Goal: Task Accomplishment & Management: Use online tool/utility

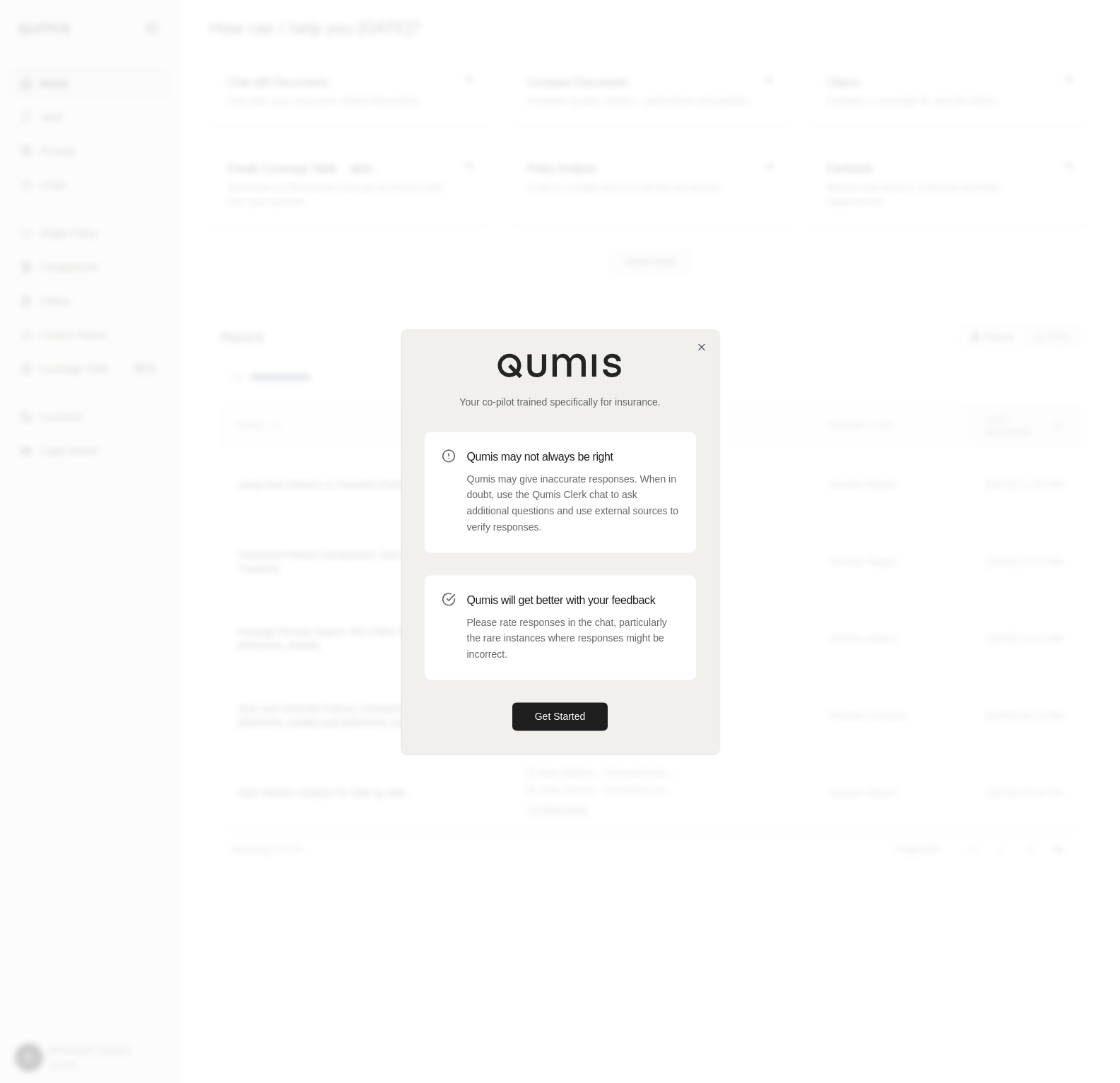
click at [566, 691] on div "Your co-pilot trained specifically for insurance. Qumis may not always be right…" at bounding box center [560, 542] width 317 height 423
click at [561, 712] on button "Get Started" at bounding box center [561, 717] width 96 height 29
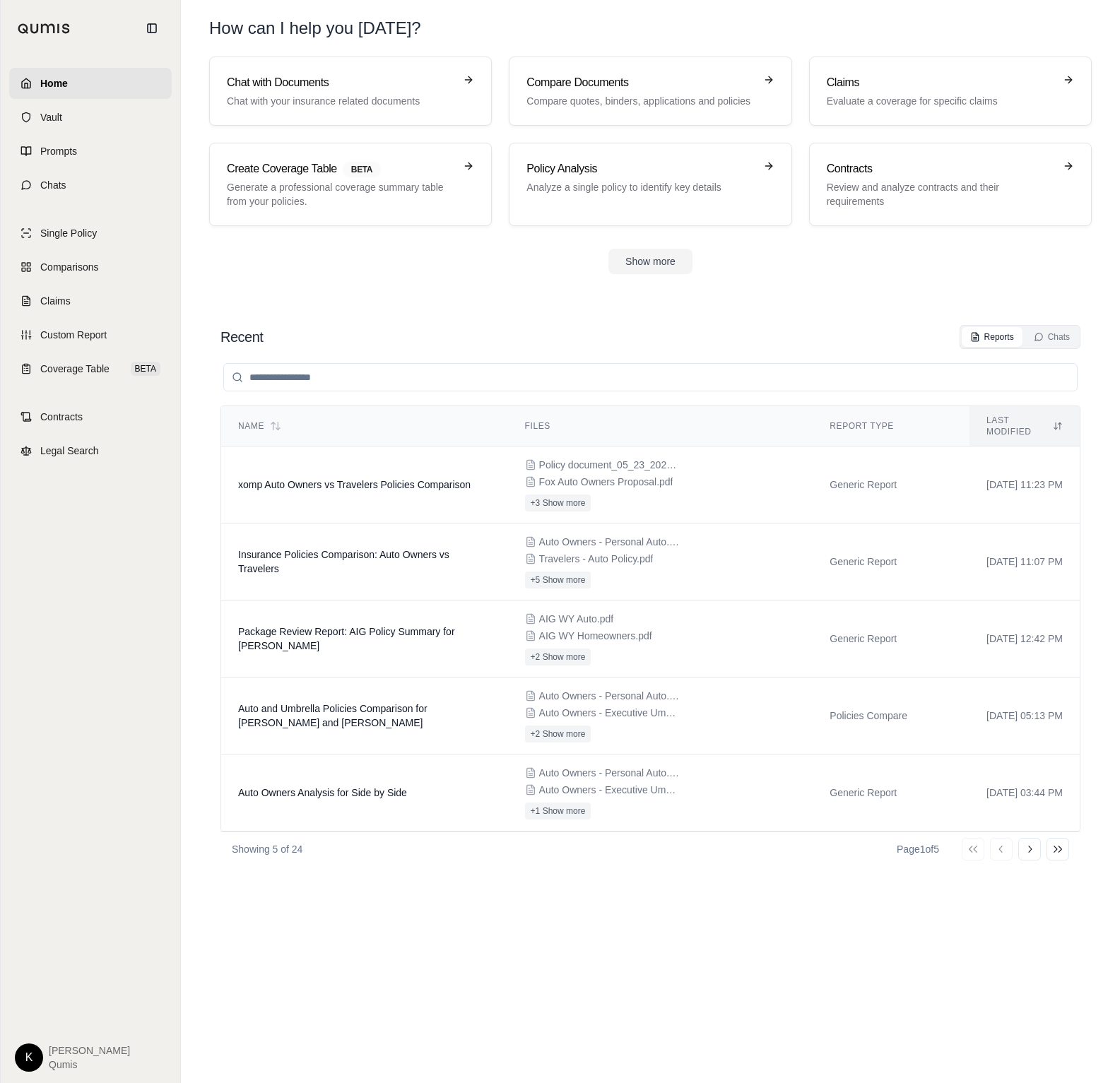
click at [32, 1049] on html "Home Vault Prompts Chats Single Policy Comparisons Claims Custom Report Coverag…" at bounding box center [560, 541] width 1120 height 1083
click at [63, 946] on link "Site Admin Portal" at bounding box center [62, 952] width 117 height 22
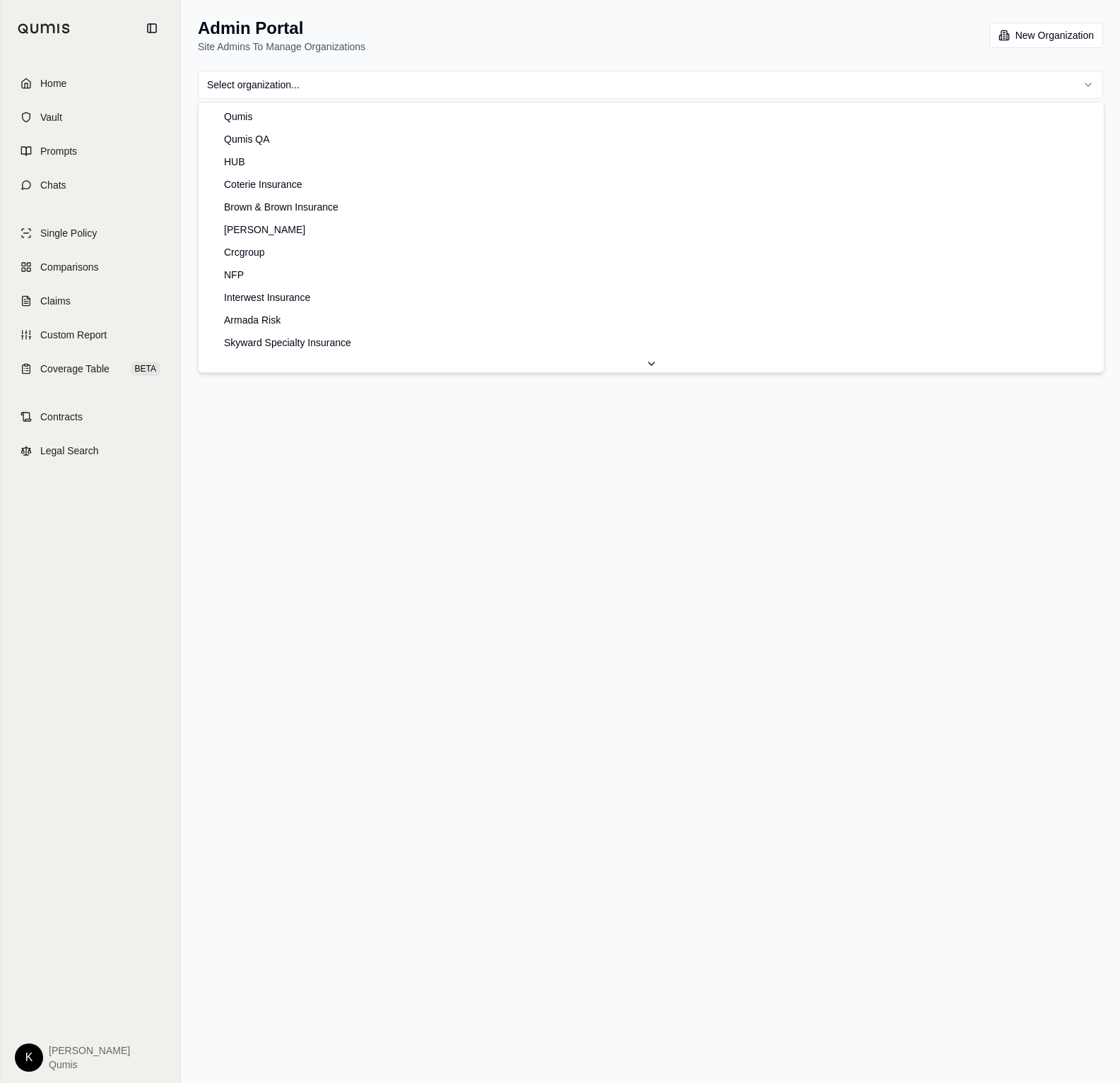
click at [295, 89] on html "Home Vault Prompts Chats Single Policy Comparisons Claims Custom Report Coverag…" at bounding box center [560, 541] width 1120 height 1083
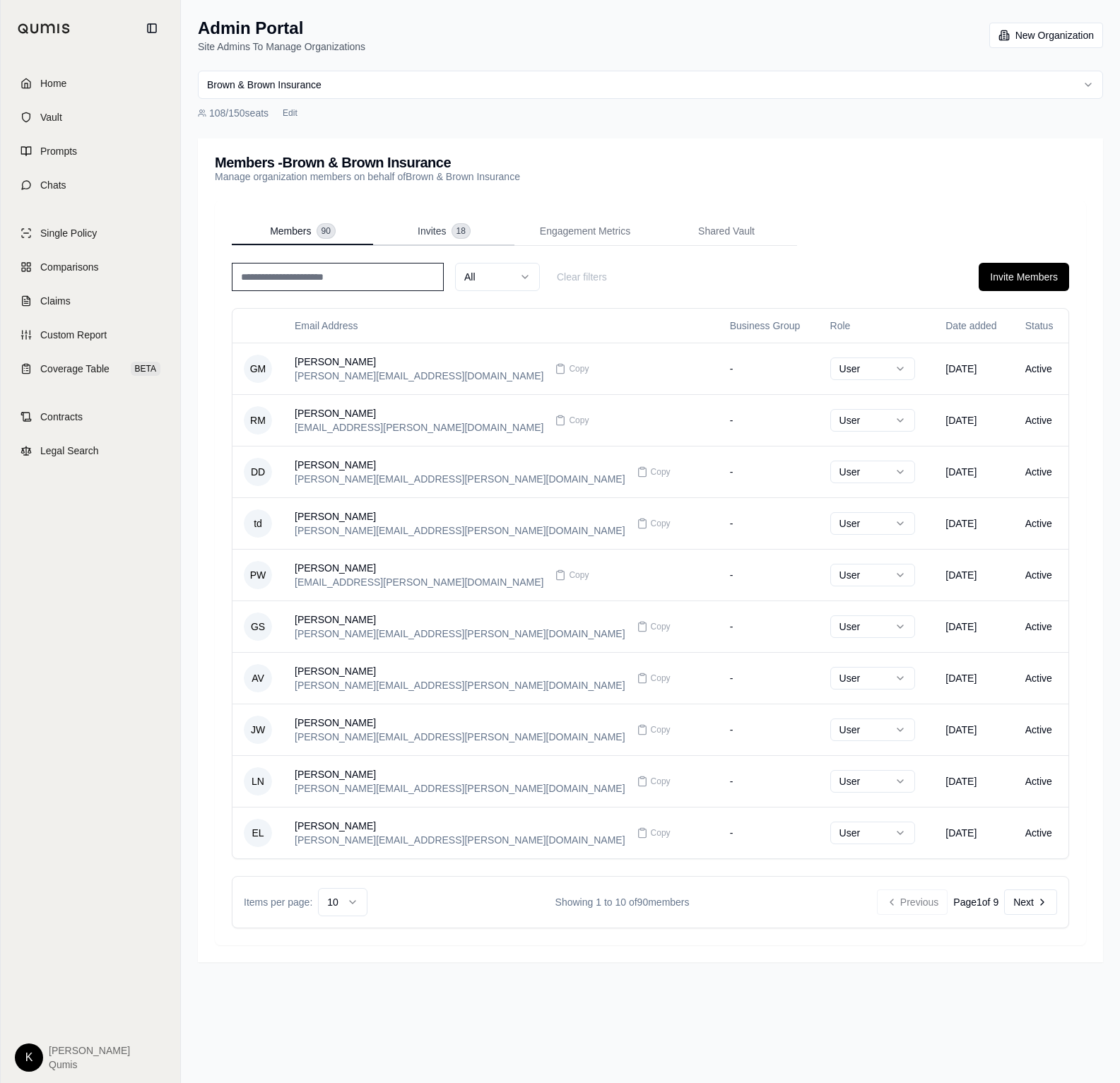
click at [421, 227] on span "Invites" at bounding box center [432, 231] width 29 height 14
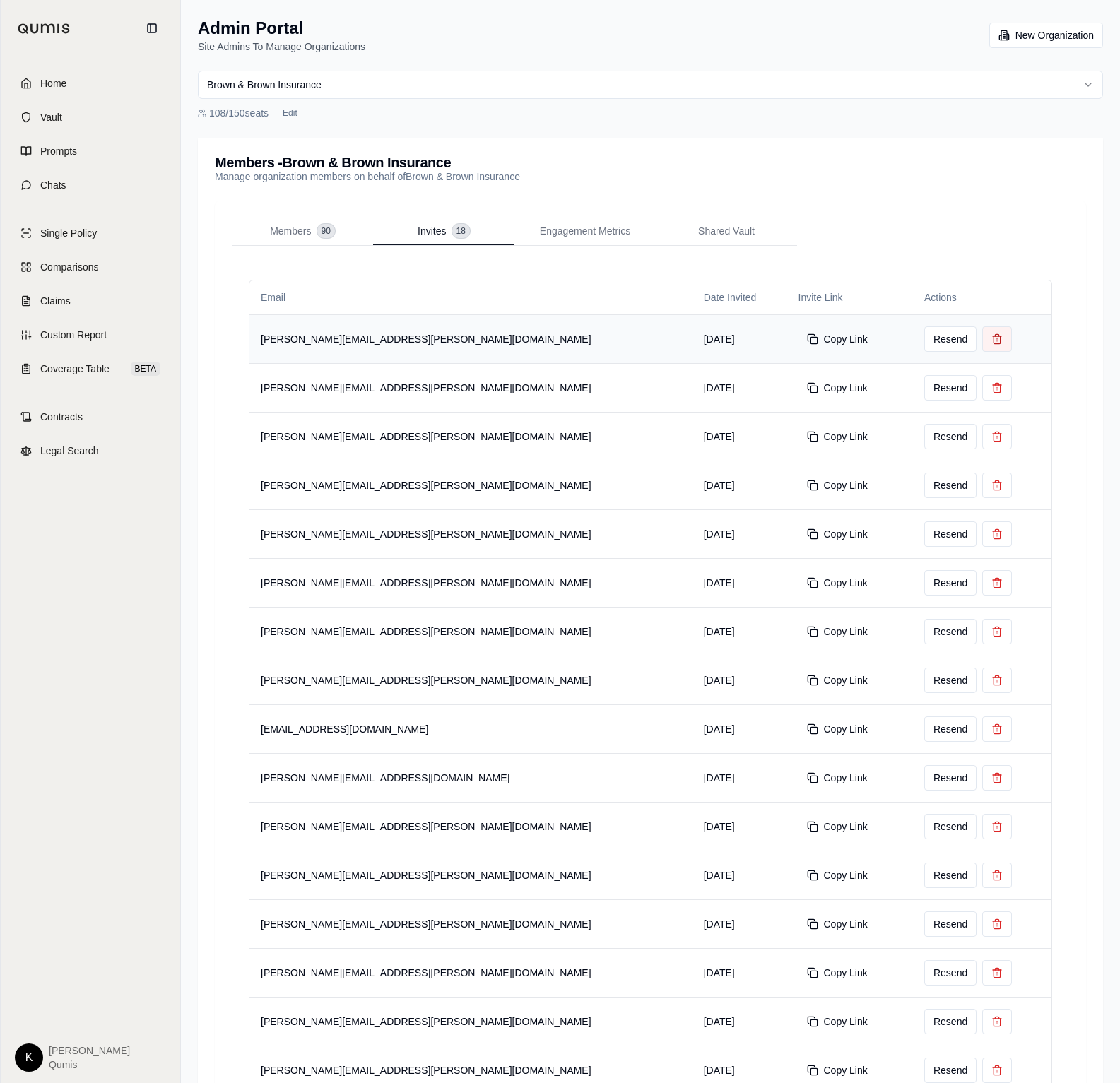
click at [991, 340] on icon at bounding box center [997, 339] width 12 height 12
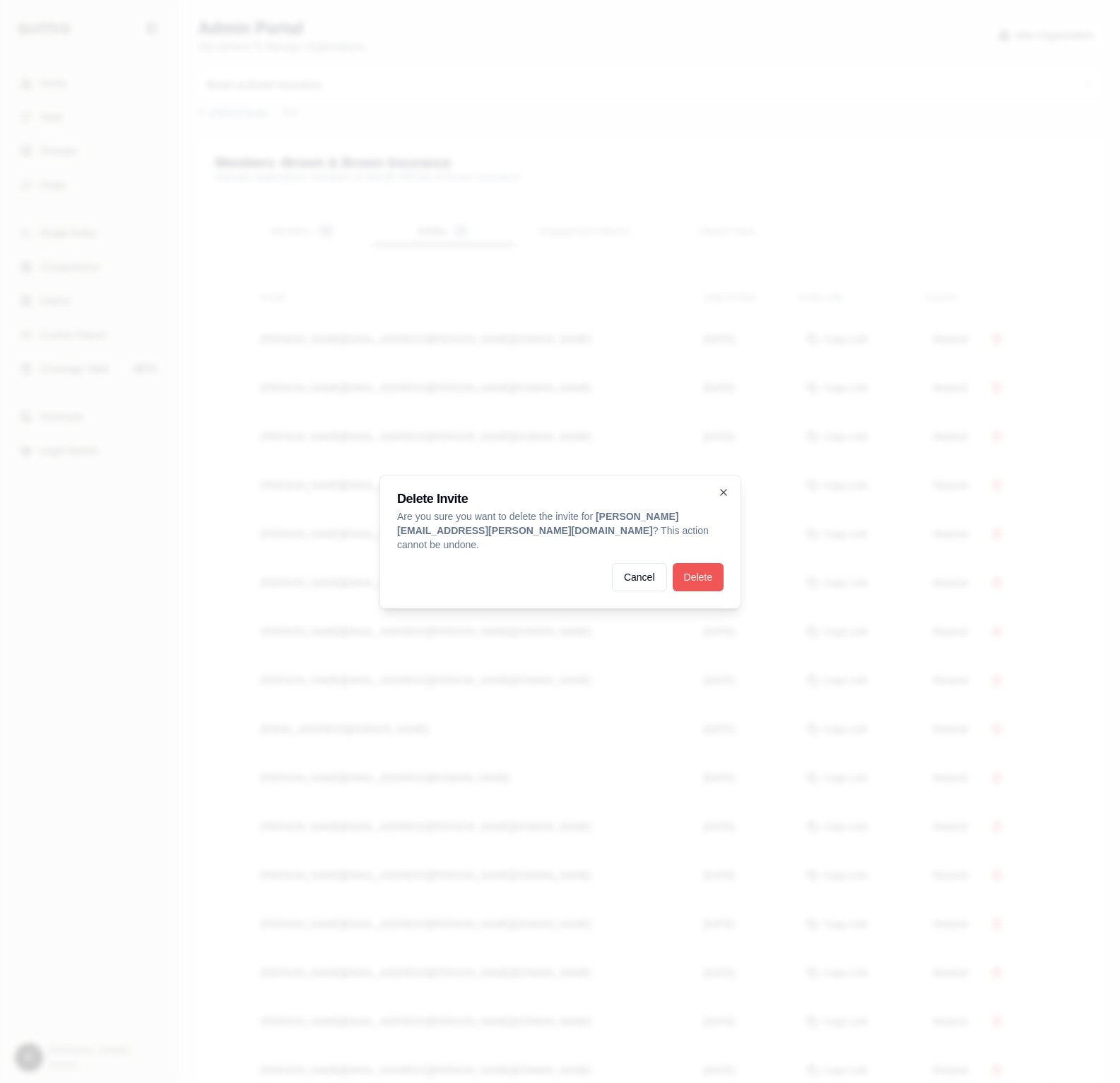
click at [699, 568] on button "Delete" at bounding box center [698, 578] width 51 height 29
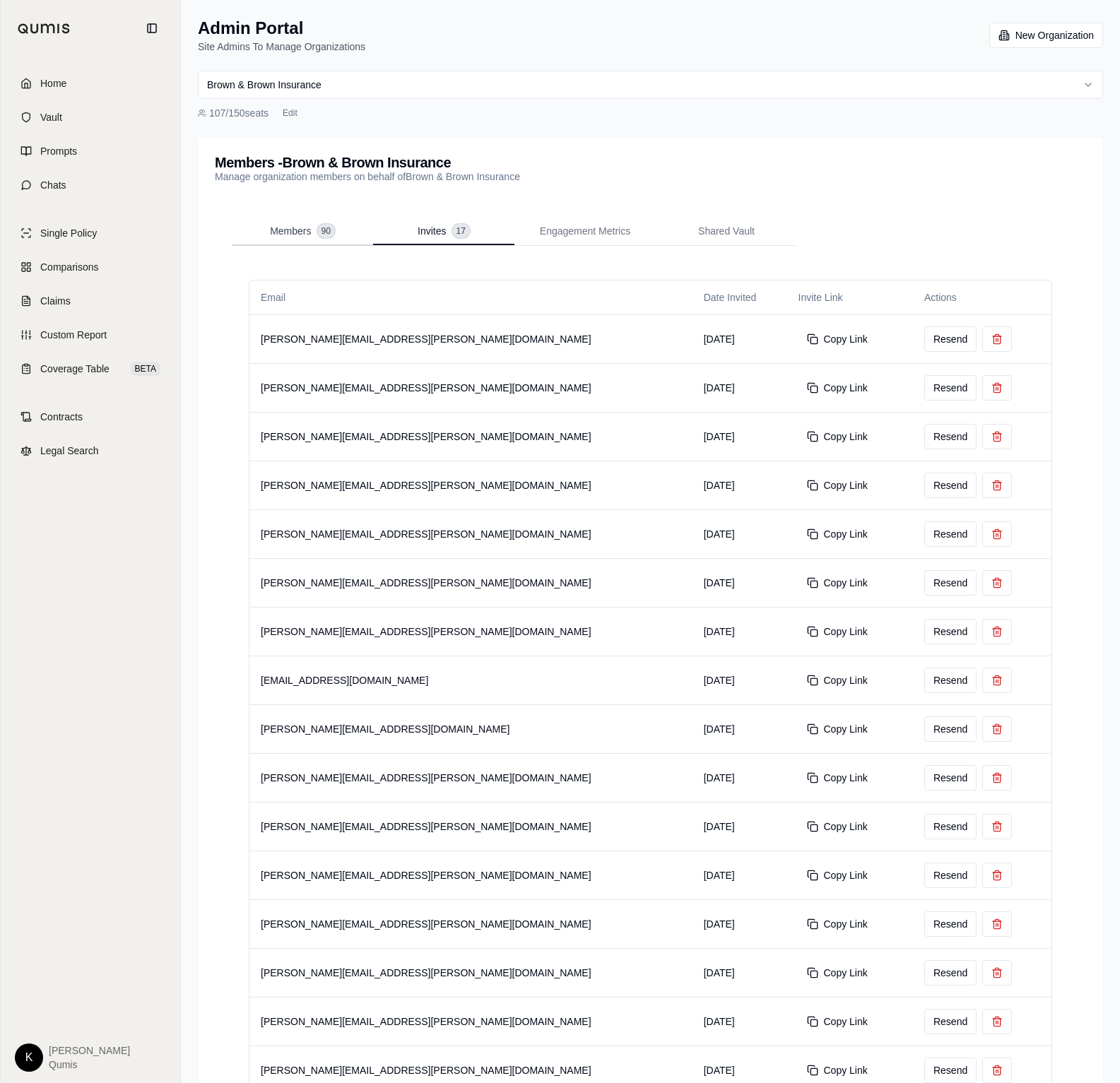
click at [270, 239] on button "Members 90" at bounding box center [303, 232] width 141 height 29
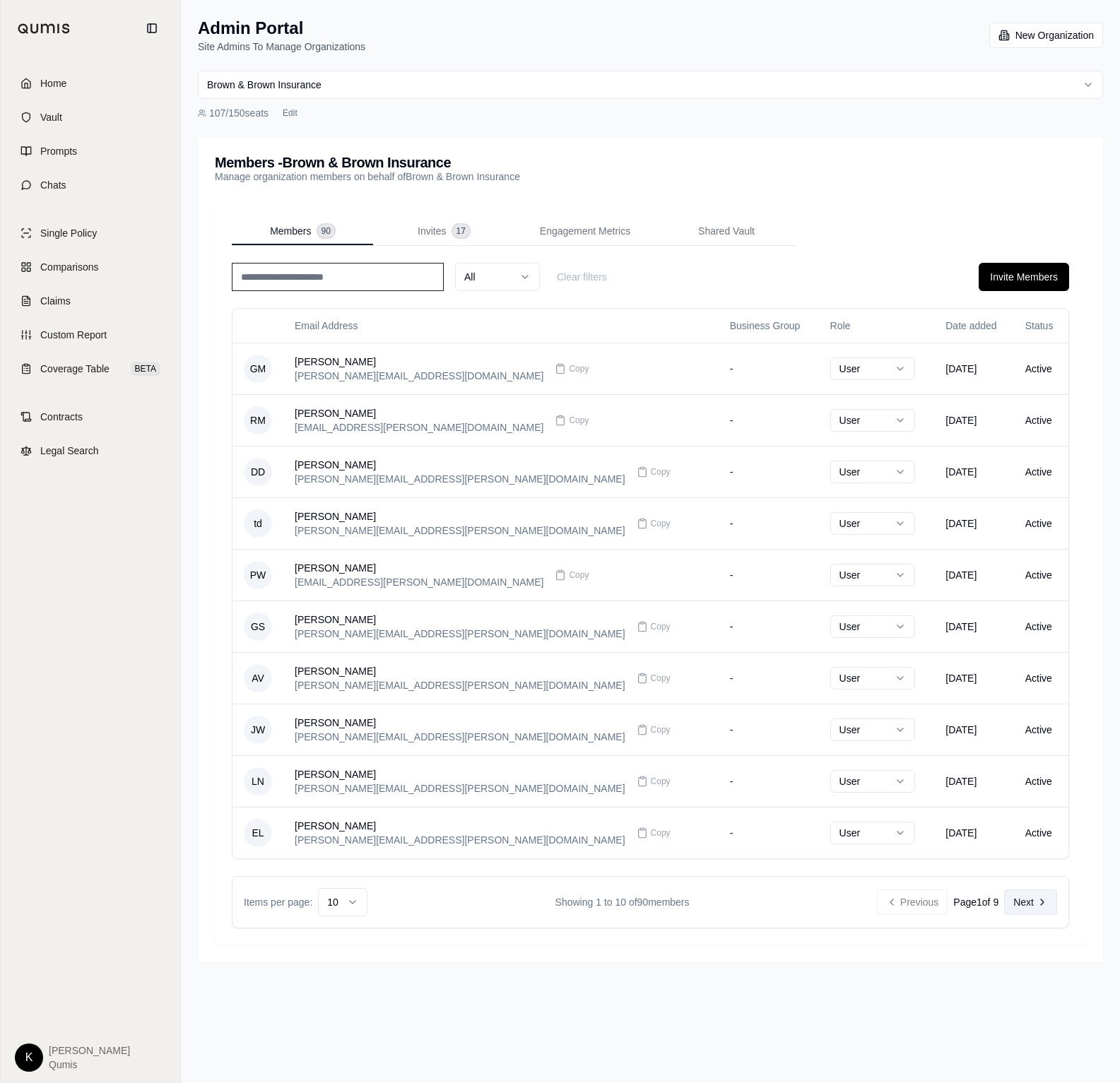
click at [1028, 906] on button "Next" at bounding box center [1031, 902] width 53 height 25
click at [1033, 910] on button "Next" at bounding box center [1031, 902] width 53 height 25
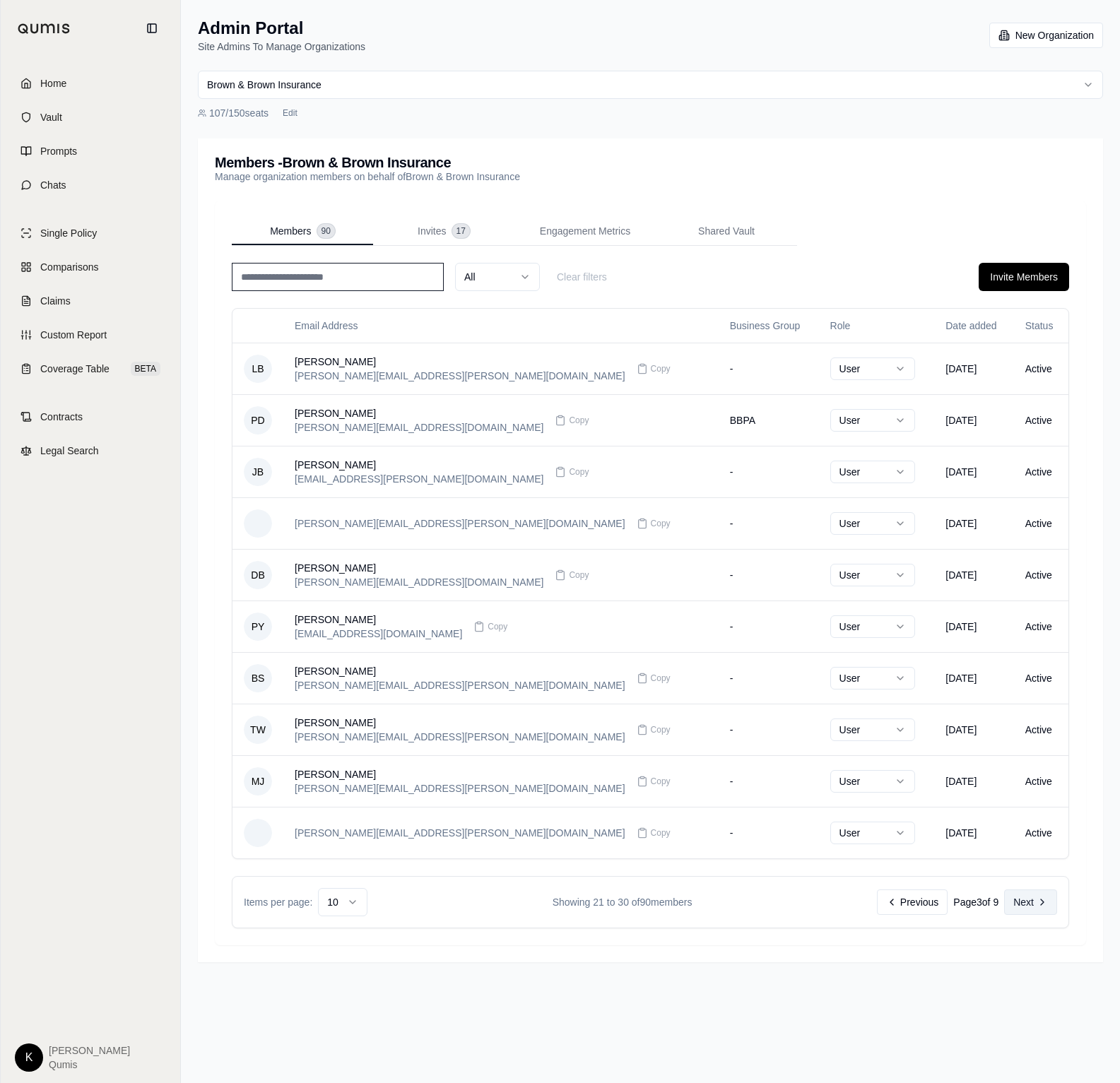
click at [1033, 910] on button "Next" at bounding box center [1031, 902] width 53 height 25
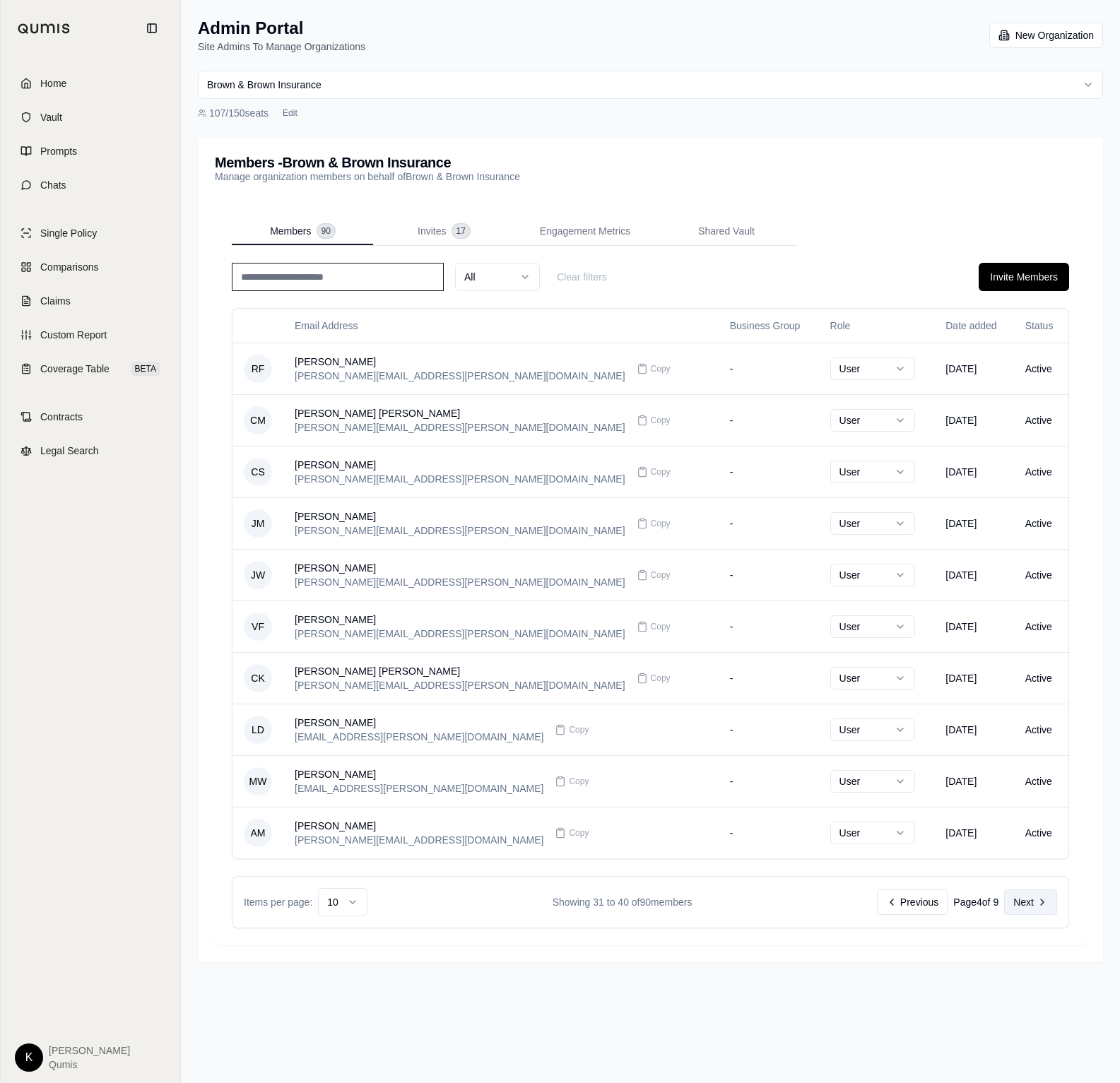
click at [1033, 910] on button "Next" at bounding box center [1031, 902] width 53 height 25
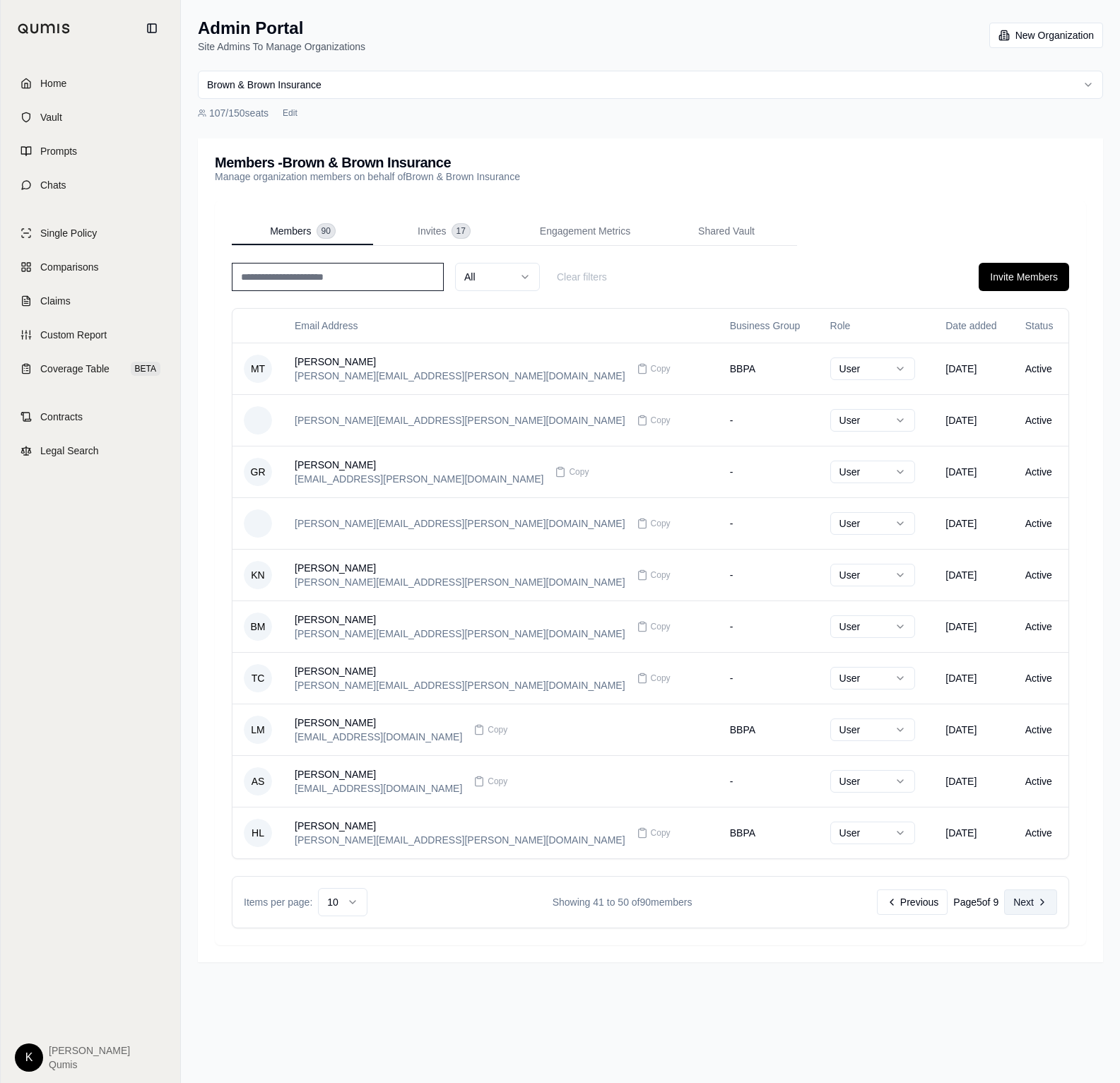
click at [1033, 910] on button "Next" at bounding box center [1031, 902] width 53 height 25
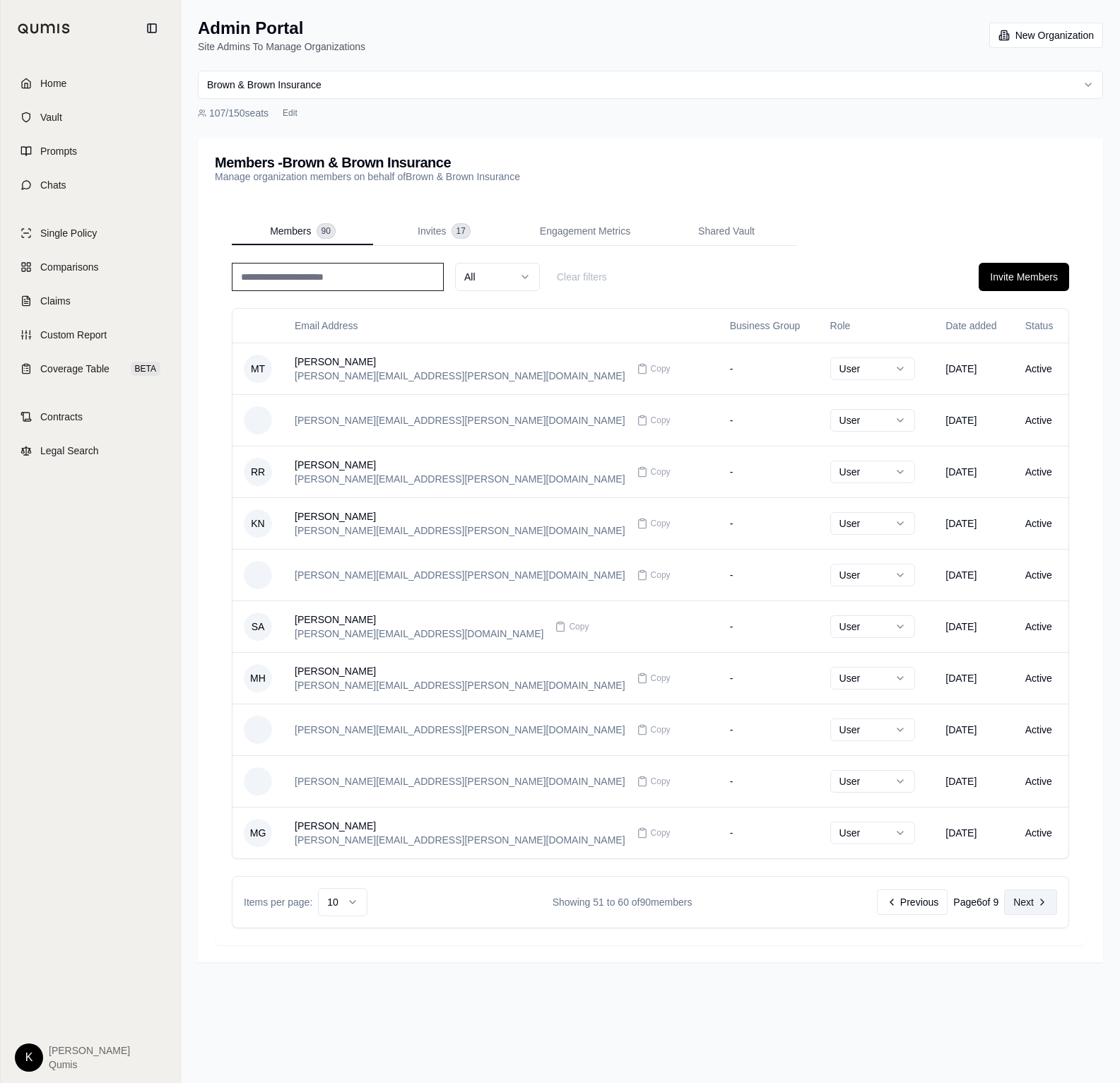
click at [1033, 910] on button "Next" at bounding box center [1031, 902] width 53 height 25
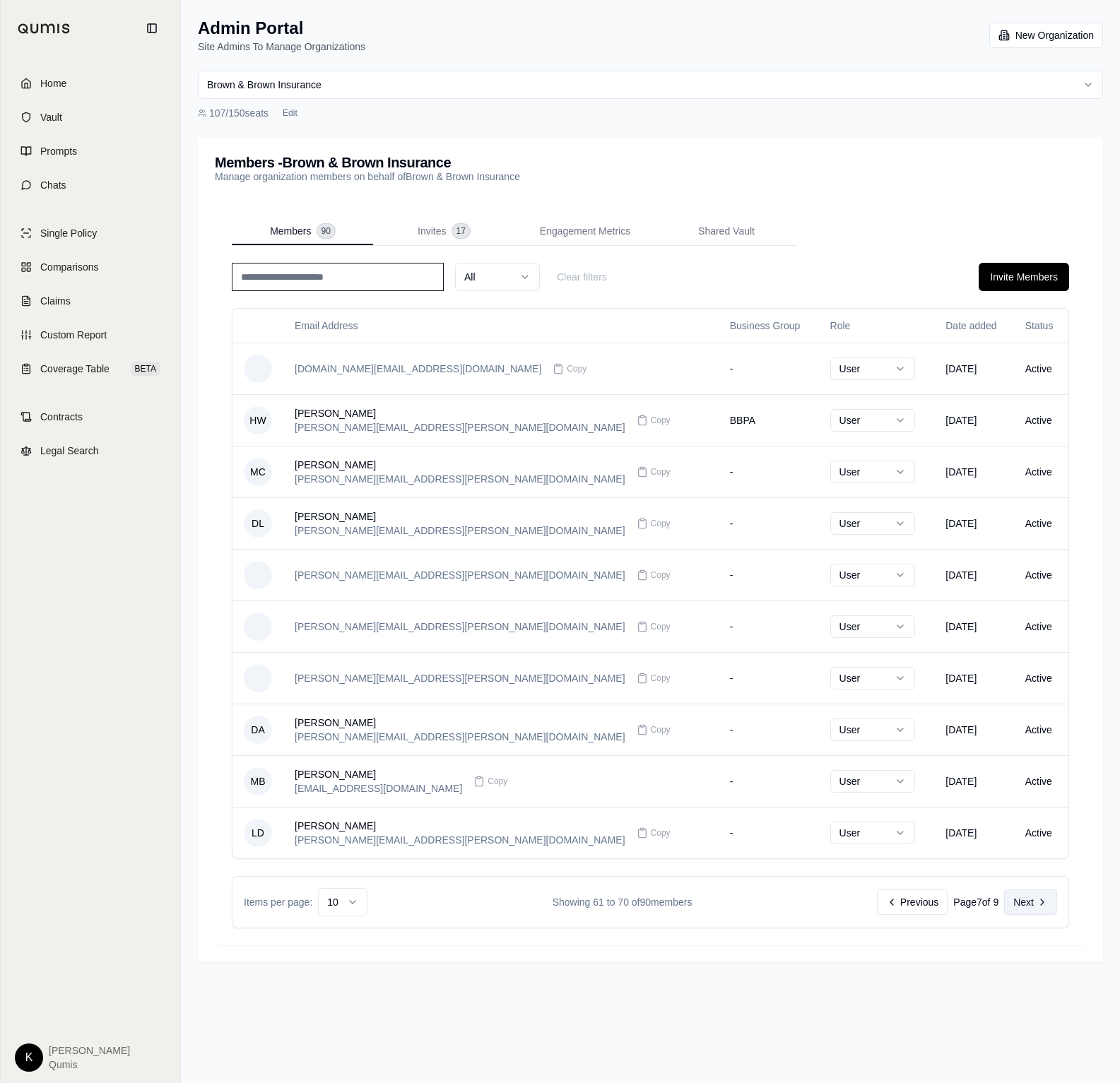
click at [1033, 910] on button "Next" at bounding box center [1031, 902] width 53 height 25
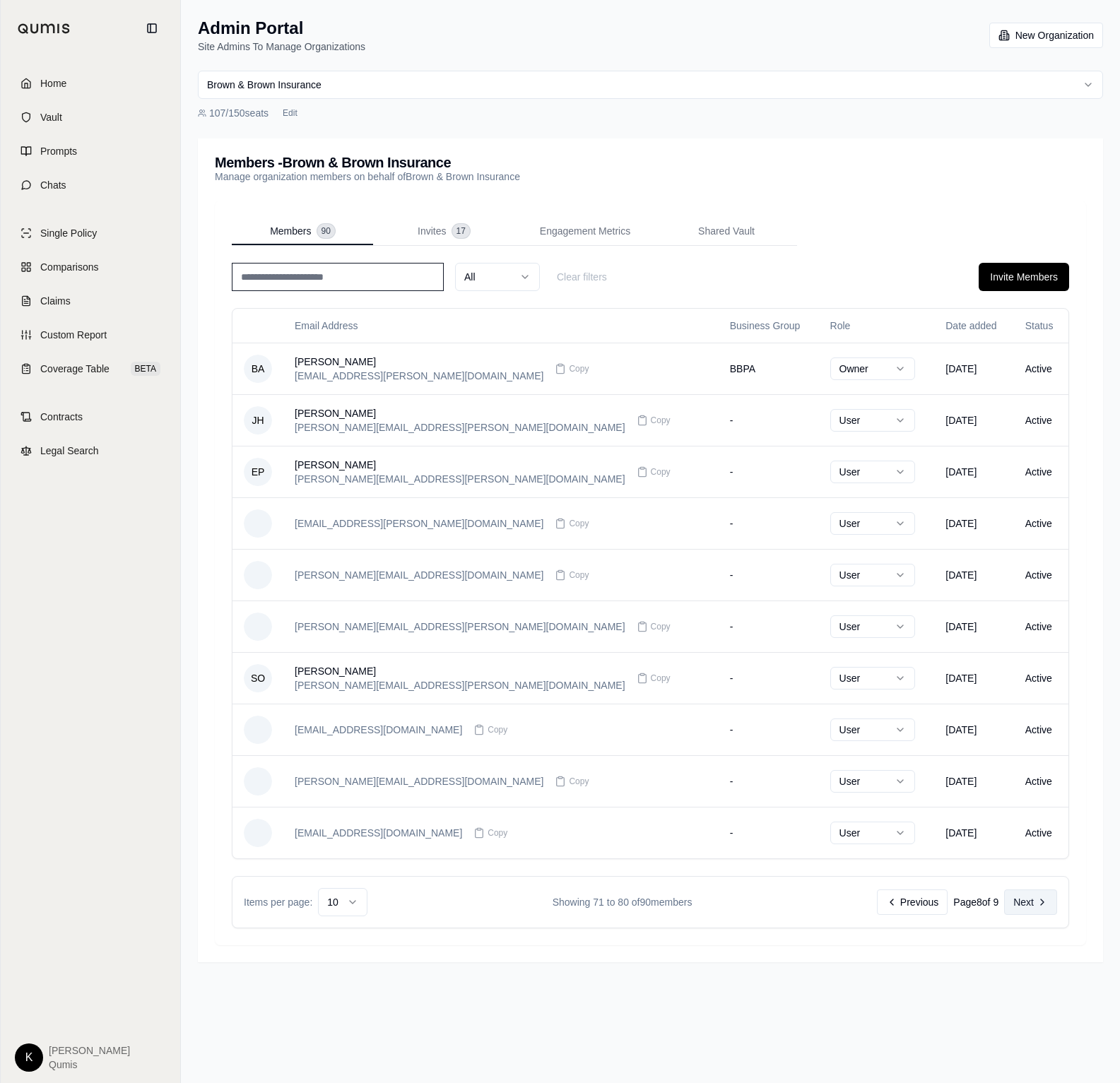
click at [1033, 910] on button "Next" at bounding box center [1031, 902] width 53 height 25
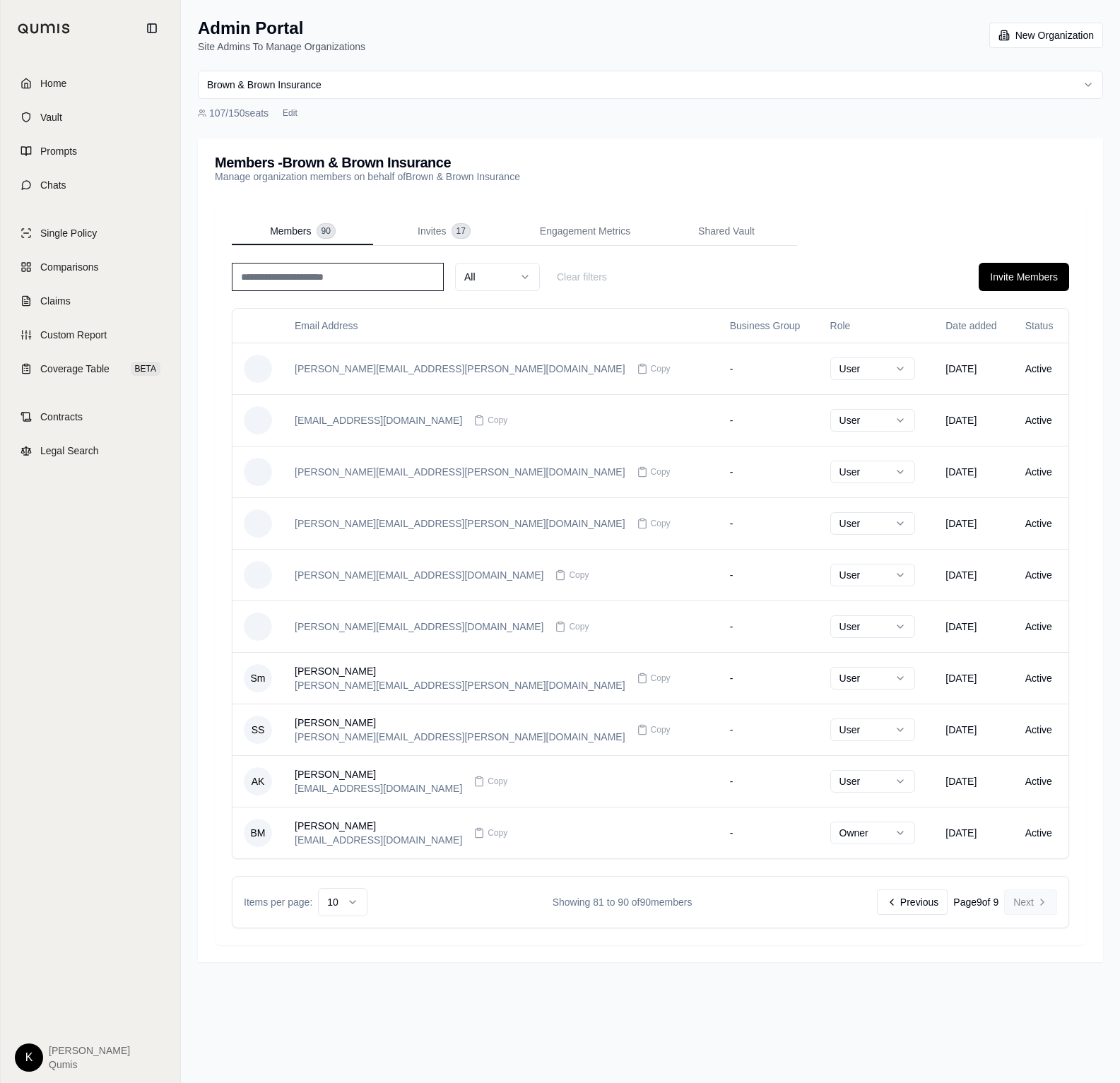
click at [1033, 910] on div "Previous Page 9 of 9 Next" at bounding box center [967, 902] width 180 height 25
click at [397, 218] on button "Invites 17" at bounding box center [444, 232] width 141 height 29
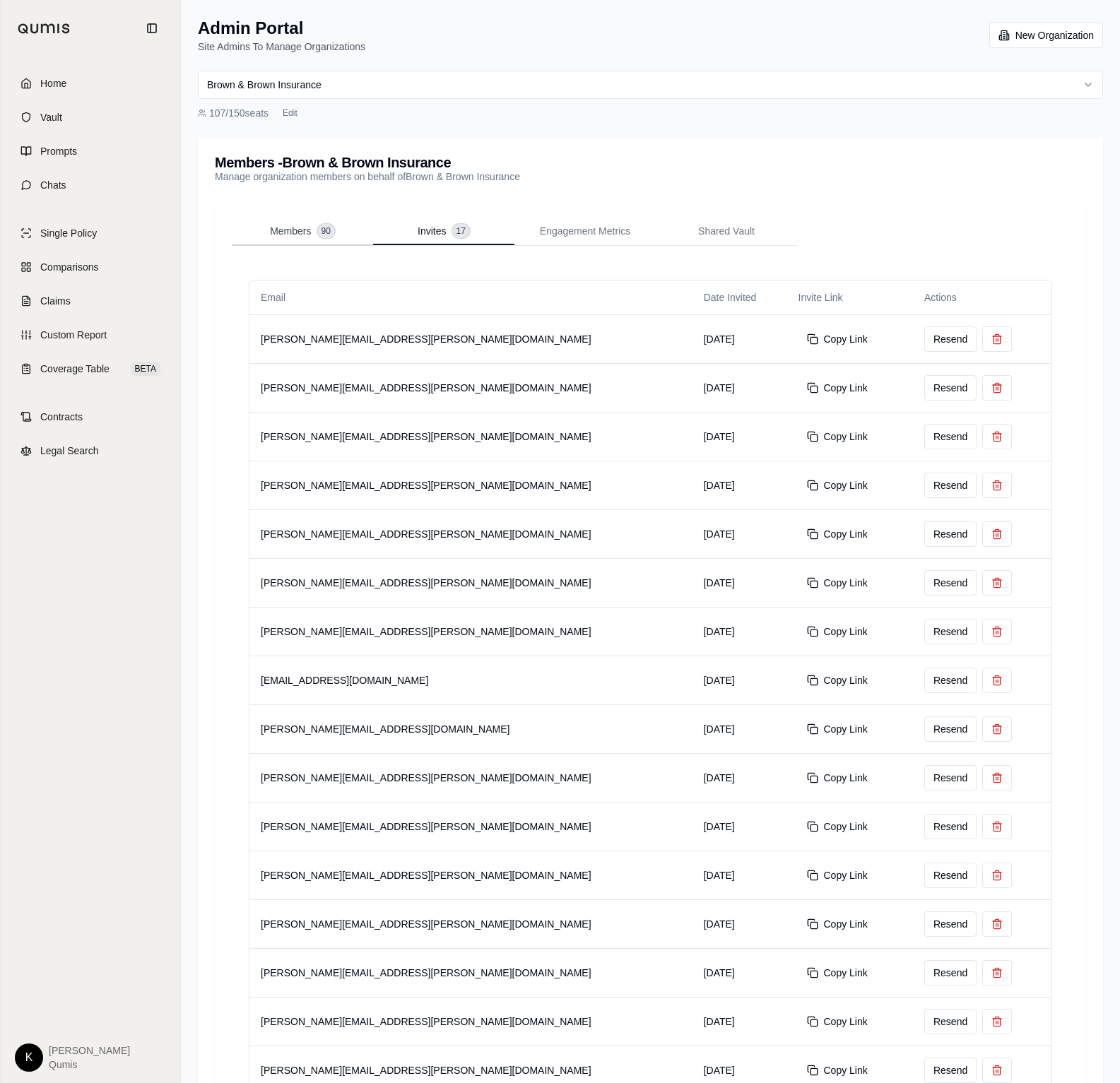
click at [286, 229] on span "Members" at bounding box center [290, 231] width 41 height 14
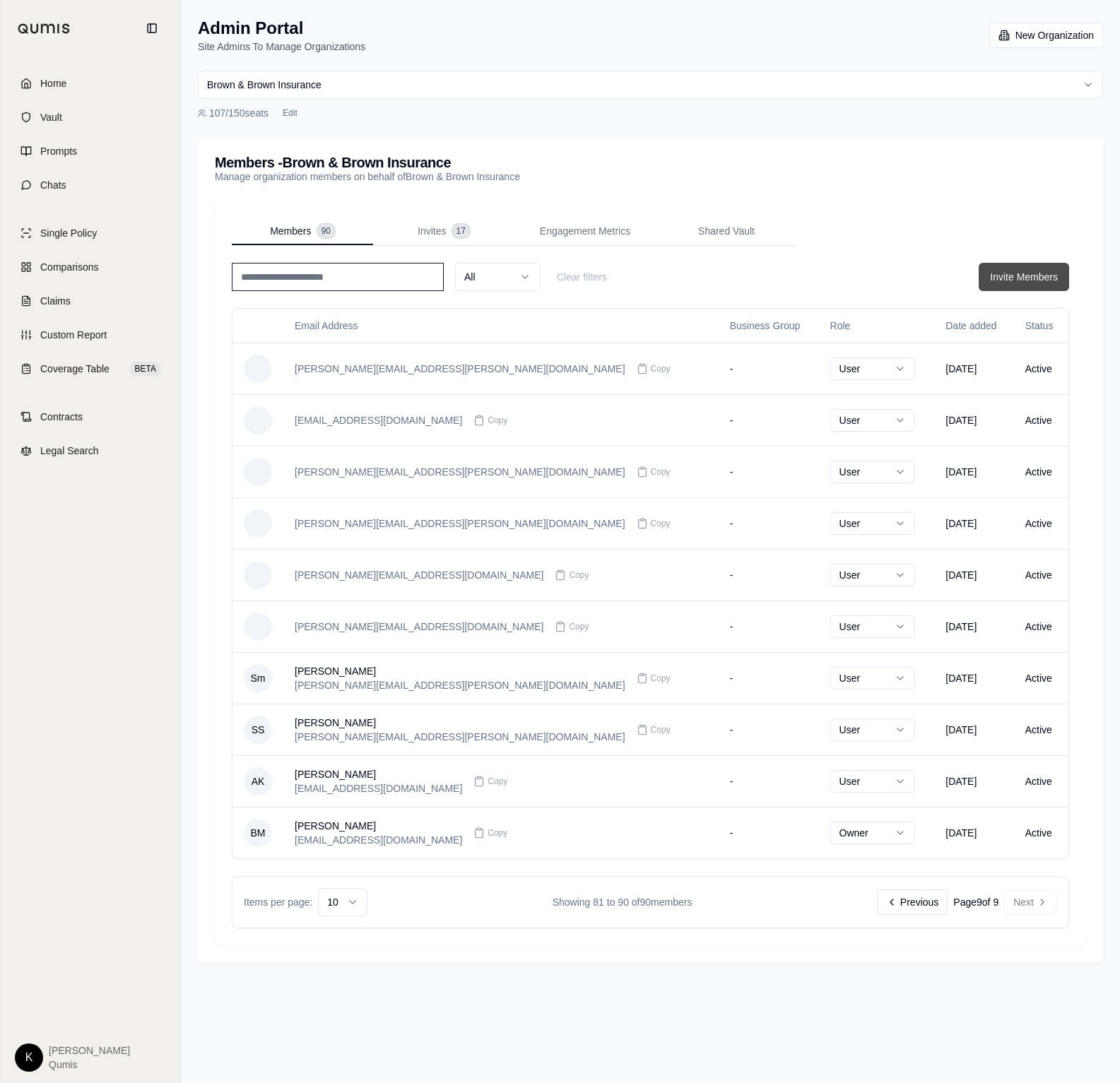
click at [1028, 275] on button "Invite Members" at bounding box center [1024, 277] width 90 height 29
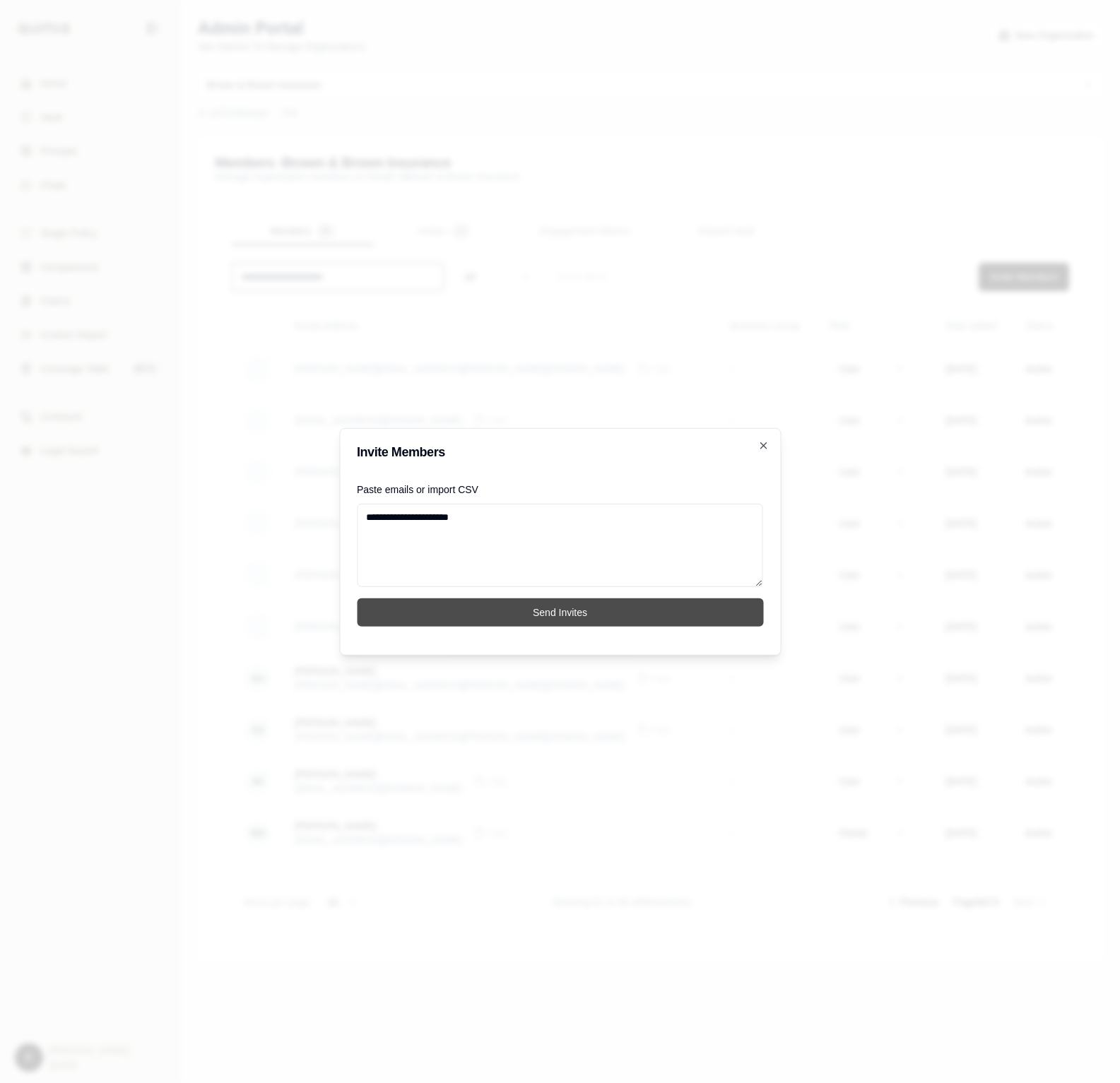
type textarea "**********"
click at [409, 617] on button "Send Invites" at bounding box center [560, 612] width 406 height 29
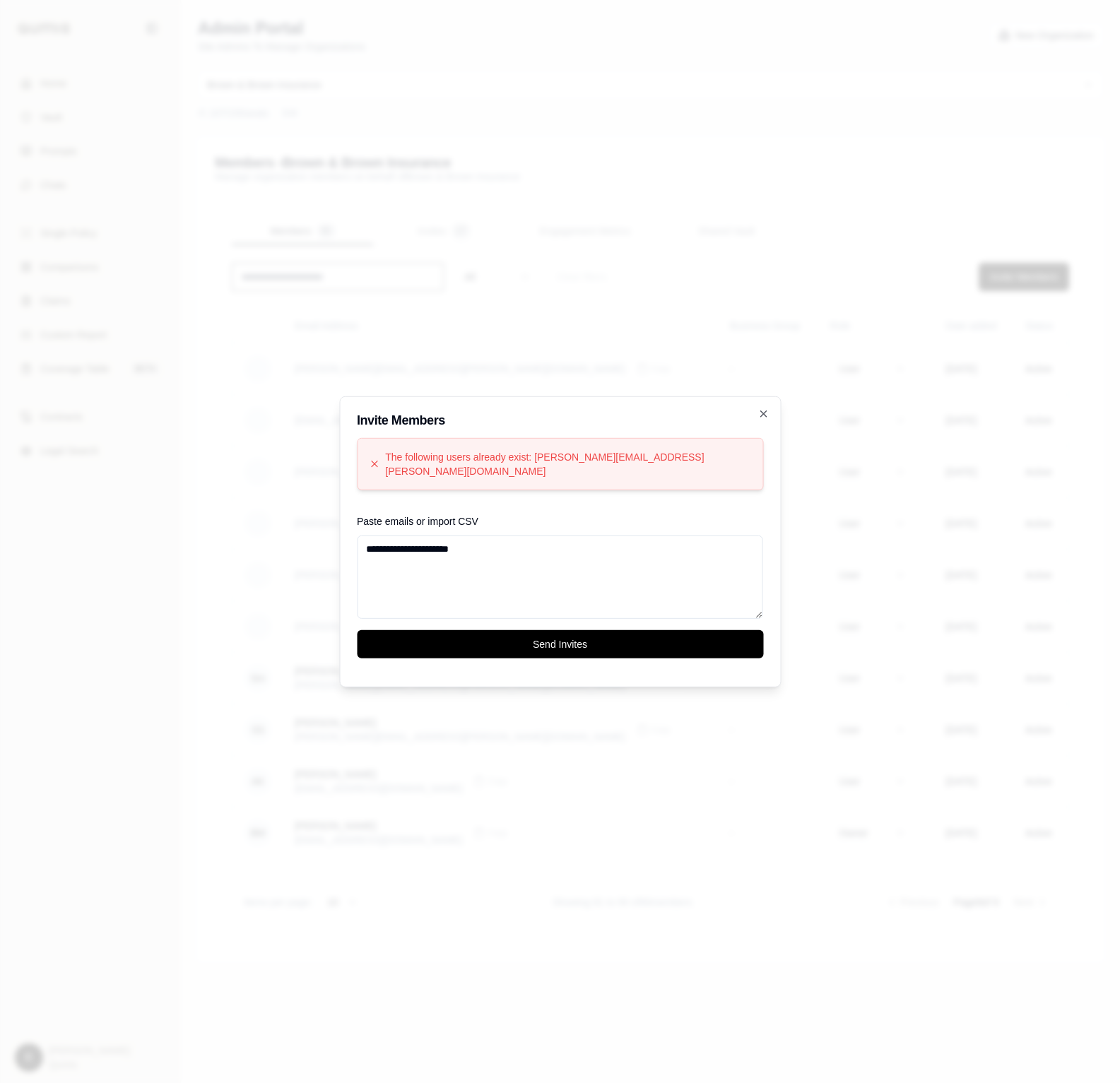
click at [723, 231] on div at bounding box center [560, 541] width 1120 height 1083
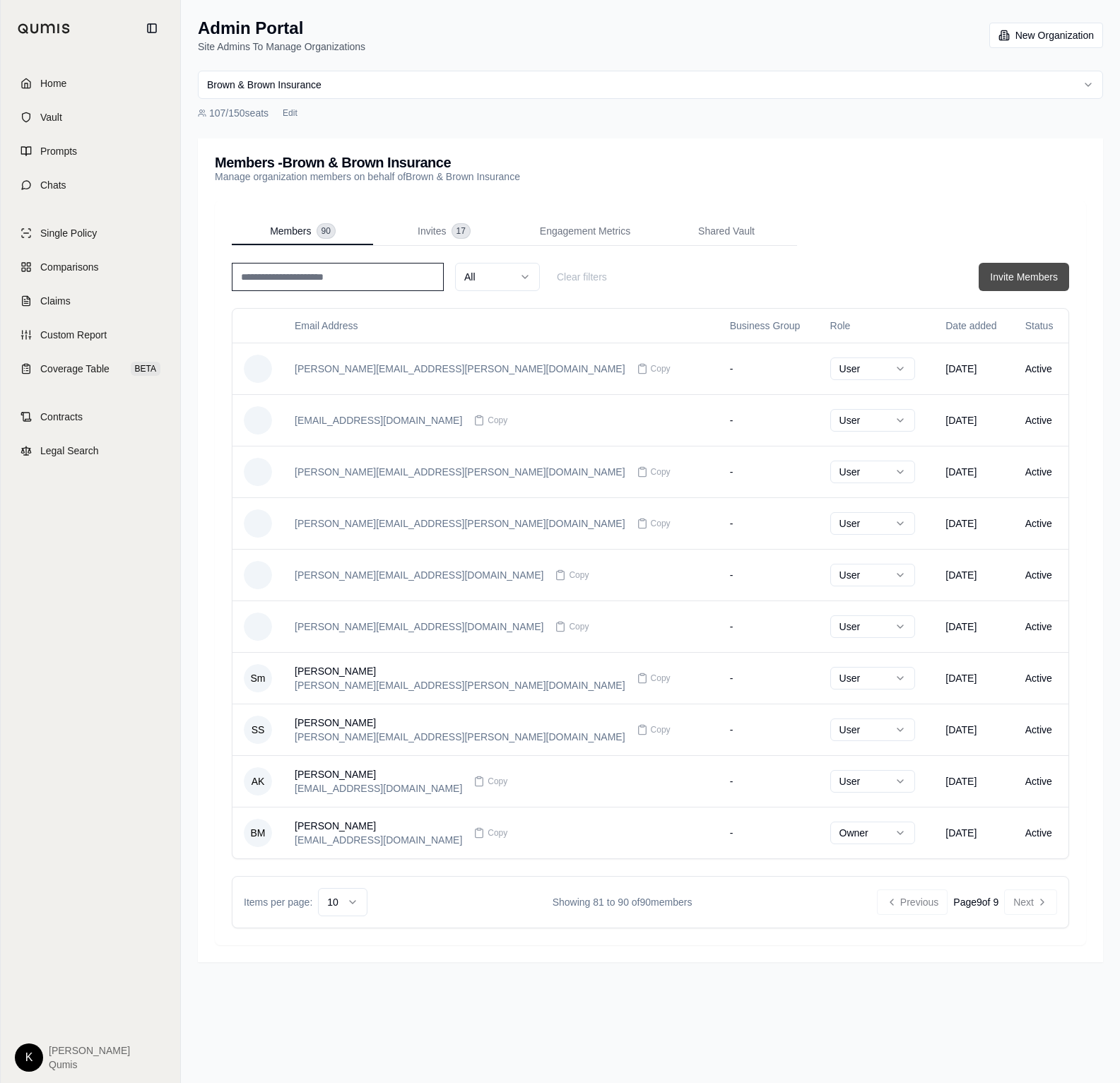
click at [1024, 279] on button "Invite Members" at bounding box center [1024, 277] width 90 height 29
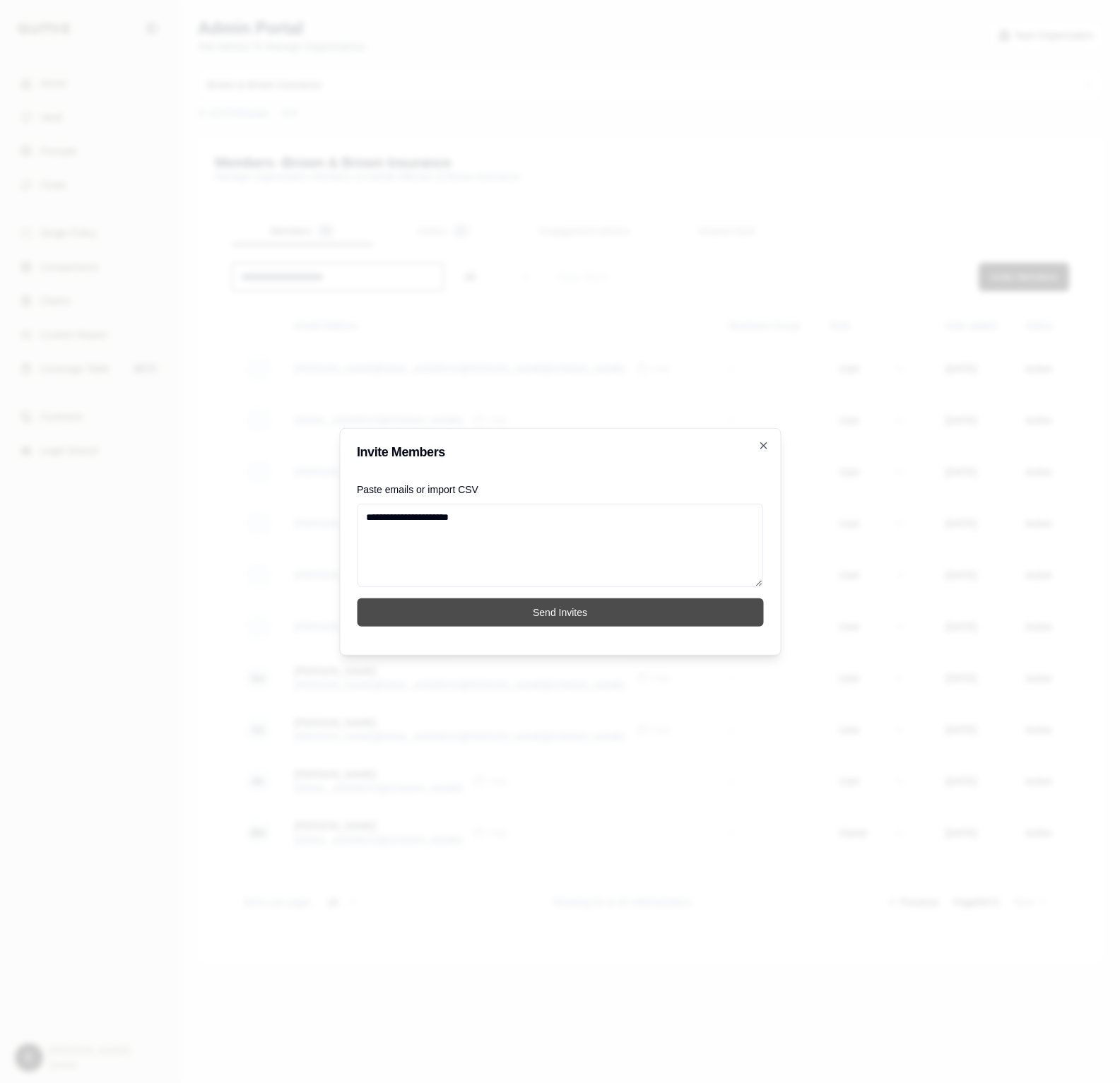
click at [520, 620] on button "Send Invites" at bounding box center [560, 612] width 406 height 29
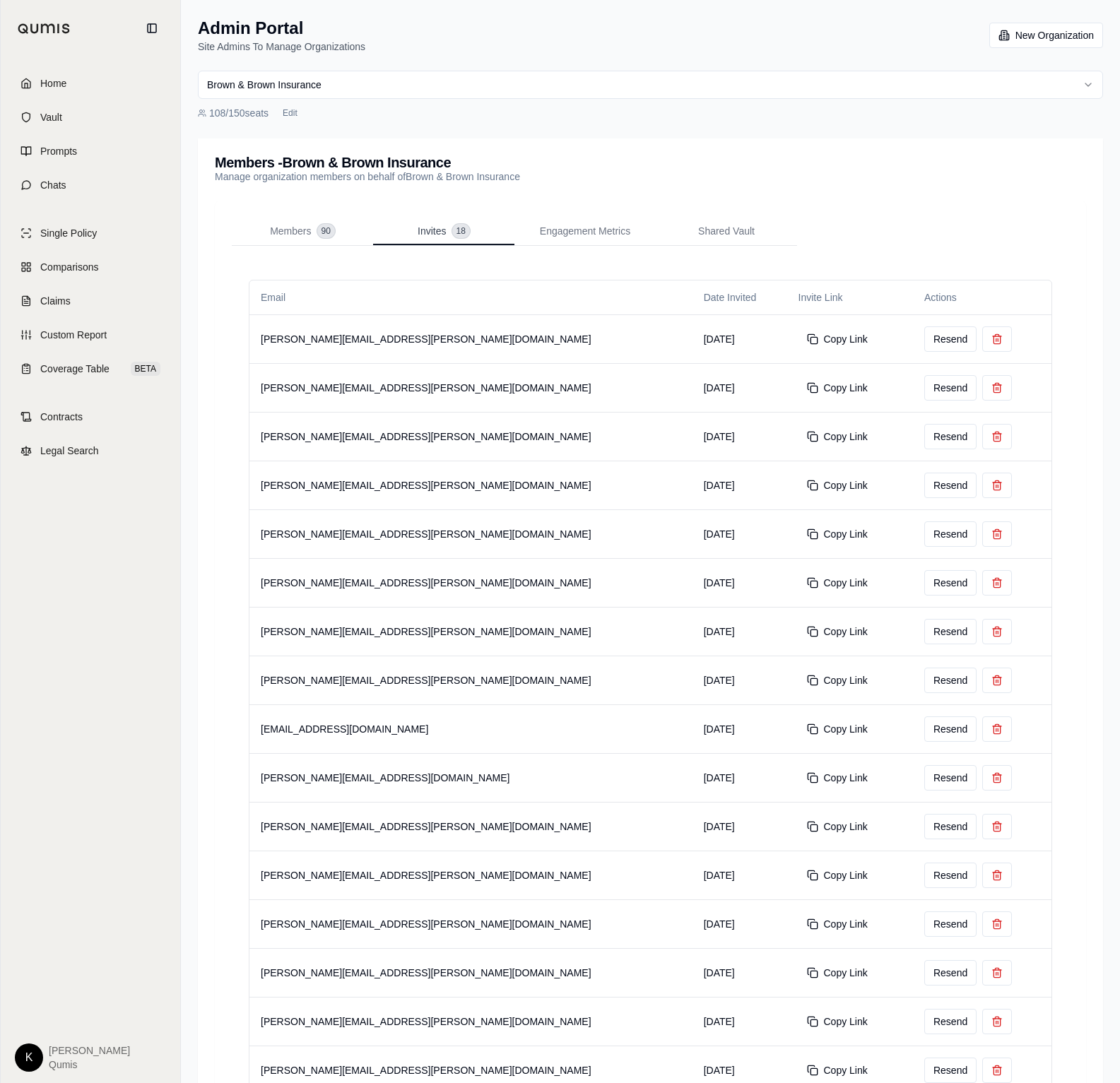
click at [432, 237] on span "Invites" at bounding box center [432, 231] width 29 height 14
click at [258, 227] on button "Members 90" at bounding box center [303, 232] width 141 height 29
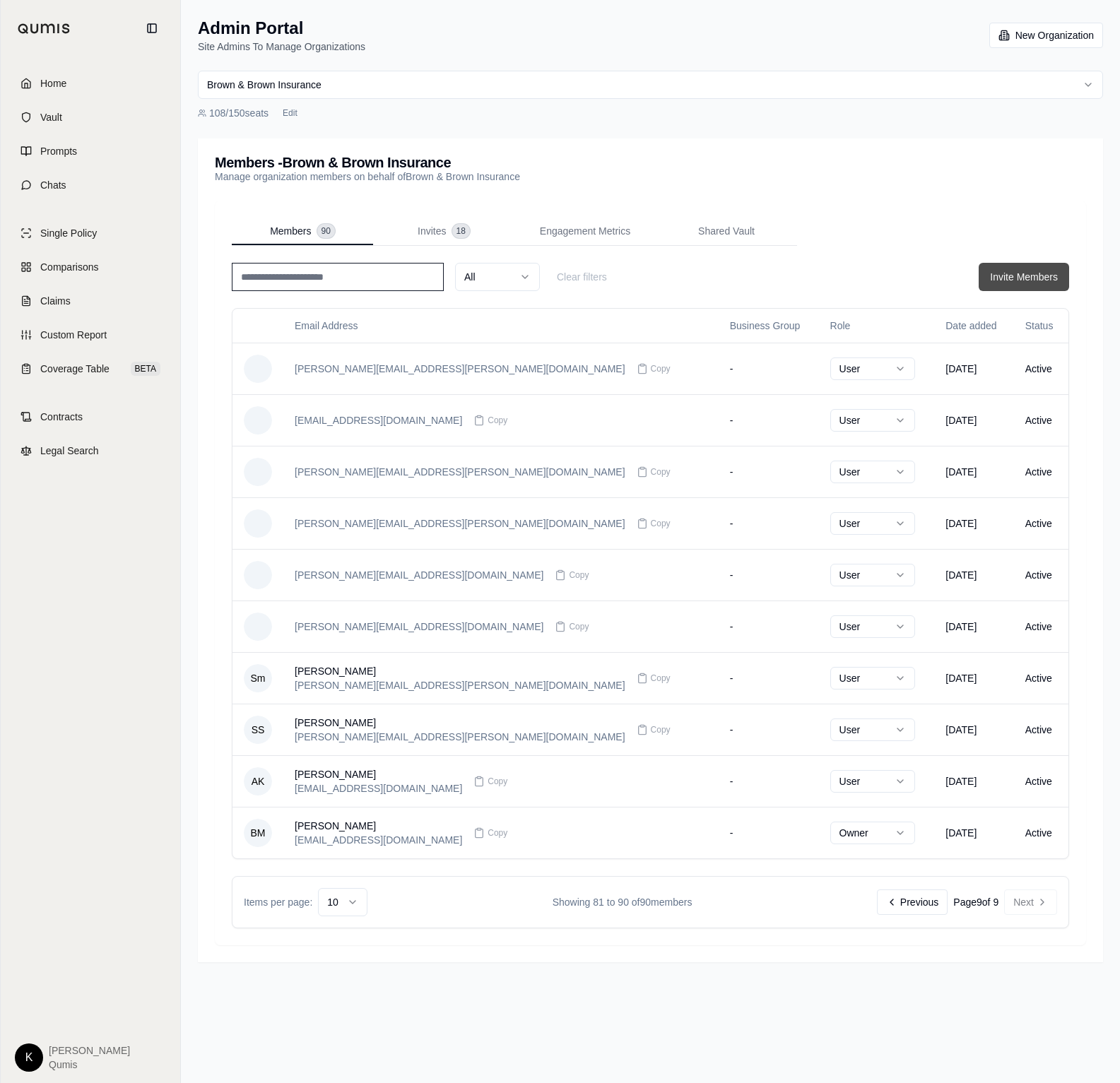
click at [1017, 277] on button "Invite Members" at bounding box center [1024, 277] width 90 height 29
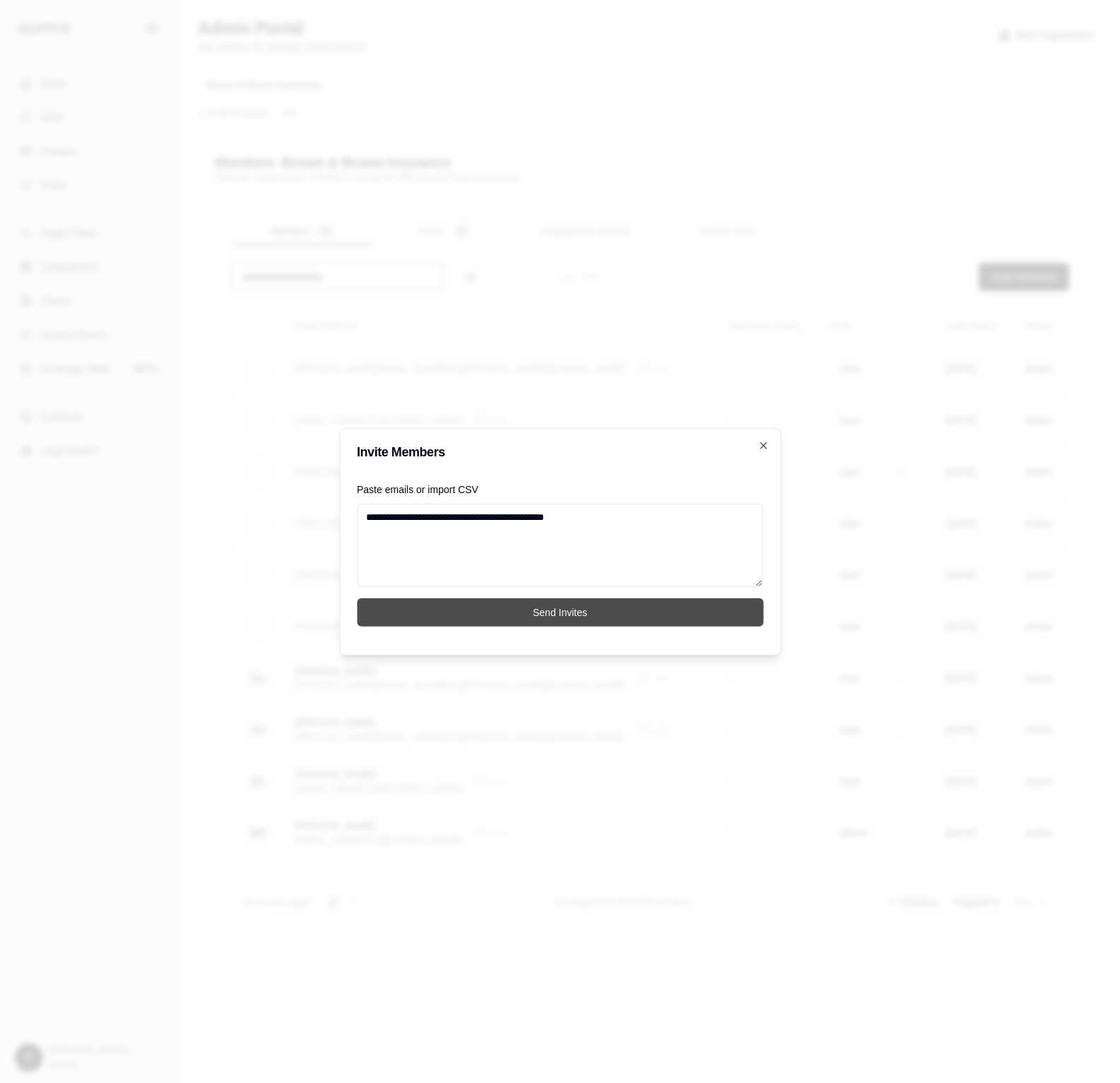
type textarea "**********"
click at [466, 605] on button "Send Invites" at bounding box center [560, 612] width 406 height 29
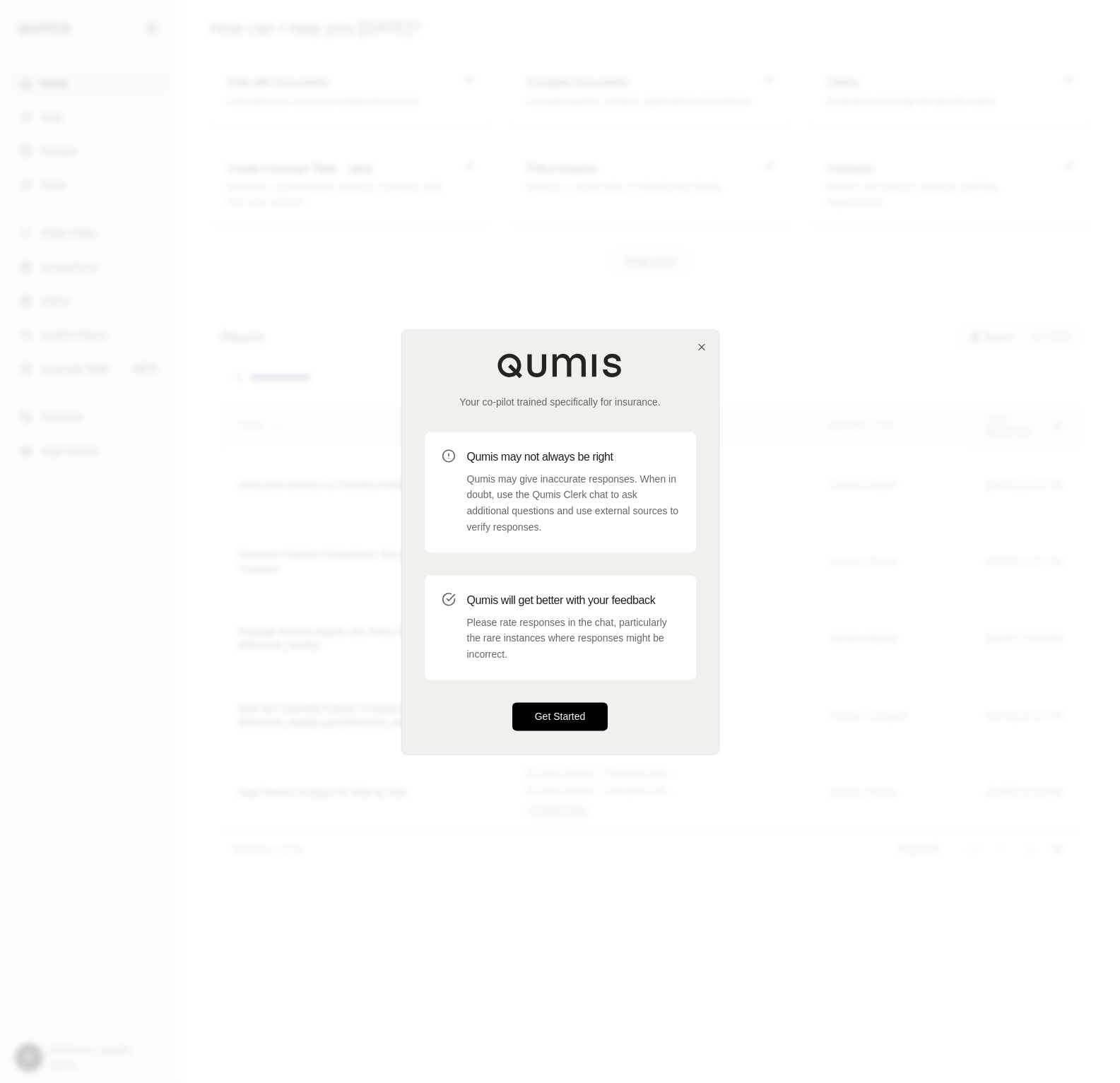
click at [554, 709] on button "Get Started" at bounding box center [561, 717] width 96 height 29
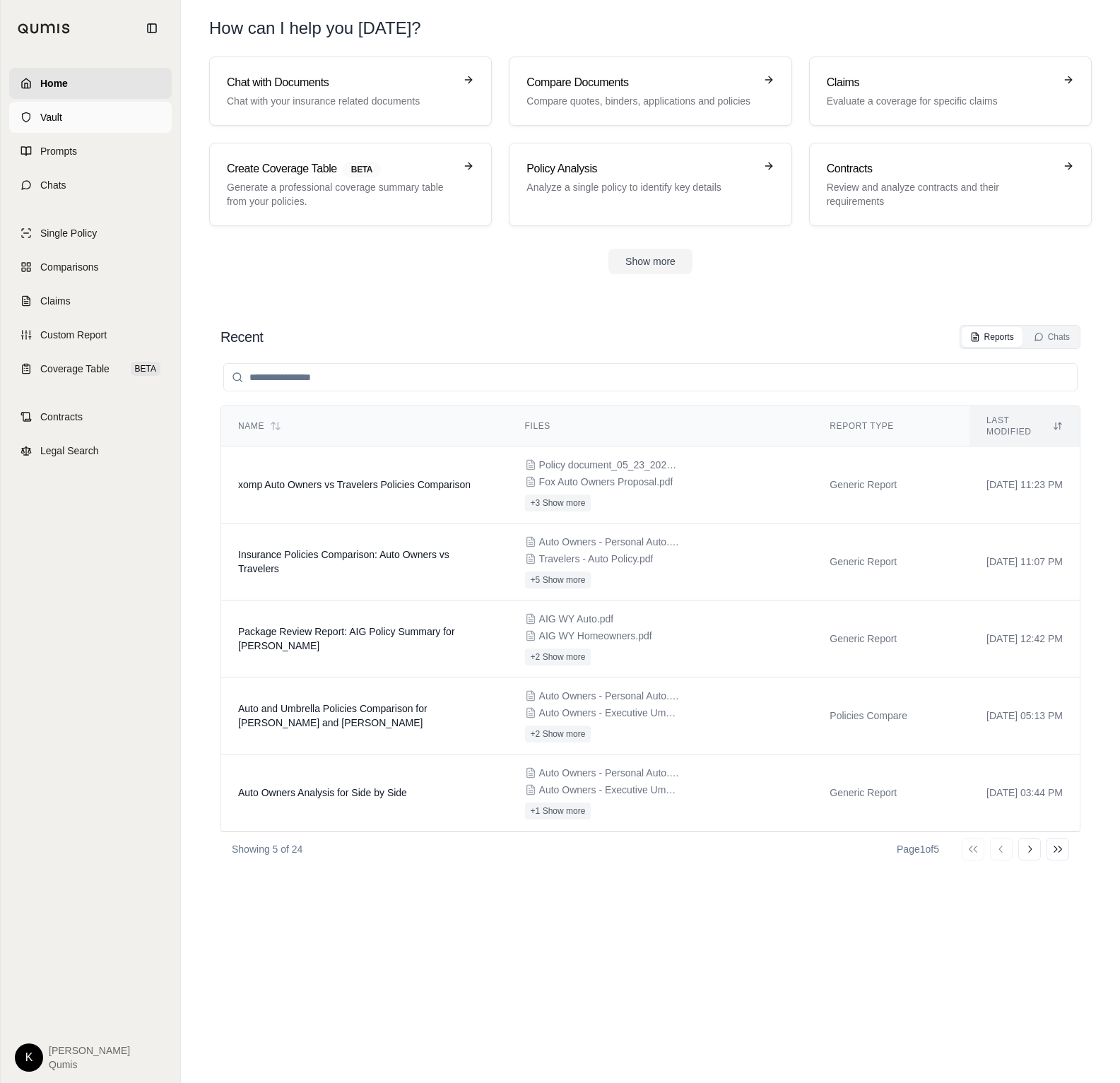
click at [83, 127] on link "Vault" at bounding box center [90, 117] width 163 height 31
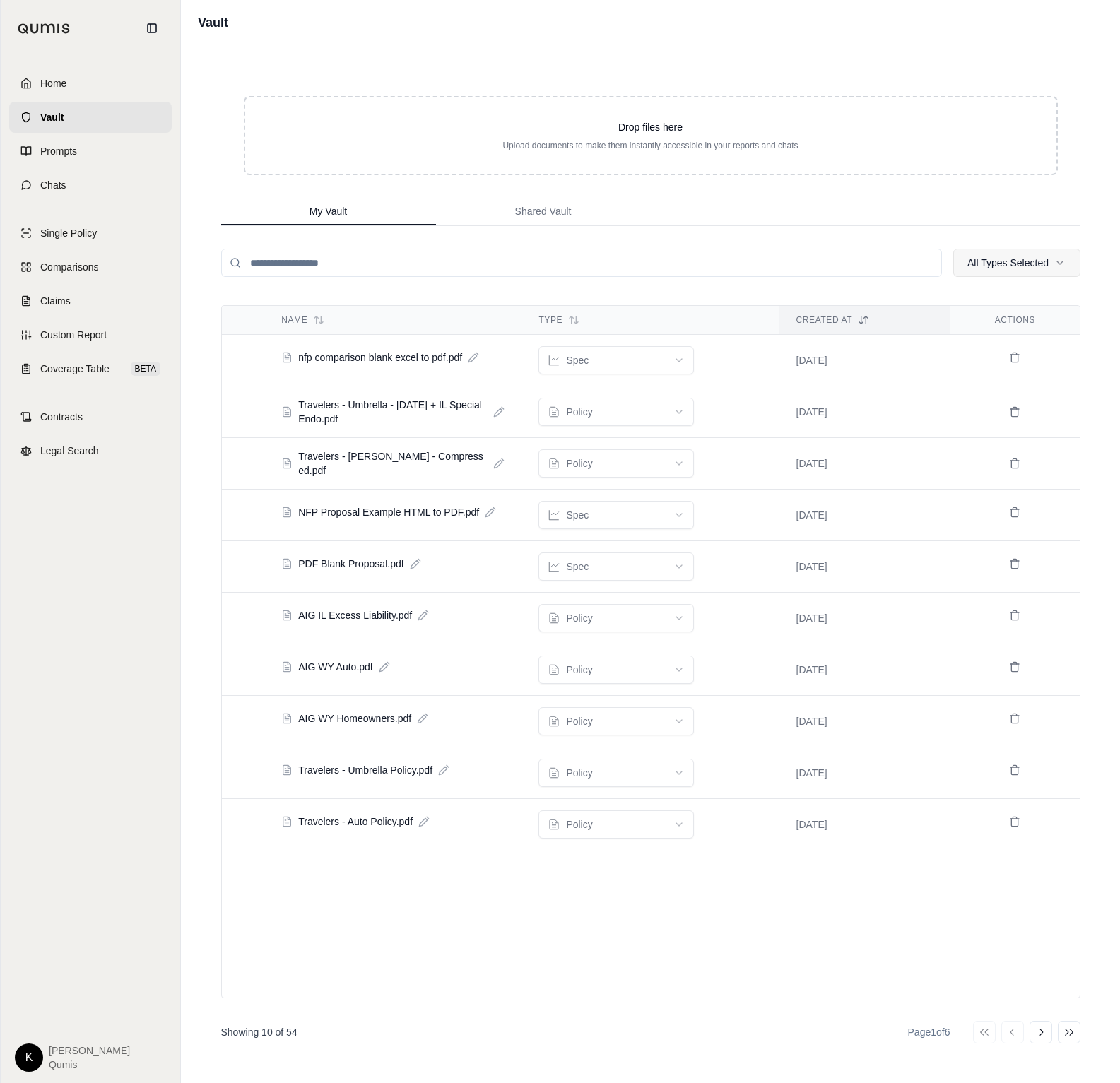
click at [999, 259] on html "Home Vault Prompts Chats Single Policy Comparisons Claims Custom Report Coverag…" at bounding box center [560, 541] width 1120 height 1083
click at [980, 325] on div "Deselect All" at bounding box center [1016, 322] width 151 height 22
click at [973, 354] on icon at bounding box center [969, 351] width 8 height 8
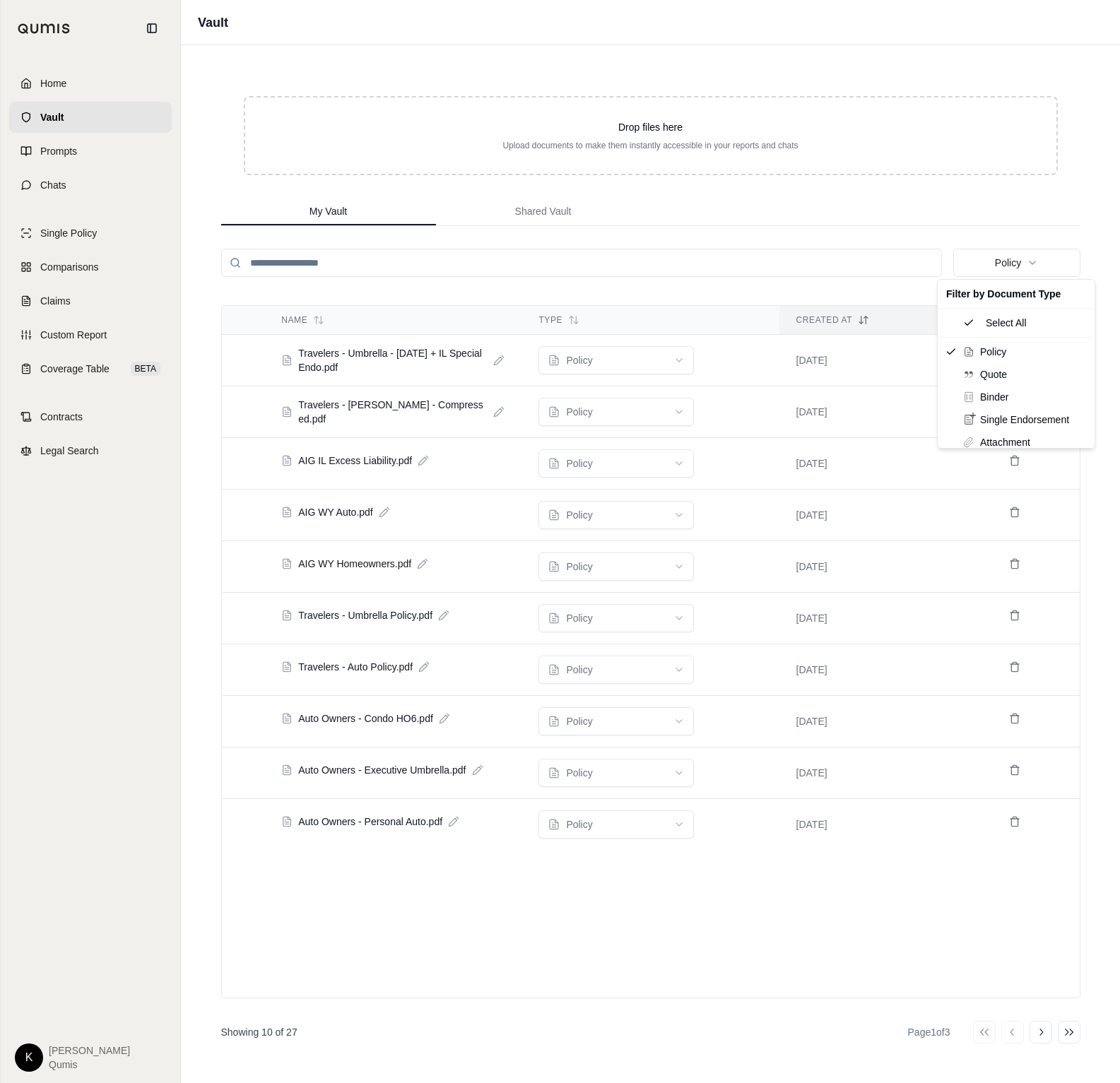
click at [1055, 205] on html "Home Vault Prompts Chats Single Policy Comparisons Claims Custom Report Coverag…" at bounding box center [560, 541] width 1120 height 1083
click at [63, 368] on span "Coverage Table" at bounding box center [75, 369] width 70 height 14
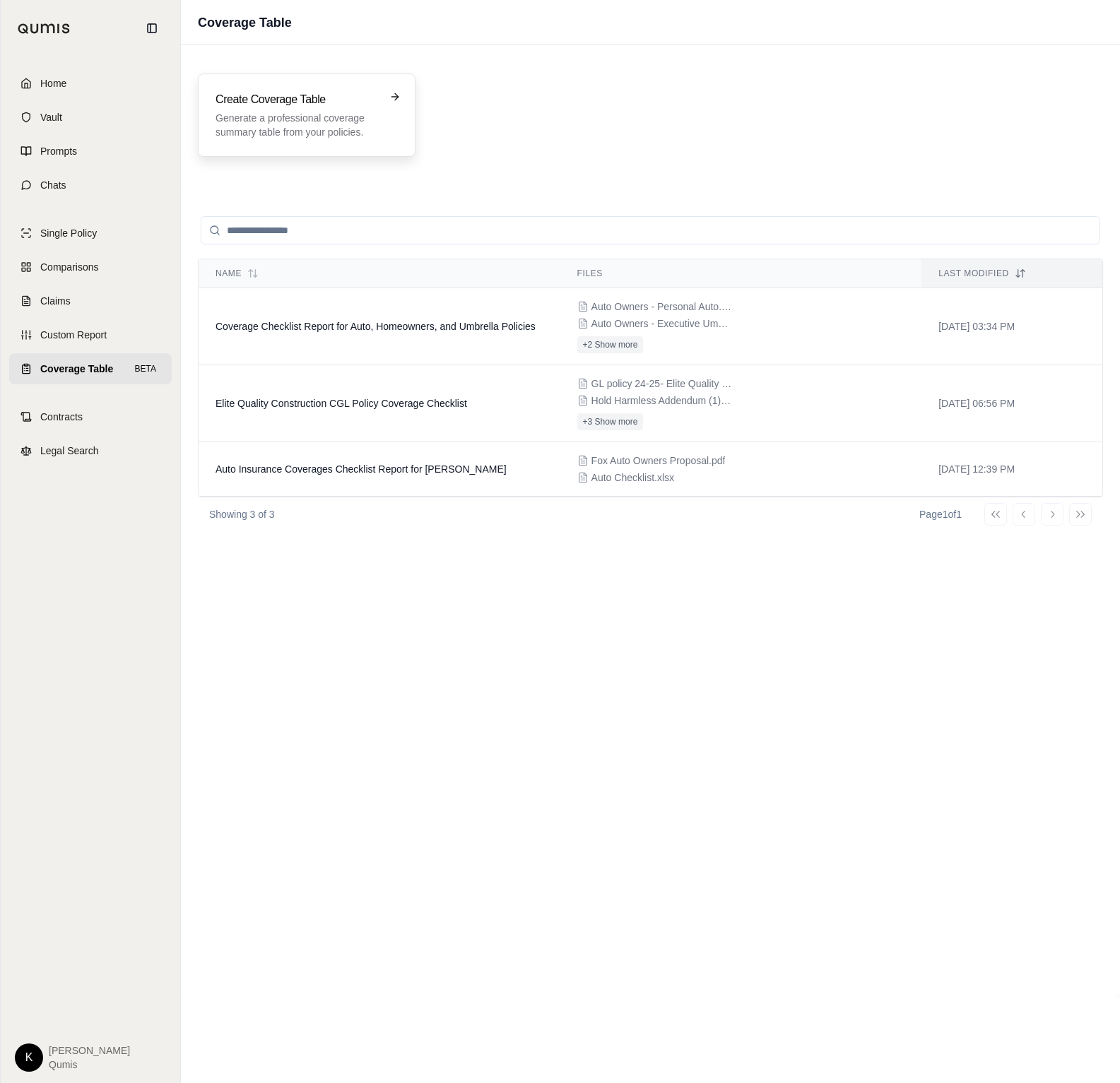
click at [289, 121] on p "Generate a professional coverage summary table from your policies." at bounding box center [297, 125] width 163 height 29
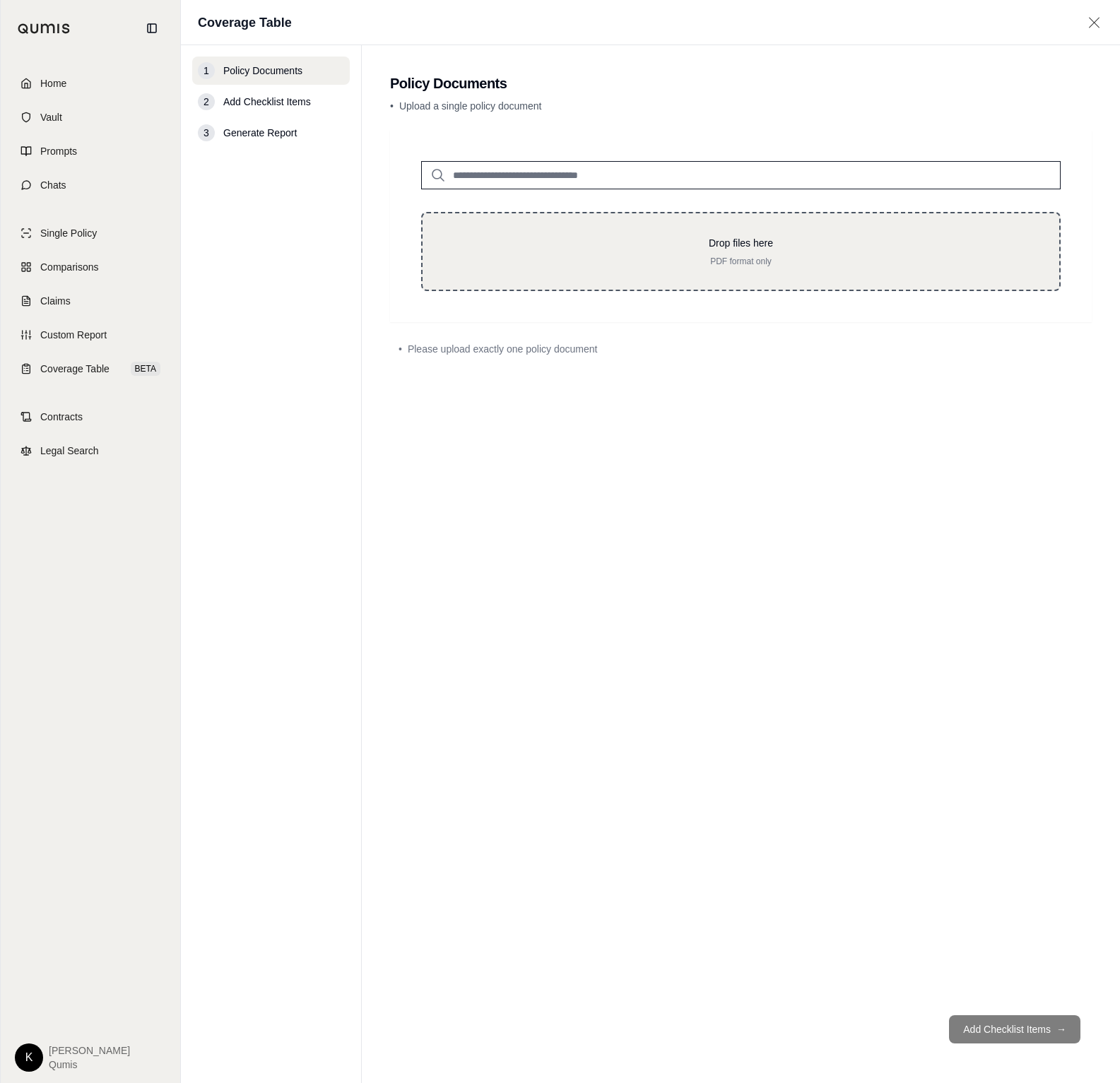
click at [702, 232] on div "Drop files here PDF format only" at bounding box center [741, 251] width 639 height 79
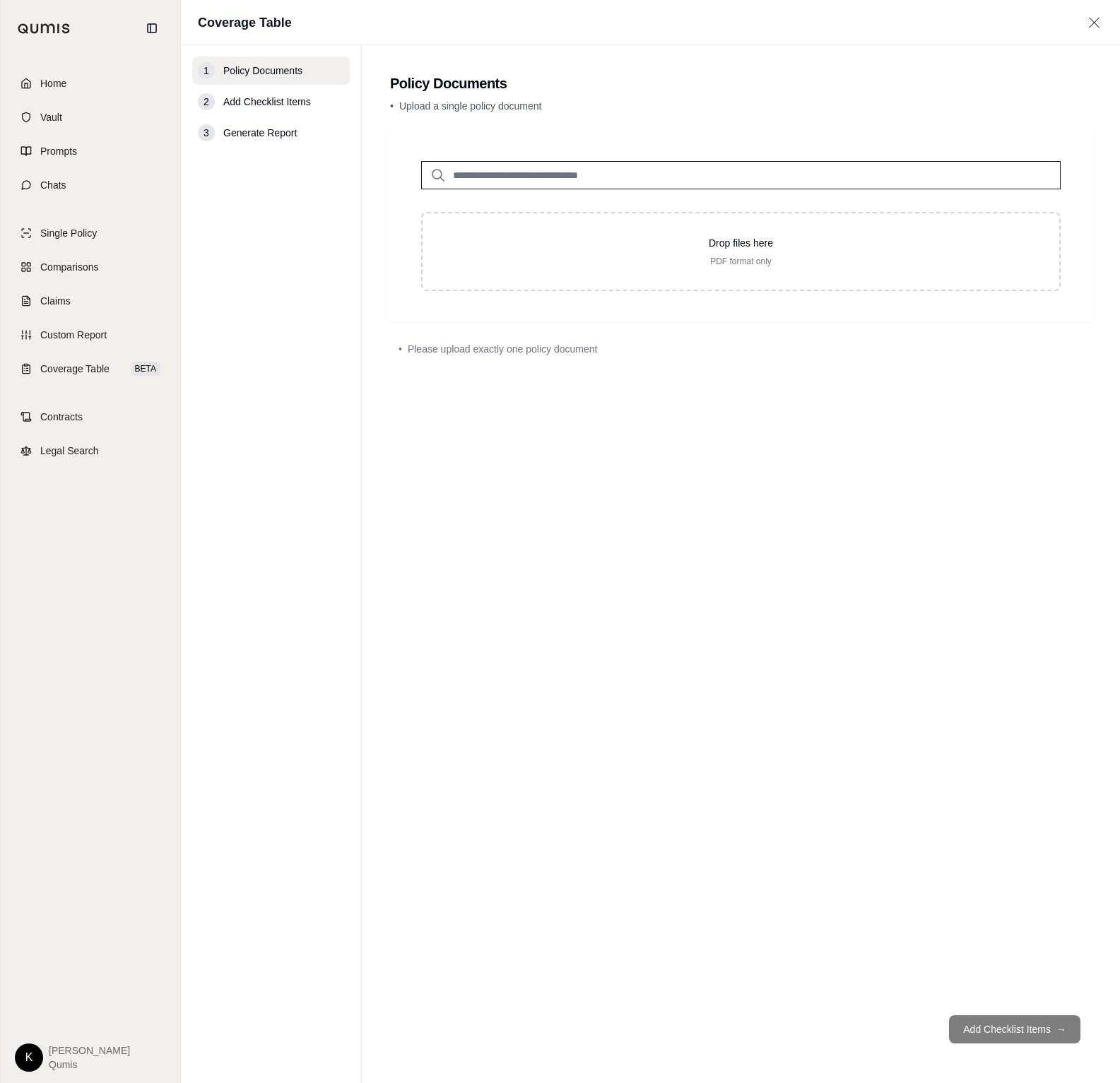
type input "**********"
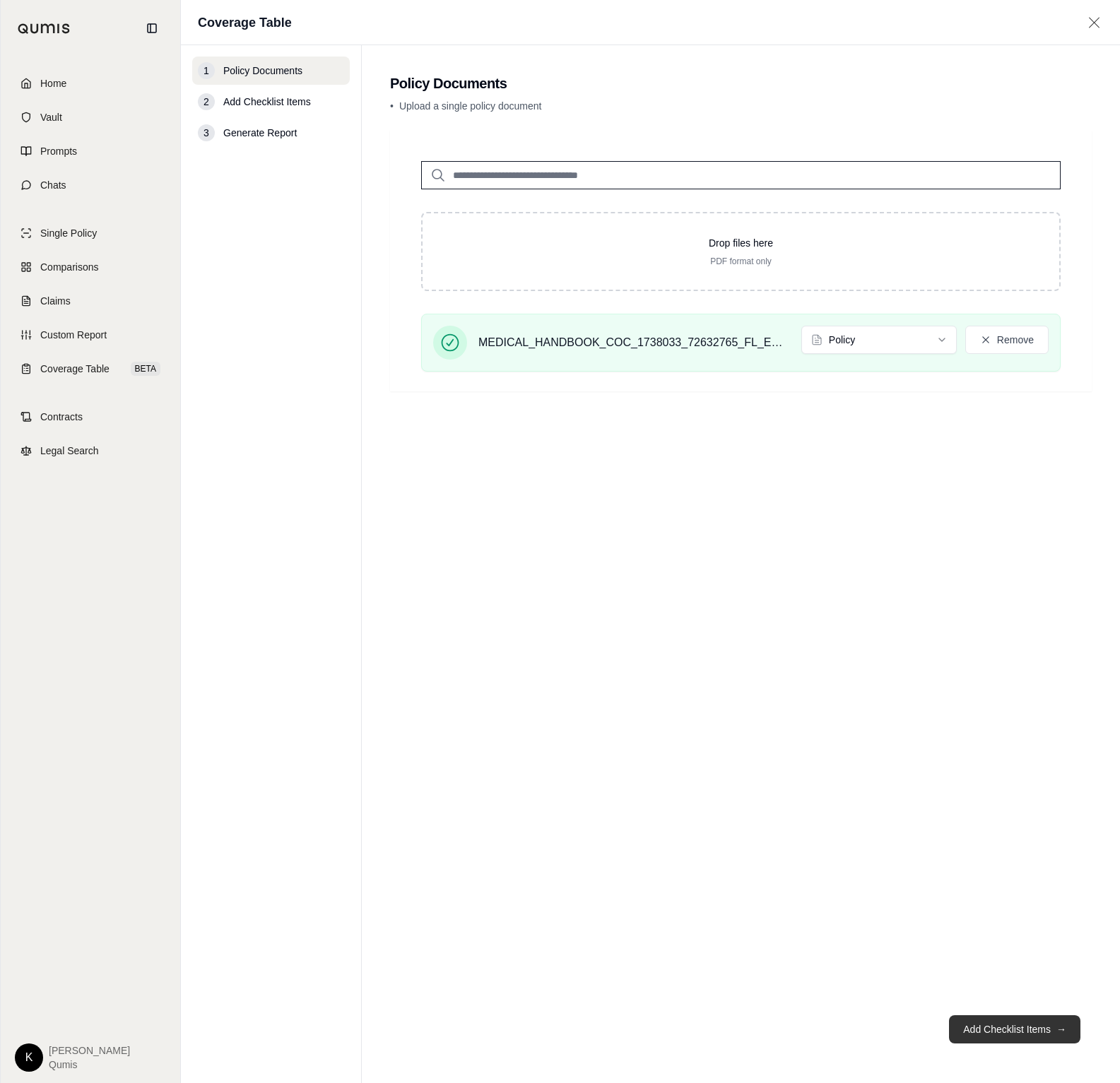
click at [1042, 1024] on button "Add Checklist Items →" at bounding box center [1015, 1029] width 131 height 29
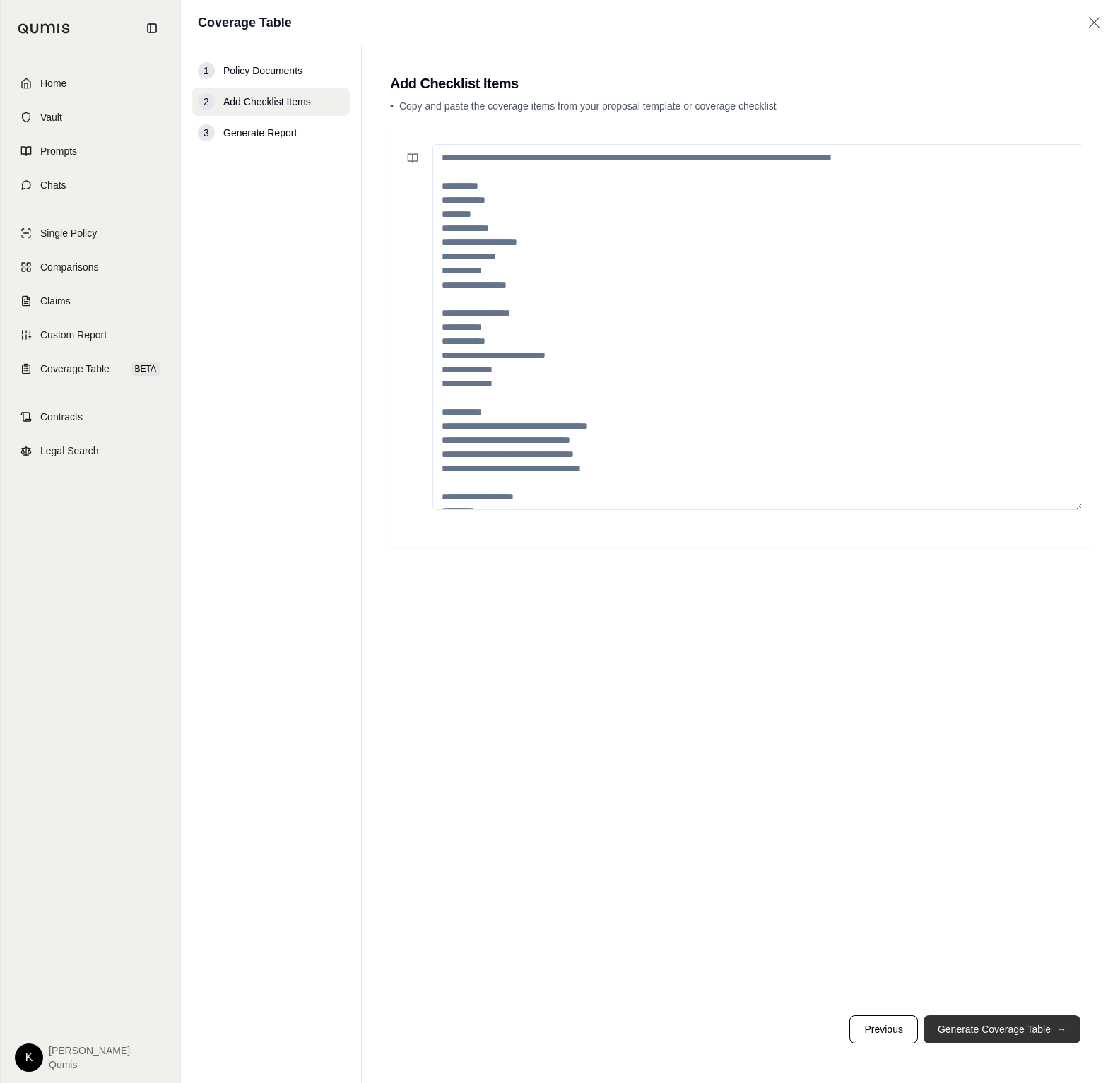
click at [1001, 1035] on button "Generate Coverage Table →" at bounding box center [1002, 1029] width 157 height 29
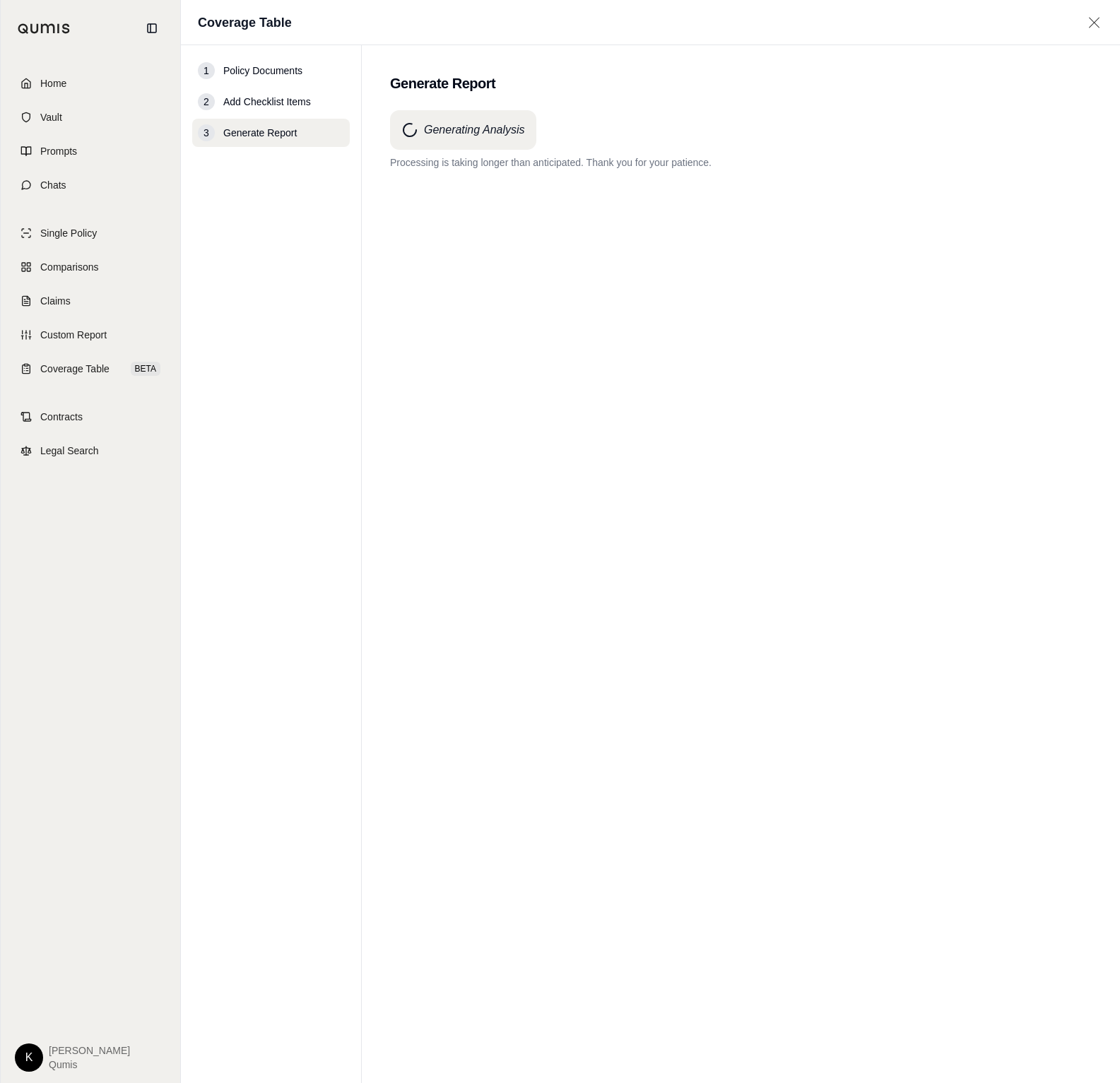
click at [493, 212] on div "Generating Analysis Processing is taking longer than anticipated. Thank you for…" at bounding box center [741, 571] width 702 height 922
click at [70, 330] on span "Custom Report" at bounding box center [73, 335] width 66 height 14
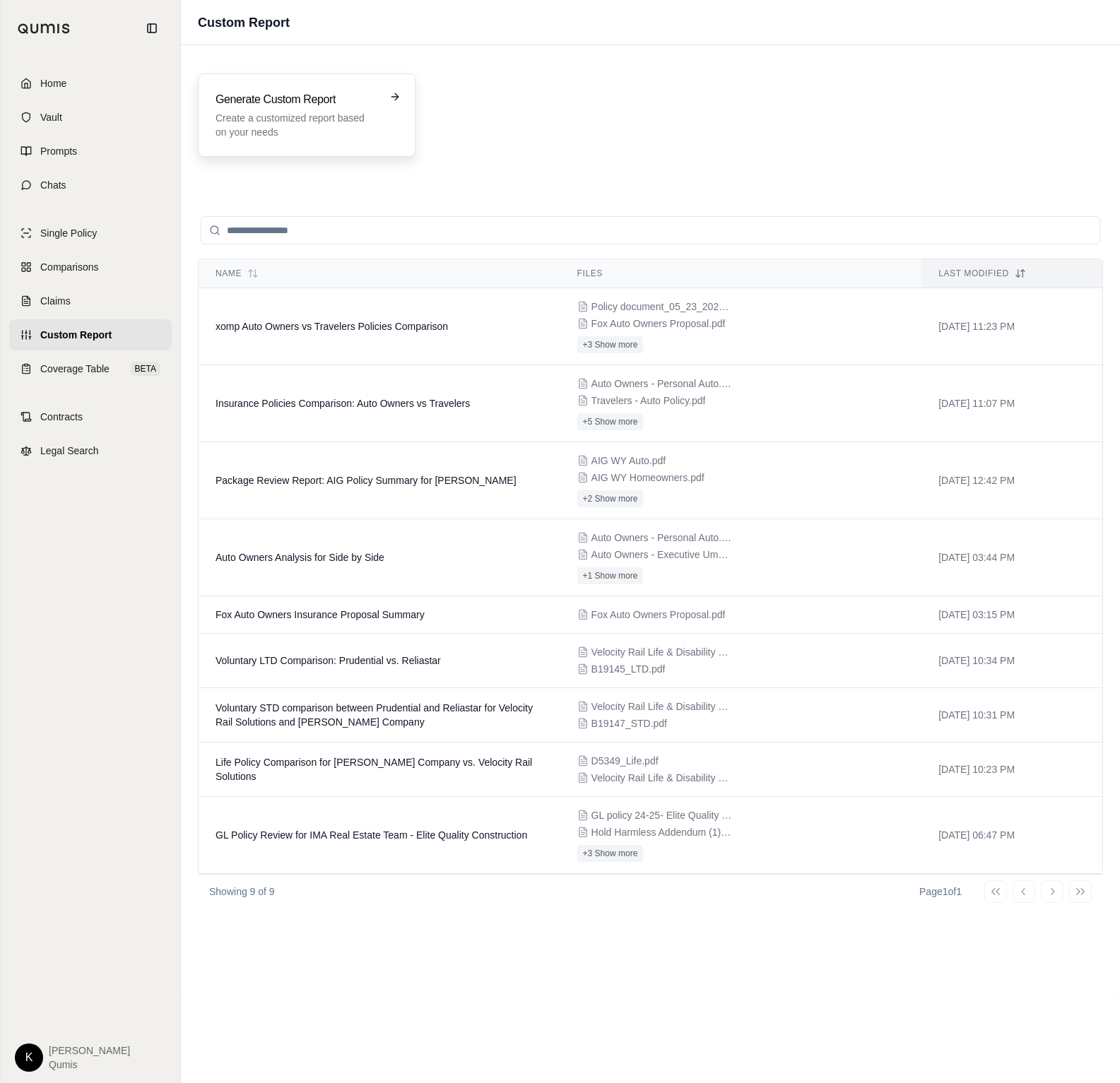
click at [301, 105] on h3 "Generate Custom Report" at bounding box center [297, 99] width 163 height 17
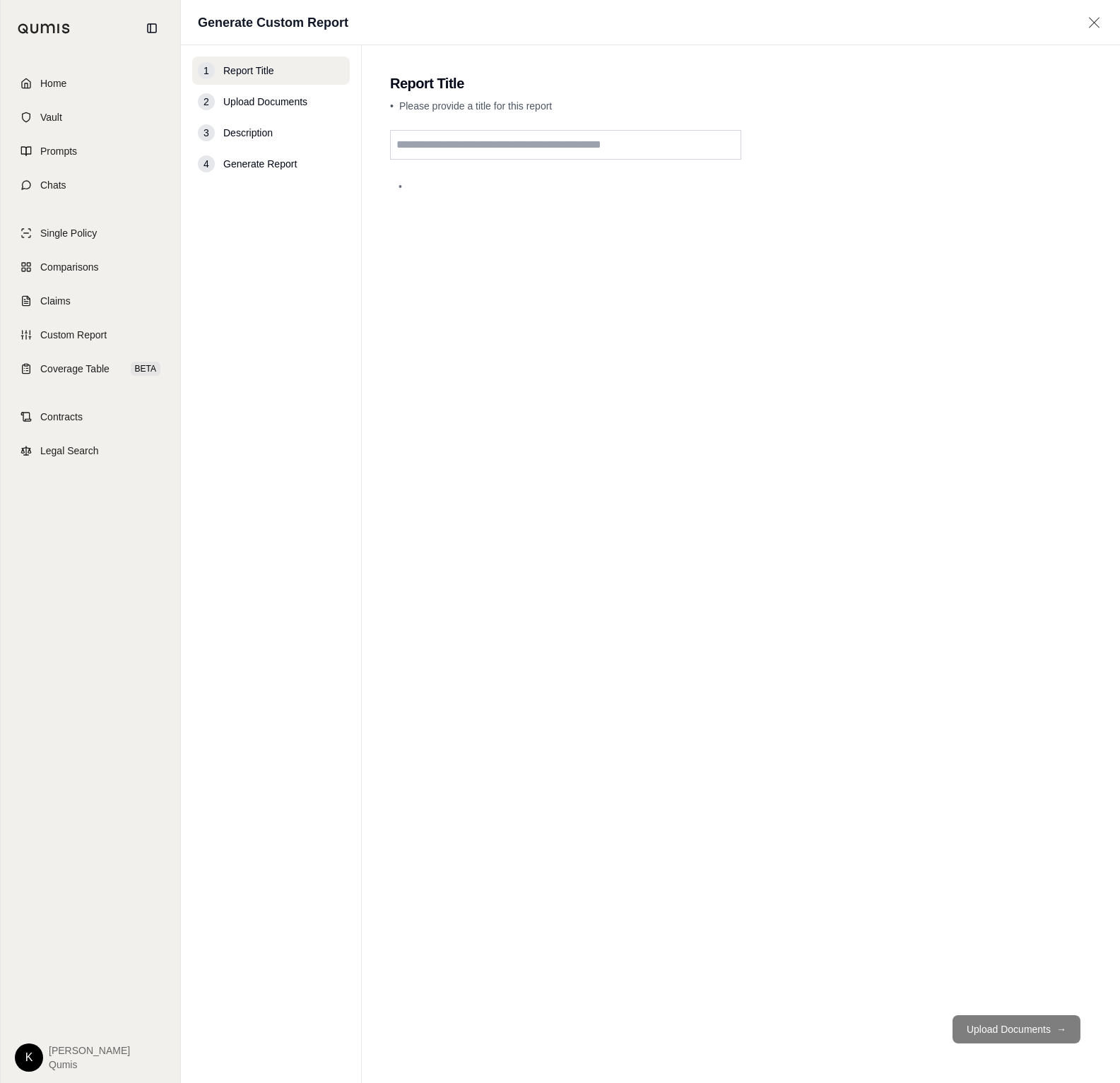
click at [485, 148] on input "text" at bounding box center [565, 145] width 351 height 29
type input "**********"
click at [996, 1028] on button "Upload Documents →" at bounding box center [1016, 1029] width 128 height 29
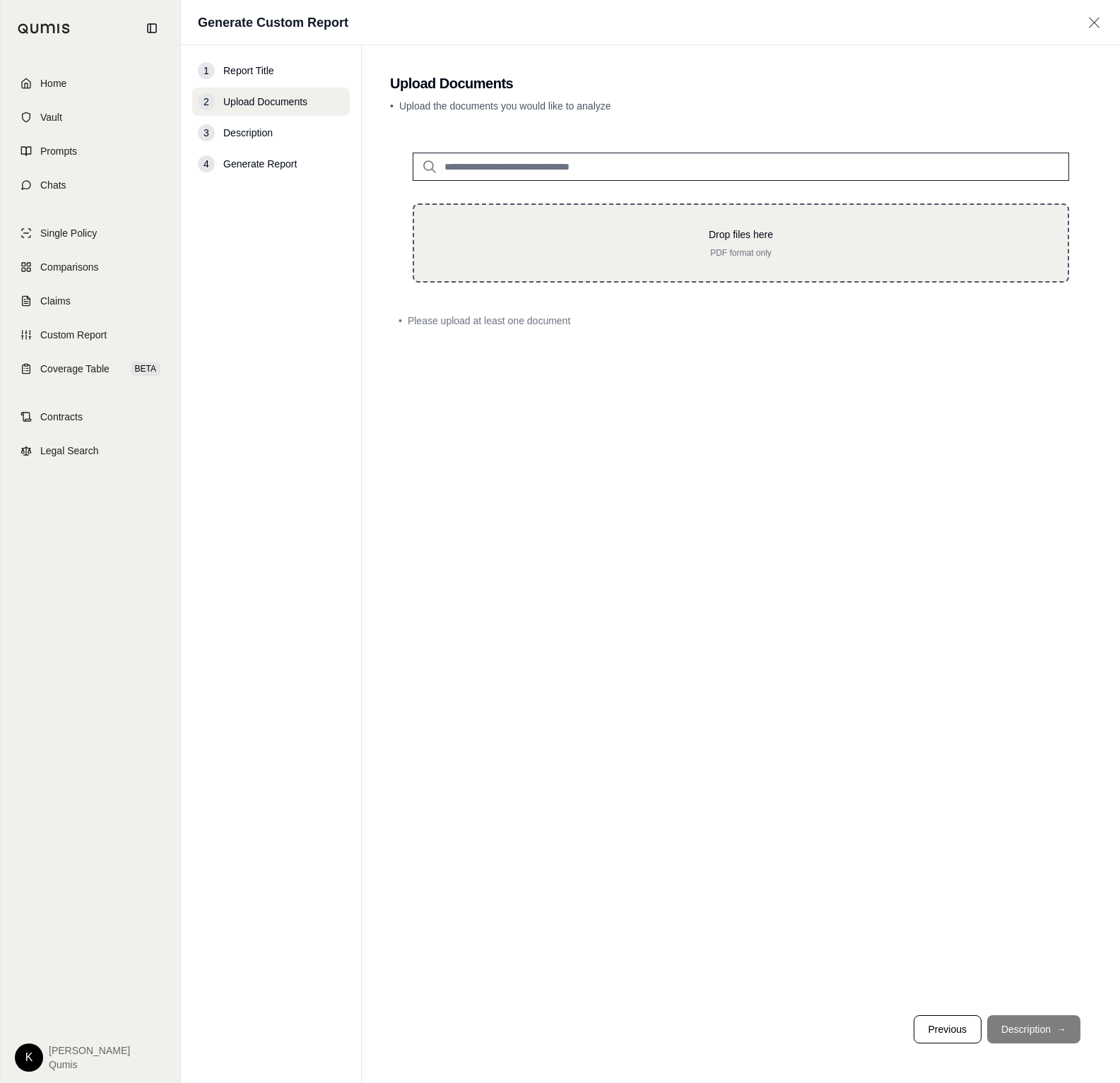
click at [723, 260] on div "Drop files here PDF format only" at bounding box center [740, 243] width 656 height 79
type input "**********"
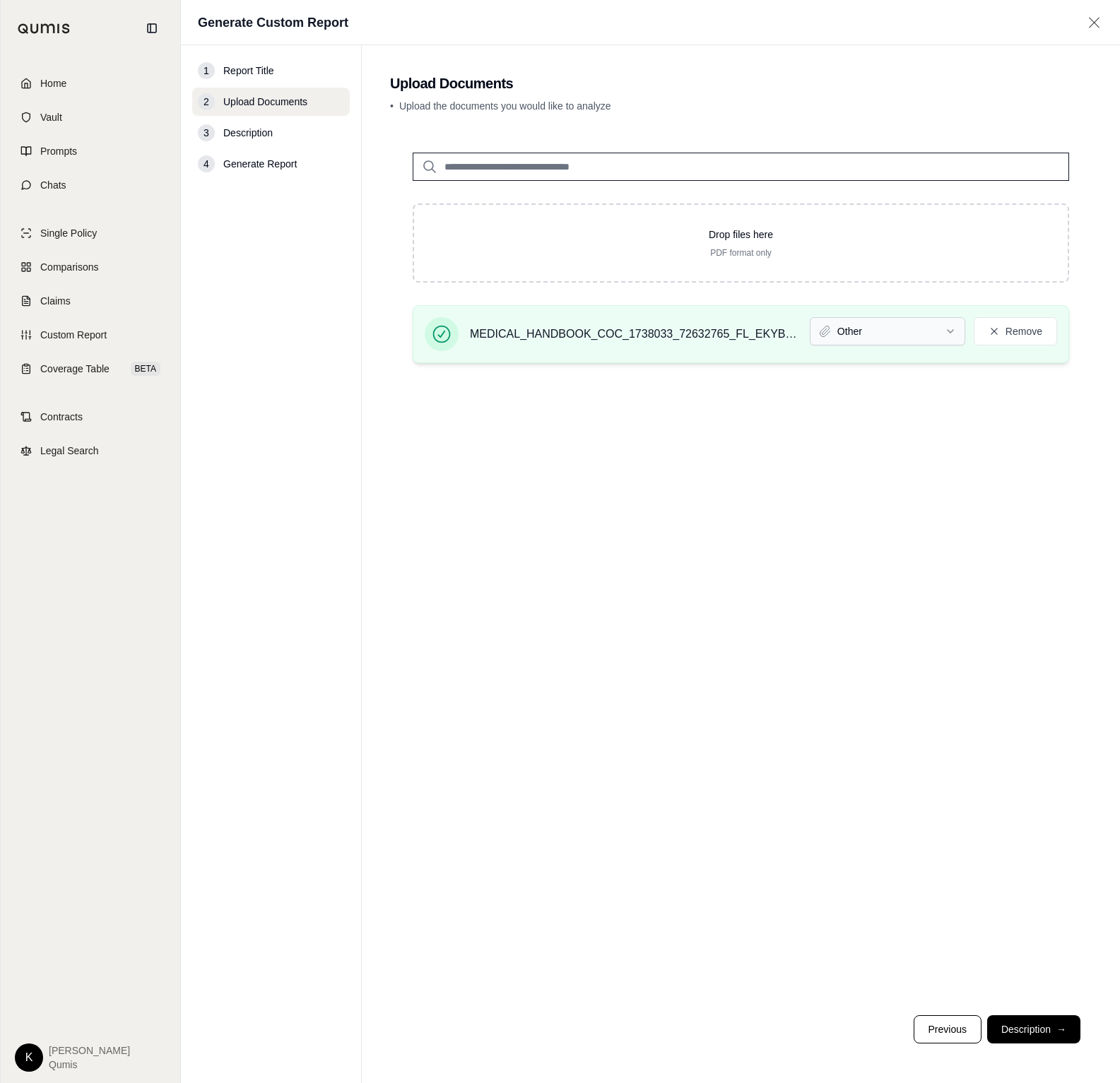
click at [913, 329] on html "Home Vault Prompts Chats Single Policy Comparisons Claims Custom Report Coverag…" at bounding box center [560, 541] width 1120 height 1083
click at [1049, 1033] on button "Description →" at bounding box center [1034, 1029] width 93 height 29
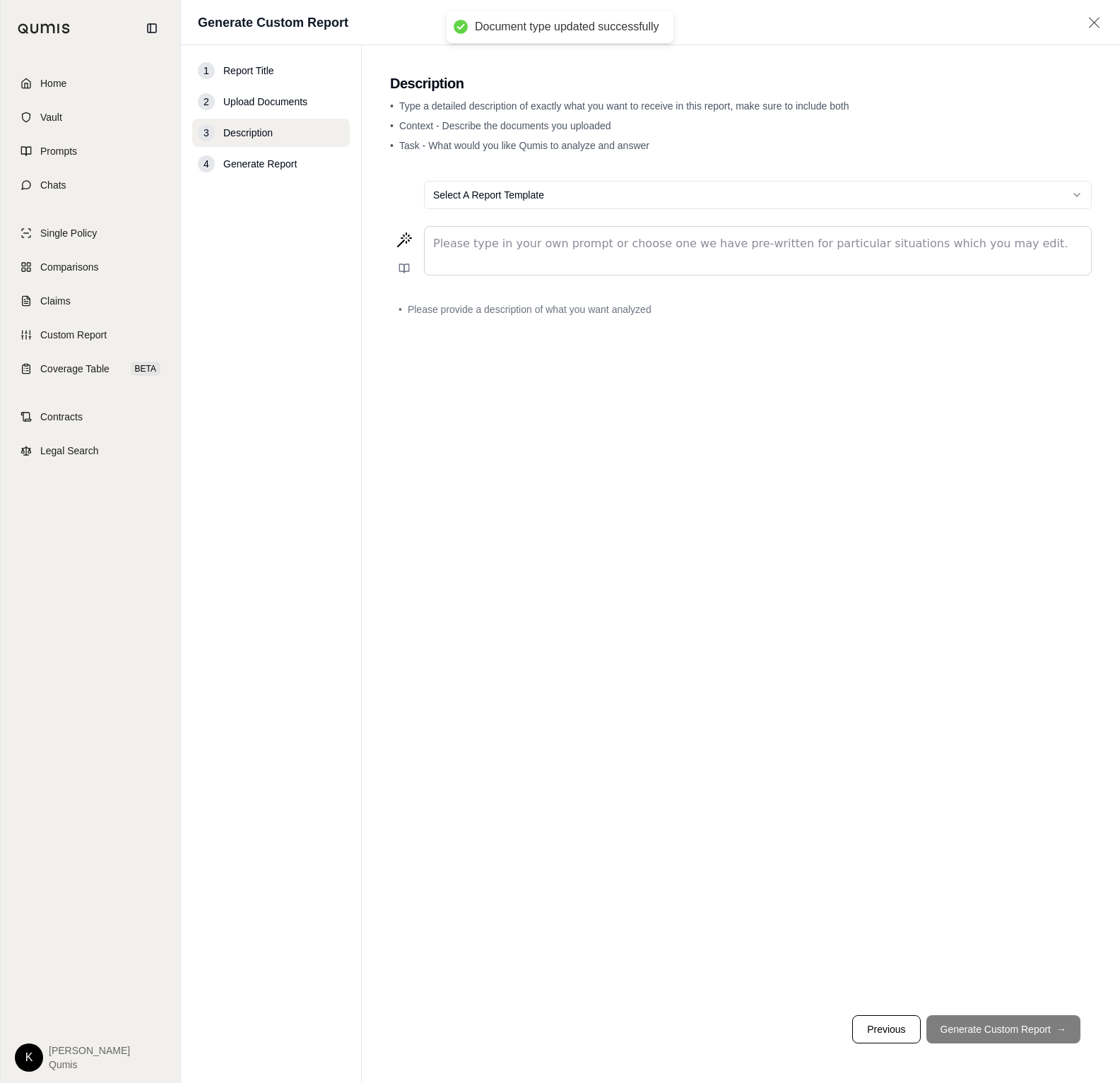
click at [460, 243] on p "editable markdown" at bounding box center [757, 244] width 649 height 17
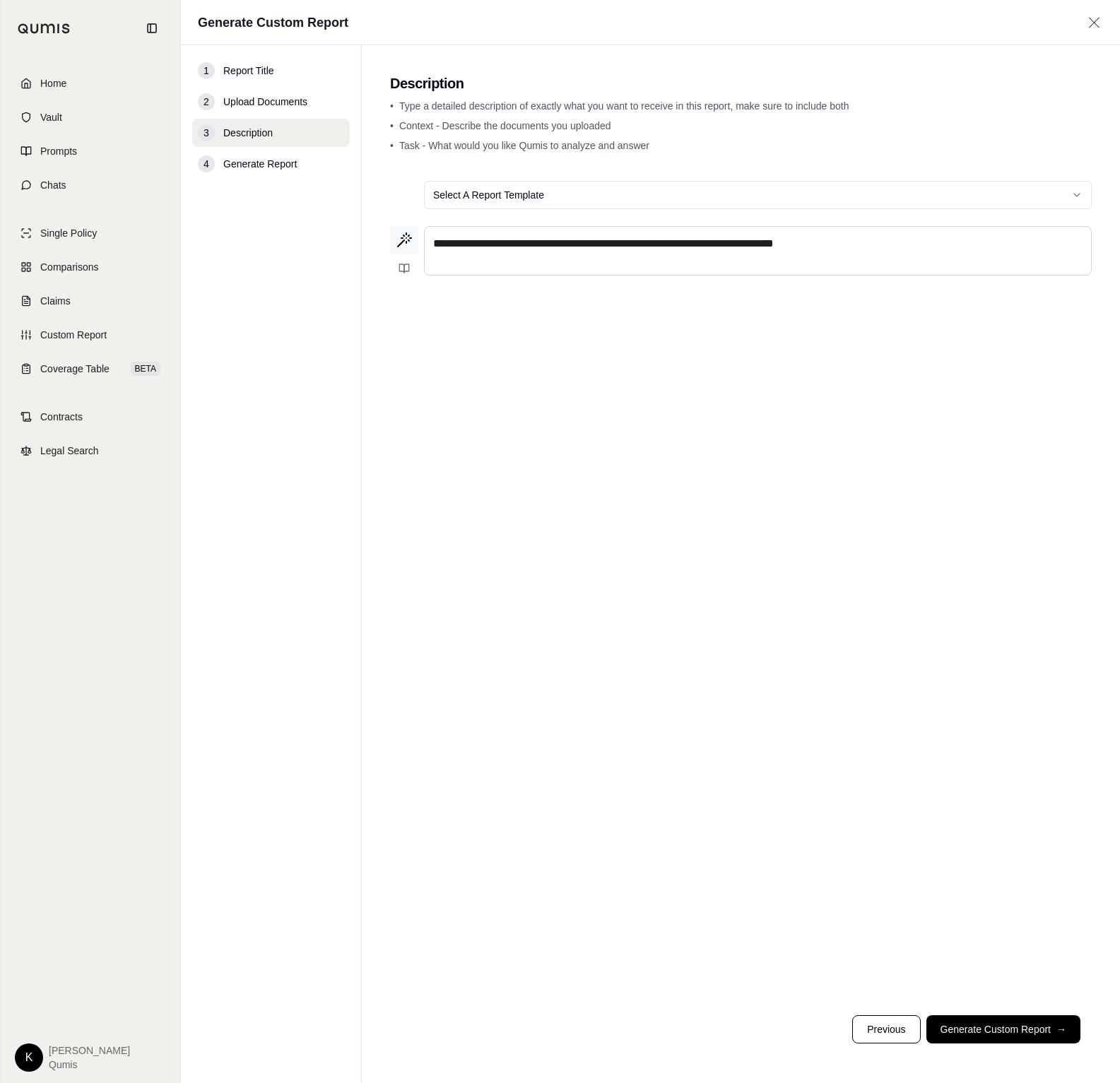
click at [407, 239] on icon at bounding box center [404, 240] width 17 height 17
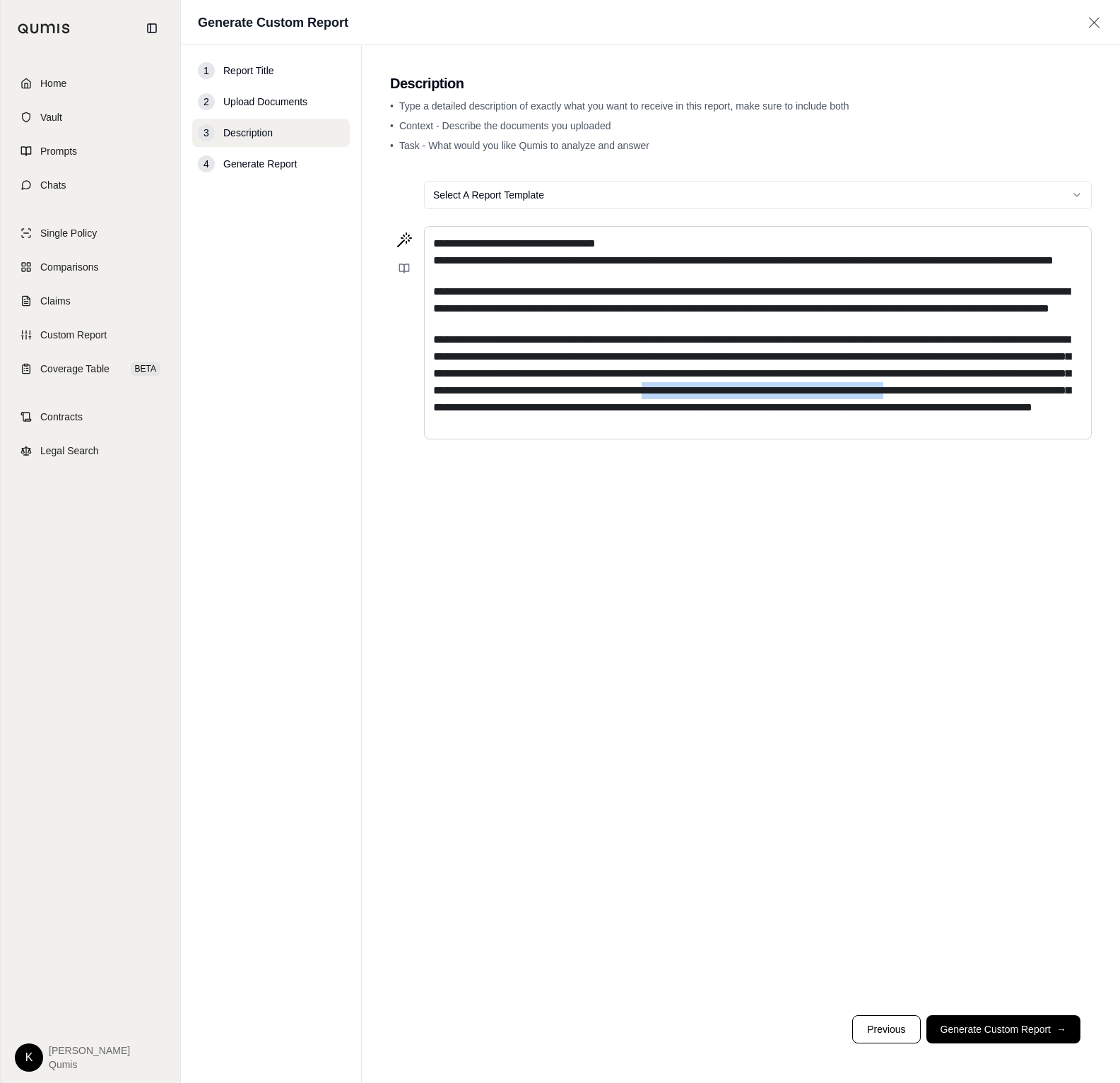
drag, startPoint x: 742, startPoint y: 443, endPoint x: 427, endPoint y: 443, distance: 315.0
click at [427, 438] on div "**********" at bounding box center [758, 332] width 666 height 212
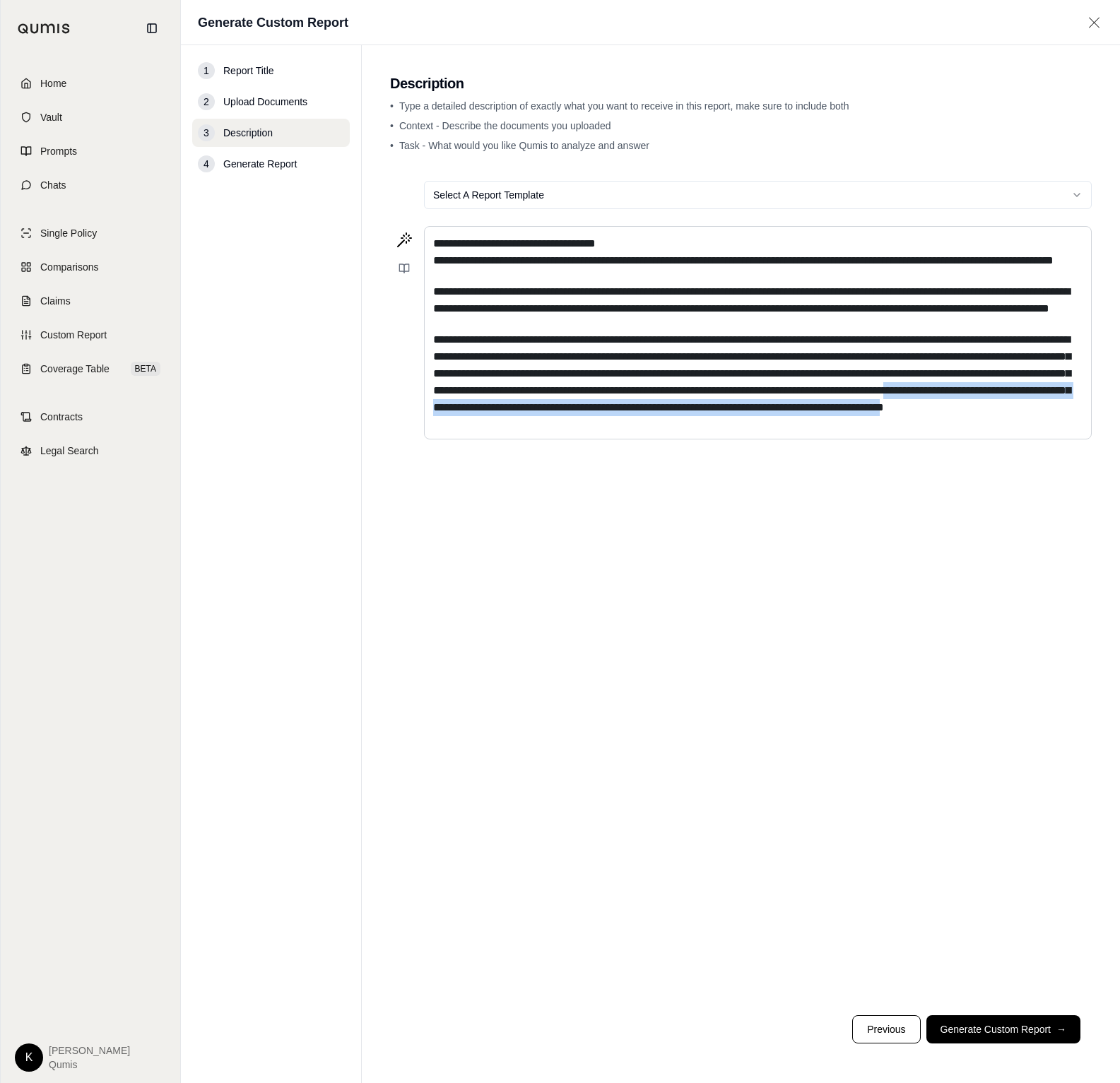
drag, startPoint x: 717, startPoint y: 441, endPoint x: 1011, endPoint y: 512, distance: 302.5
click at [845, 412] on span "**********" at bounding box center [752, 373] width 638 height 79
click at [1022, 1037] on button "Generate Custom Report →" at bounding box center [1003, 1029] width 155 height 29
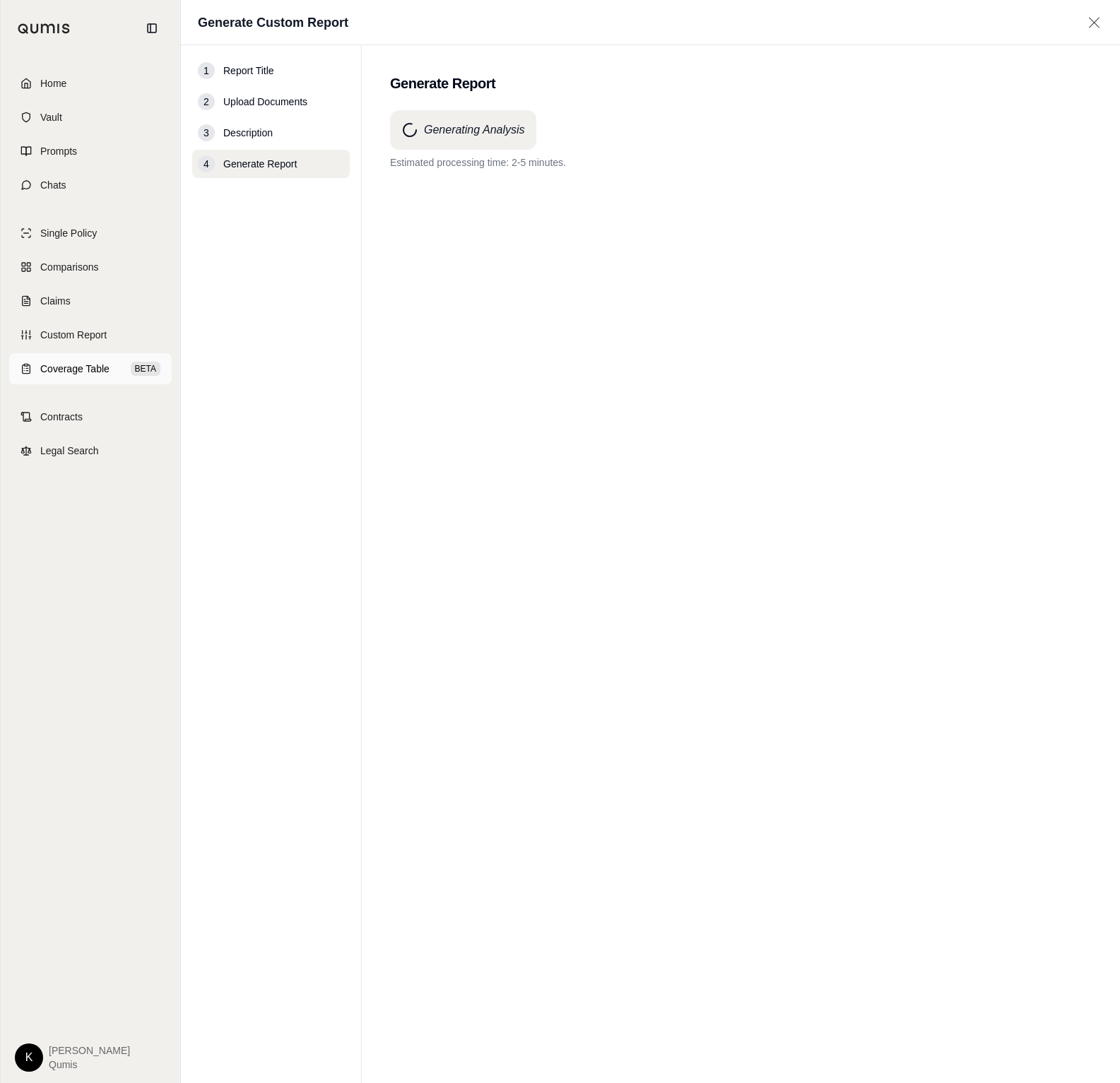
click at [82, 374] on span "Coverage Table" at bounding box center [75, 369] width 70 height 14
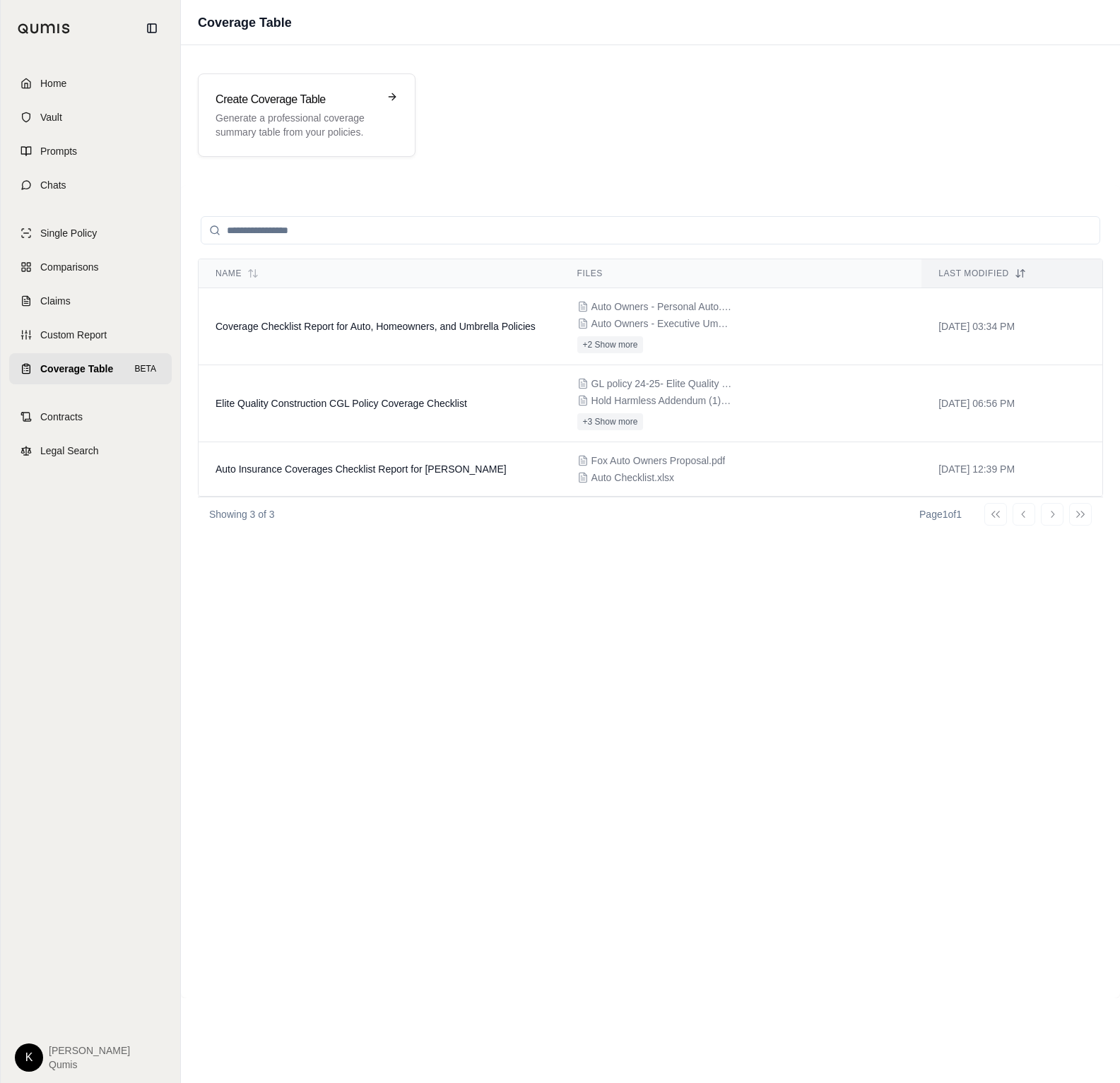
click at [158, 32] on button at bounding box center [151, 28] width 22 height 22
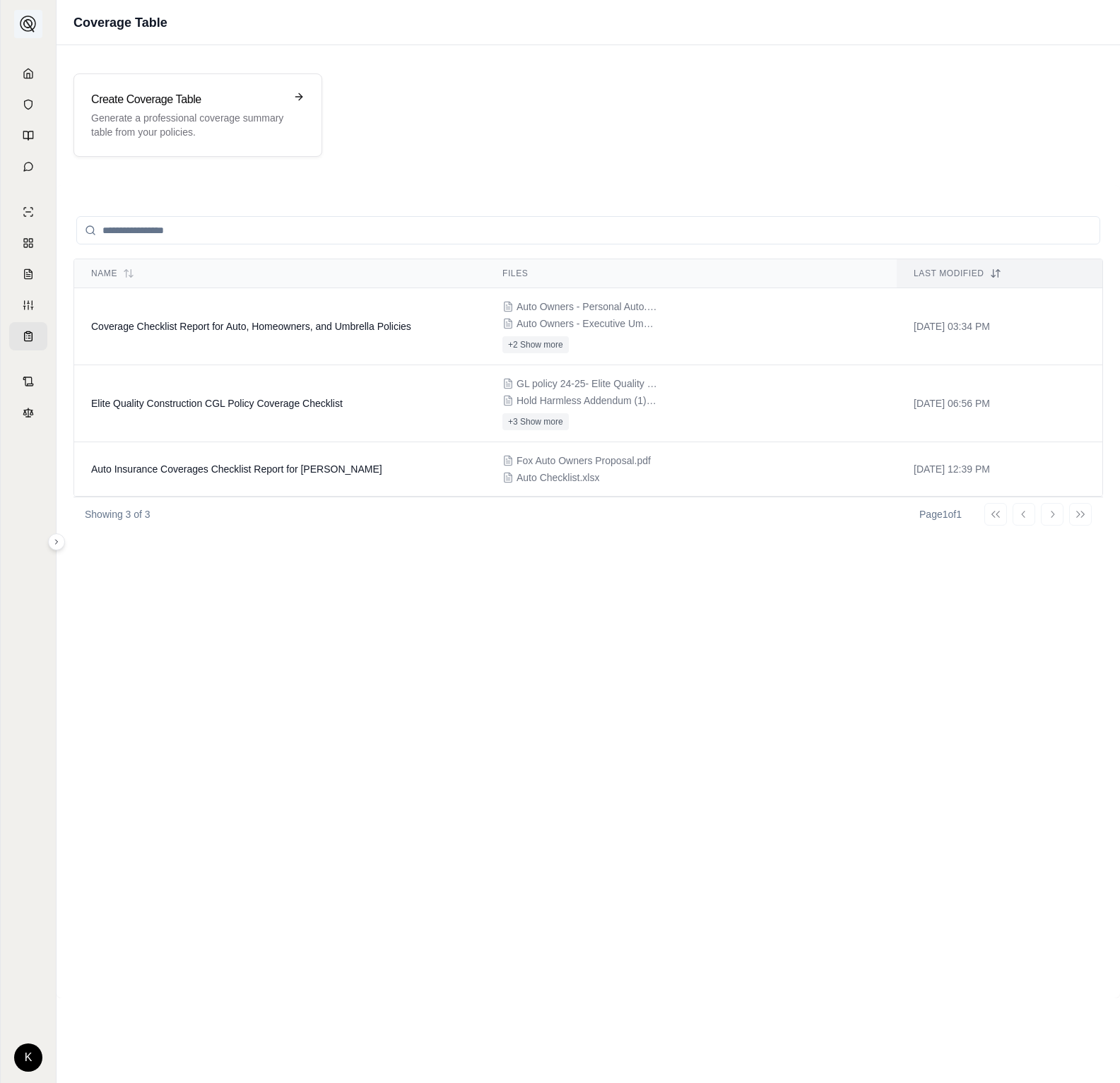
click at [36, 25] on img at bounding box center [28, 23] width 17 height 17
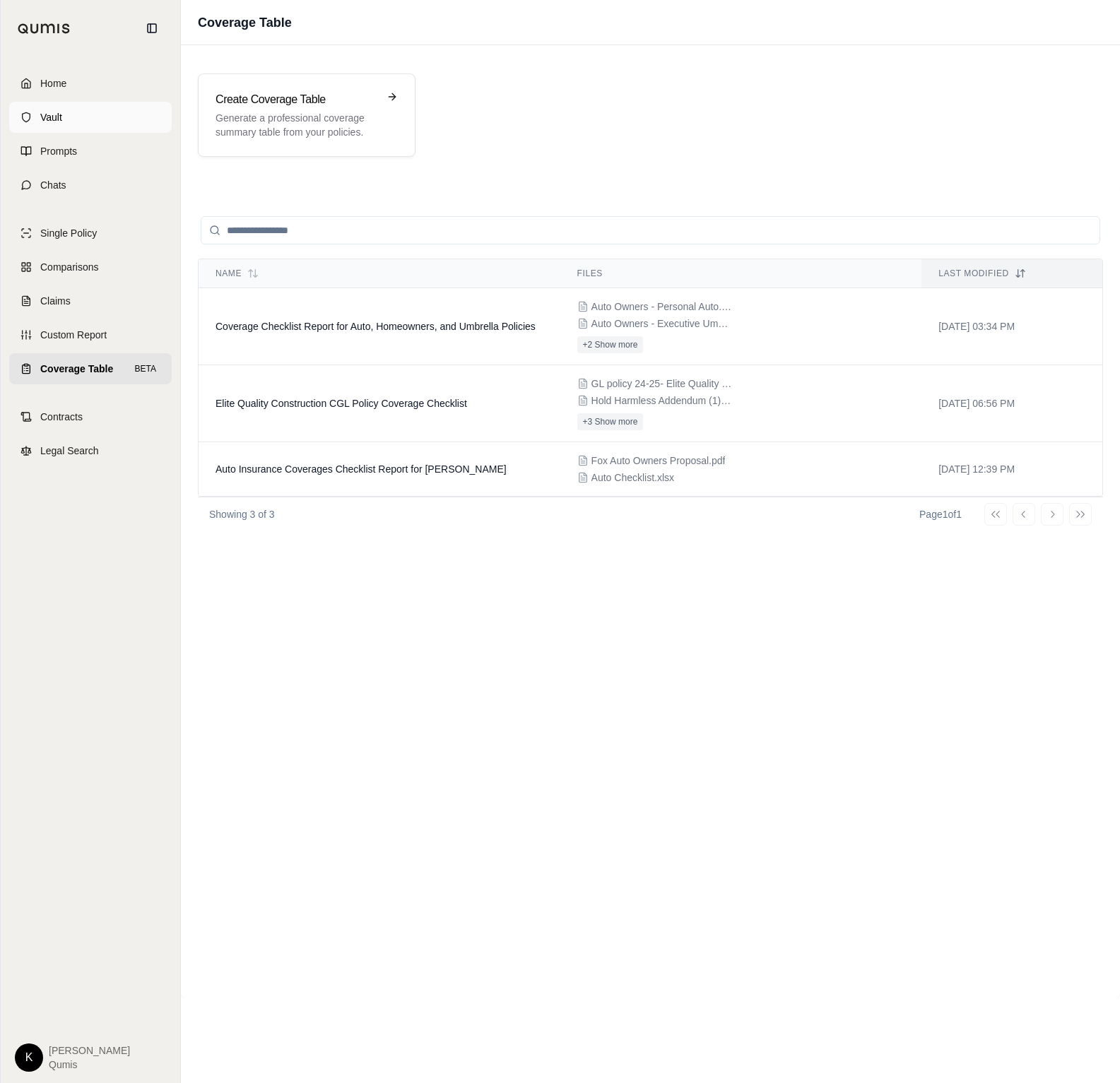
click at [50, 113] on span "Vault" at bounding box center [51, 117] width 22 height 14
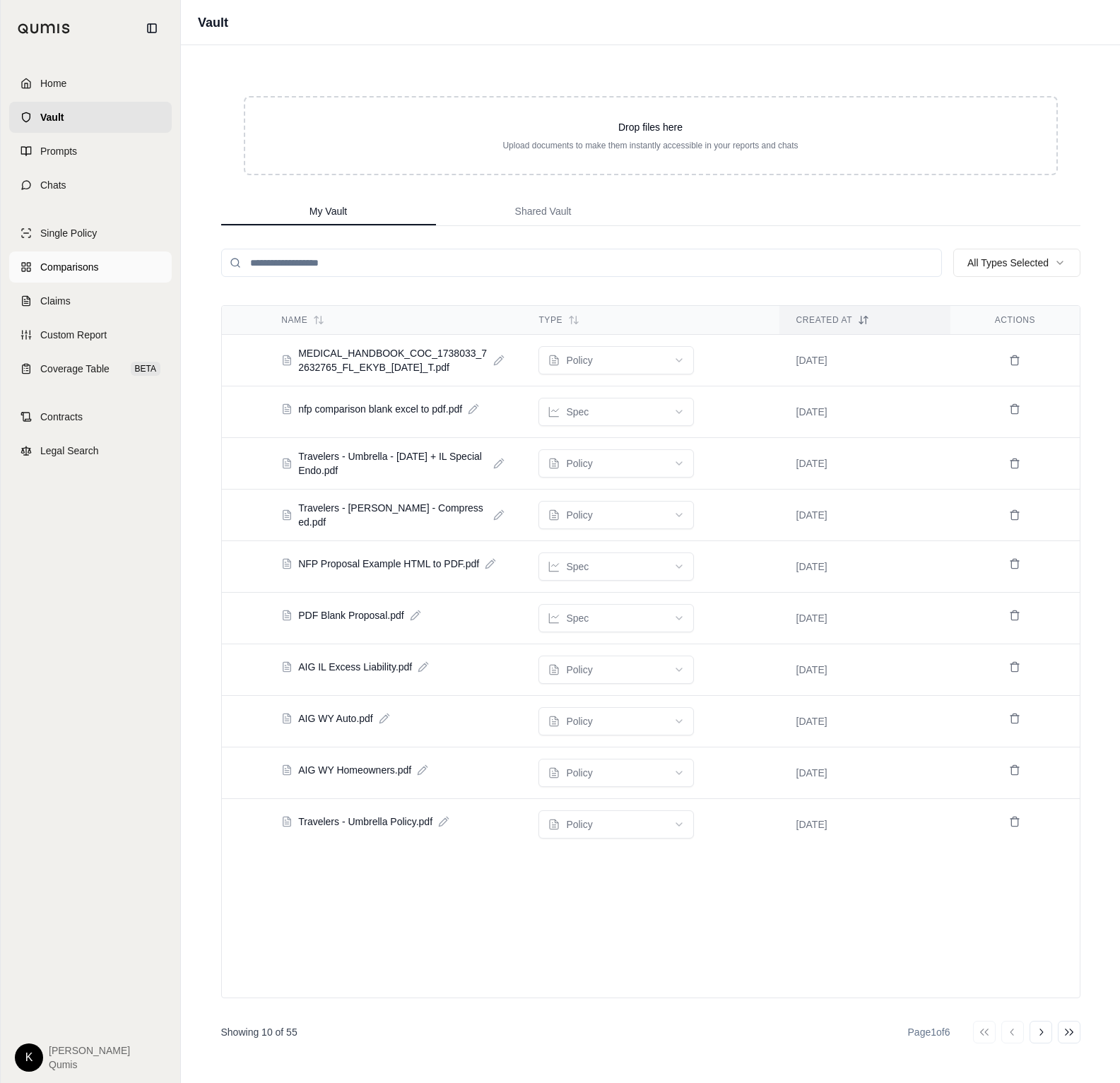
click at [57, 265] on span "Comparisons" at bounding box center [69, 267] width 58 height 14
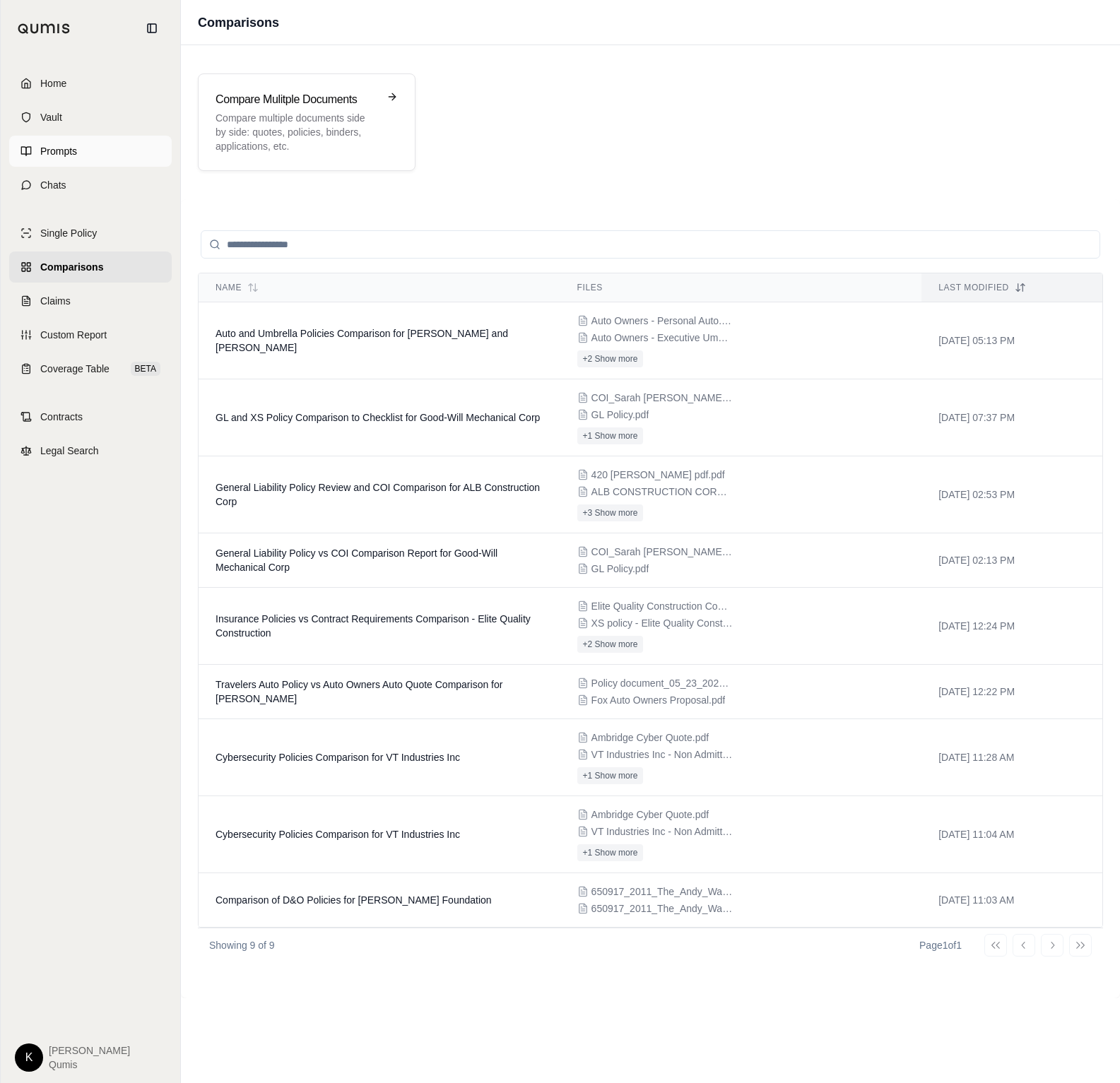
click at [56, 153] on span "Prompts" at bounding box center [58, 151] width 37 height 14
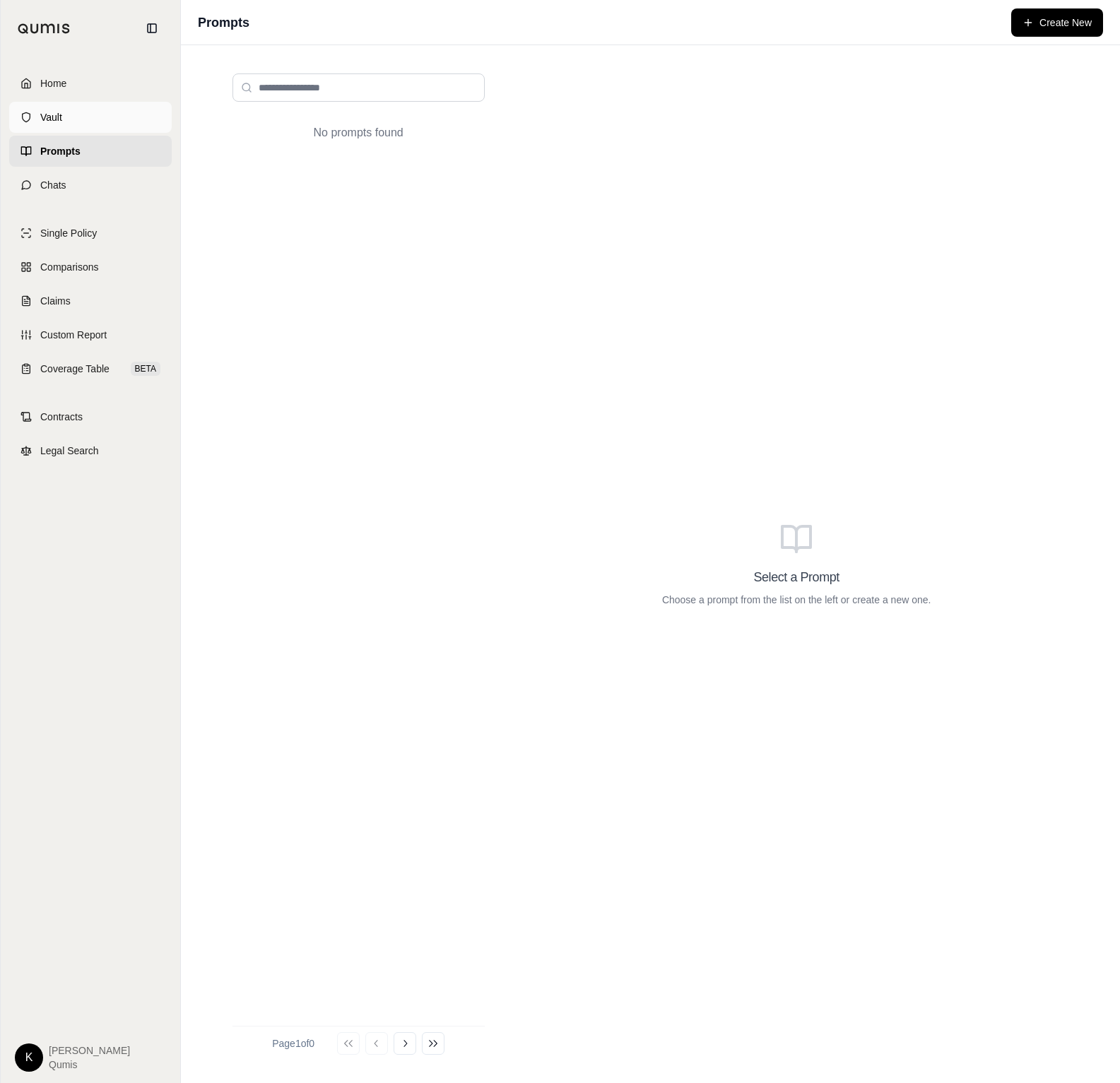
click at [74, 124] on link "Vault" at bounding box center [90, 117] width 163 height 31
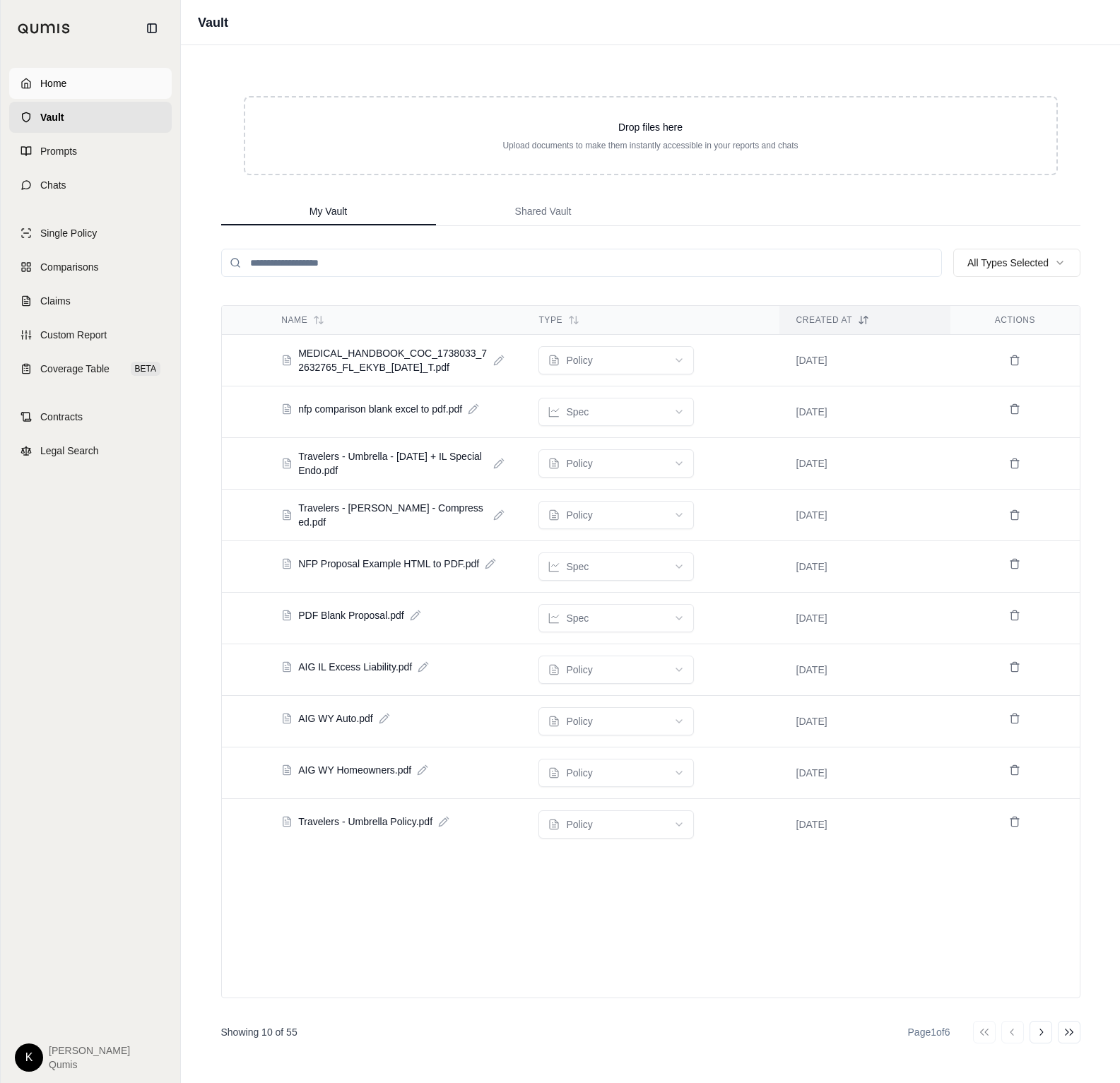
click at [55, 79] on span "Home" at bounding box center [53, 83] width 26 height 14
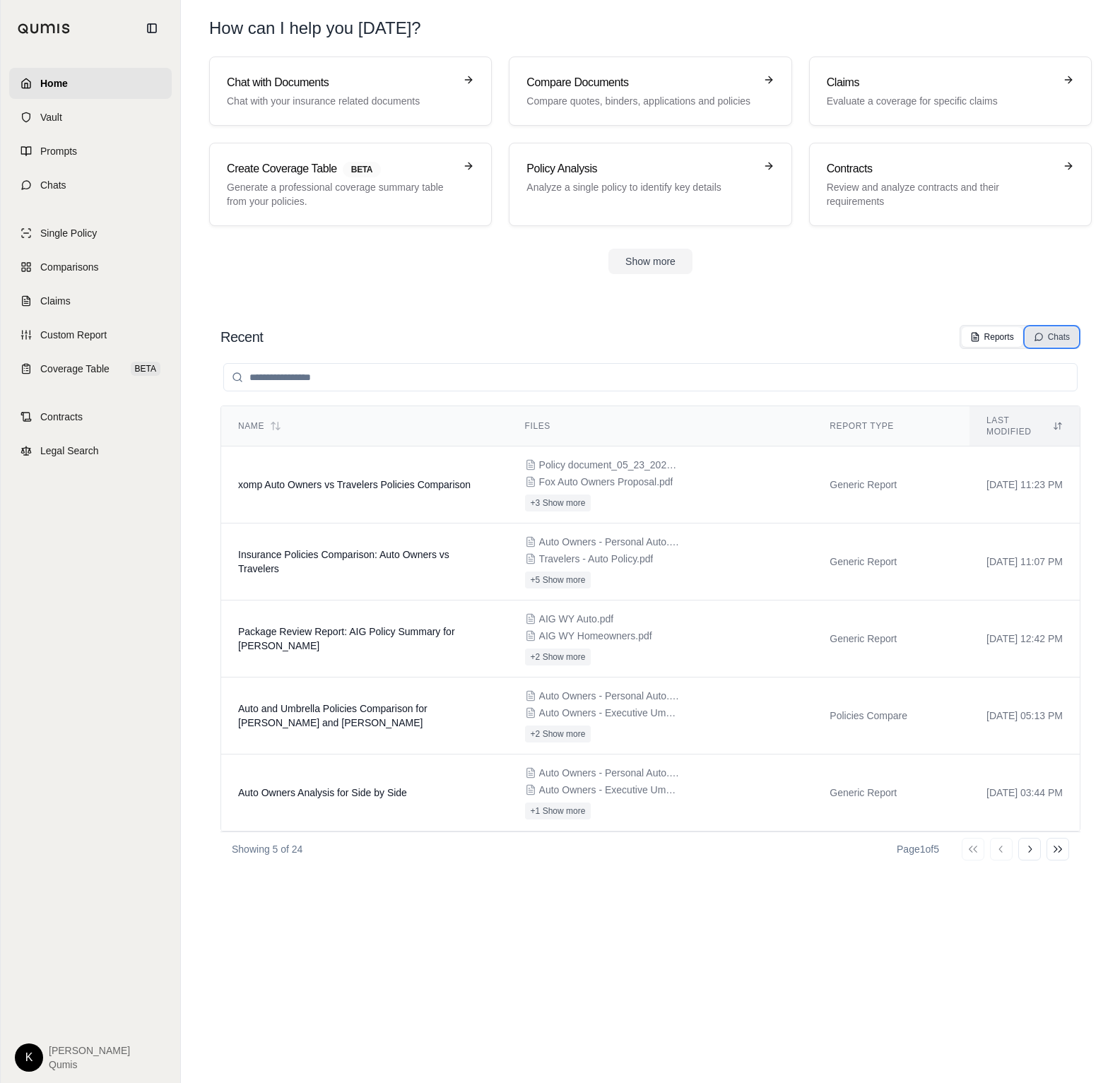
click at [1032, 335] on button "Chats" at bounding box center [1051, 337] width 53 height 20
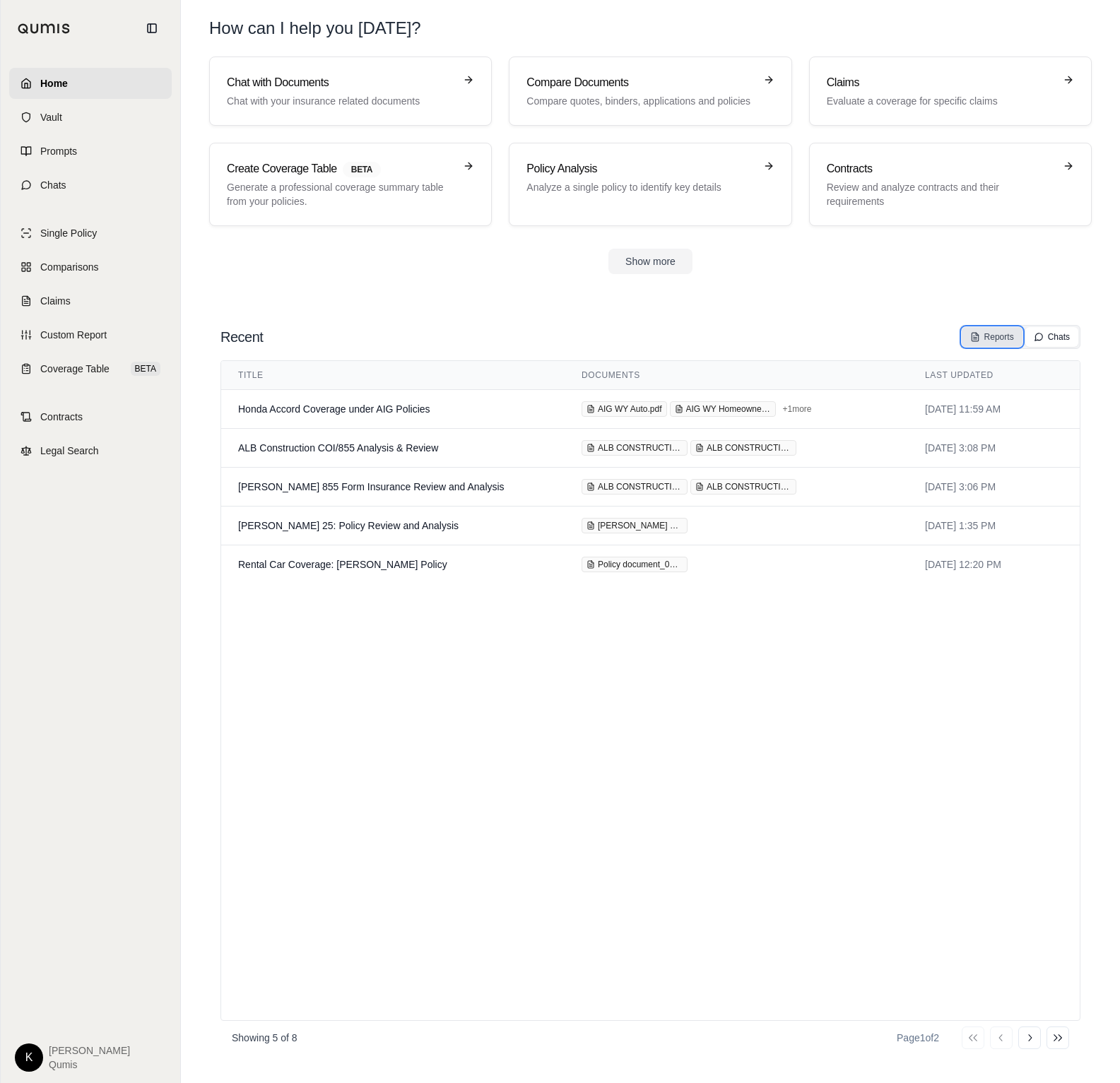
click at [999, 337] on div "Reports" at bounding box center [992, 337] width 44 height 12
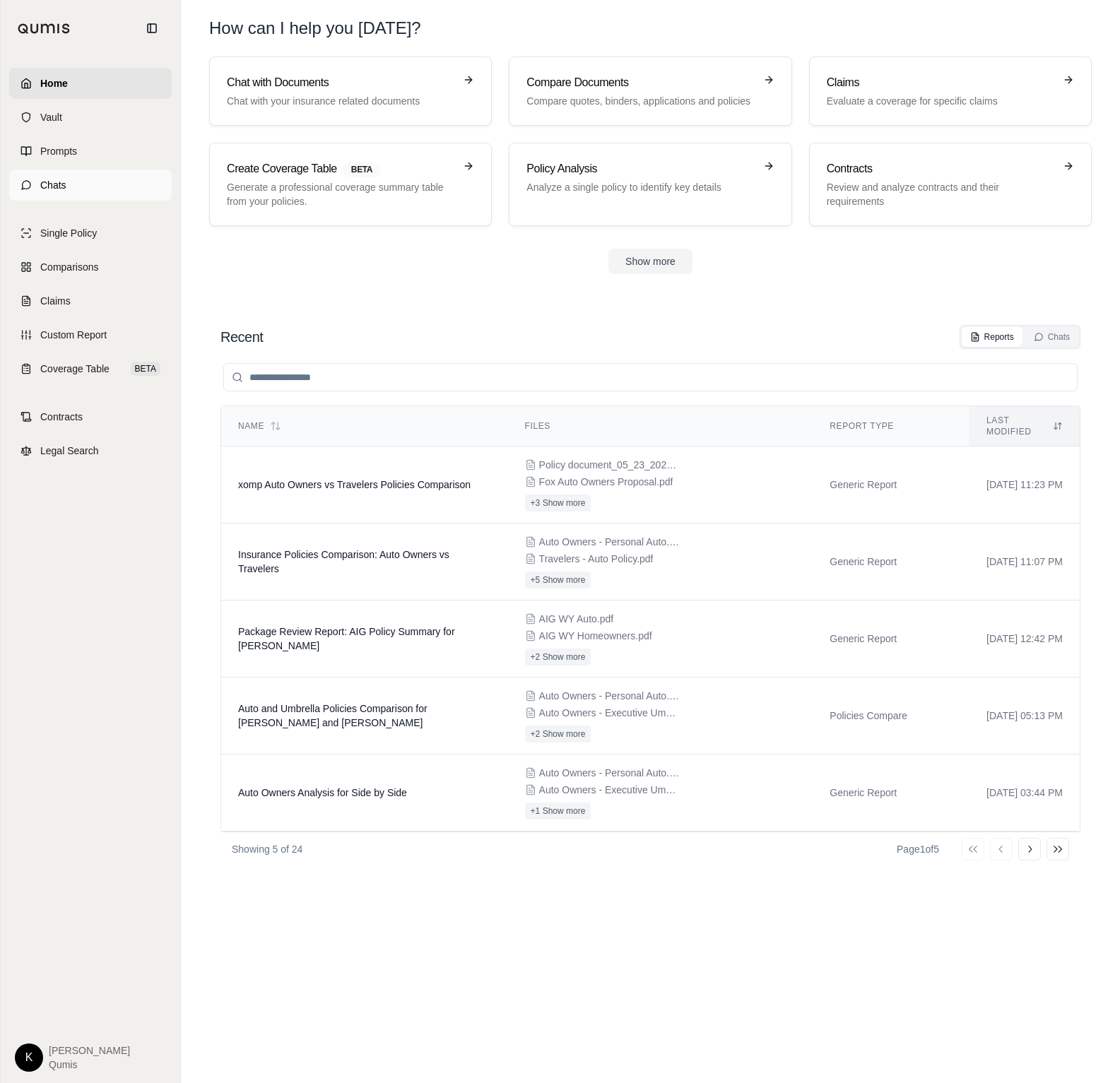
click at [36, 179] on link "Chats" at bounding box center [90, 185] width 163 height 31
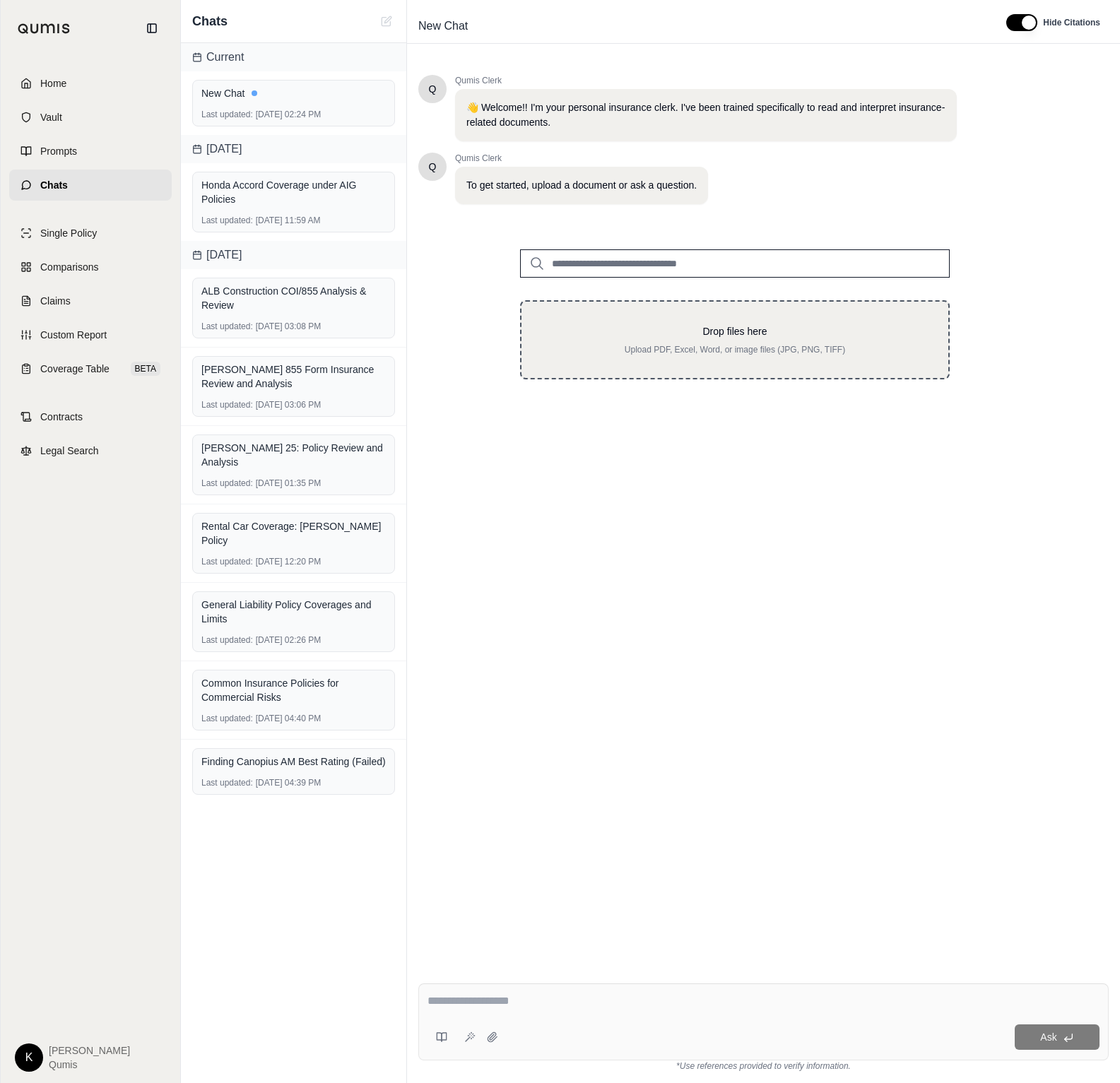
click at [661, 329] on p "Drop files here" at bounding box center [734, 331] width 381 height 14
type input "**********"
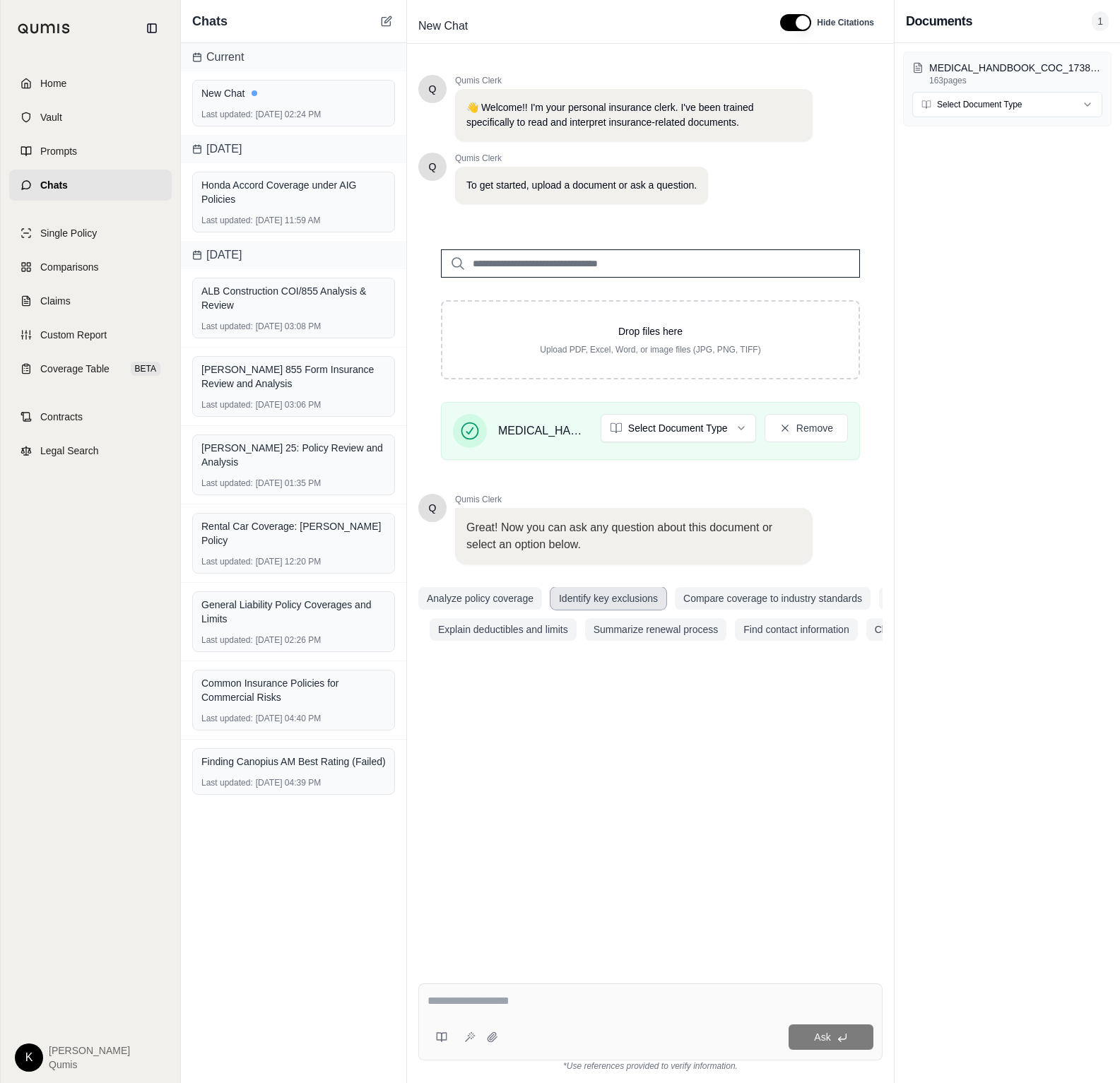
click at [614, 598] on button "Identify key exclusions" at bounding box center [608, 598] width 116 height 22
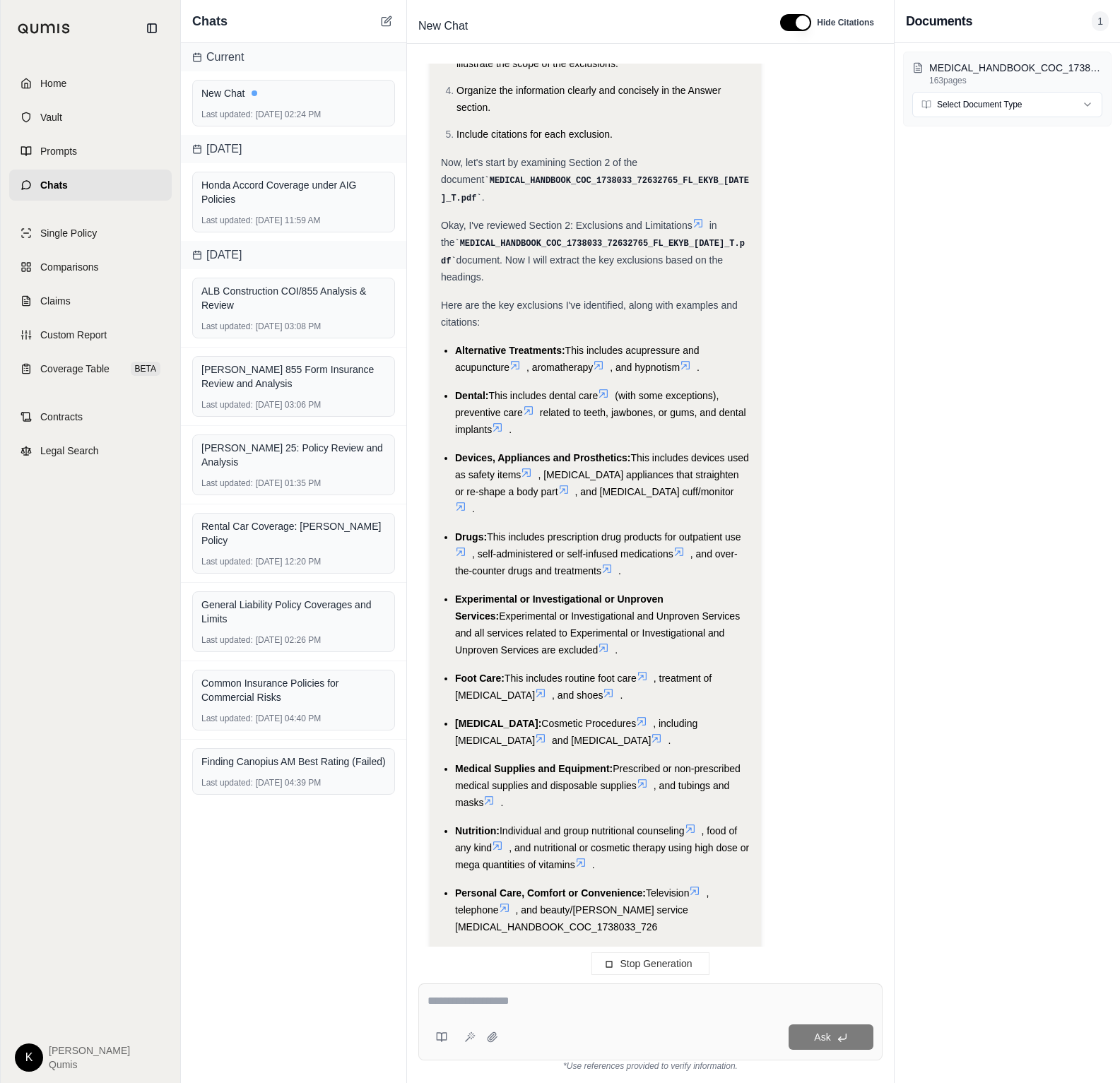
click at [1099, 22] on span "1" at bounding box center [1100, 21] width 17 height 20
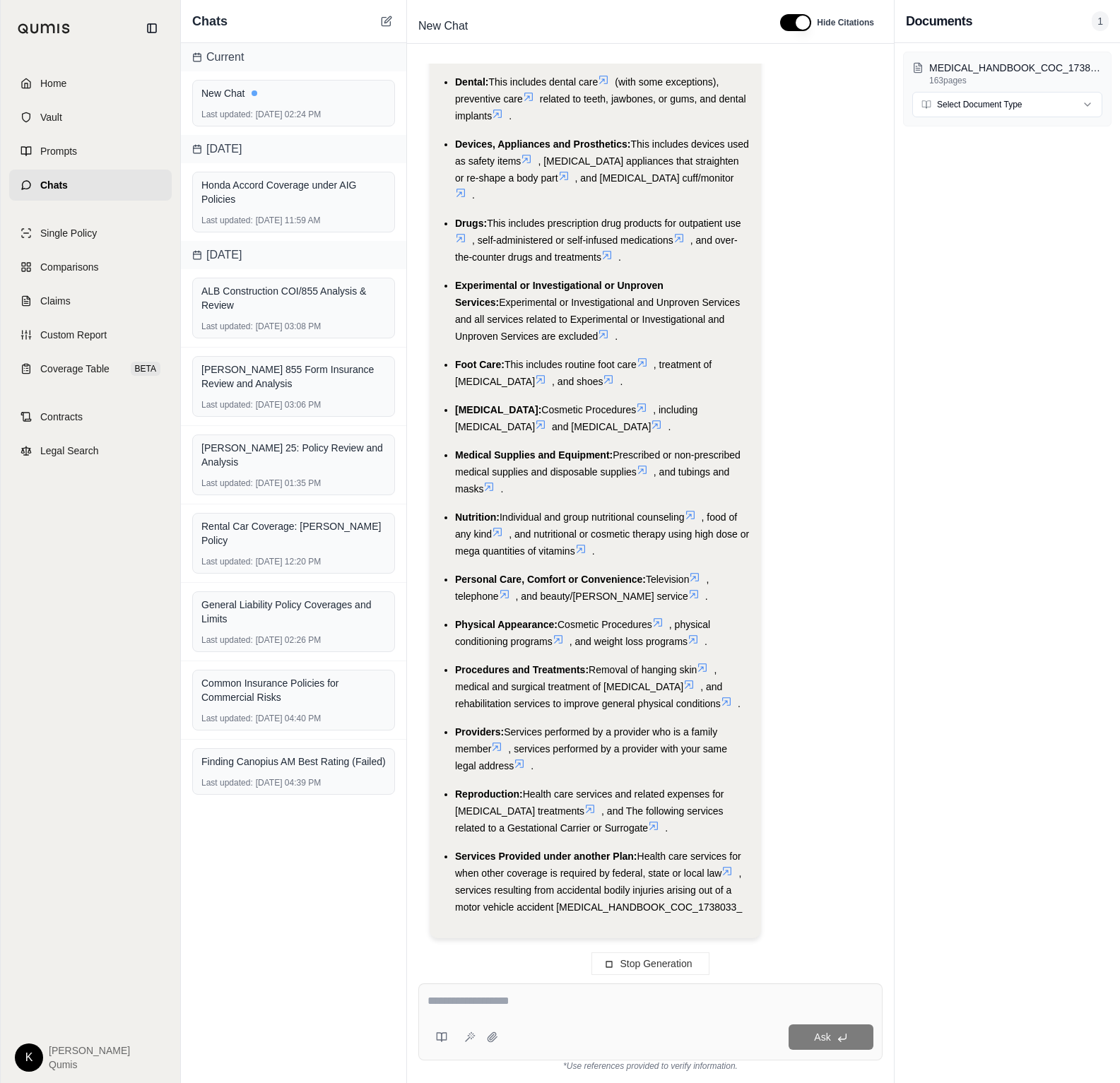
click at [1062, 107] on html "Home Vault Prompts Chats Single Policy Comparisons Claims Custom Report Coverag…" at bounding box center [560, 541] width 1120 height 1083
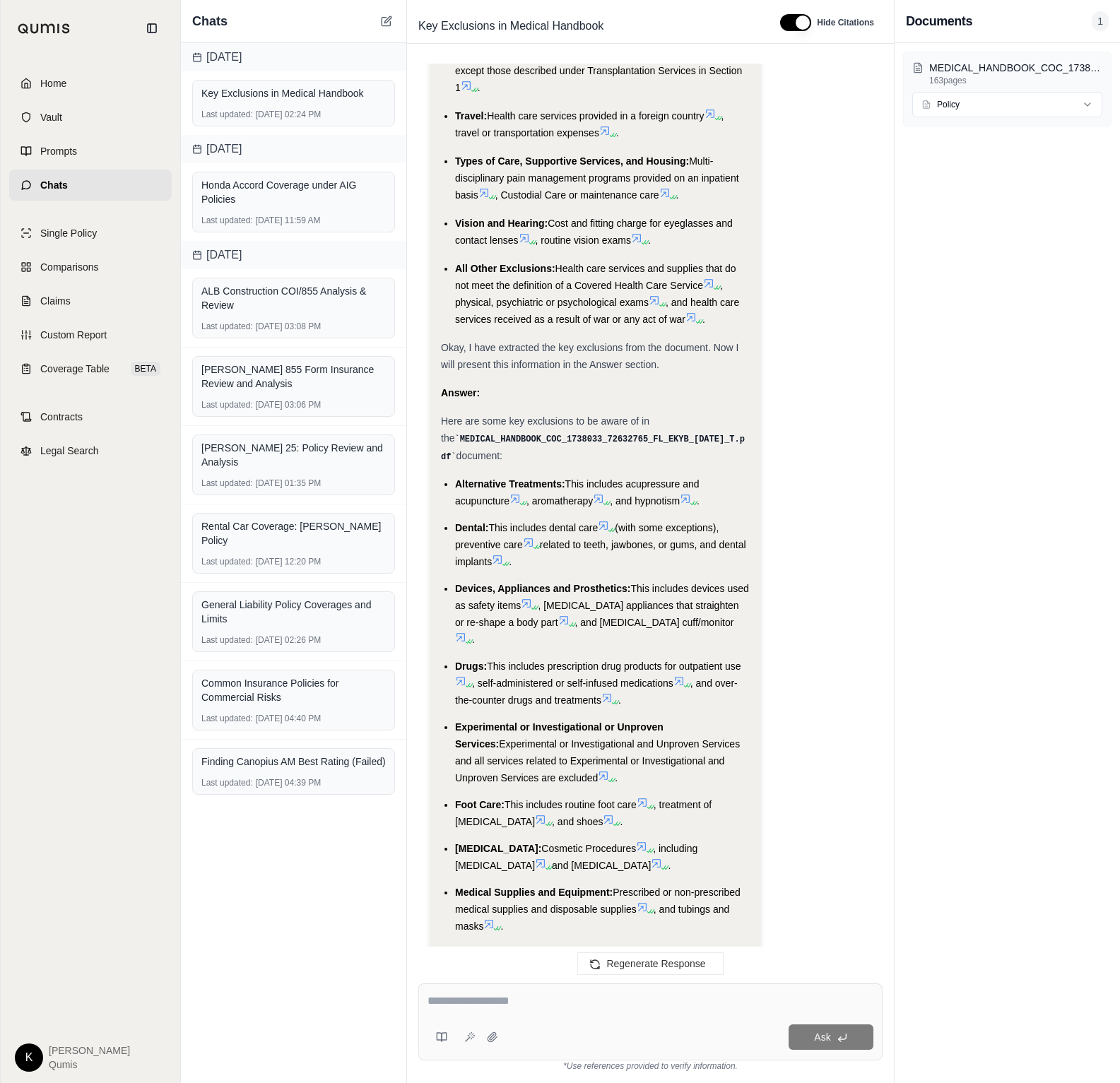
scroll to position [1548, 0]
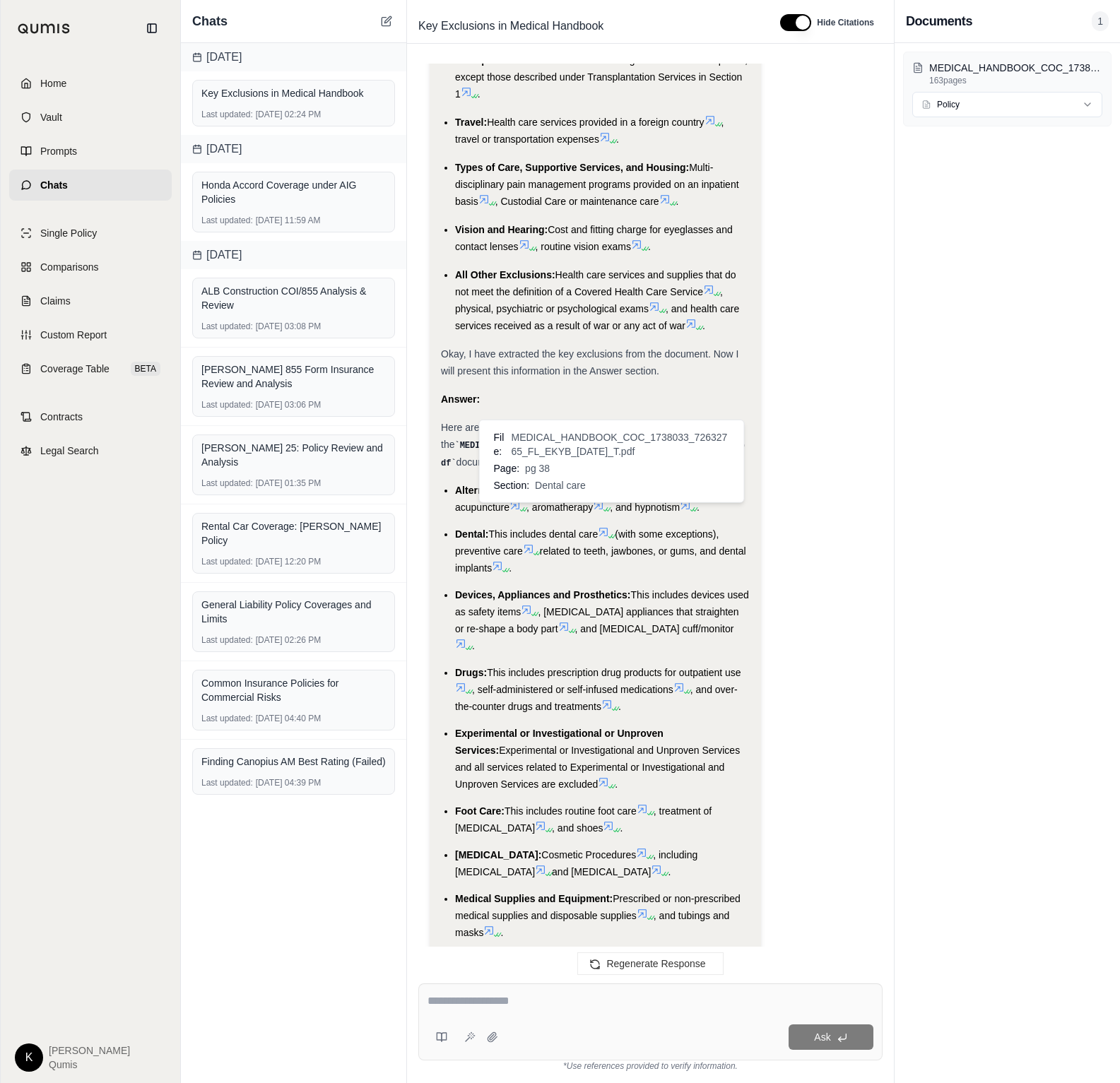
click at [611, 532] on icon at bounding box center [610, 536] width 8 height 8
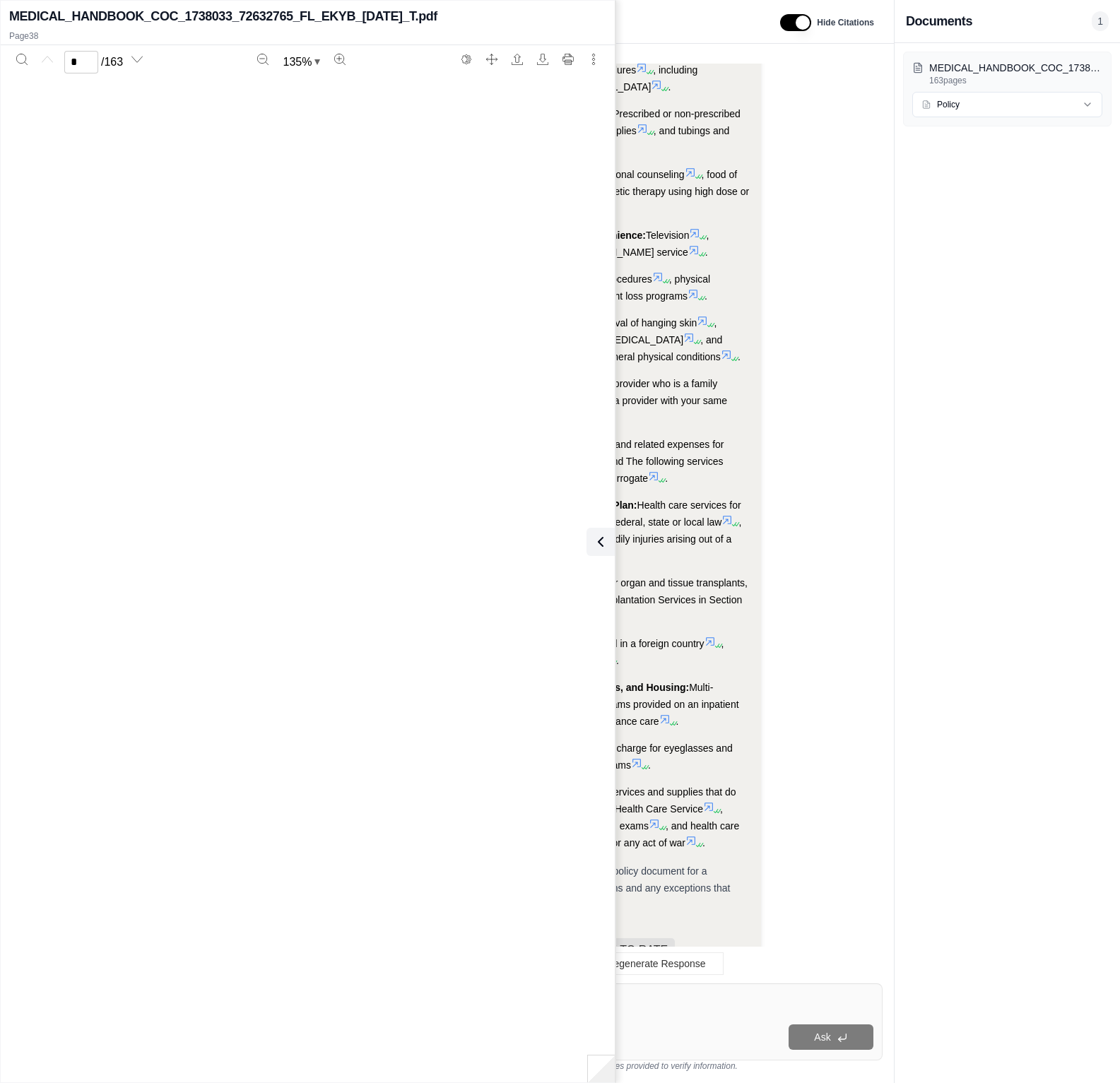
scroll to position [28012, 0]
type input "**"
click at [876, 472] on div "What key exclusions should I be aware of in this policy? Analysis: Okay, I need…" at bounding box center [650, 512] width 464 height 897
click at [602, 537] on icon at bounding box center [598, 541] width 17 height 17
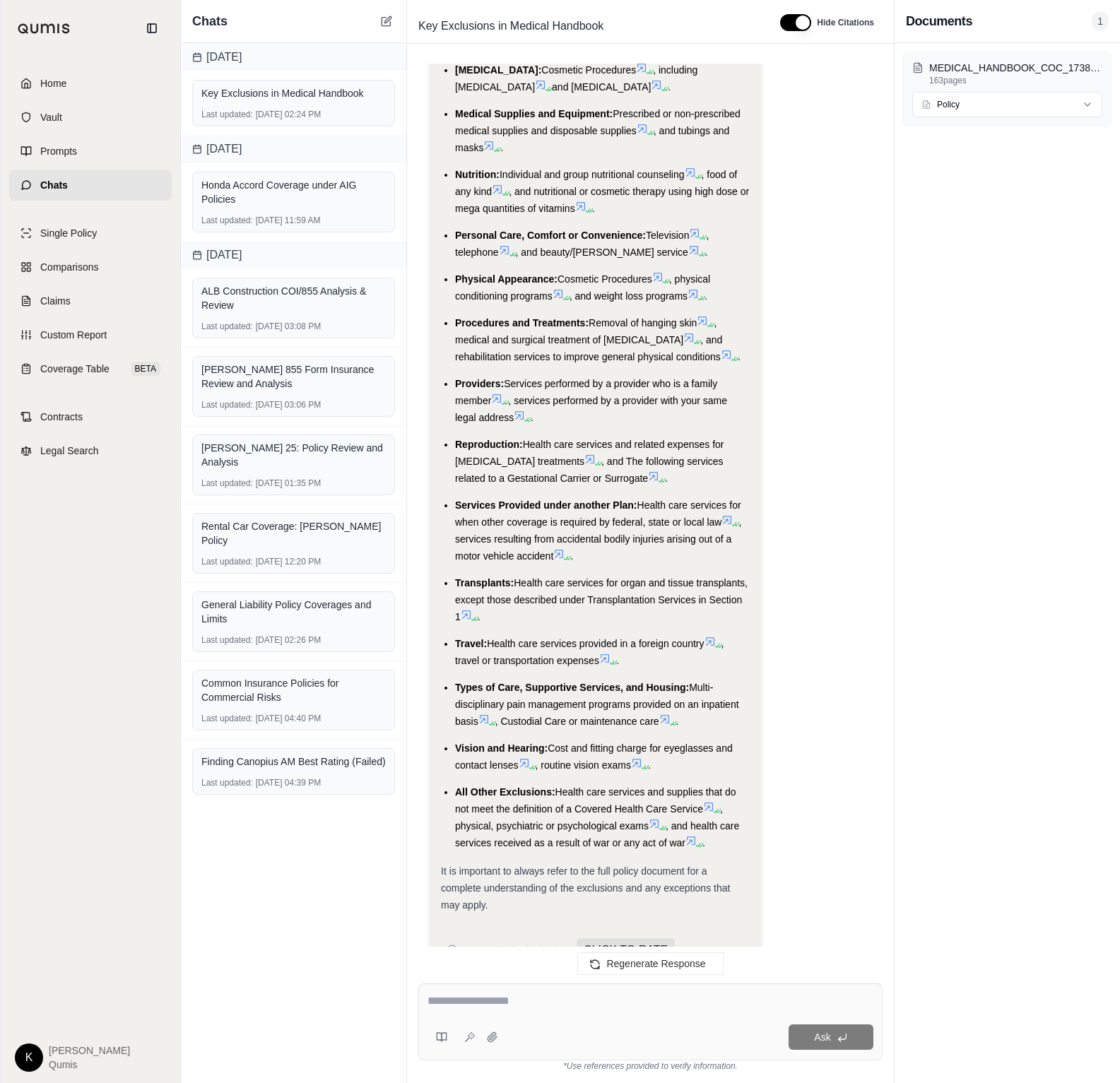
click at [1065, 25] on div "Documents 1" at bounding box center [1007, 21] width 203 height 20
click at [70, 235] on span "Single Policy" at bounding box center [68, 233] width 56 height 14
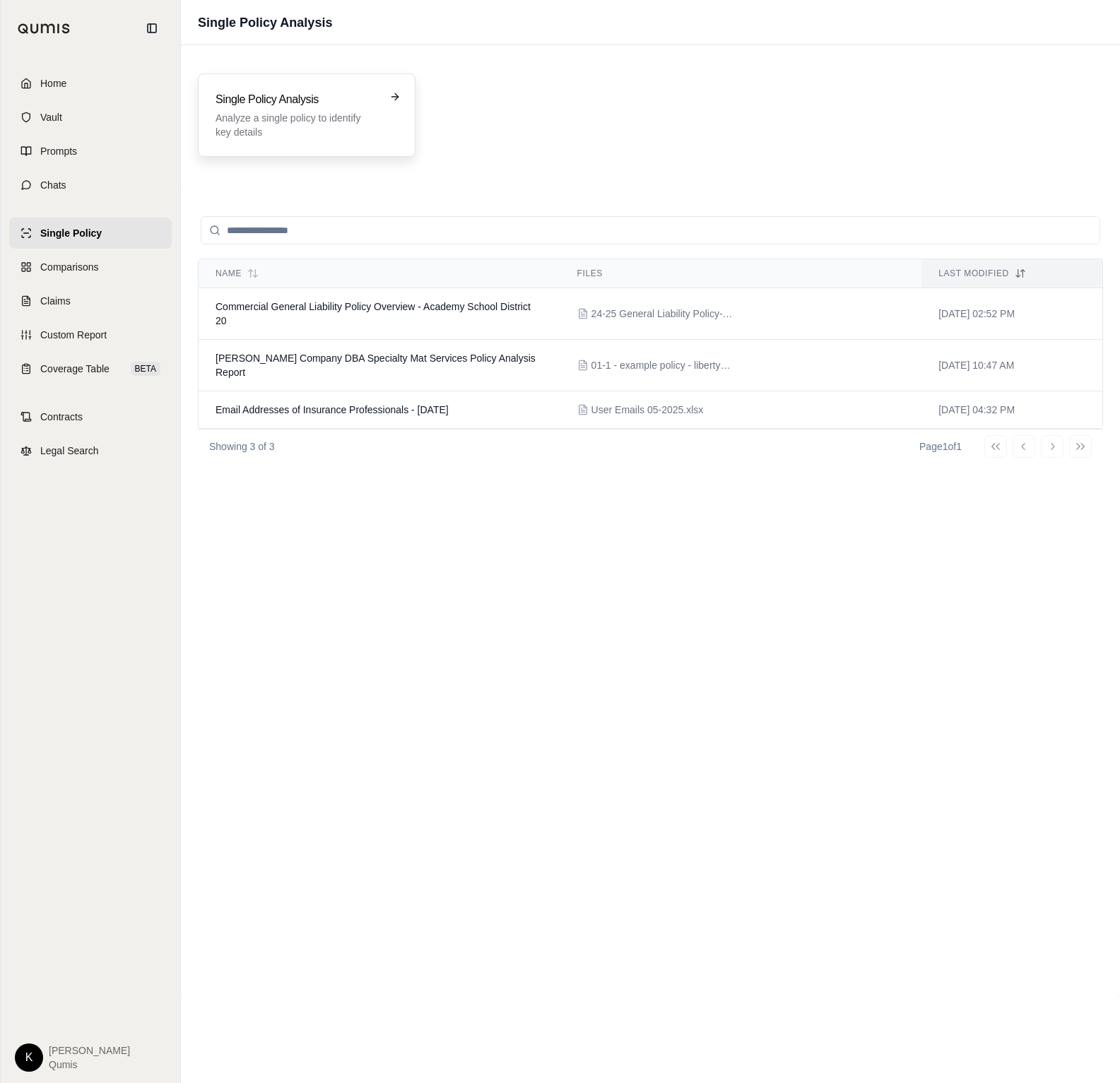
click at [299, 77] on div "Single Policy Analysis Analyze a single policy to identify key details" at bounding box center [307, 114] width 218 height 83
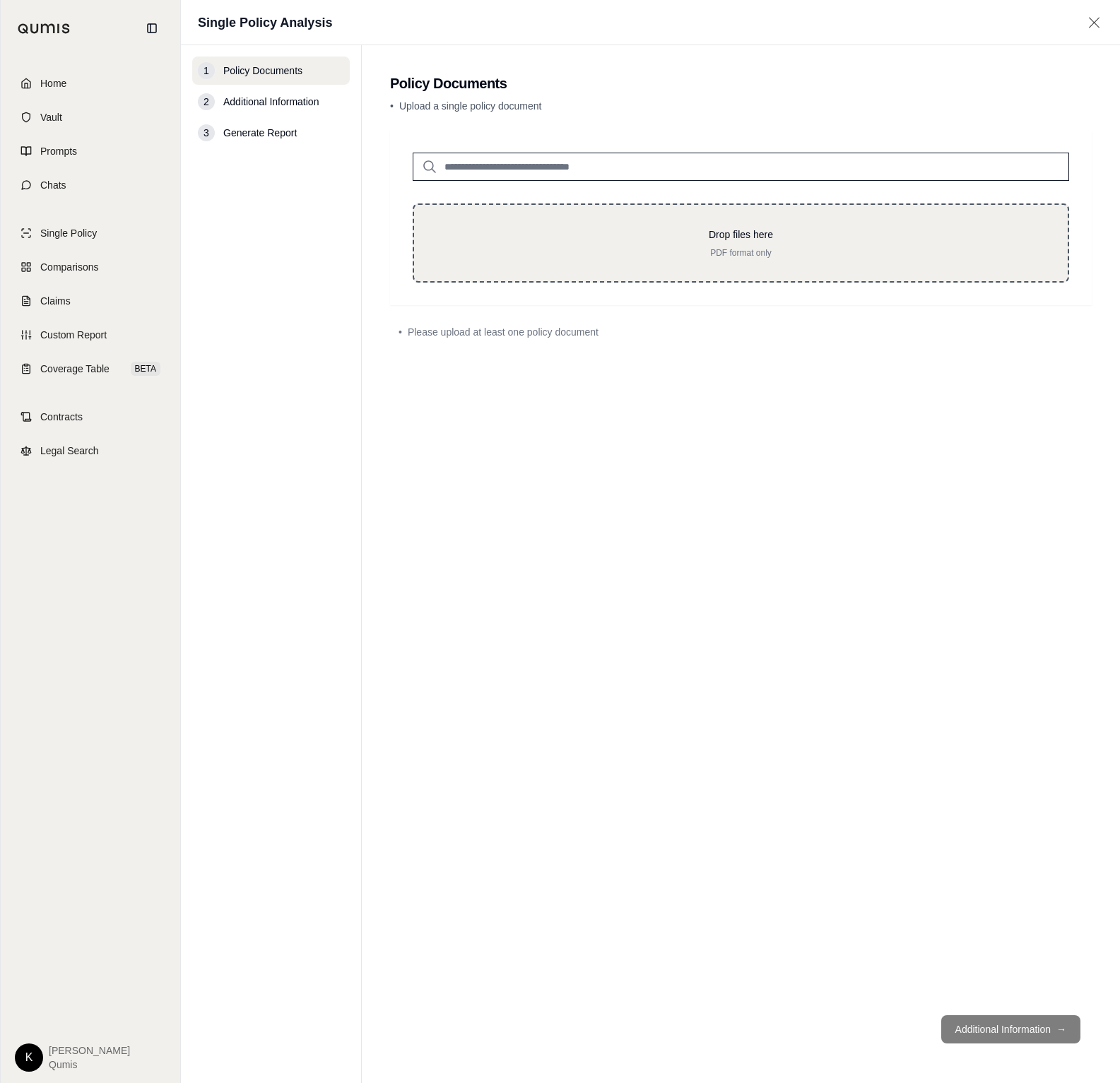
click at [624, 239] on p "Drop files here" at bounding box center [740, 235] width 608 height 14
type input "**********"
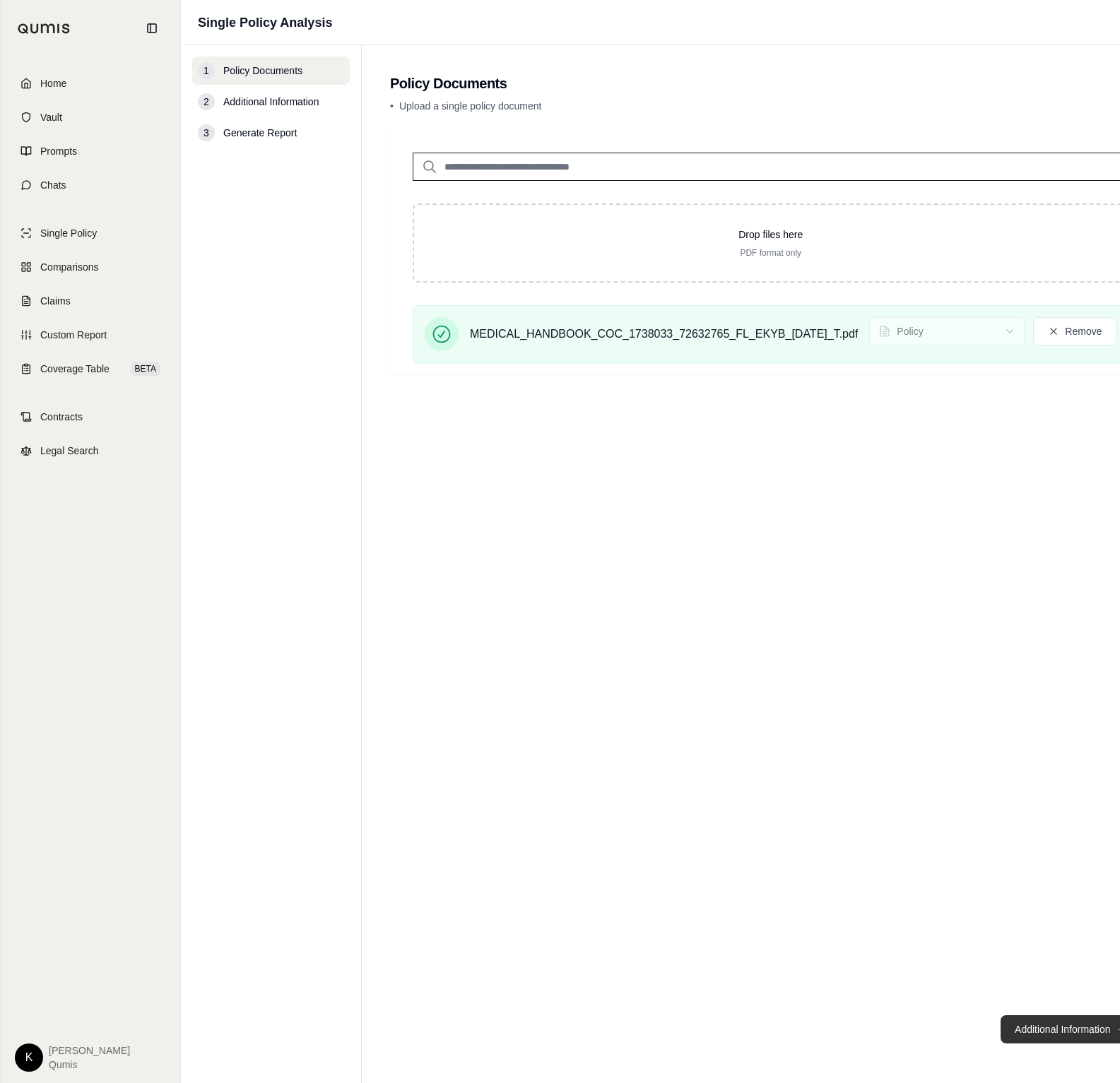
click at [1043, 1028] on button "Additional Information →" at bounding box center [1071, 1029] width 139 height 29
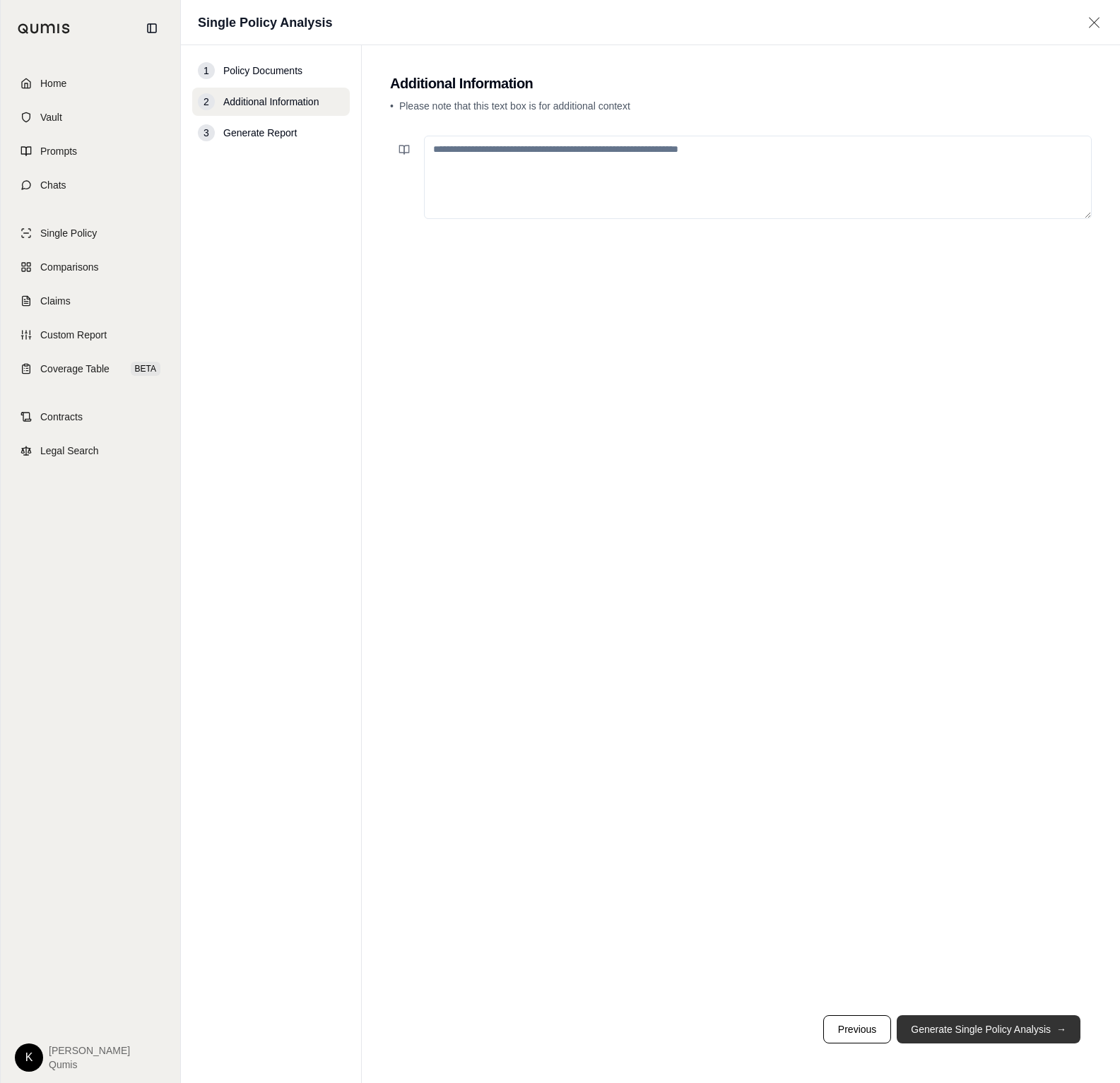
click at [1043, 1027] on button "Generate Single Policy Analysis →" at bounding box center [989, 1029] width 184 height 29
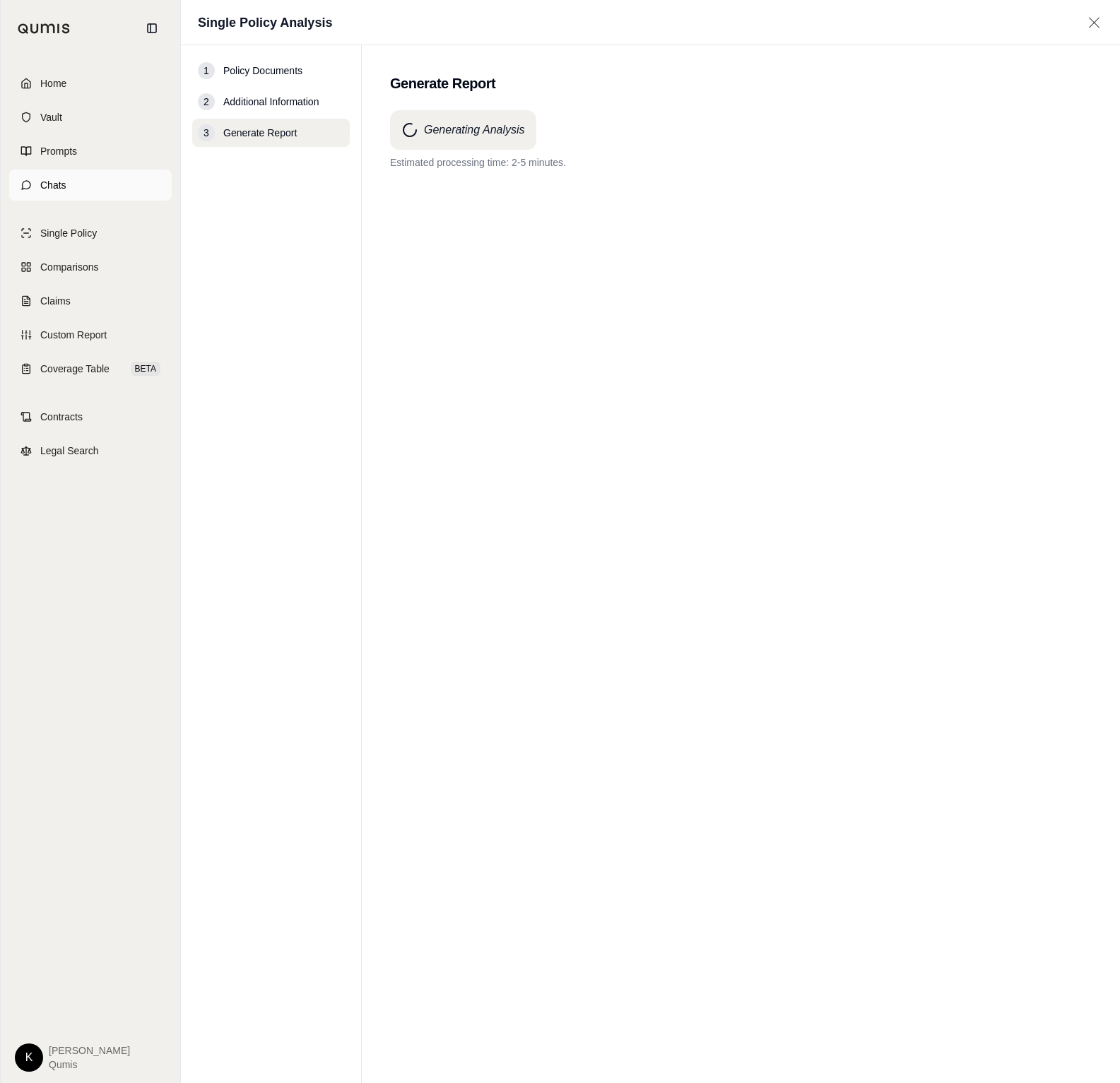
click at [63, 178] on span "Chats" at bounding box center [53, 185] width 26 height 14
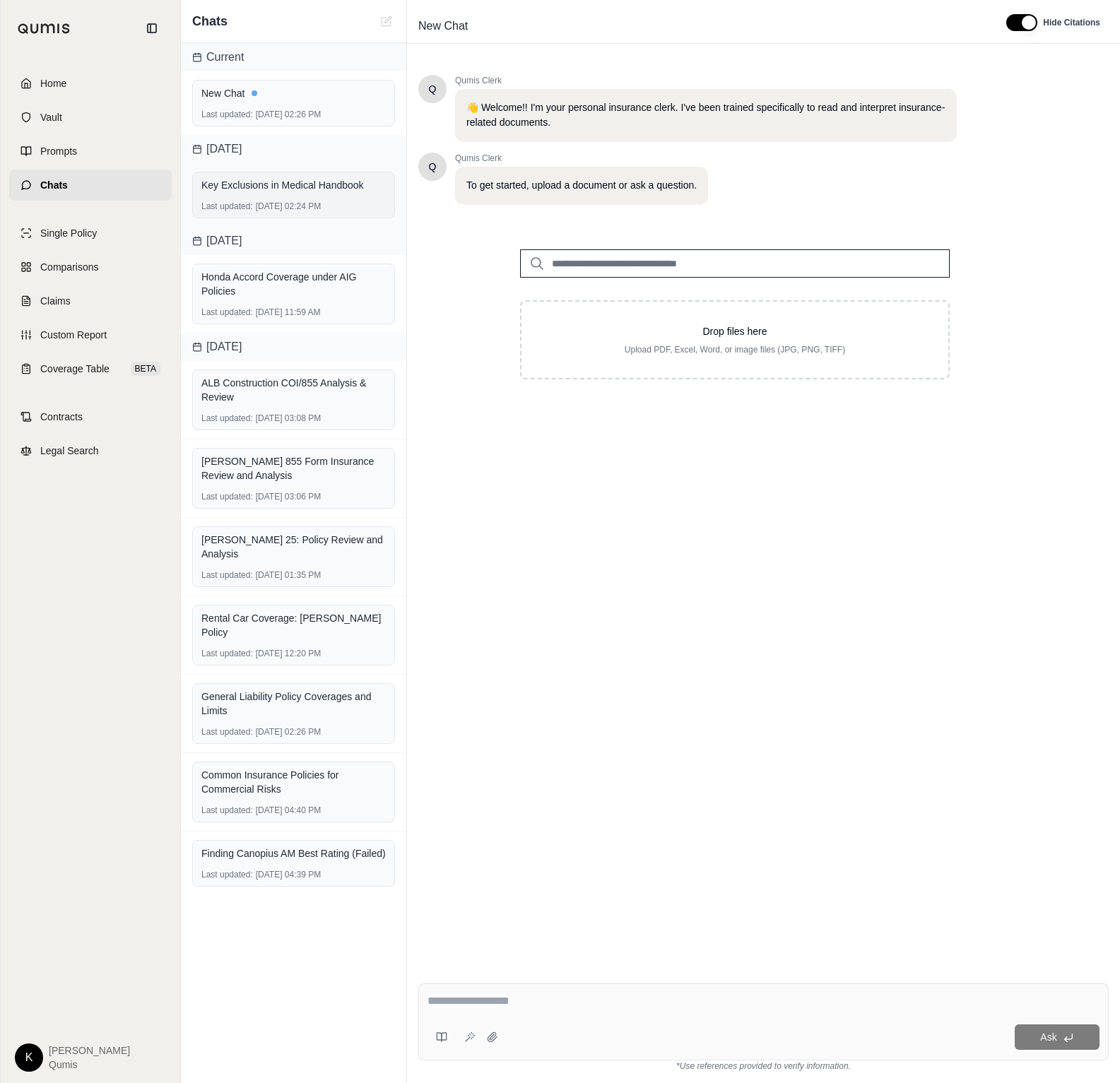
click at [254, 208] on div "Last updated: [DATE] 02:24 PM" at bounding box center [294, 206] width 185 height 12
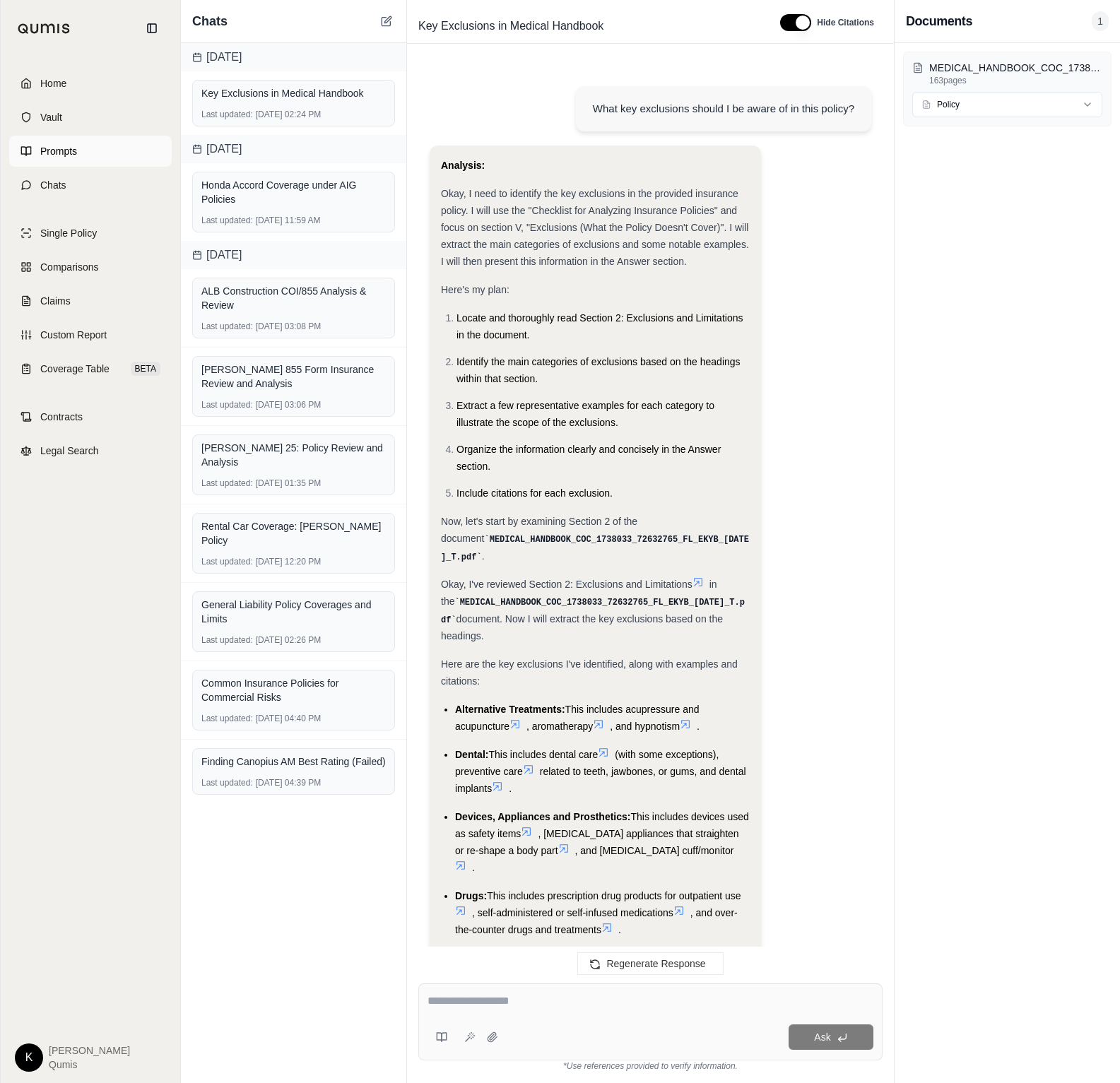
scroll to position [2333, 0]
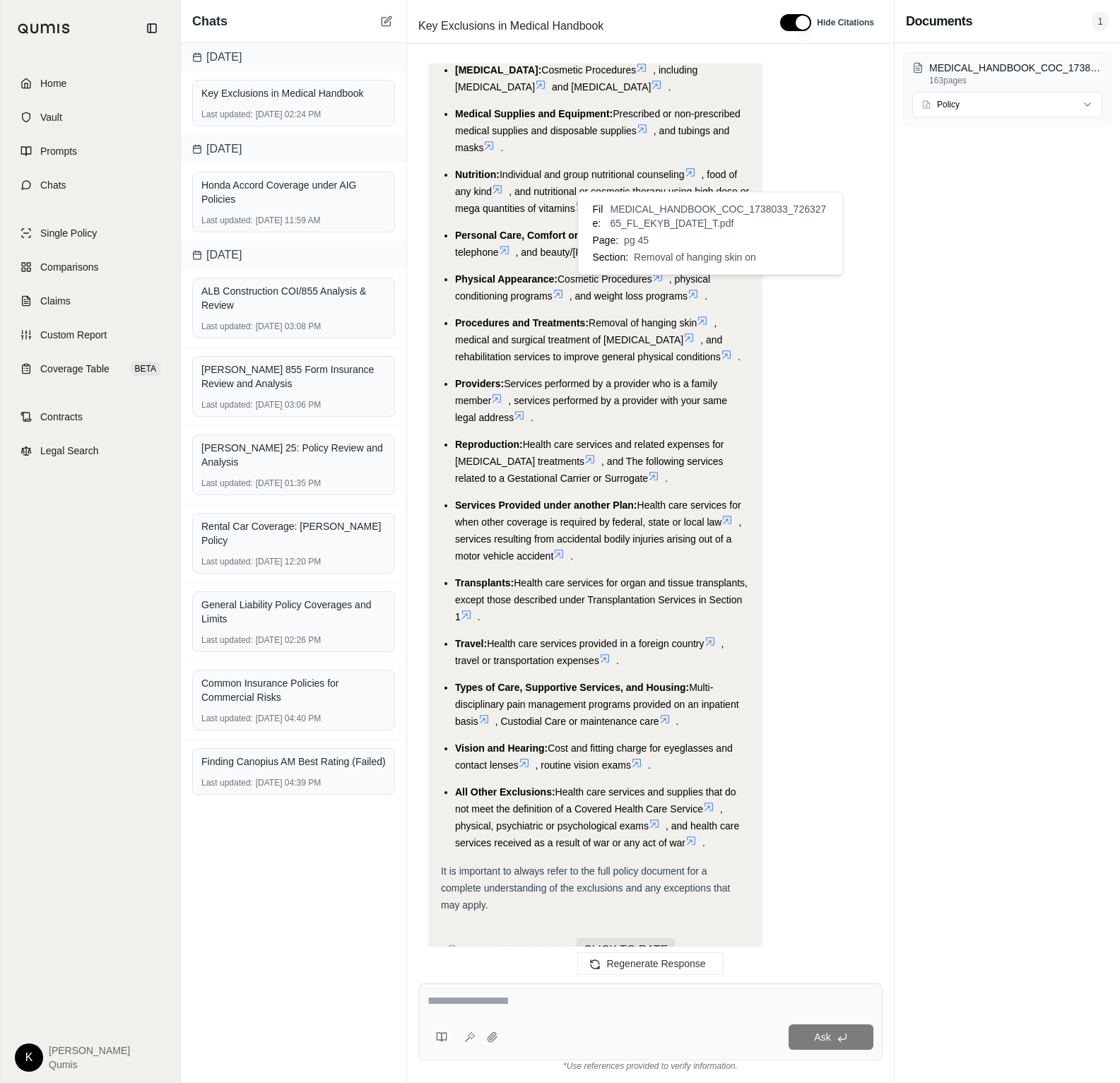
click at [705, 315] on icon at bounding box center [702, 321] width 12 height 12
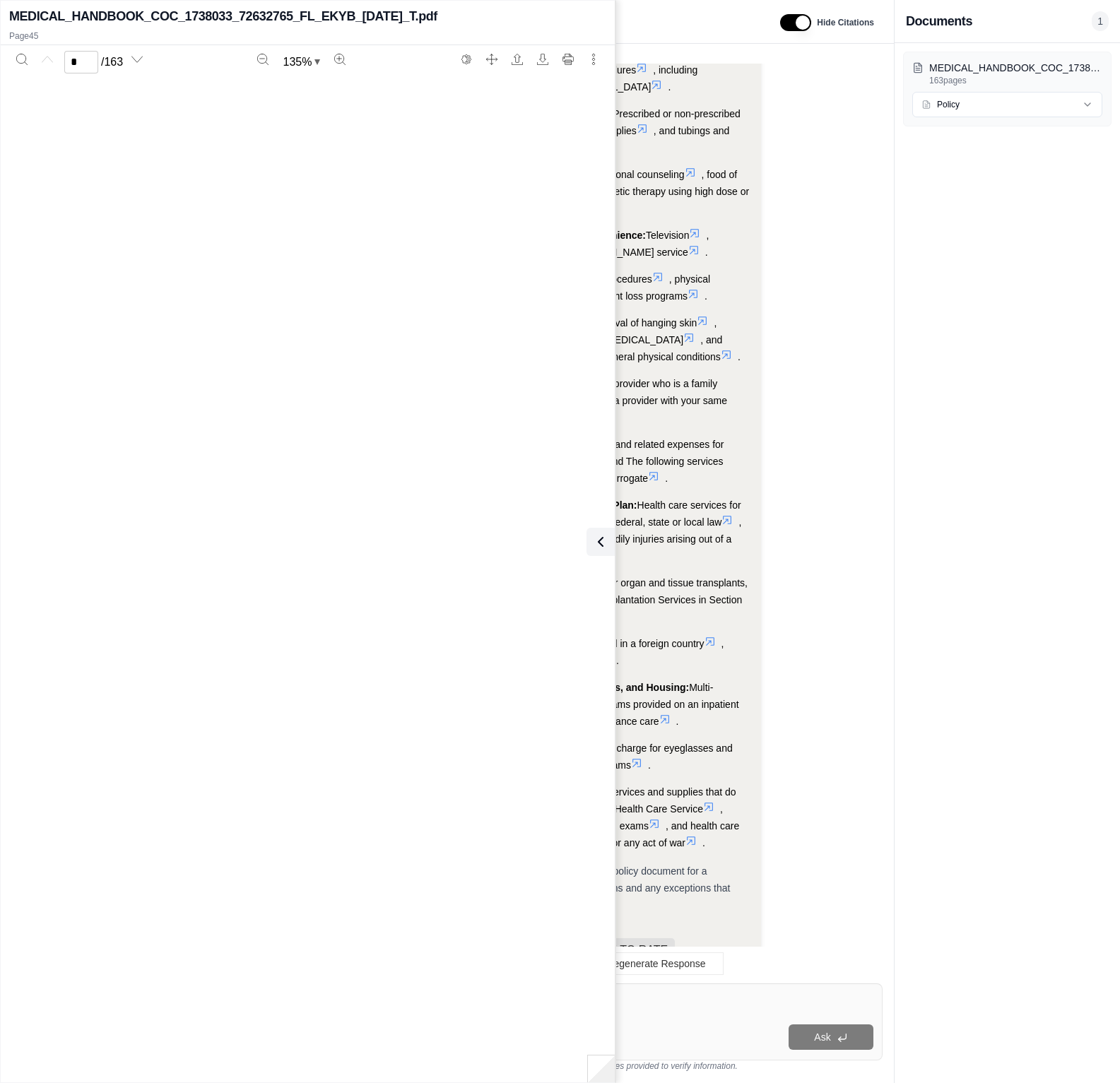
type input "**"
click at [609, 538] on button at bounding box center [598, 542] width 29 height 29
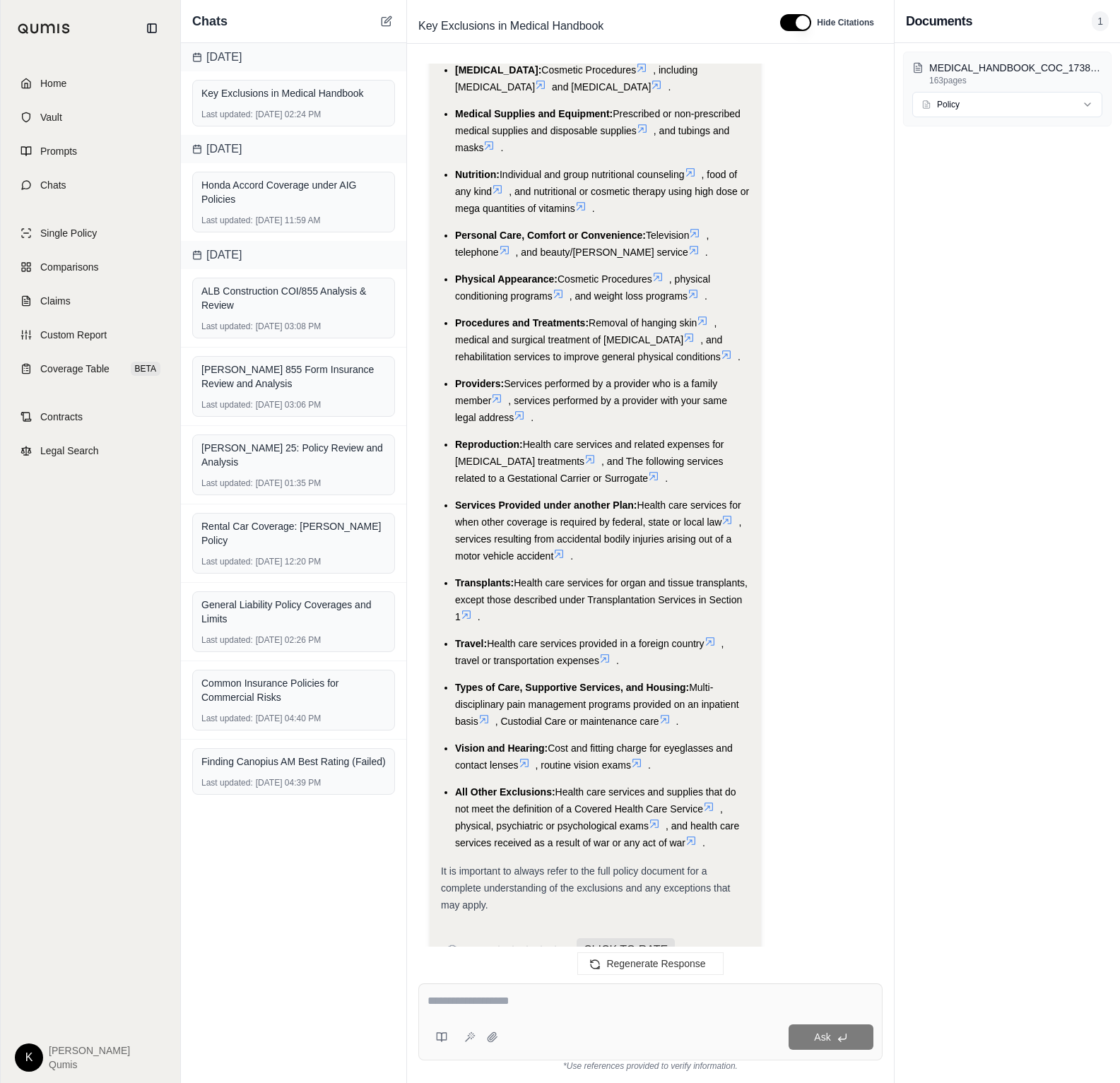
click at [695, 332] on icon at bounding box center [689, 337] width 12 height 12
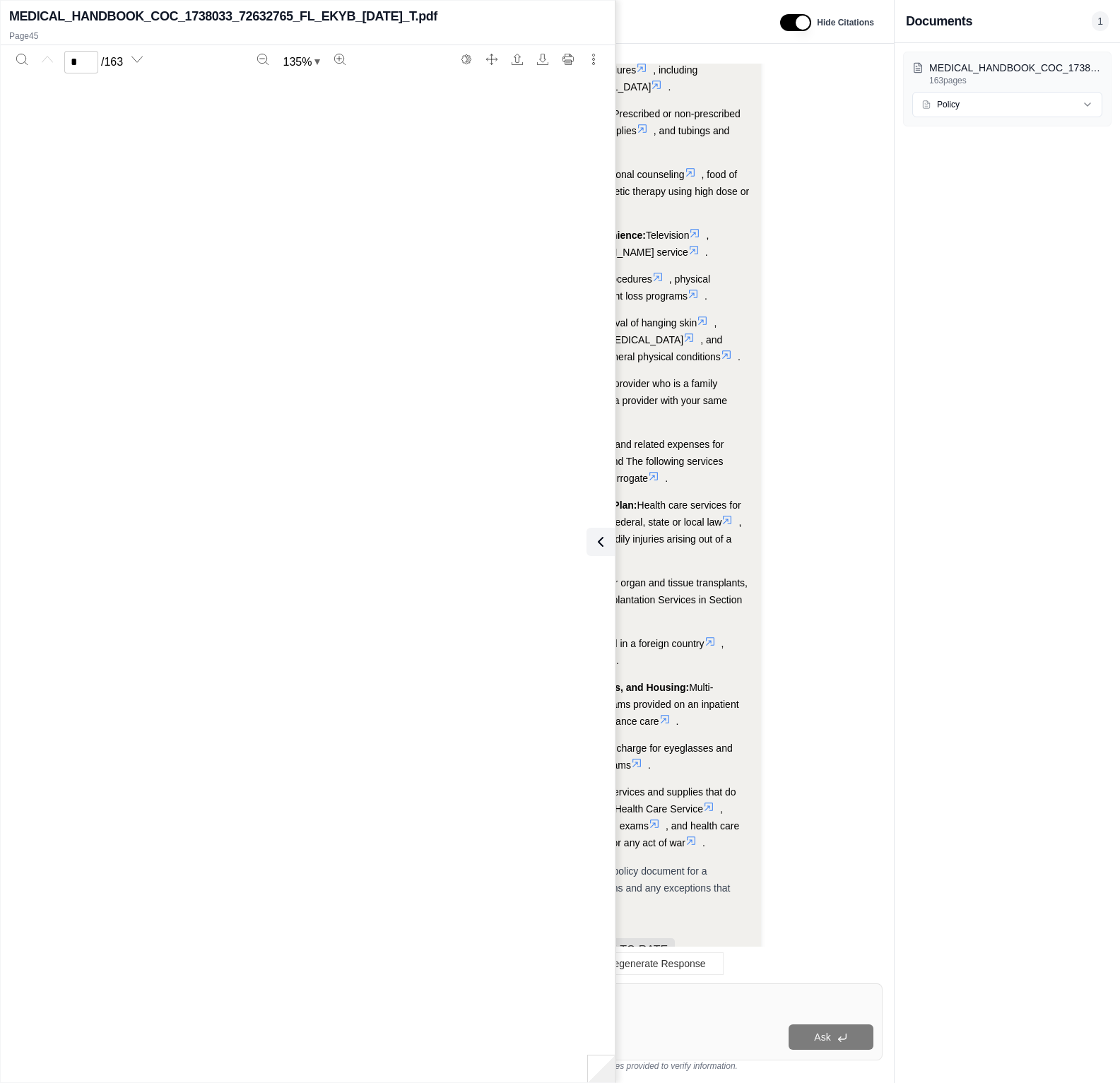
type input "**"
click at [601, 535] on icon at bounding box center [598, 541] width 17 height 17
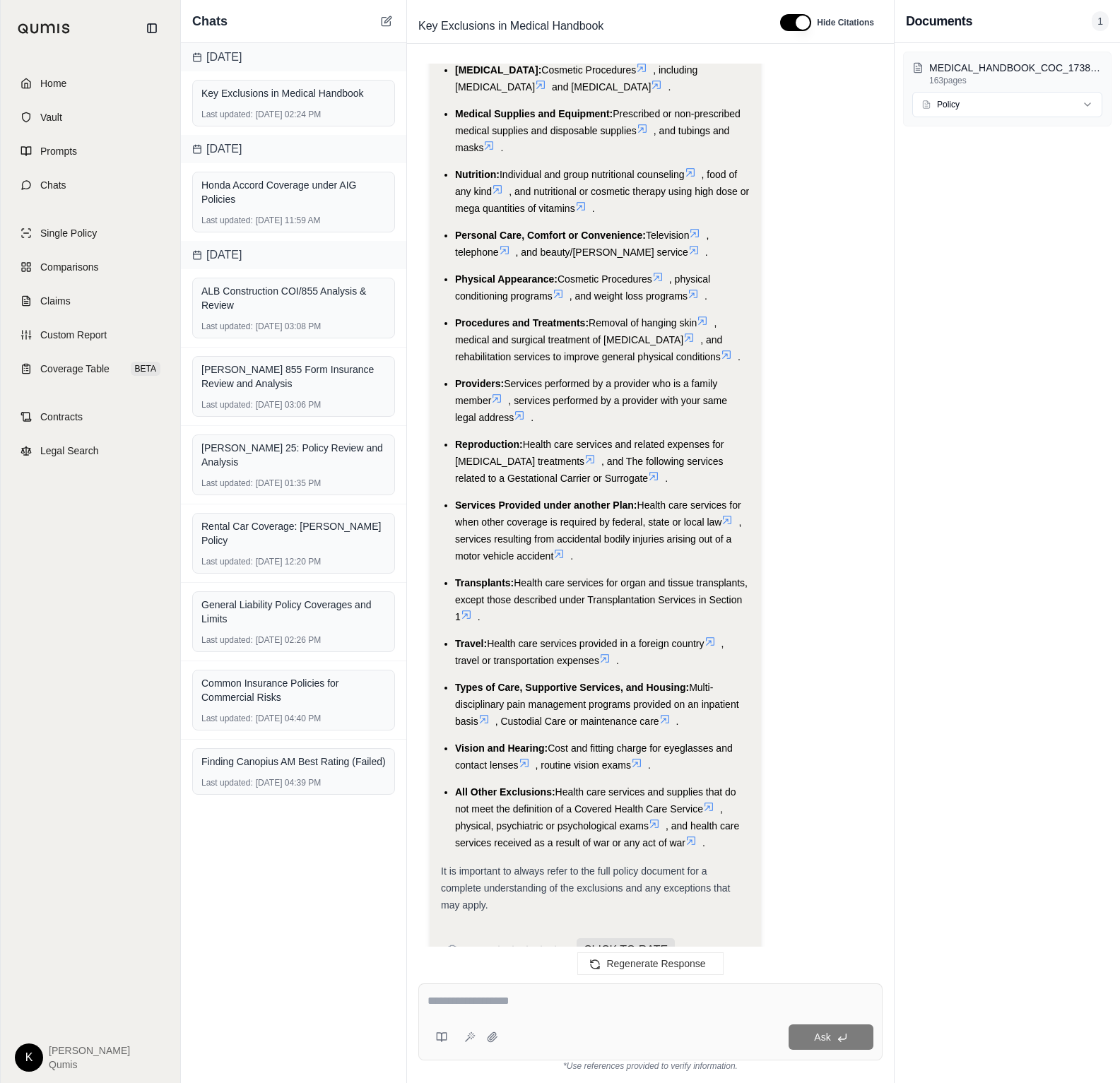
click at [731, 349] on icon at bounding box center [726, 354] width 12 height 12
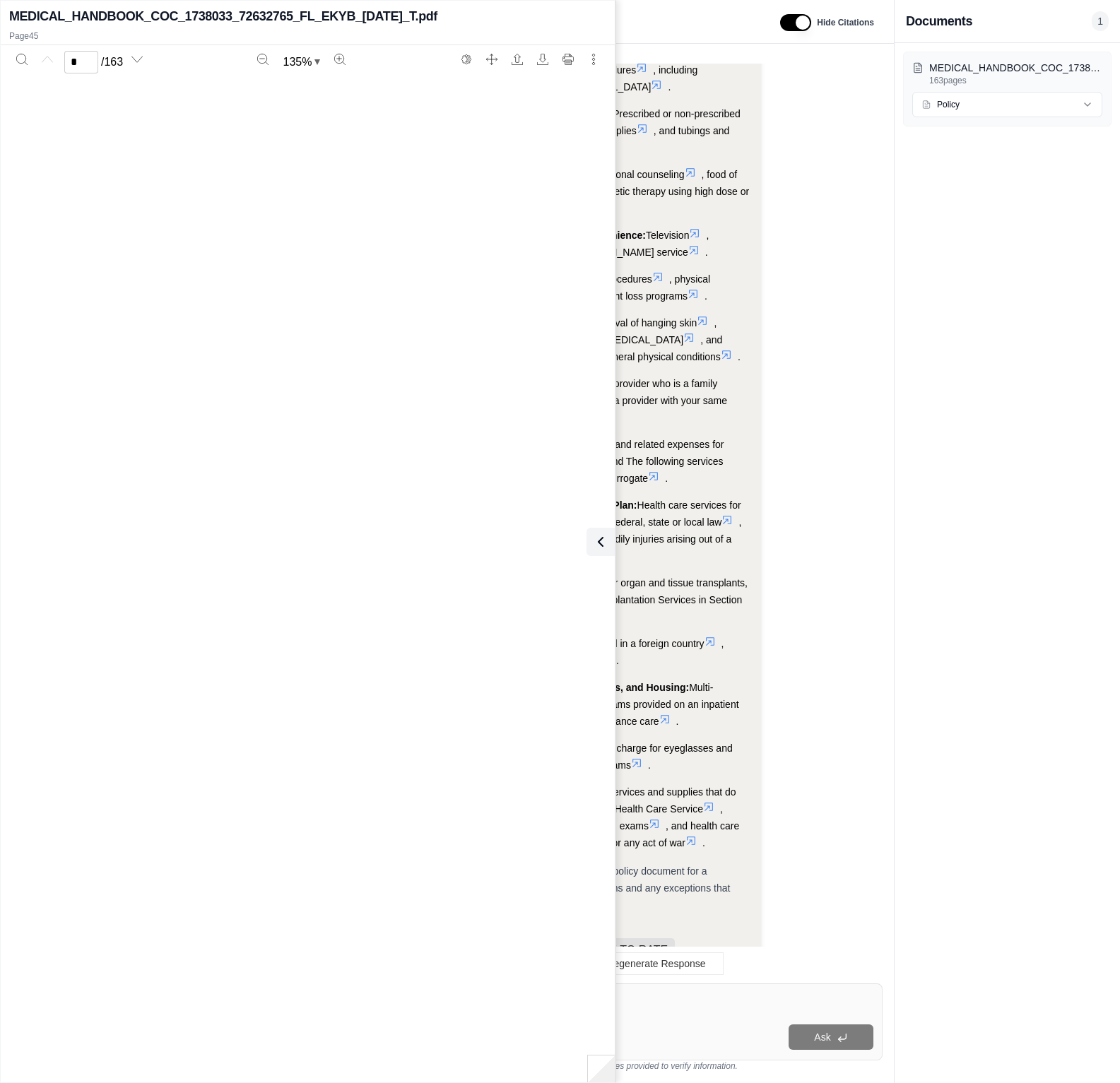
type input "**"
click at [603, 542] on icon at bounding box center [598, 541] width 17 height 17
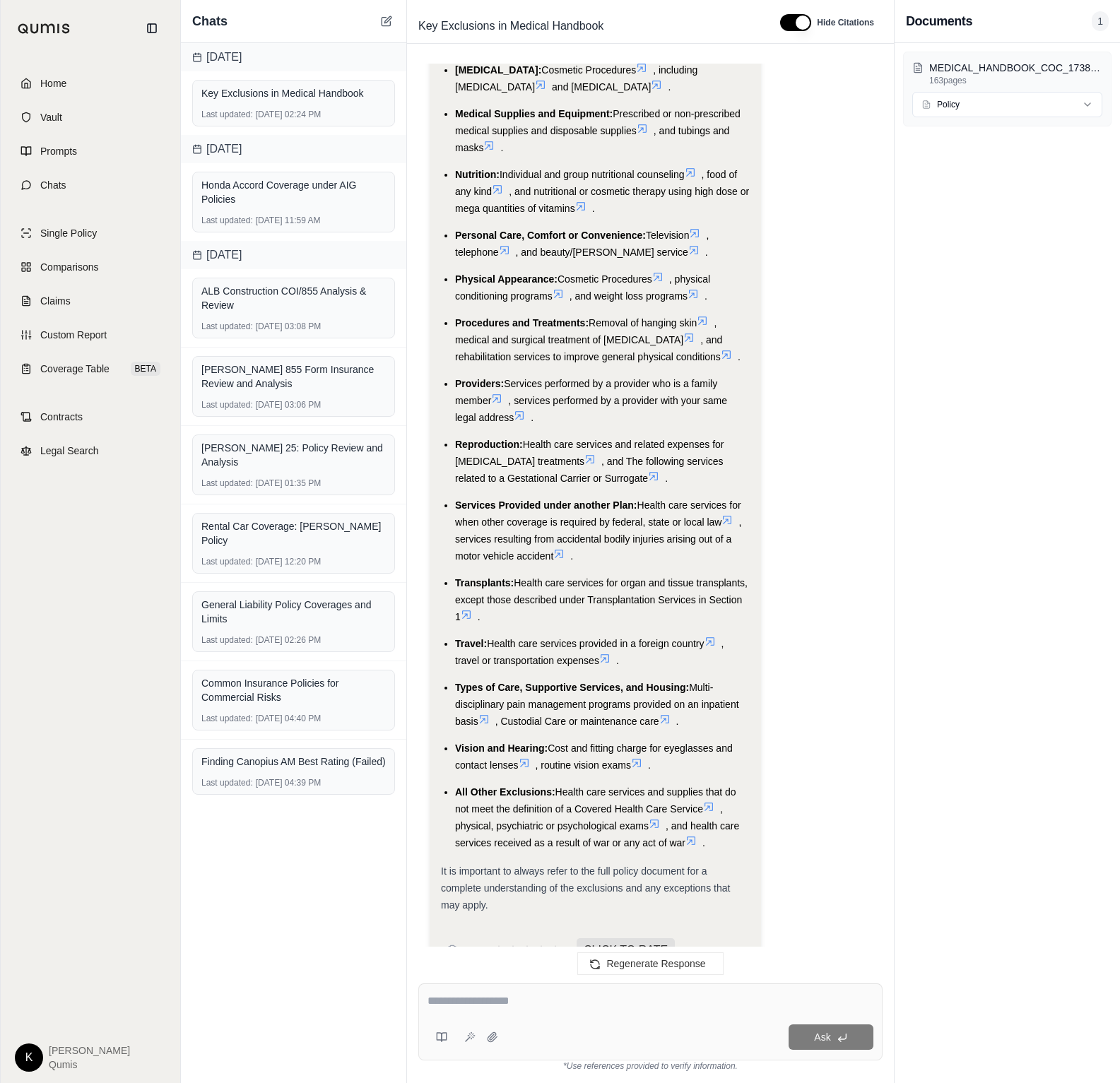
click at [76, 215] on div "Home Vault Prompts Chats Single Policy Comparisons Claims Custom Report Coverag…" at bounding box center [90, 570] width 180 height 1027
click at [75, 238] on span "Single Policy" at bounding box center [68, 233] width 56 height 14
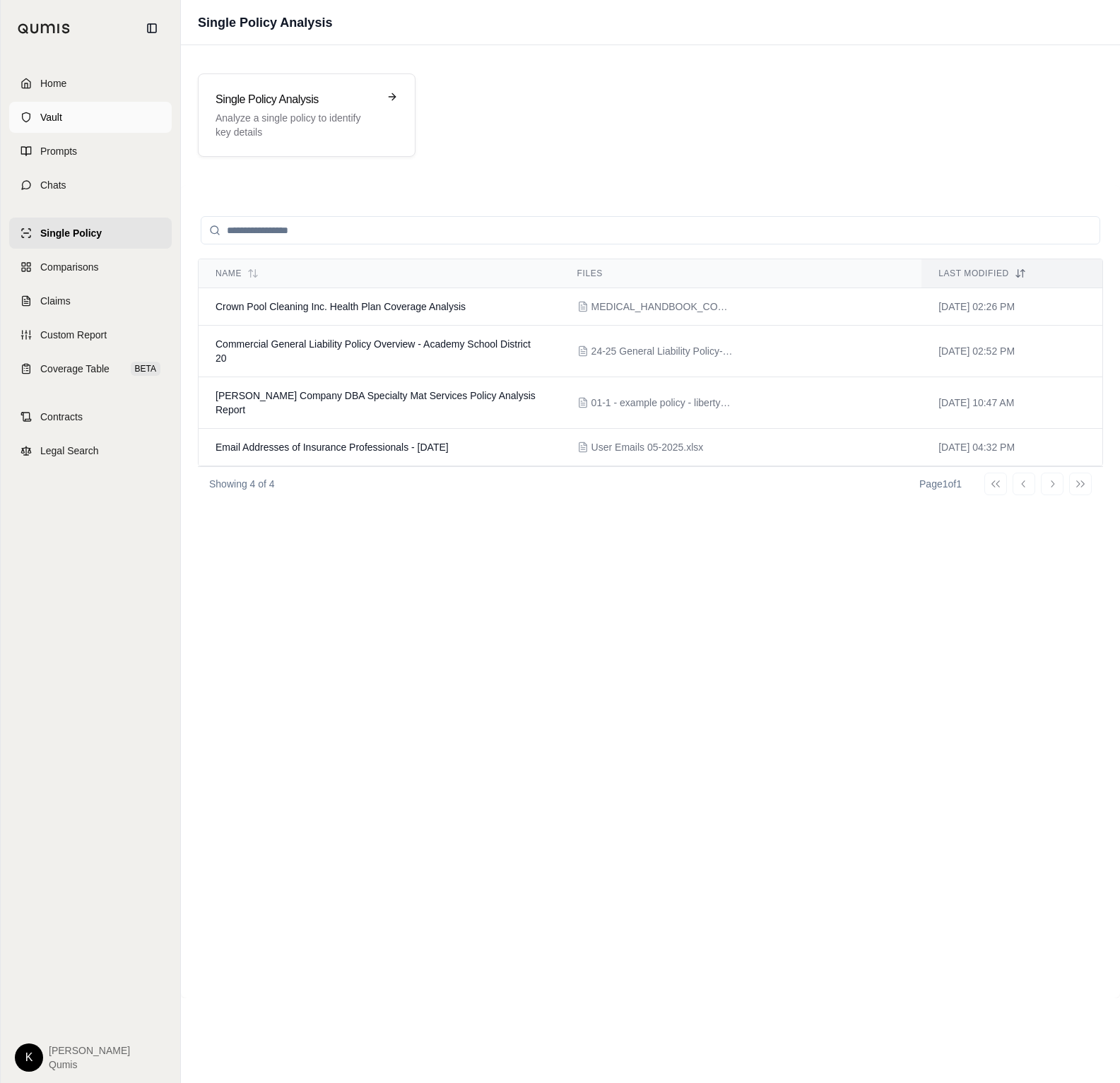
click at [53, 117] on span "Vault" at bounding box center [51, 117] width 22 height 14
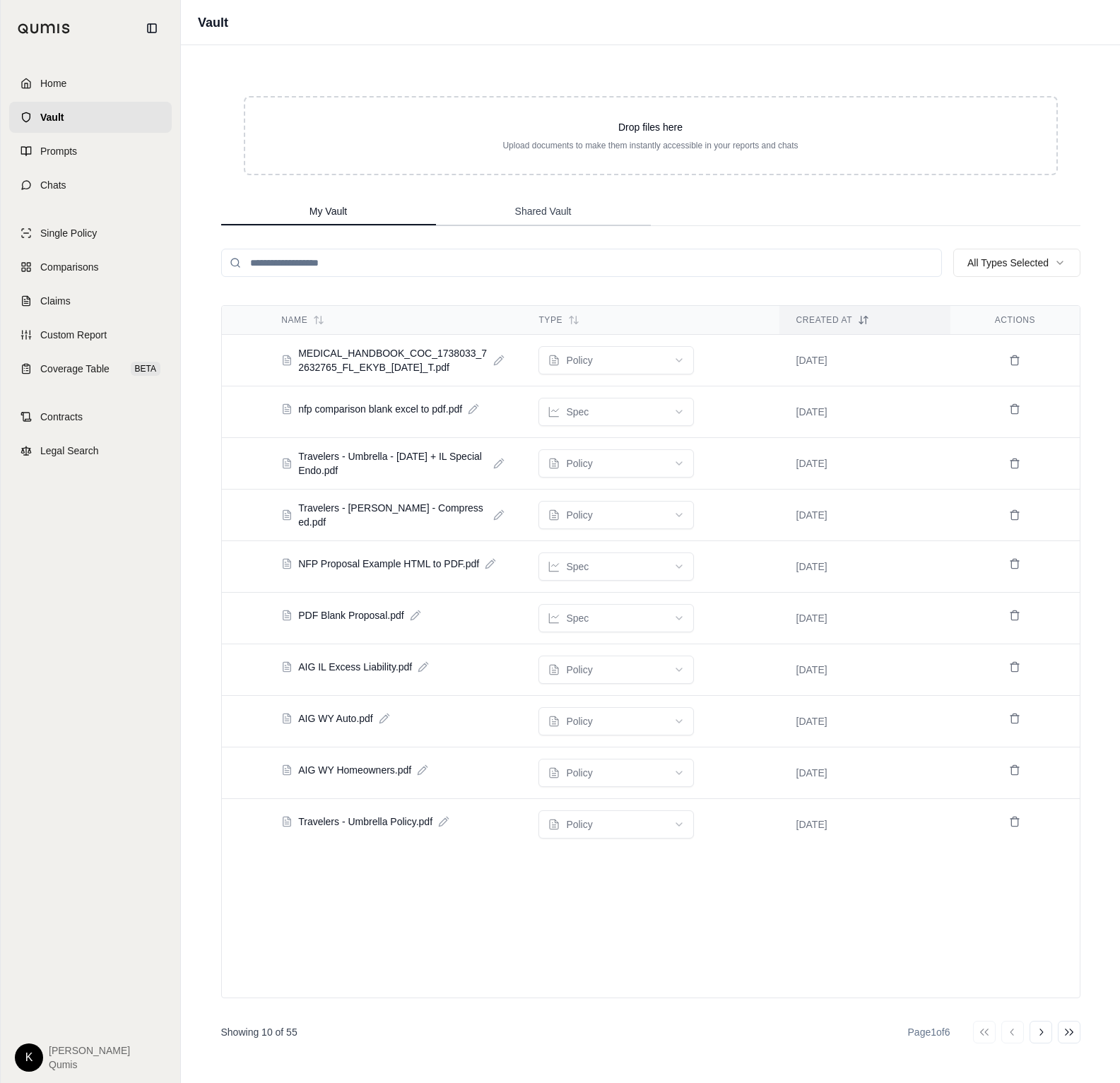
click at [557, 204] on span "Shared Vault" at bounding box center [543, 212] width 56 height 14
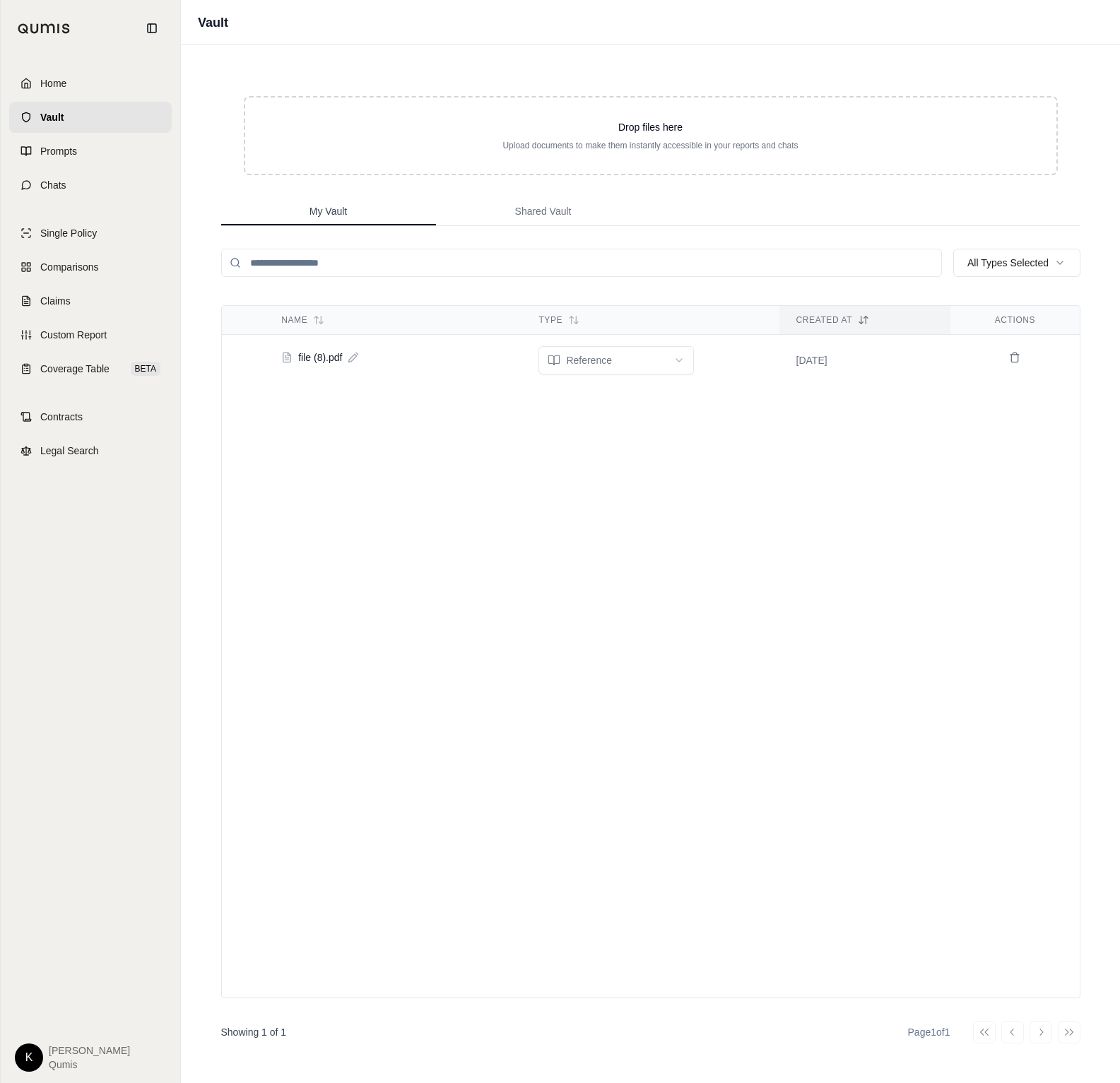
click at [374, 205] on button "My Vault" at bounding box center [329, 212] width 215 height 29
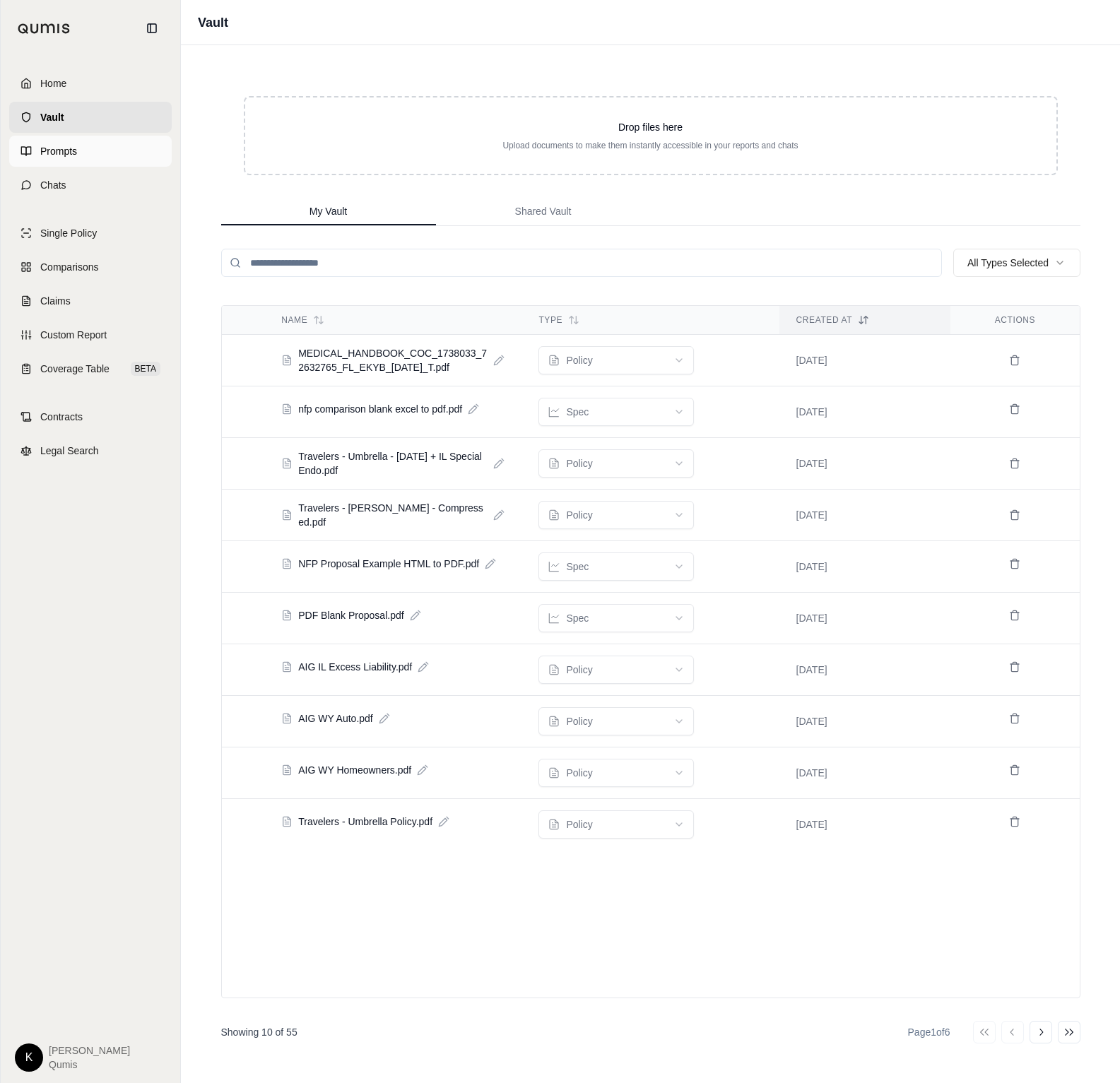
click at [57, 155] on span "Prompts" at bounding box center [58, 151] width 37 height 14
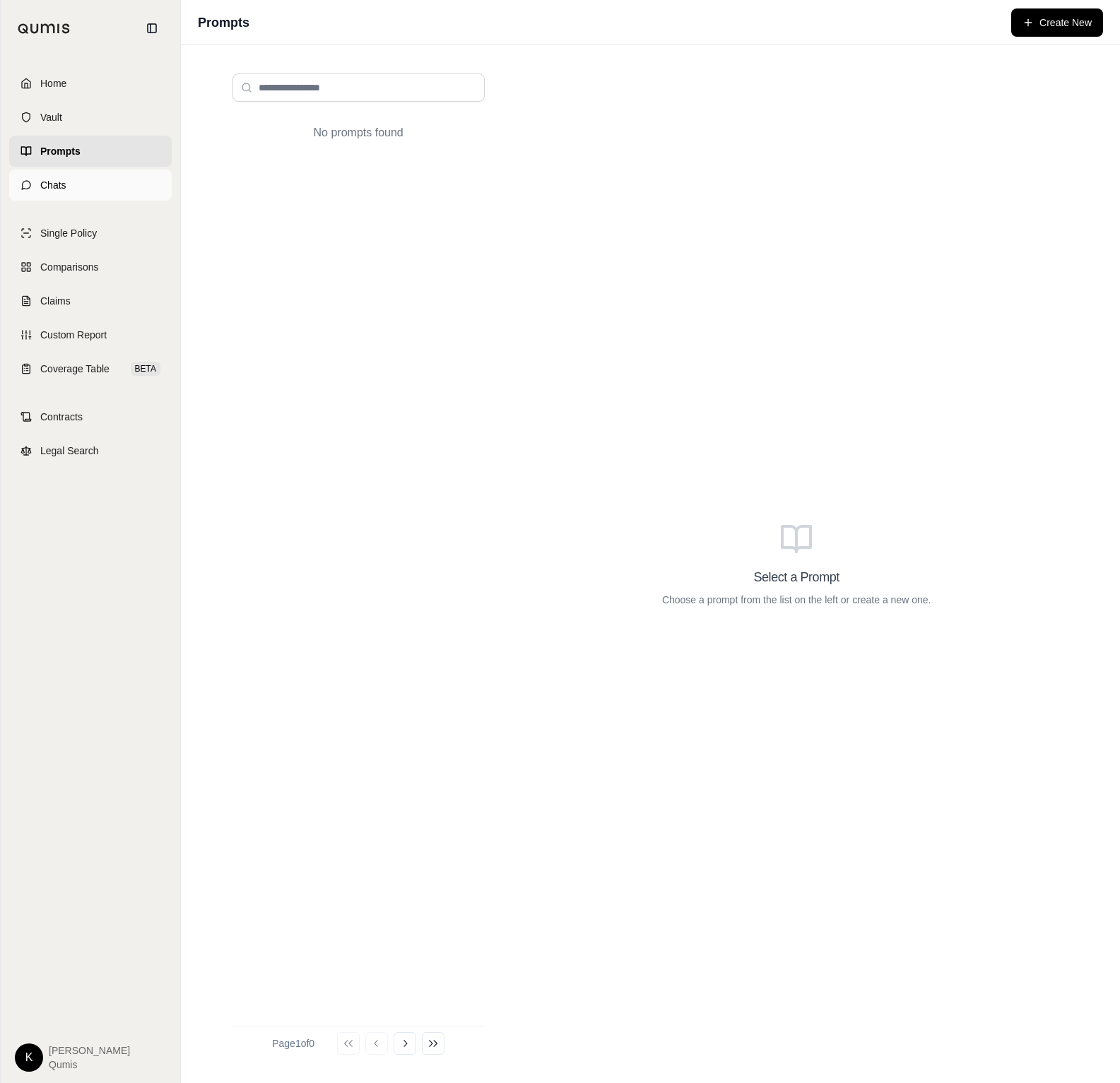
click at [49, 184] on span "Chats" at bounding box center [53, 185] width 26 height 14
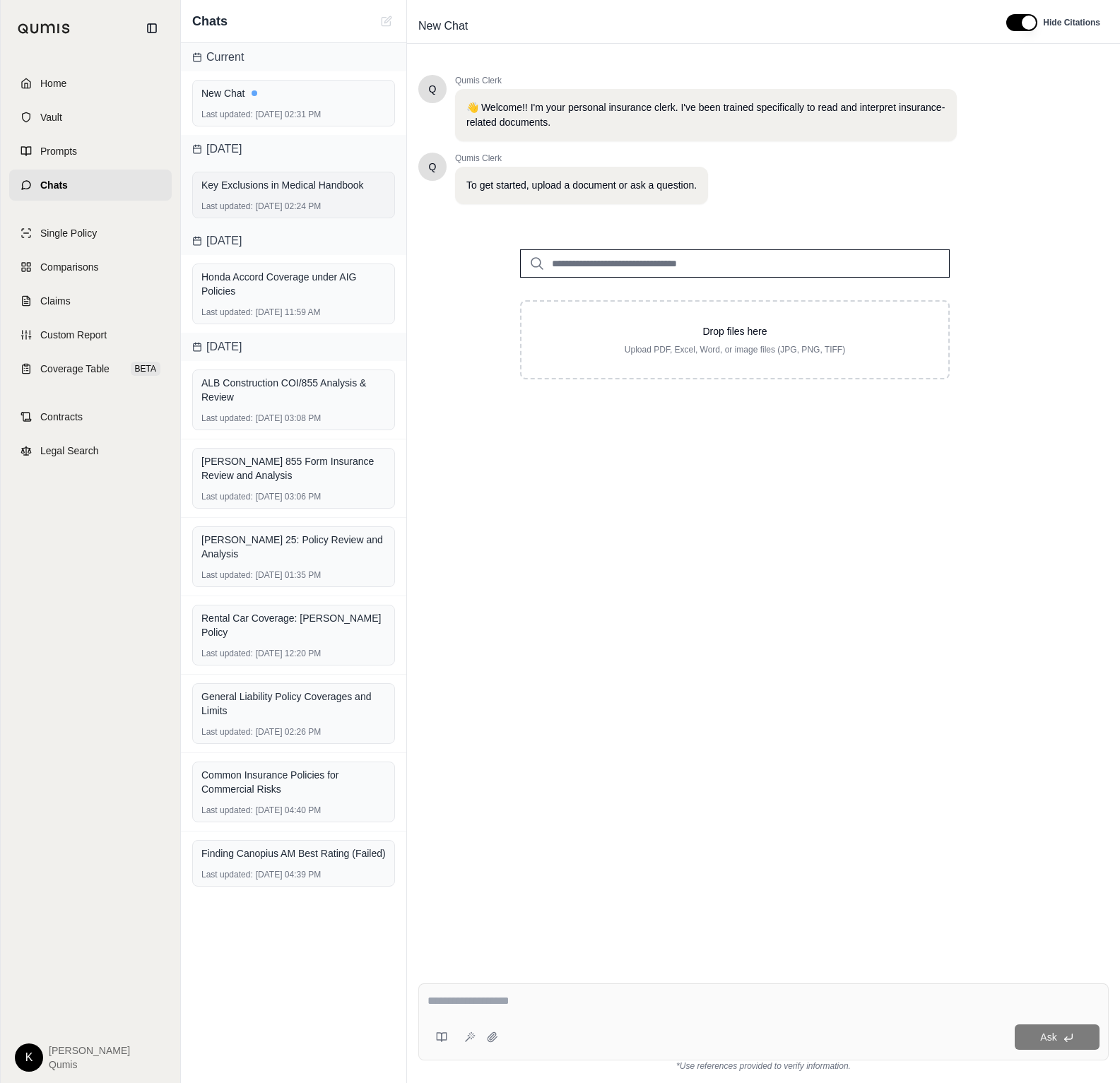
click at [313, 188] on div "Key Exclusions in Medical Handbook" at bounding box center [294, 185] width 185 height 14
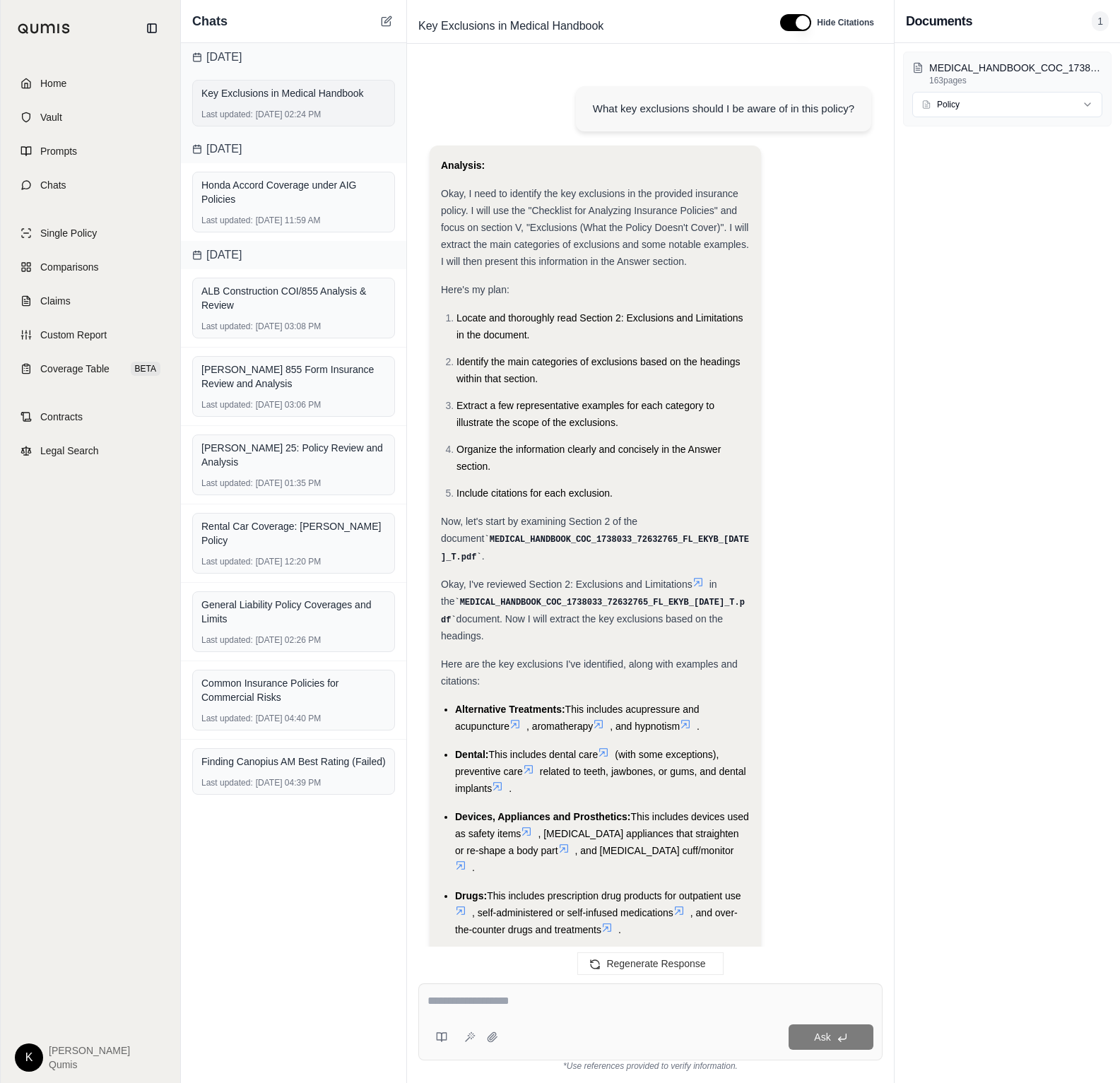
scroll to position [2333, 0]
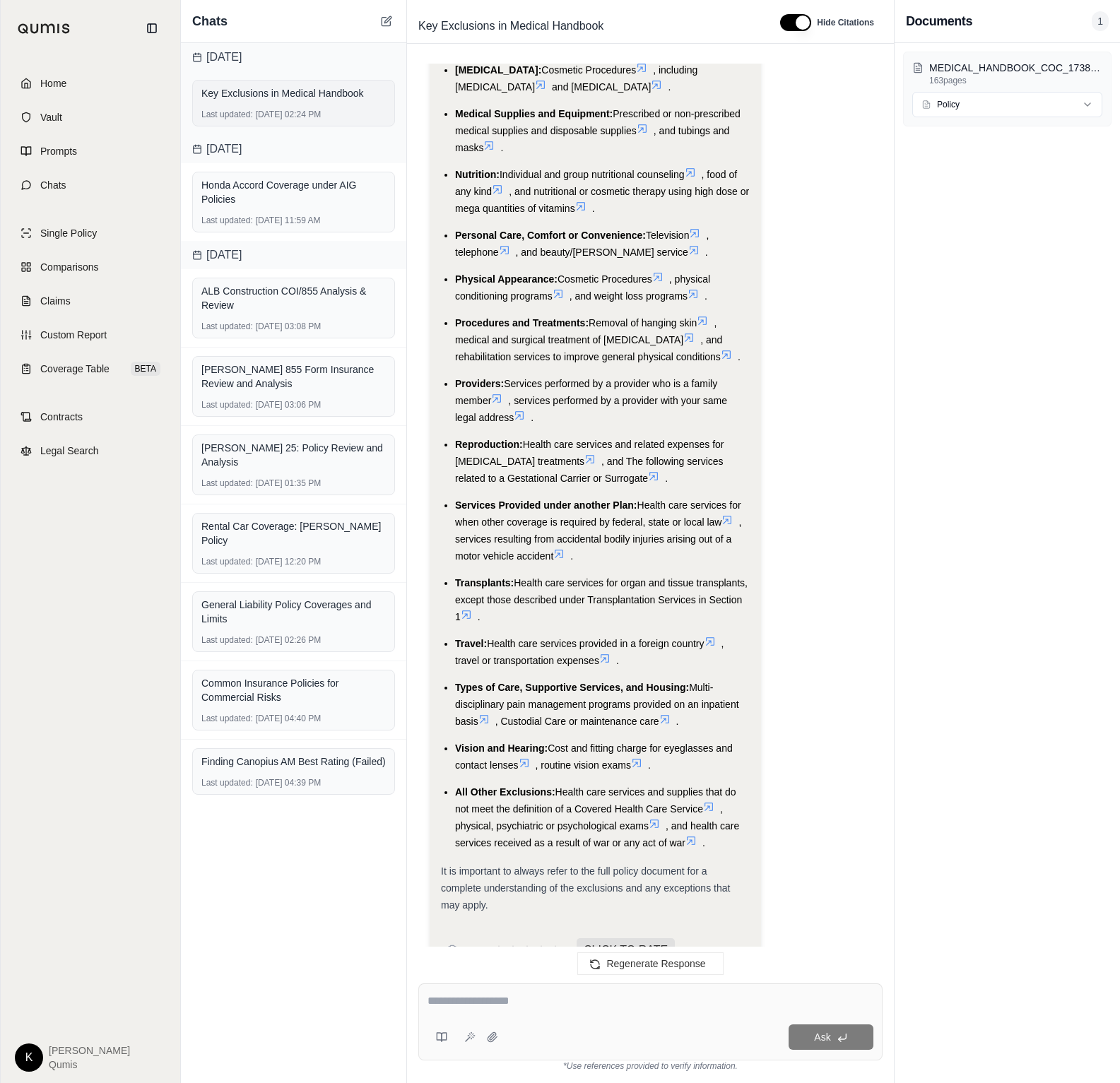
click at [266, 112] on div "Last updated: [DATE] 02:24 PM" at bounding box center [294, 114] width 185 height 12
click at [472, 609] on icon at bounding box center [466, 614] width 12 height 12
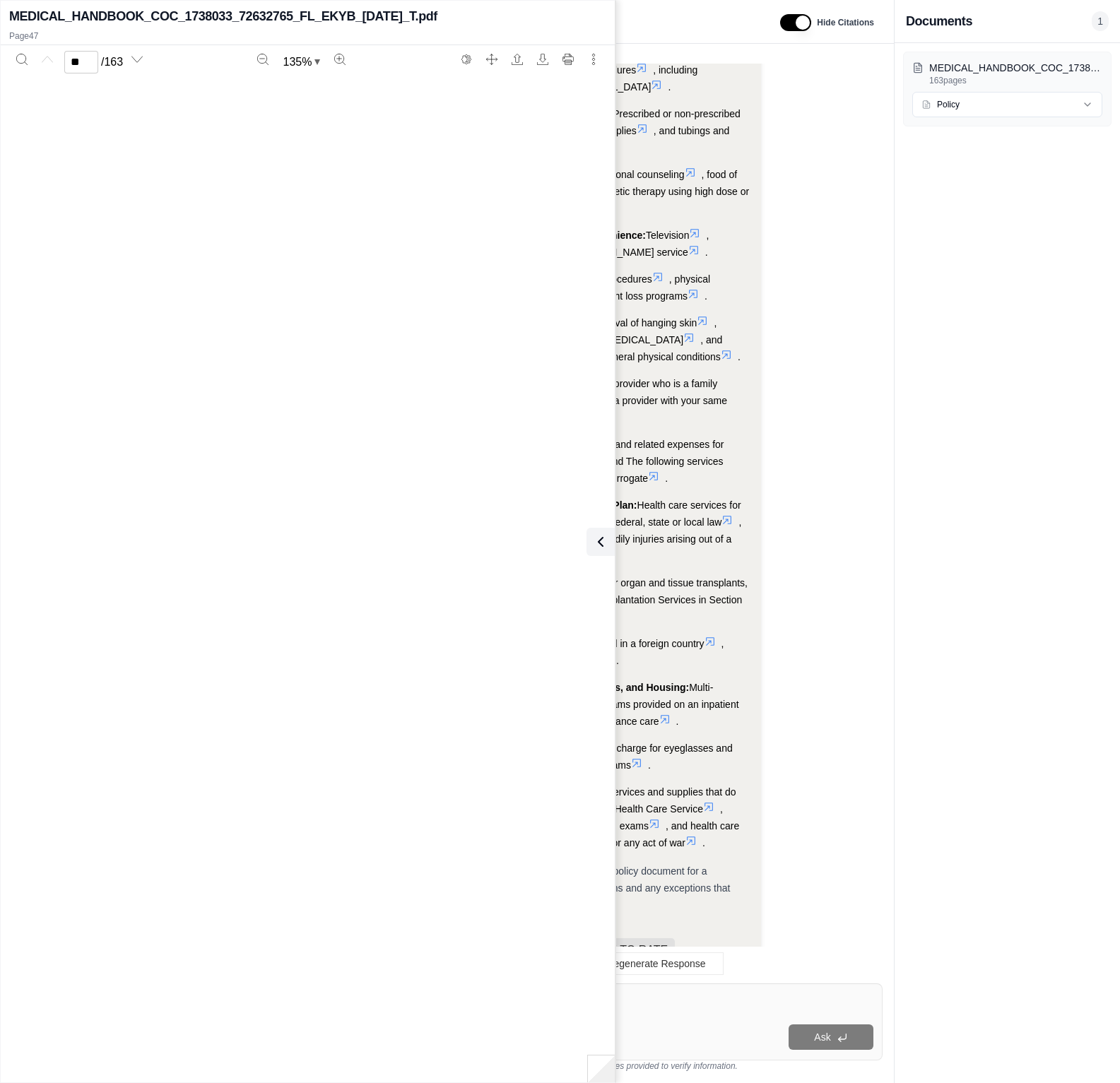
scroll to position [34827, 0]
type input "**"
click at [591, 538] on icon at bounding box center [598, 541] width 17 height 17
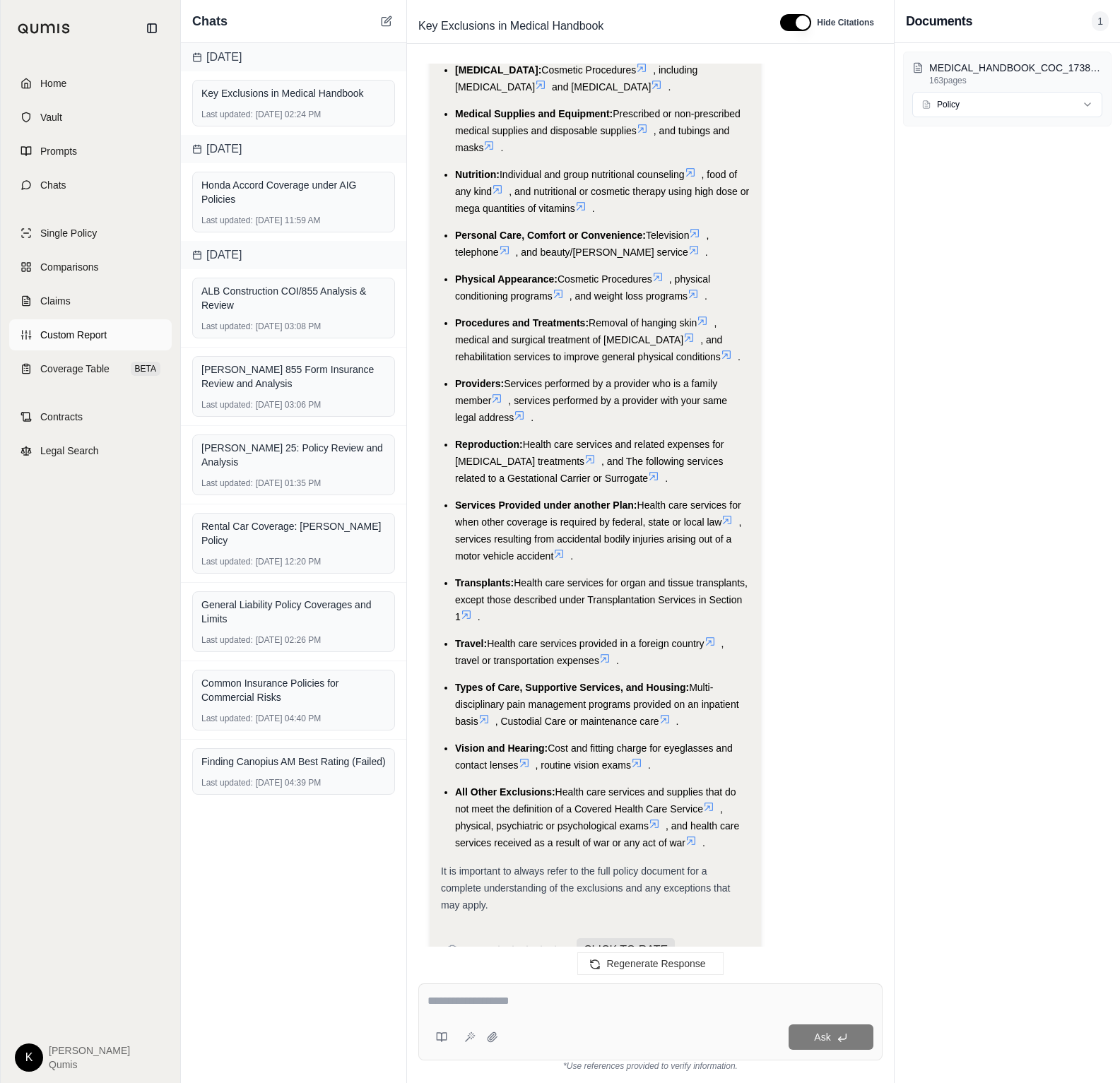
click at [90, 330] on span "Custom Report" at bounding box center [73, 335] width 66 height 14
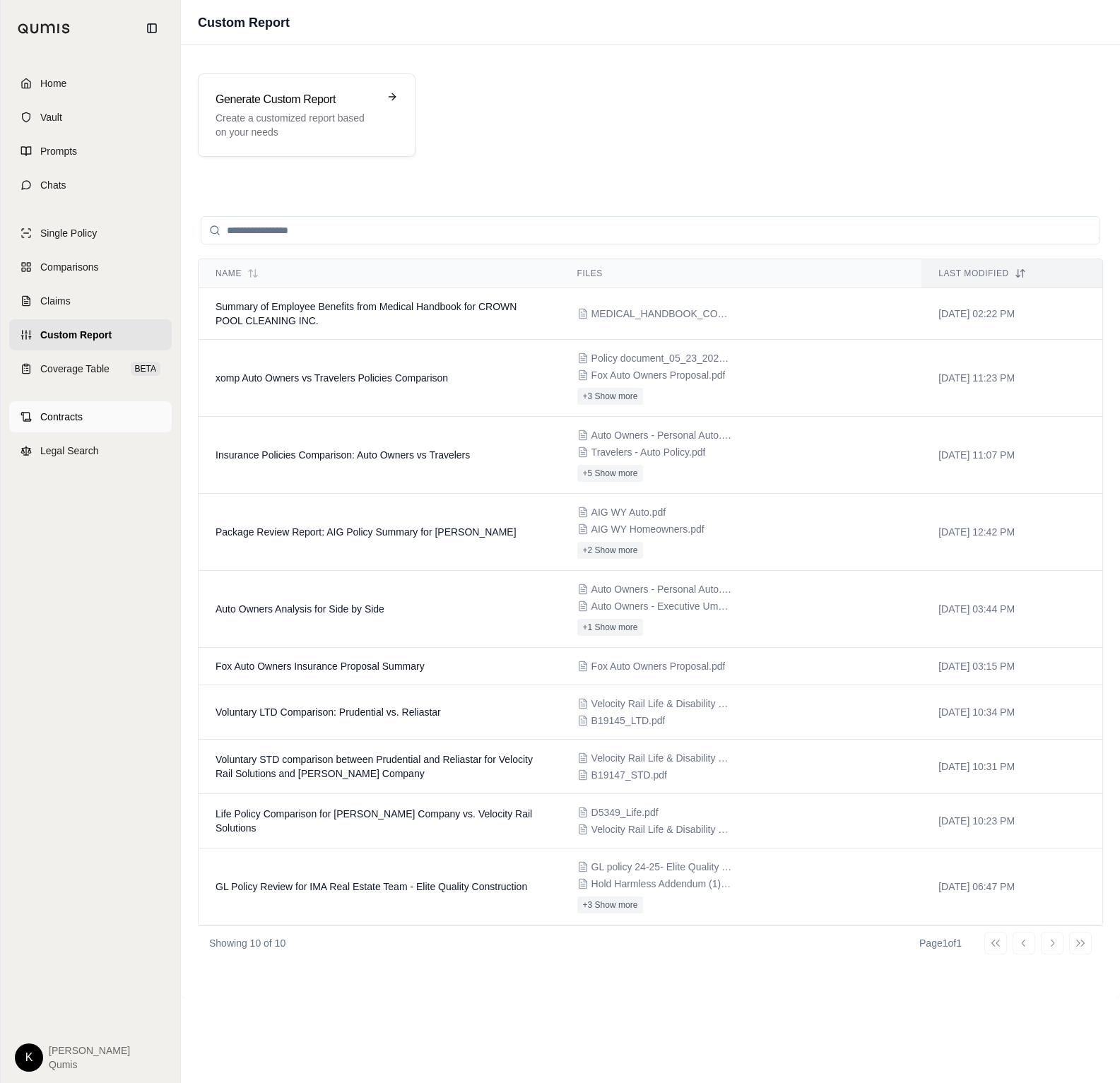
click at [79, 420] on span "Contracts" at bounding box center [61, 417] width 42 height 14
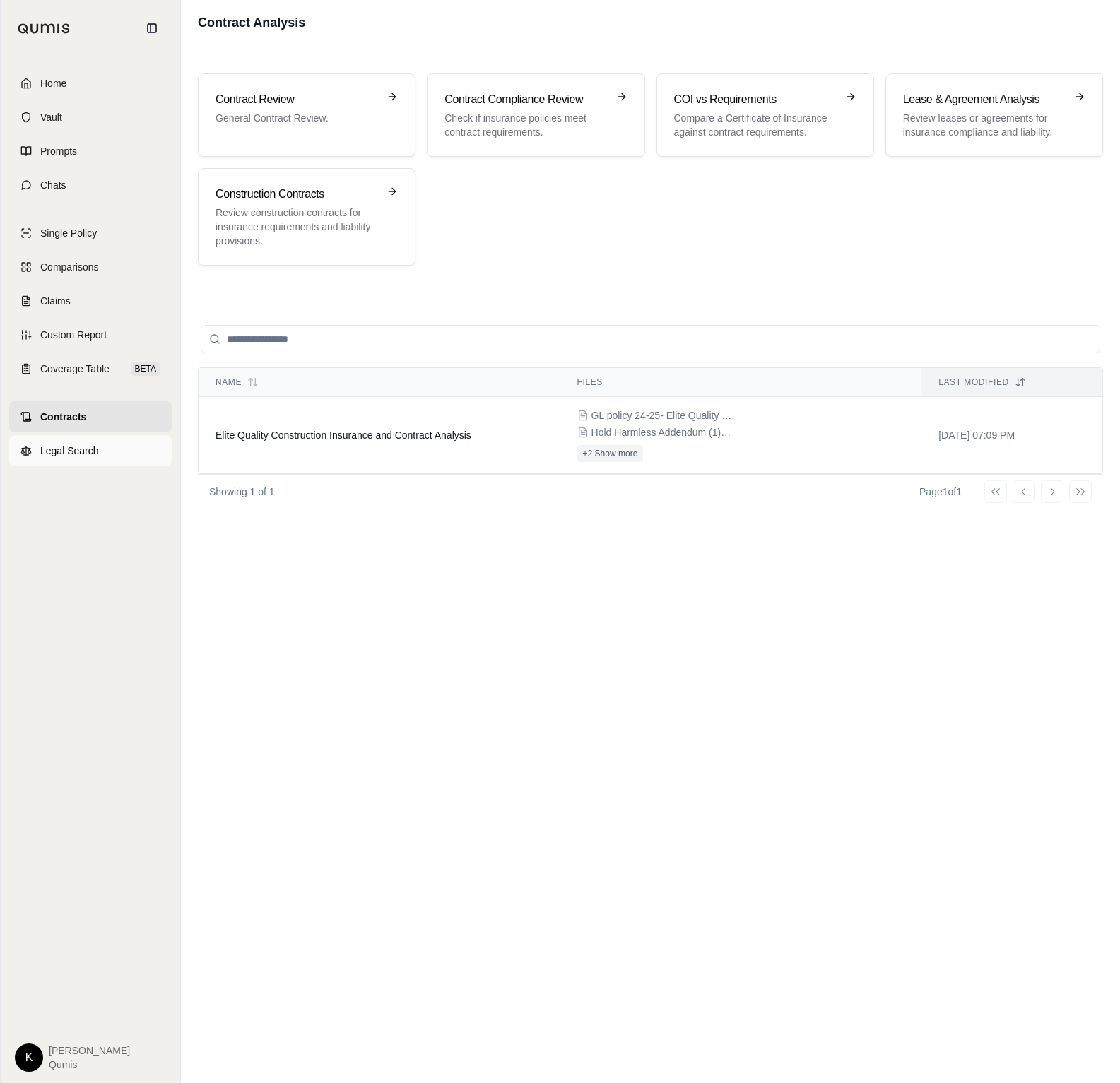
click at [91, 449] on span "Legal Search" at bounding box center [70, 451] width 59 height 14
click at [78, 114] on link "Vault" at bounding box center [90, 117] width 163 height 31
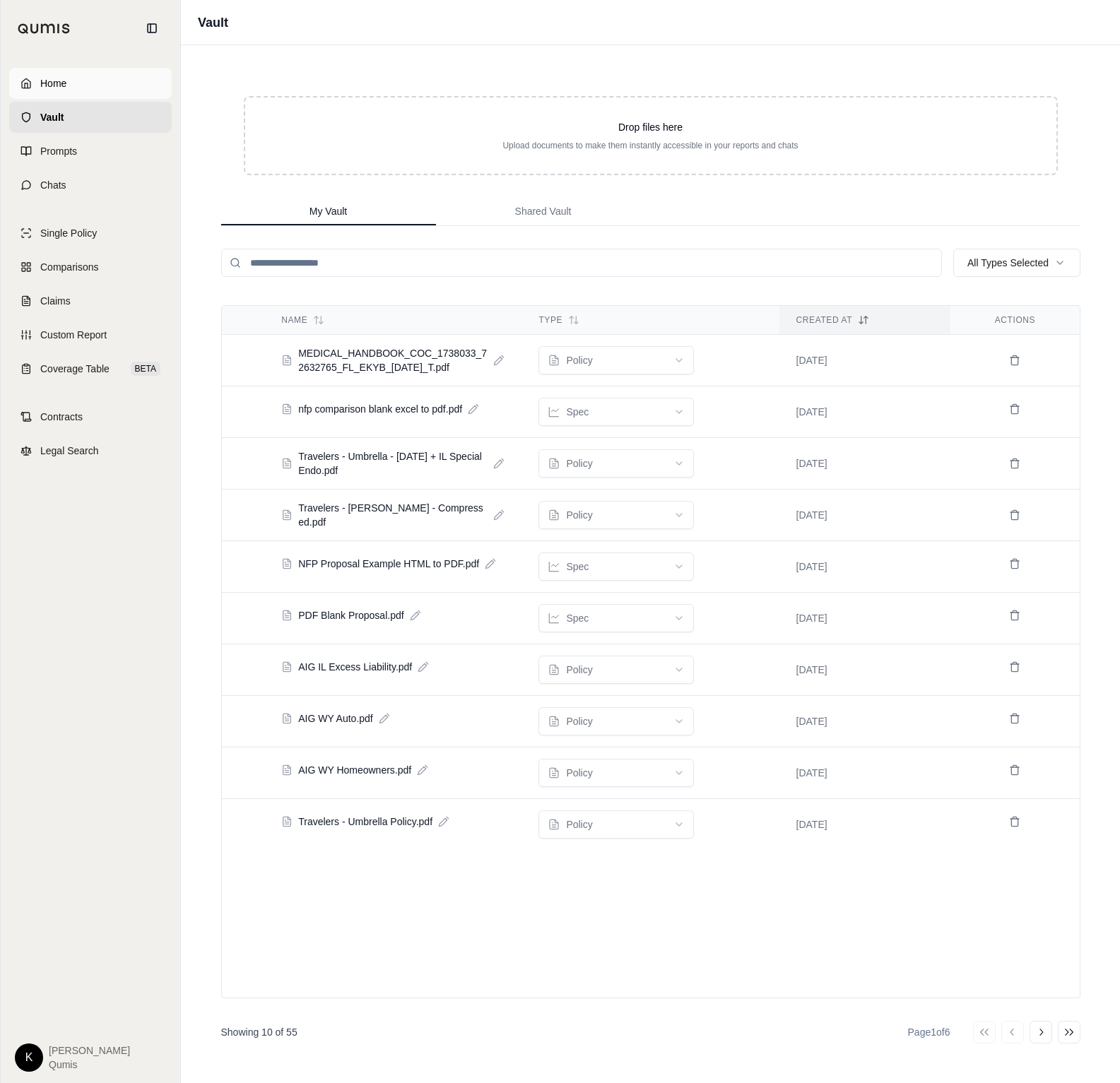
click at [33, 79] on link "Home" at bounding box center [90, 83] width 163 height 31
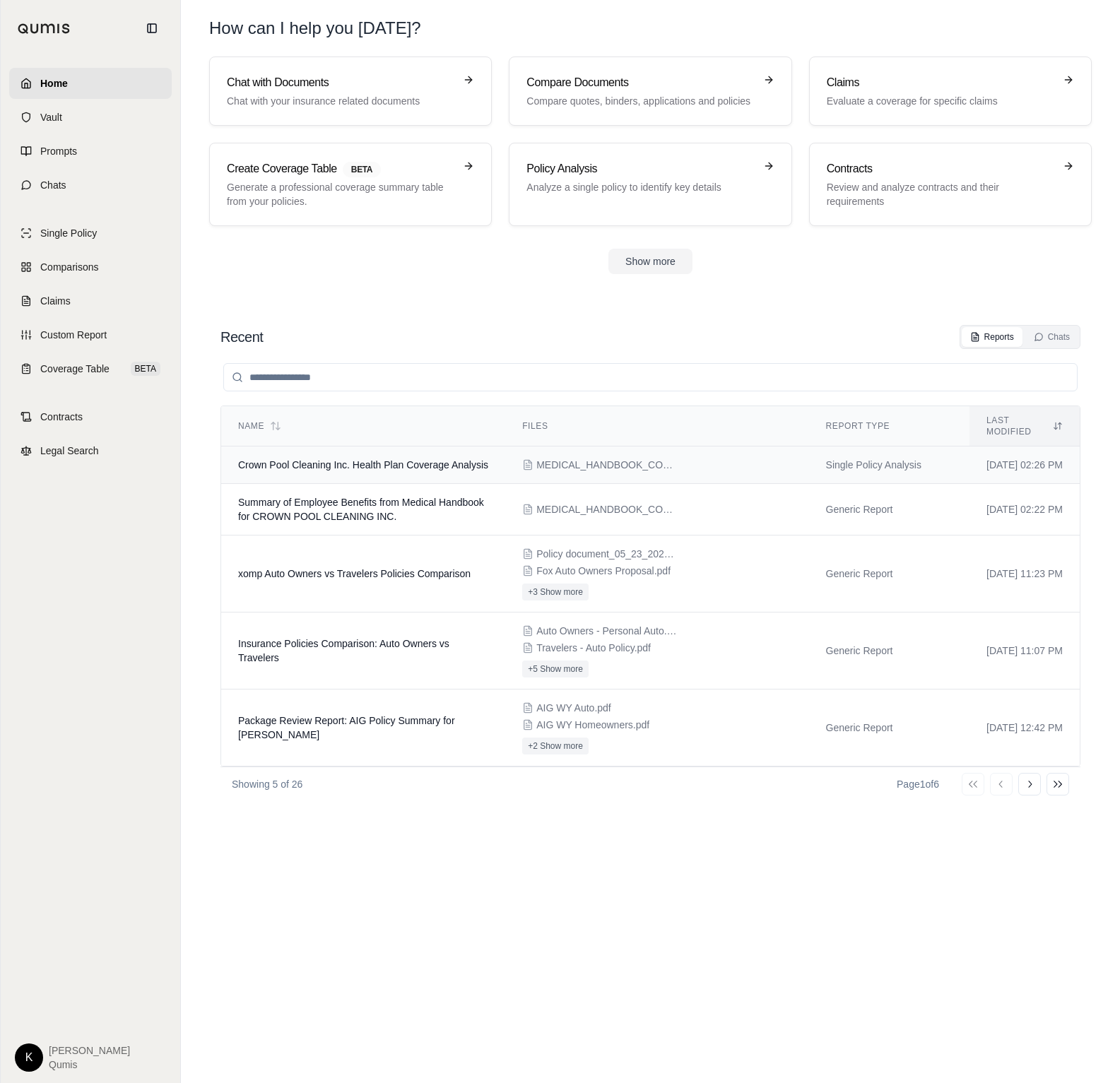
click at [347, 465] on td "Crown Pool Cleaning Inc. Health Plan Coverage Analysis" at bounding box center [364, 465] width 284 height 37
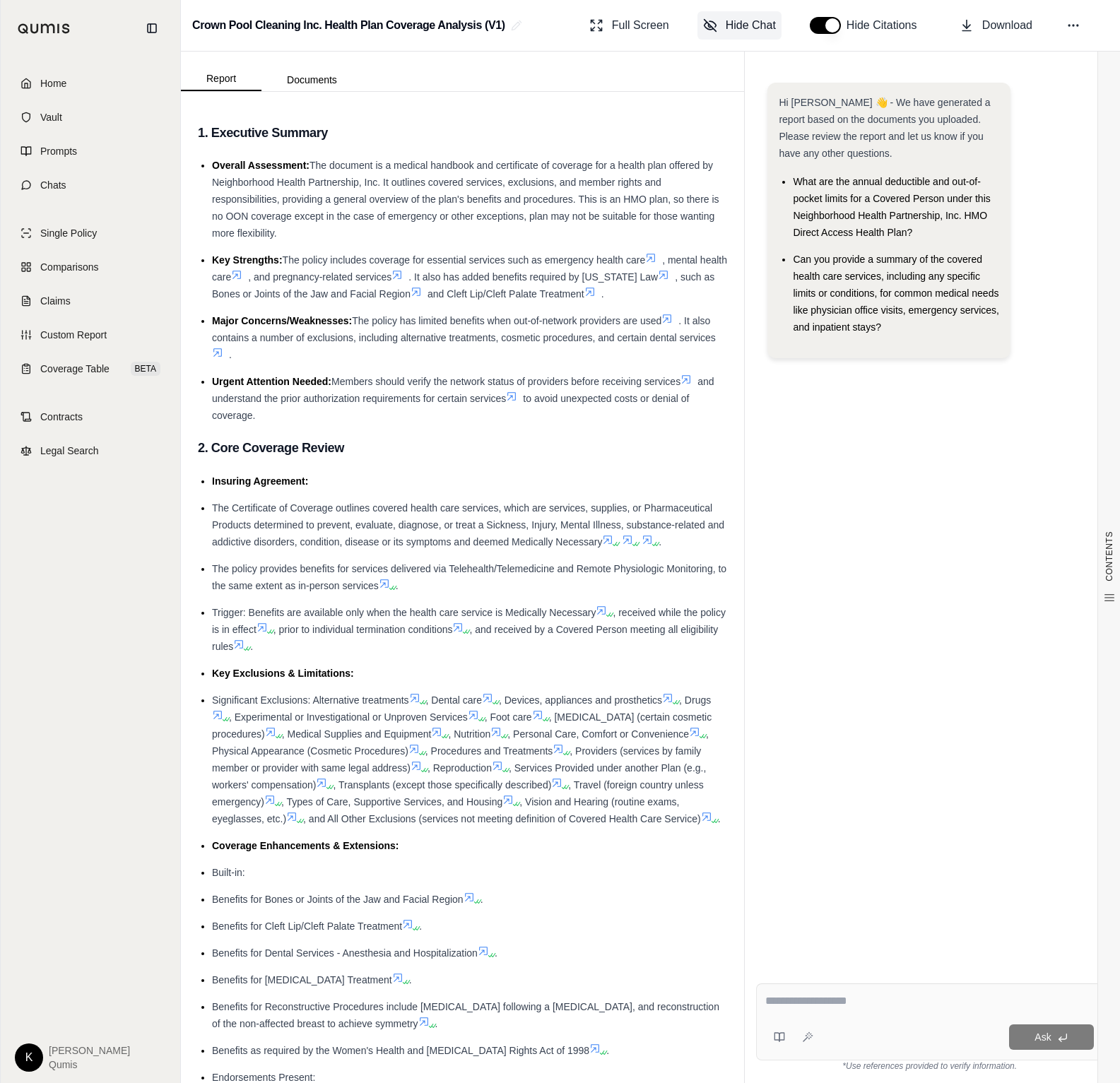
click at [757, 28] on span "Hide Chat" at bounding box center [751, 25] width 50 height 17
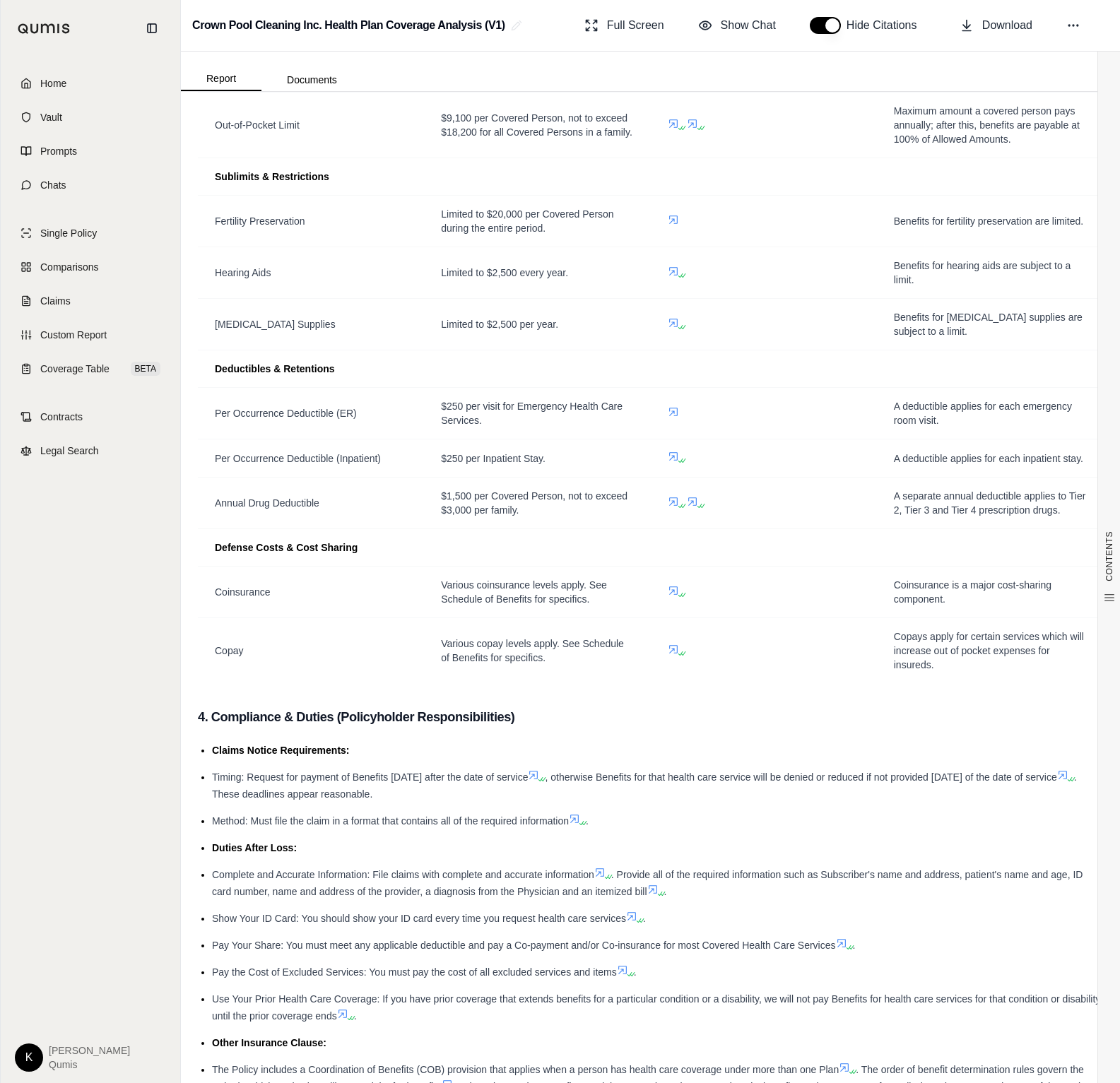
scroll to position [1214, 0]
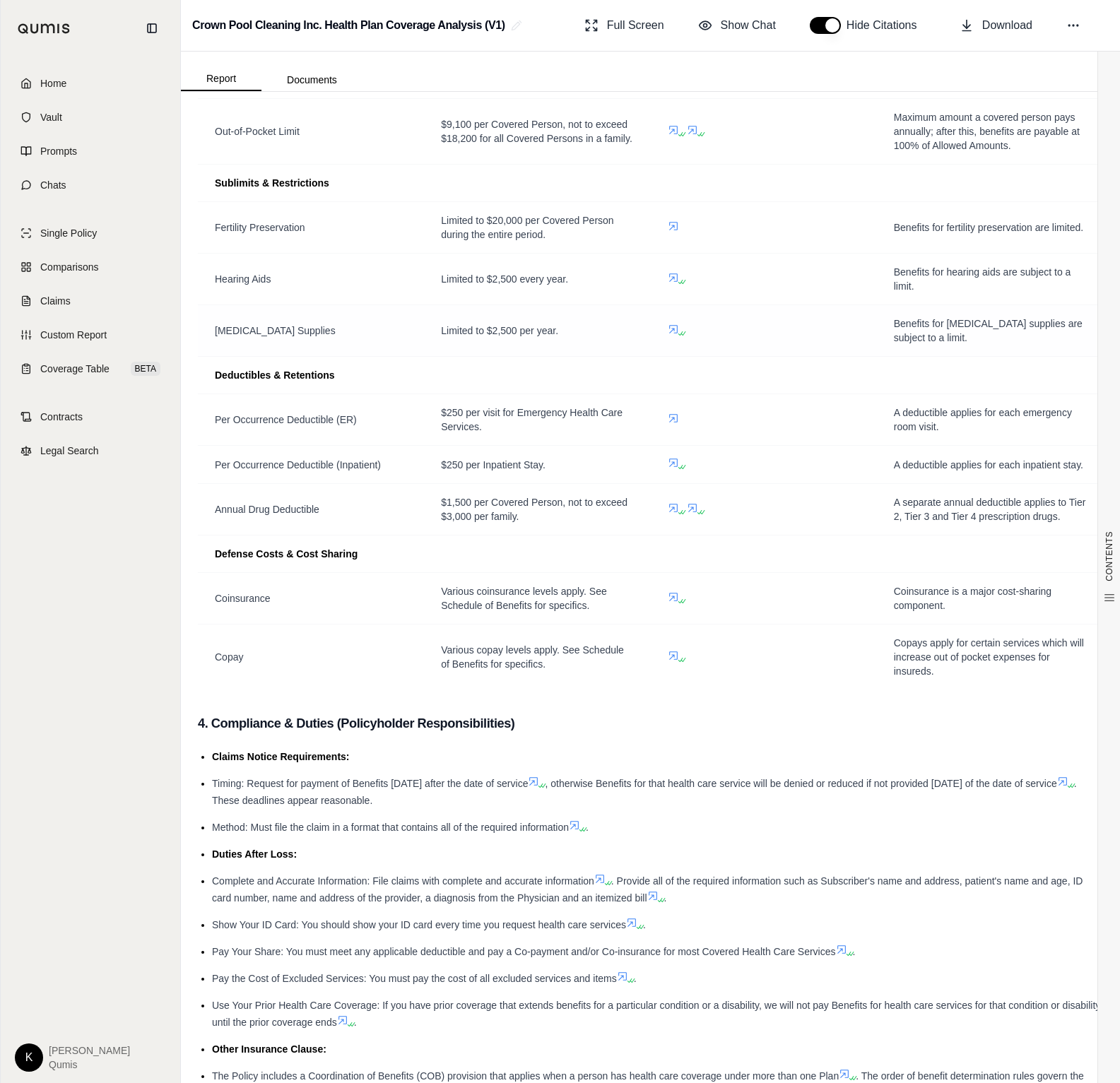
click at [673, 328] on icon at bounding box center [673, 329] width 12 height 12
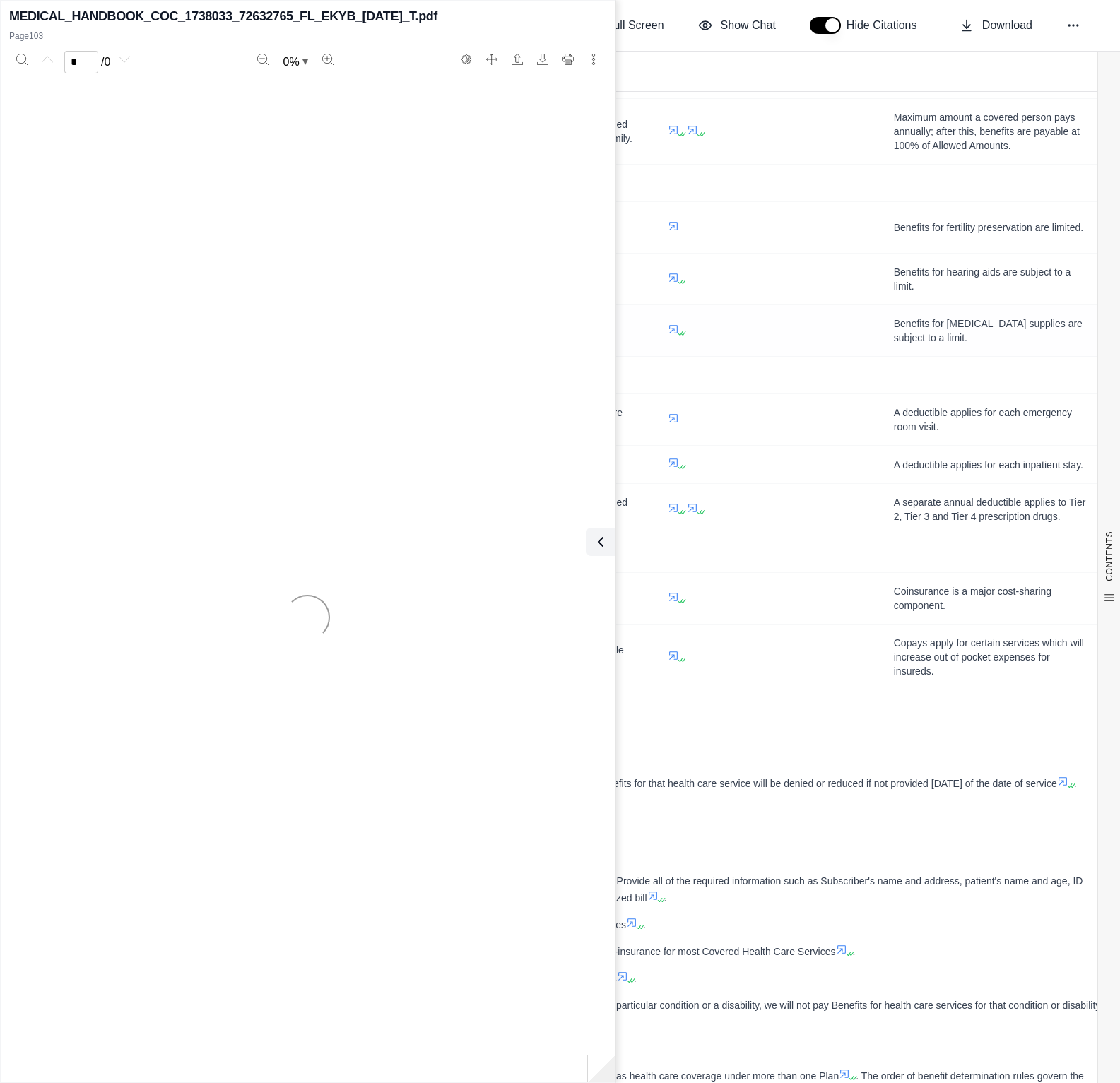
scroll to position [0, 0]
type input "***"
click at [603, 537] on icon at bounding box center [598, 541] width 17 height 17
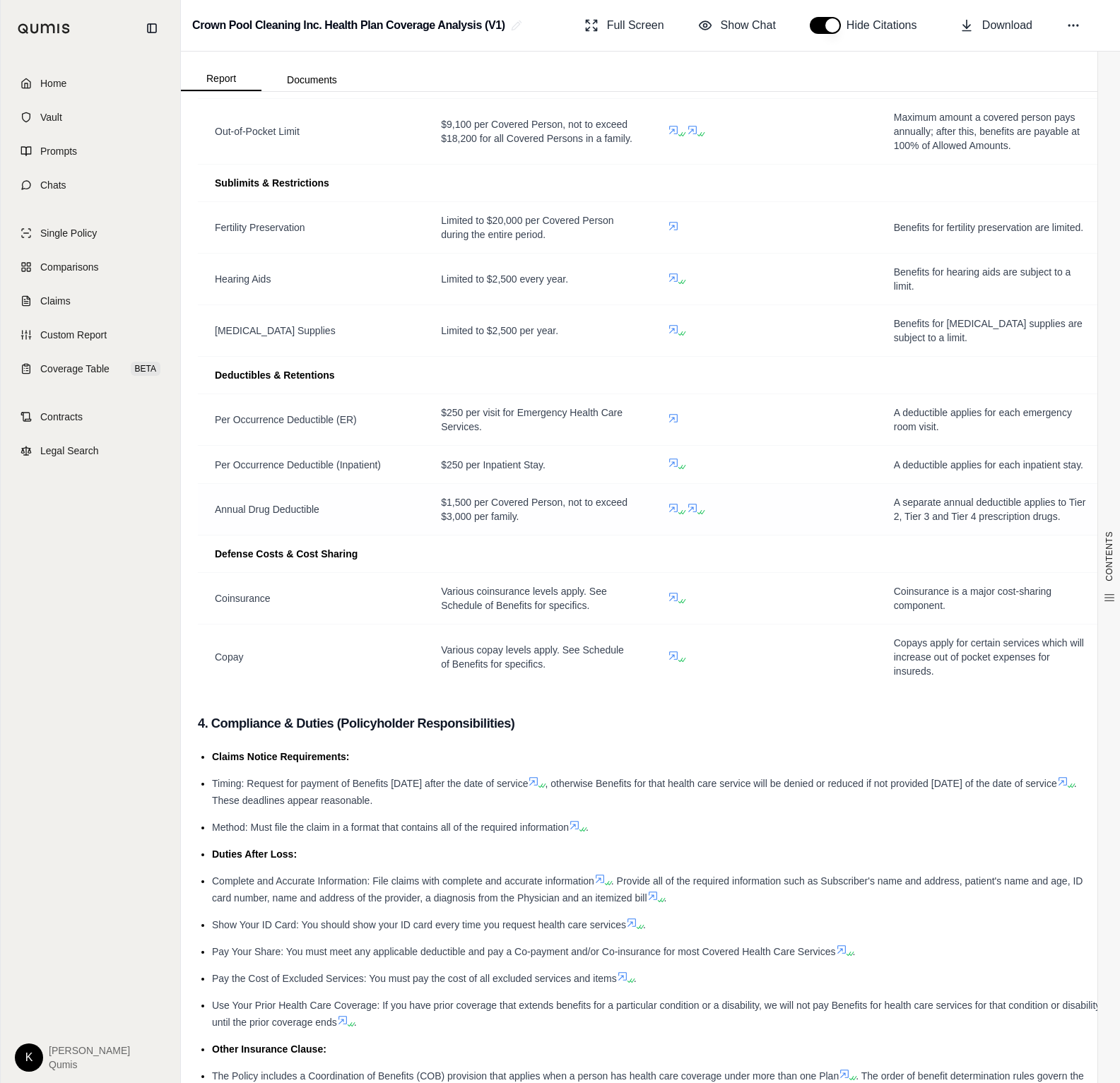
scroll to position [0, 0]
click at [681, 279] on icon at bounding box center [683, 281] width 8 height 8
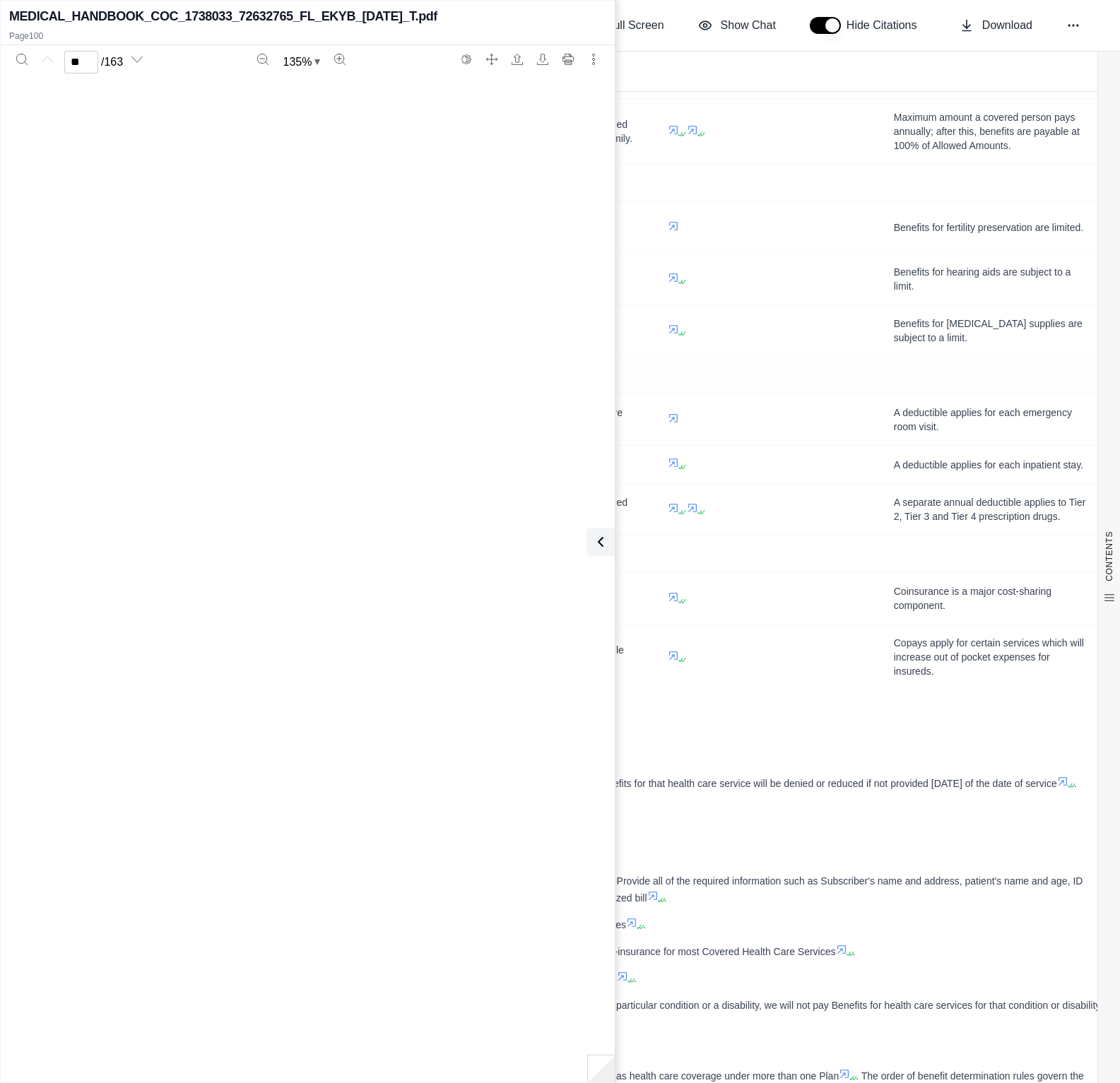
scroll to position [74953, 0]
type input "***"
click at [598, 539] on icon at bounding box center [598, 541] width 4 height 8
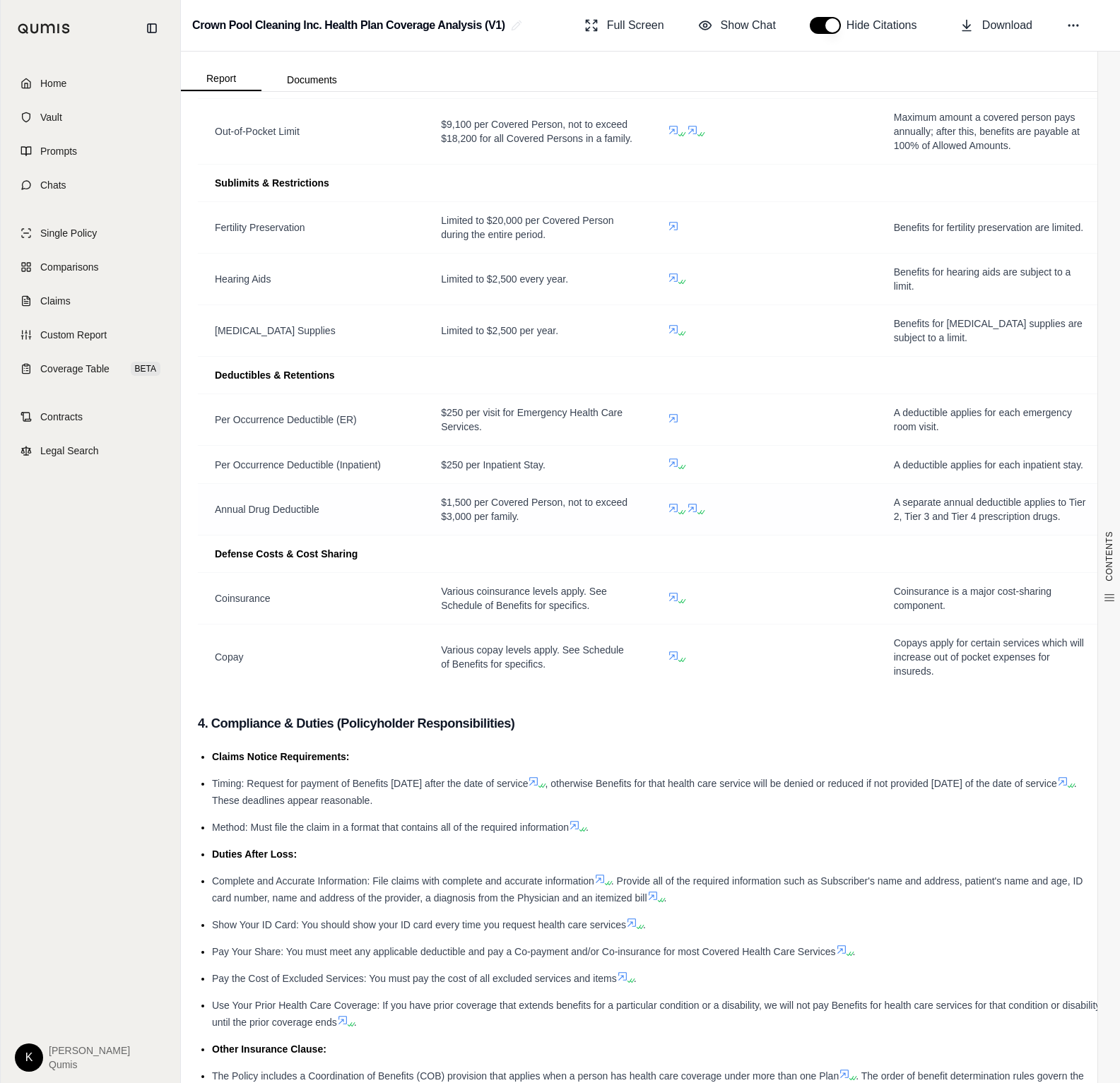
scroll to position [0, 0]
click at [676, 333] on icon at bounding box center [680, 333] width 8 height 8
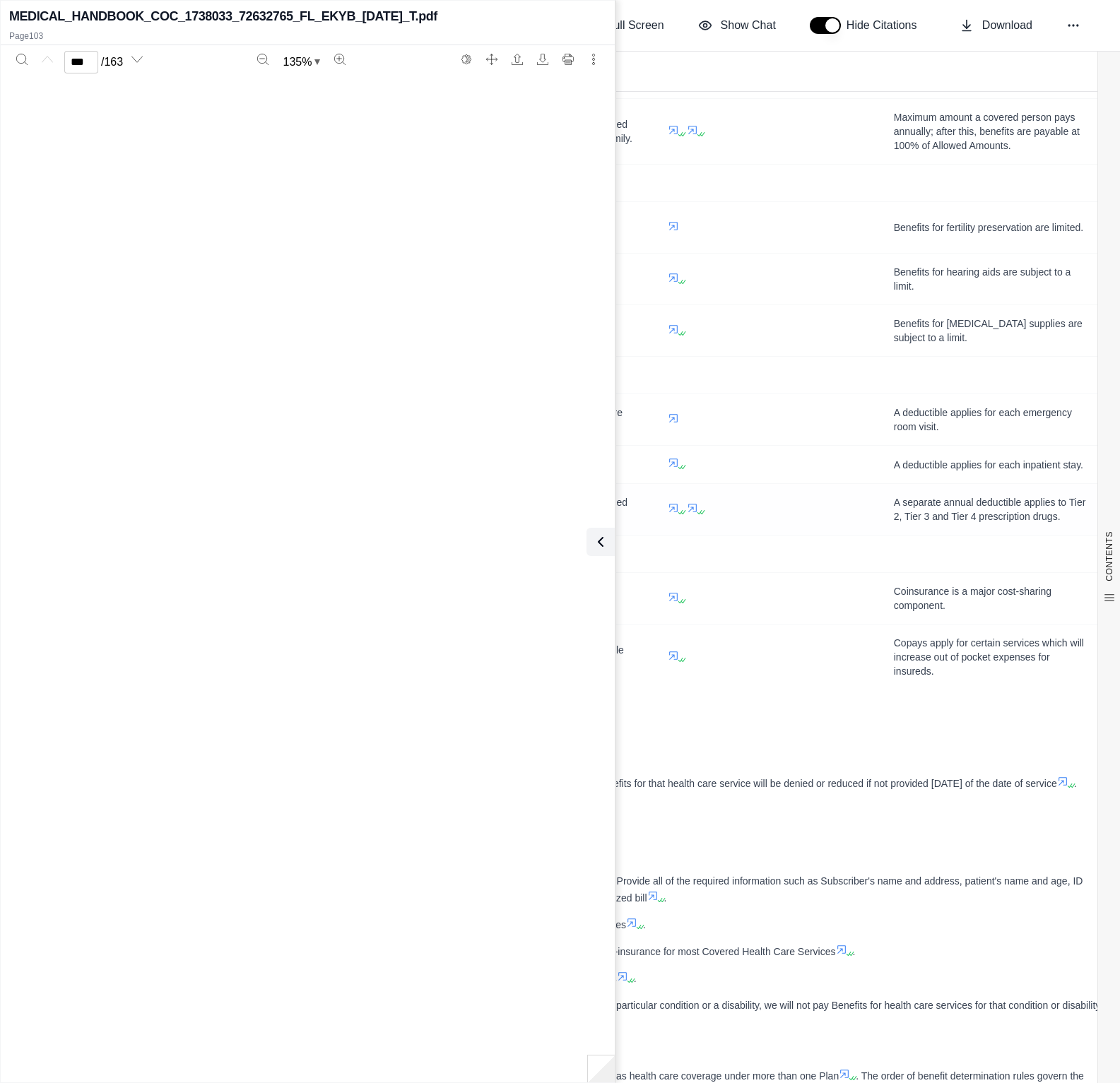
type input "***"
click at [592, 541] on icon at bounding box center [600, 541] width 17 height 17
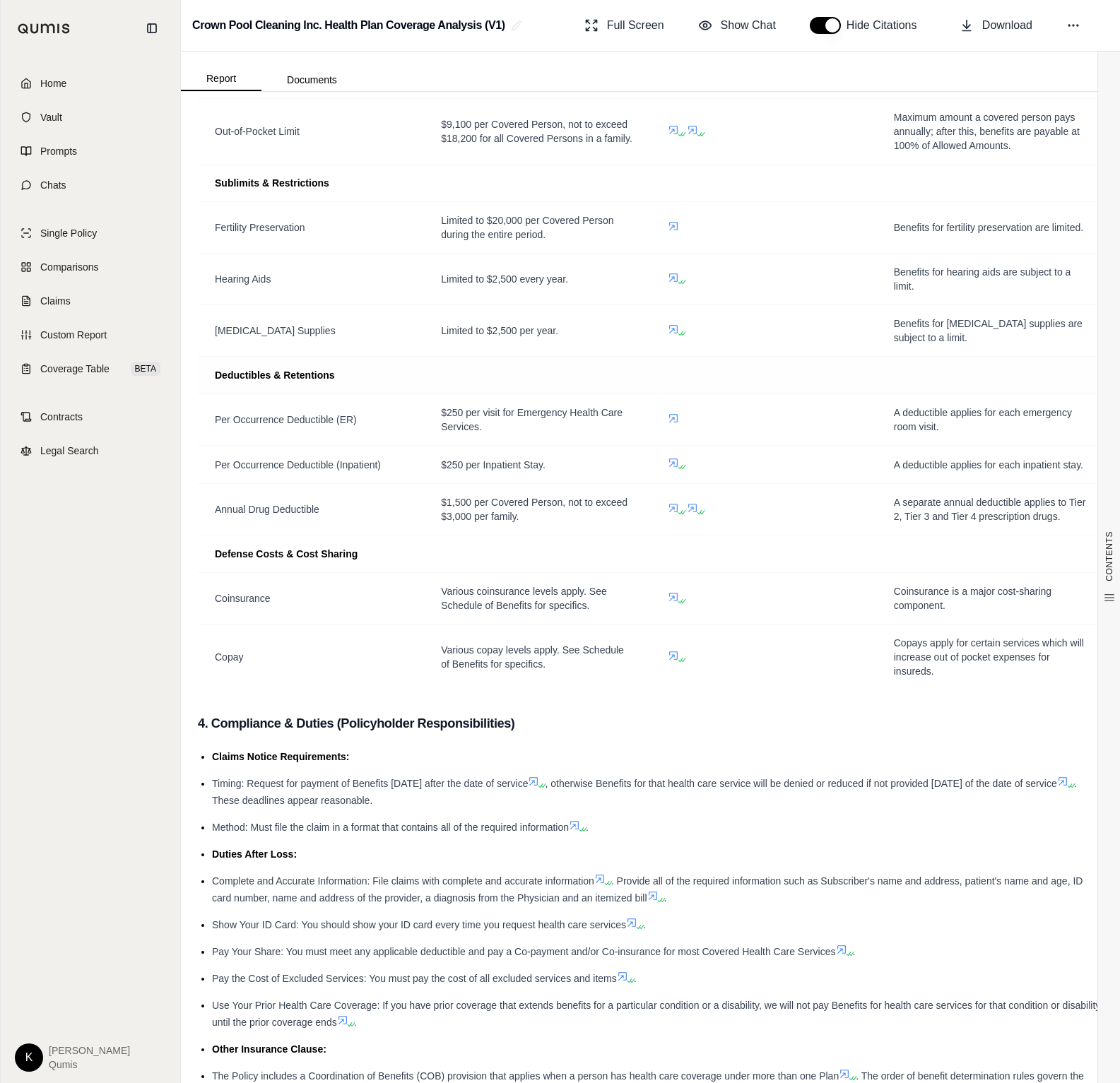
scroll to position [0, 0]
click at [675, 230] on icon at bounding box center [673, 226] width 12 height 12
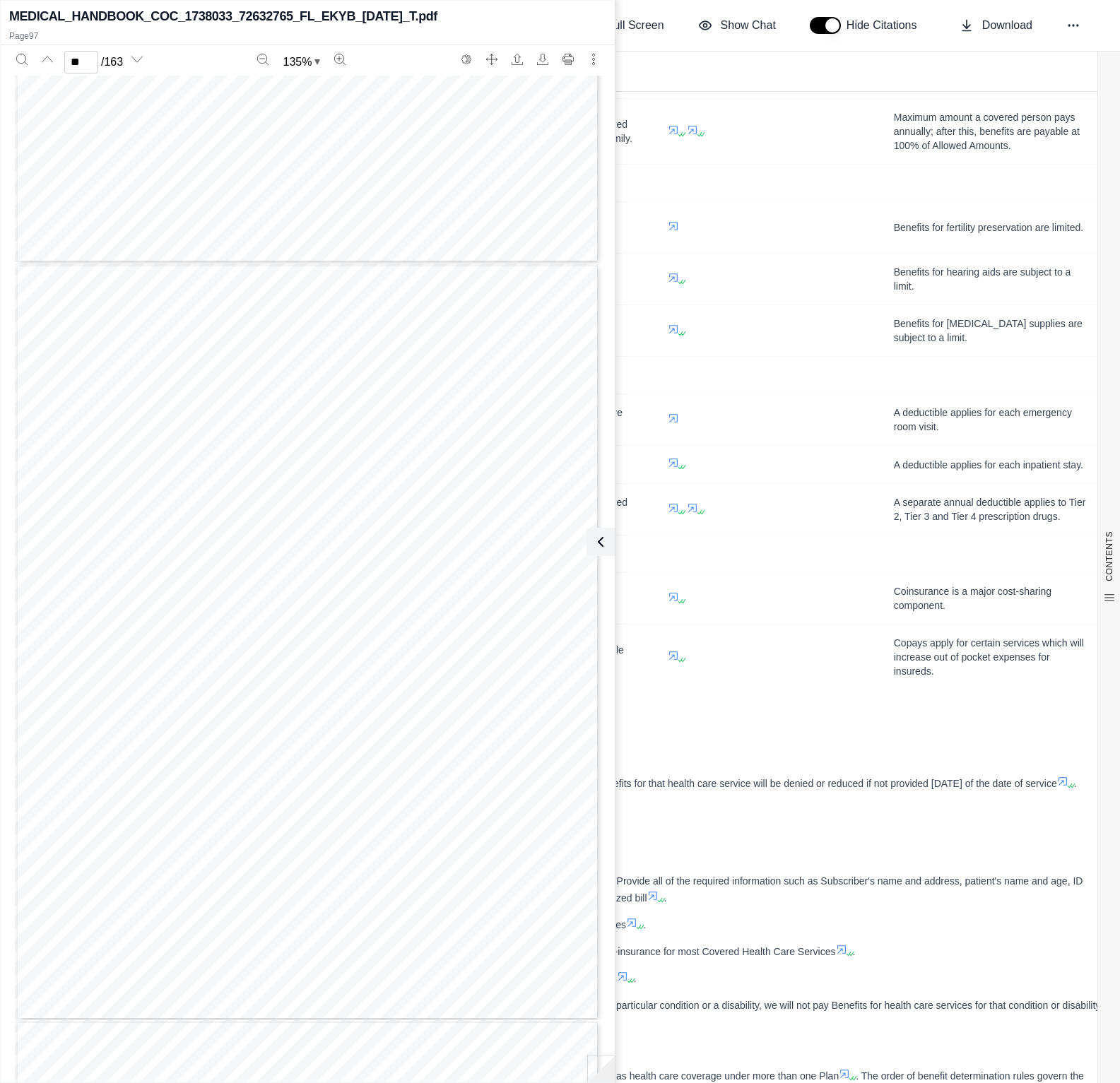
scroll to position [72502, 0]
type input "**"
click at [841, 295] on td at bounding box center [764, 279] width 226 height 52
click at [605, 540] on icon at bounding box center [598, 541] width 17 height 17
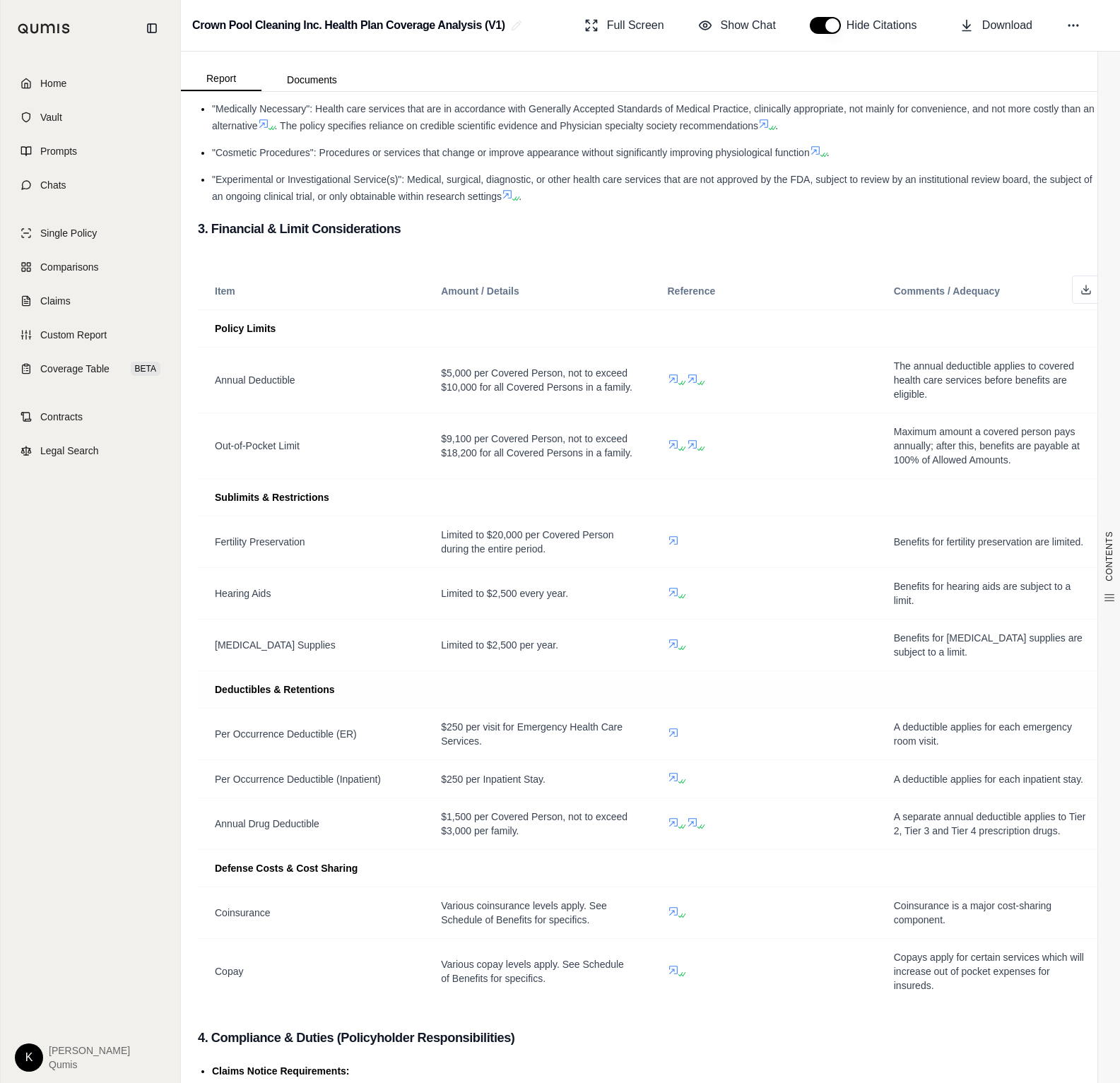
scroll to position [899, 0]
click at [676, 380] on icon at bounding box center [680, 383] width 8 height 8
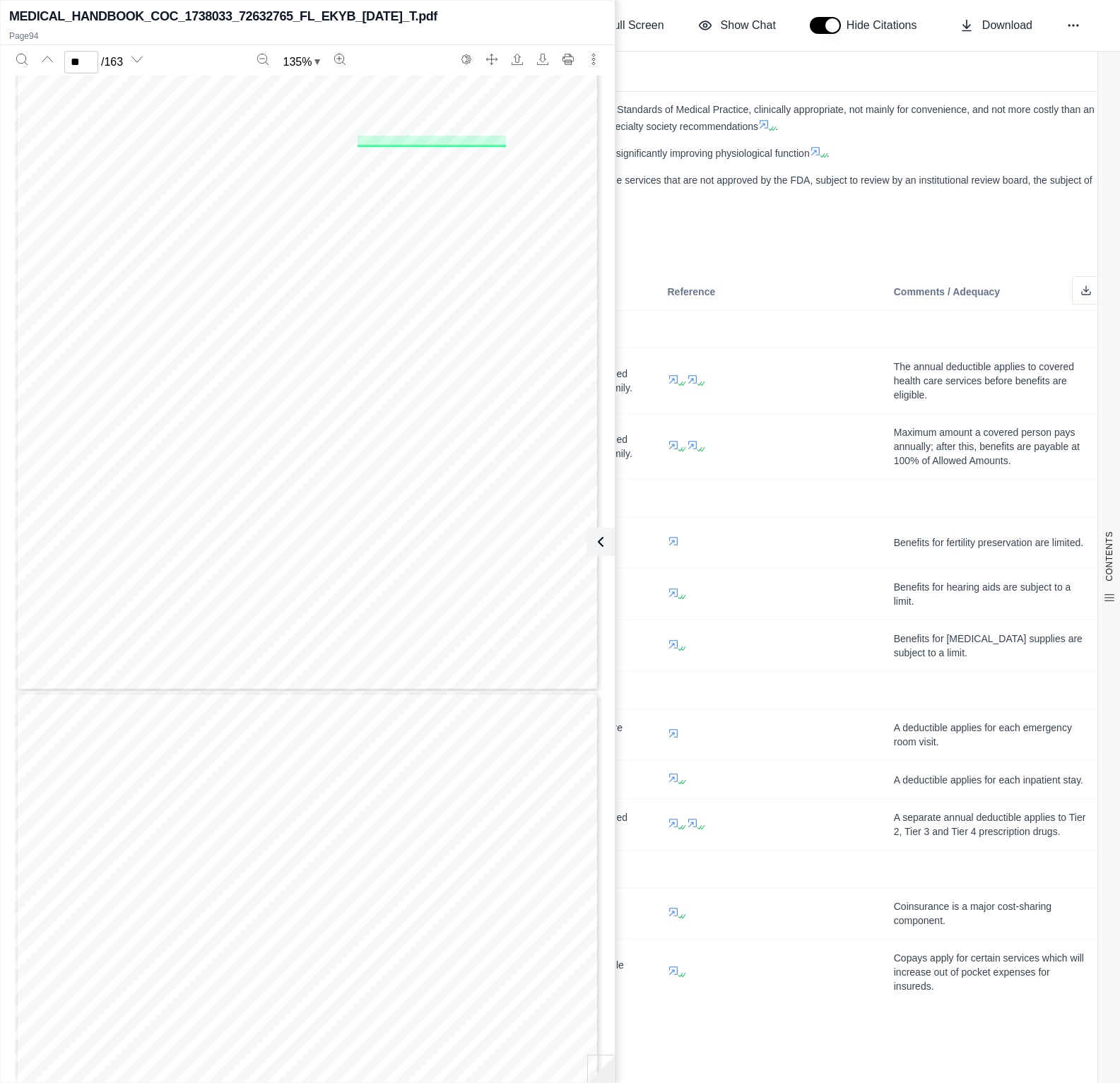
scroll to position [70555, 0]
type input "**"
click at [869, 345] on td at bounding box center [764, 329] width 226 height 37
click at [607, 552] on button at bounding box center [598, 542] width 29 height 29
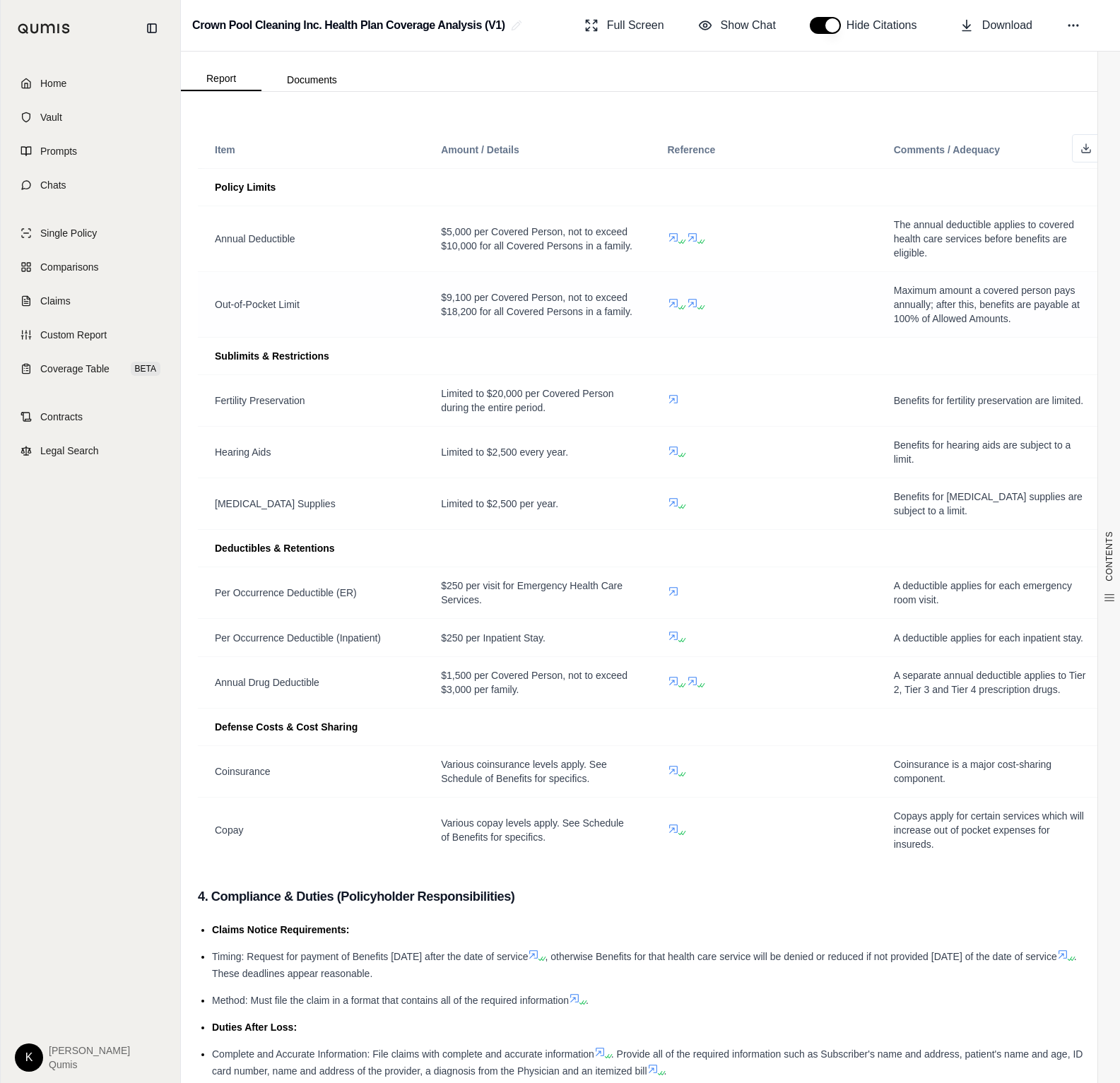
scroll to position [1054, 0]
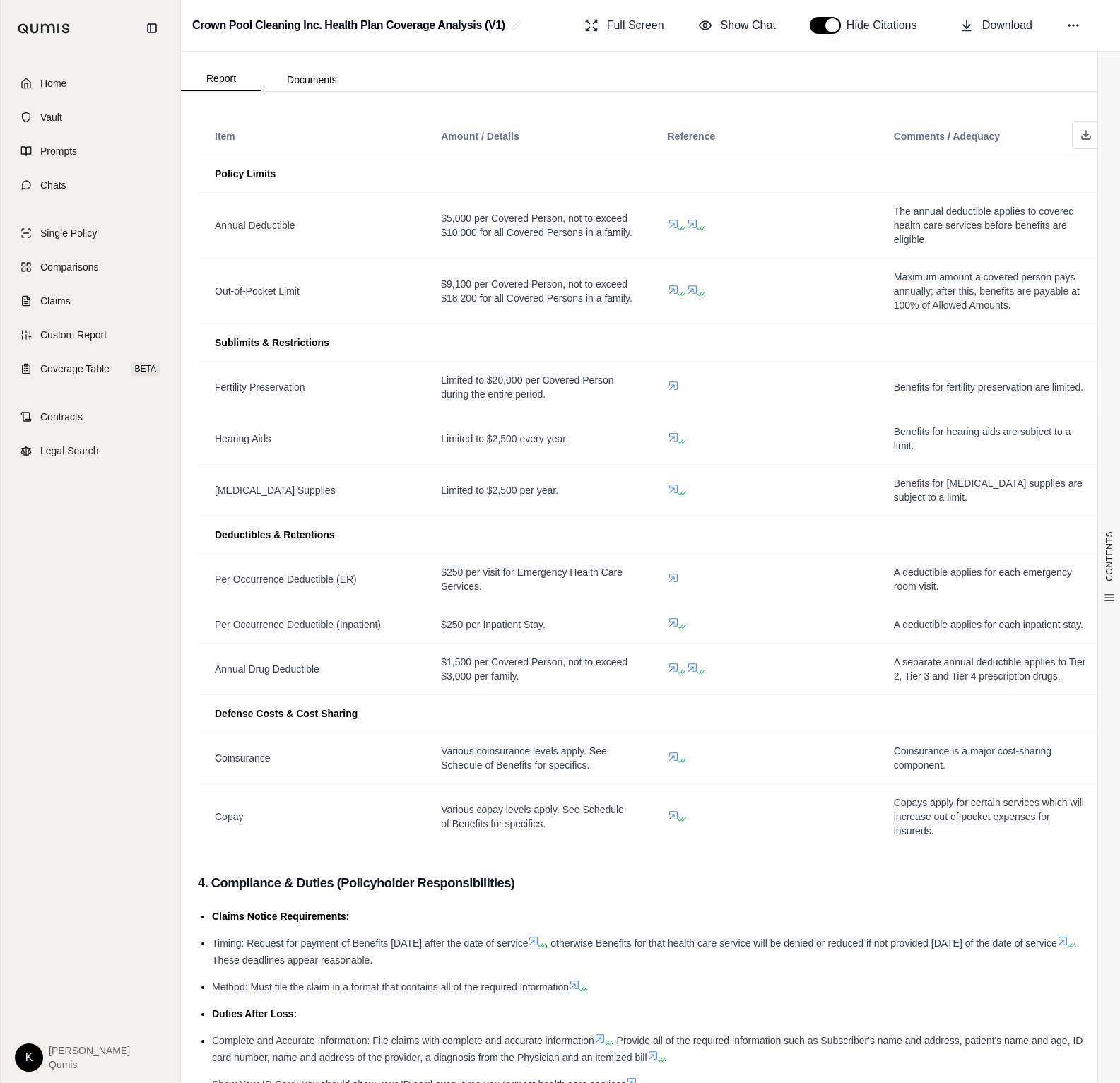
click at [676, 392] on span at bounding box center [676, 387] width 17 height 15
click at [673, 387] on icon at bounding box center [673, 386] width 12 height 12
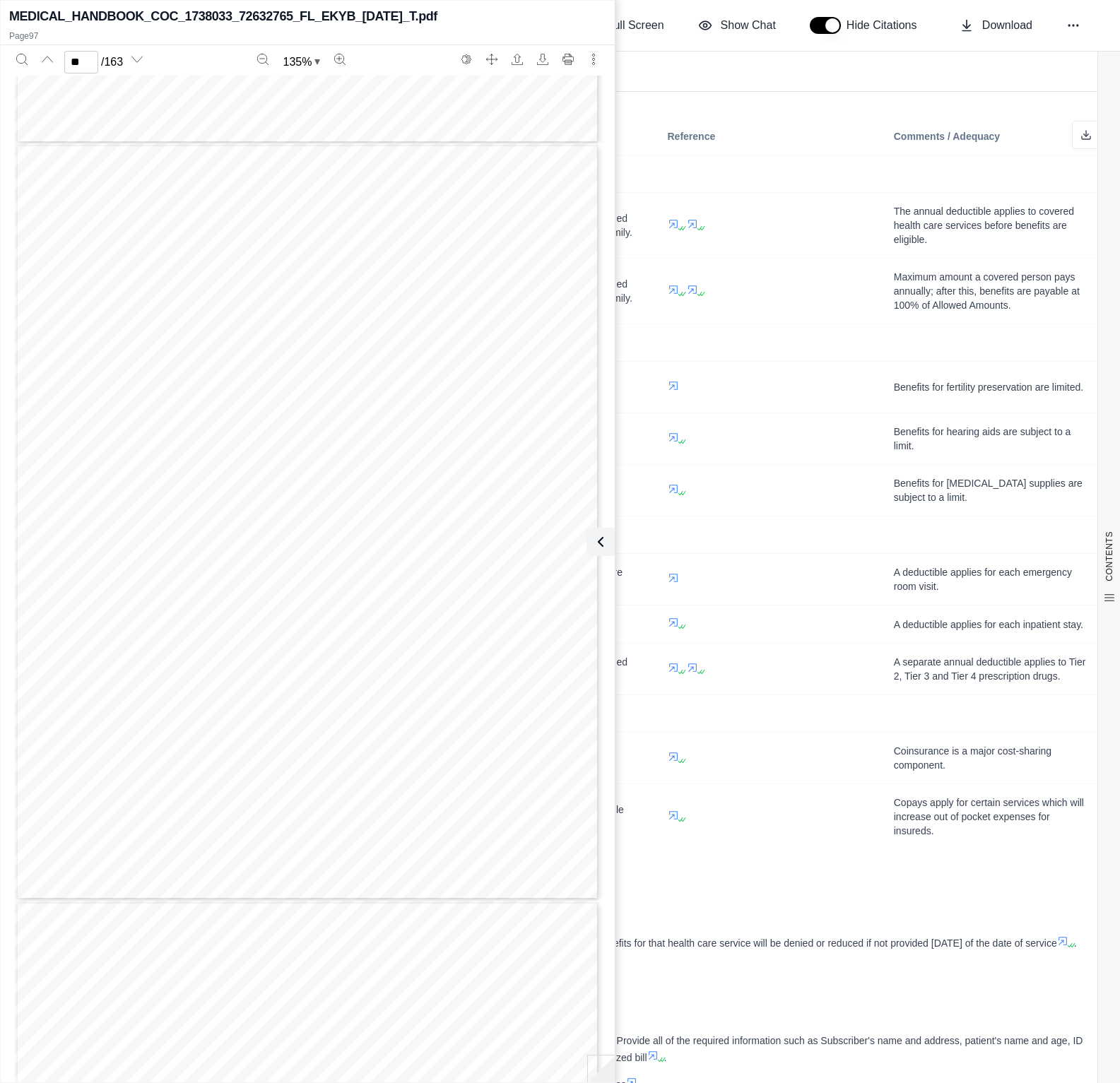
scroll to position [73376, 0]
type input "**"
click at [882, 459] on td "Benefits for hearing aids are subject to a limit." at bounding box center [990, 439] width 226 height 52
click at [605, 533] on icon at bounding box center [598, 541] width 17 height 17
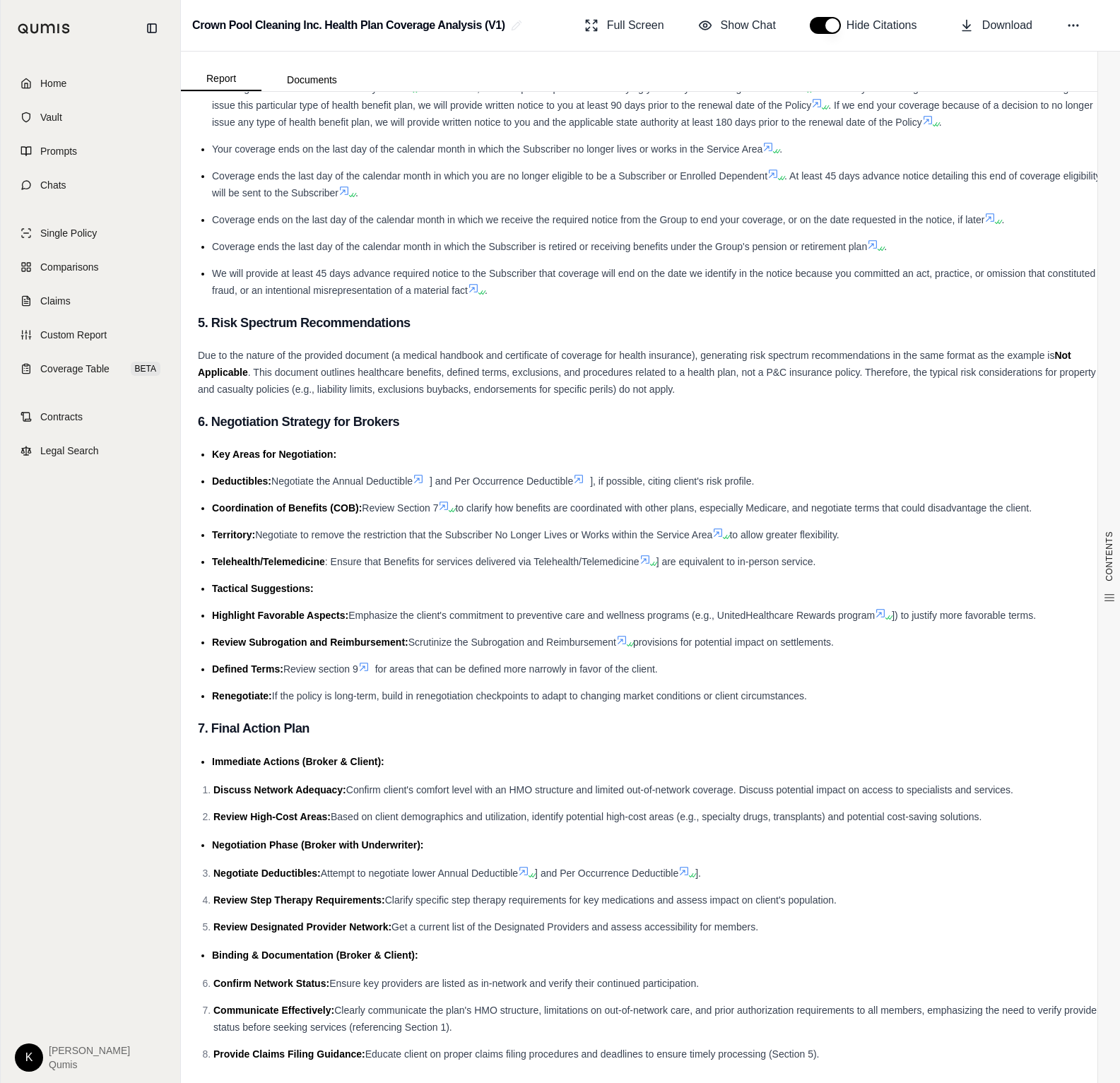
scroll to position [2298, 0]
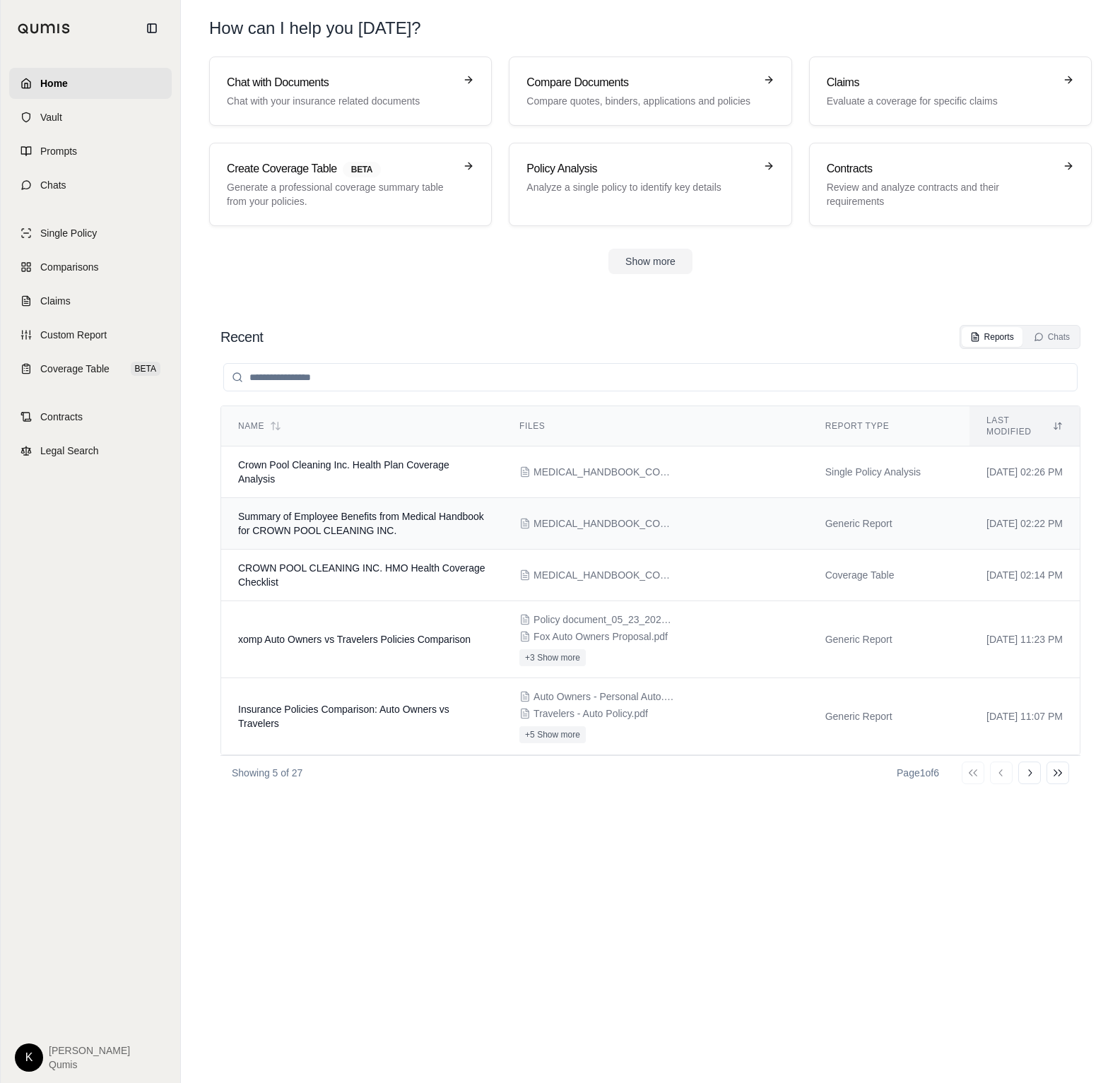
click at [382, 513] on td "Summary of Employee Benefits from Medical Handbook for CROWN POOL CLEANING INC." at bounding box center [362, 524] width 281 height 52
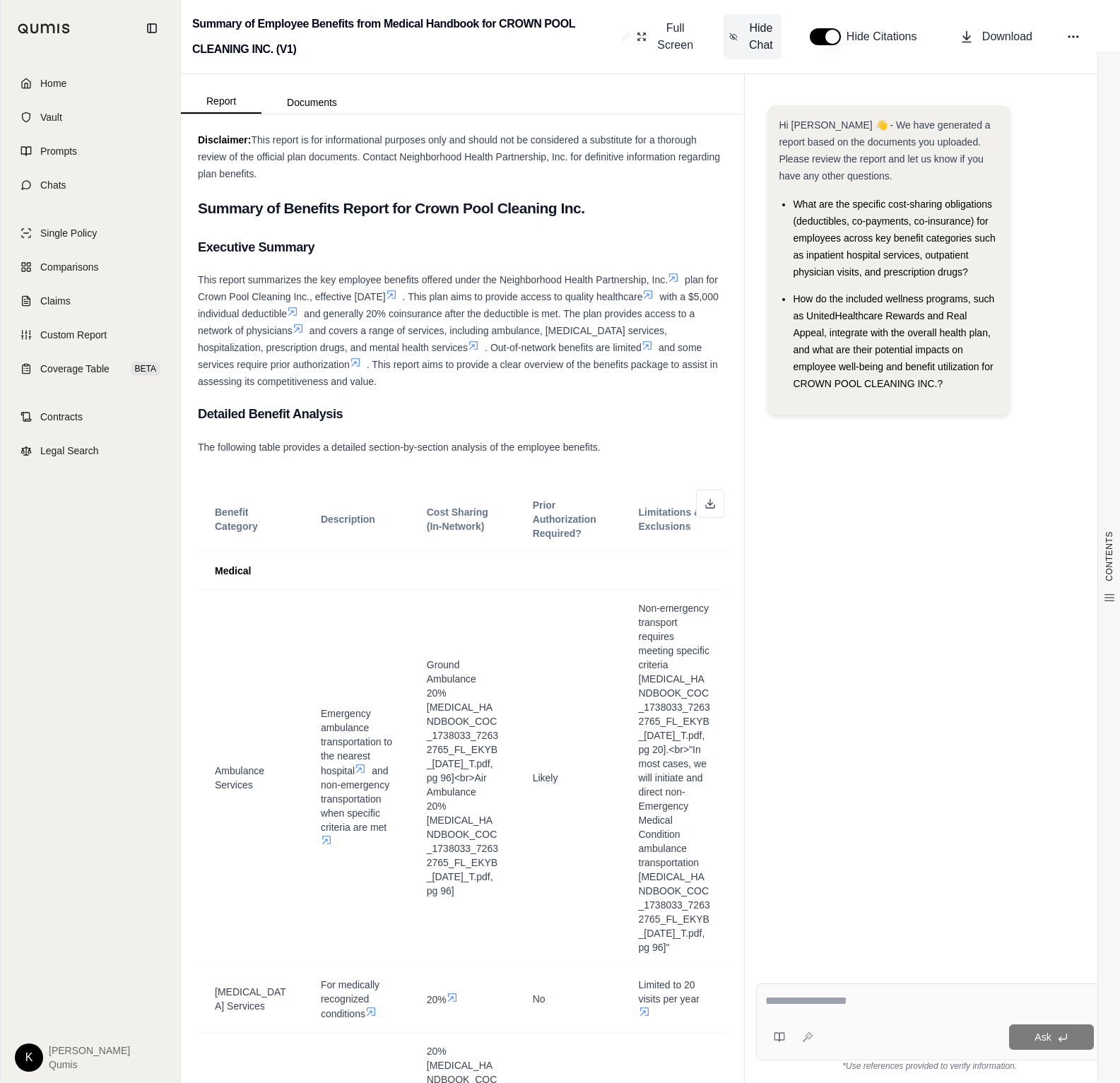
click at [761, 36] on span "Hide Chat" at bounding box center [761, 37] width 29 height 34
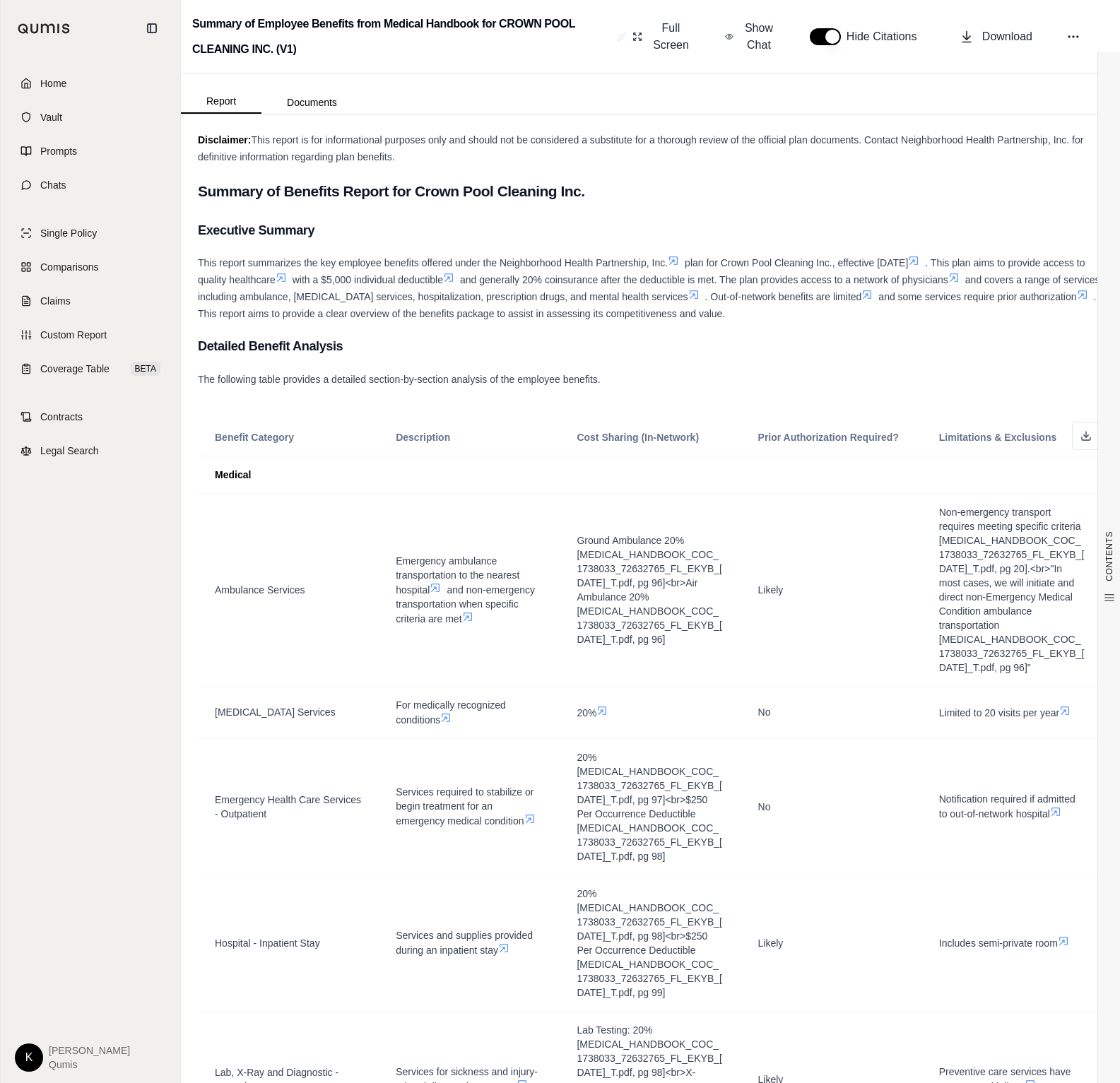
click at [832, 37] on button "button" at bounding box center [825, 37] width 31 height 17
click at [833, 37] on button "button" at bounding box center [825, 37] width 31 height 17
click at [751, 38] on span "Show Chat" at bounding box center [759, 37] width 34 height 34
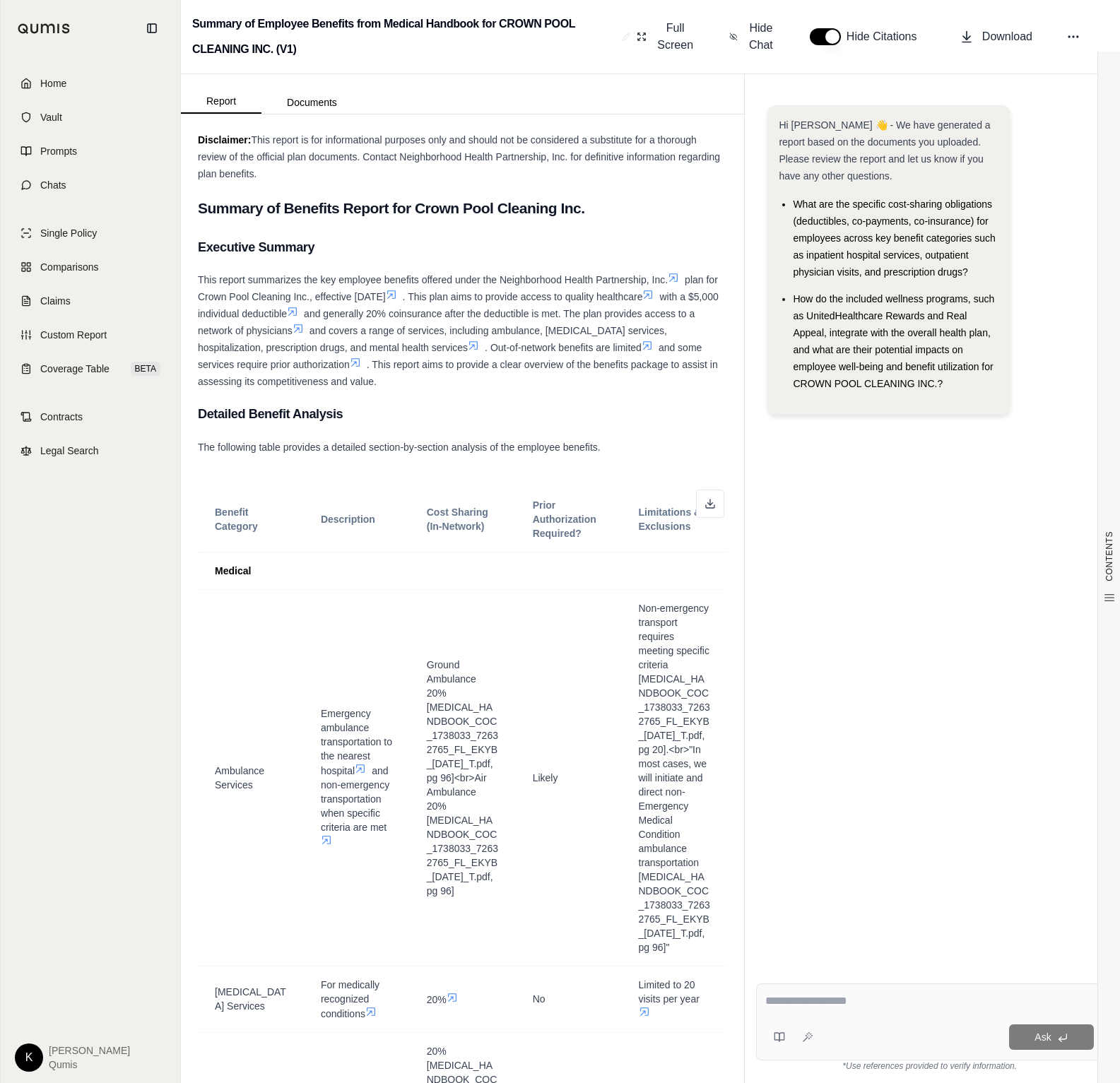
click at [829, 1014] on div at bounding box center [930, 1004] width 329 height 22
click at [825, 1001] on textarea at bounding box center [930, 1001] width 329 height 17
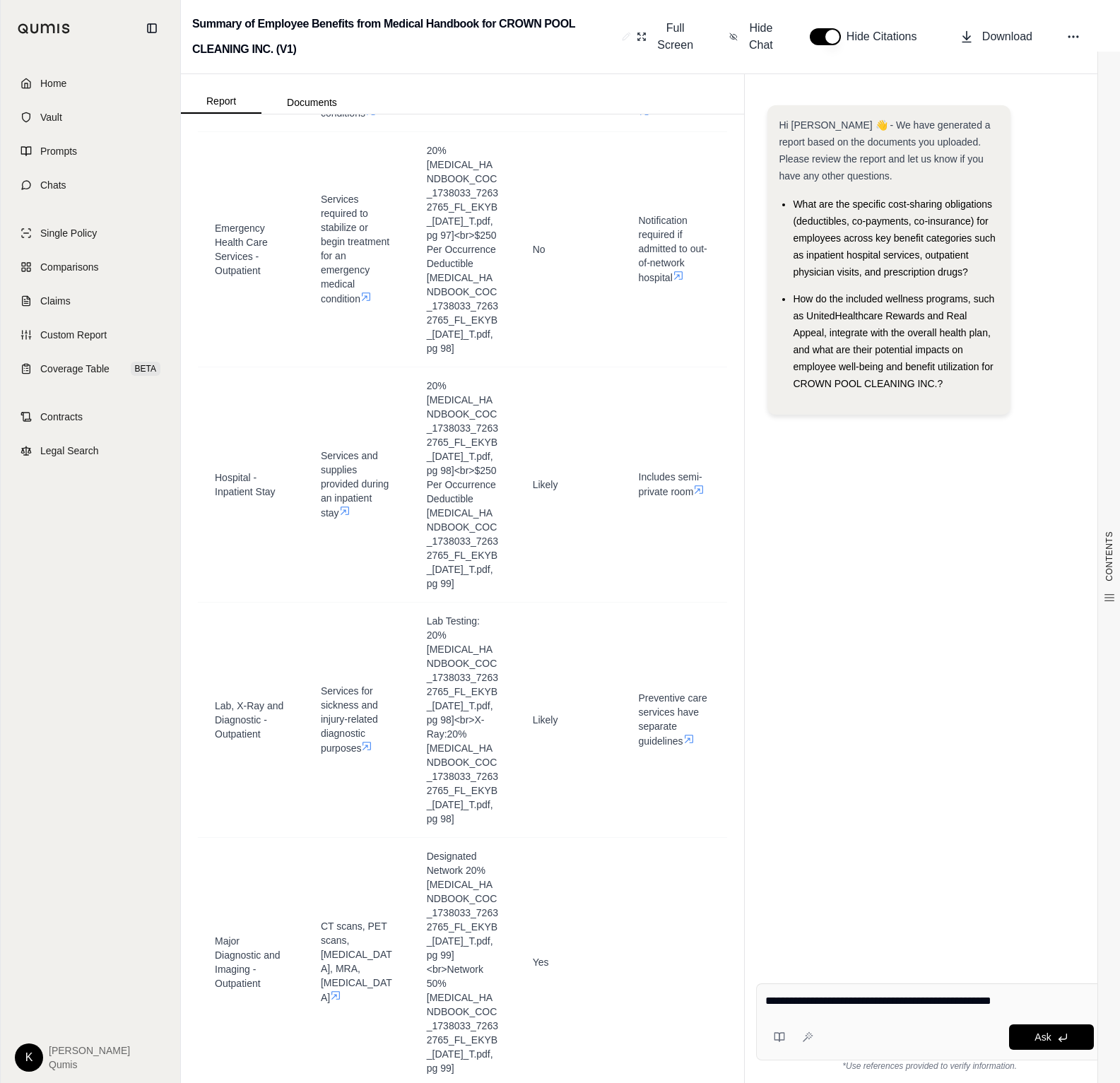
scroll to position [904, 0]
type textarea "**********"
click at [769, 38] on span "Hide Chat" at bounding box center [761, 37] width 29 height 34
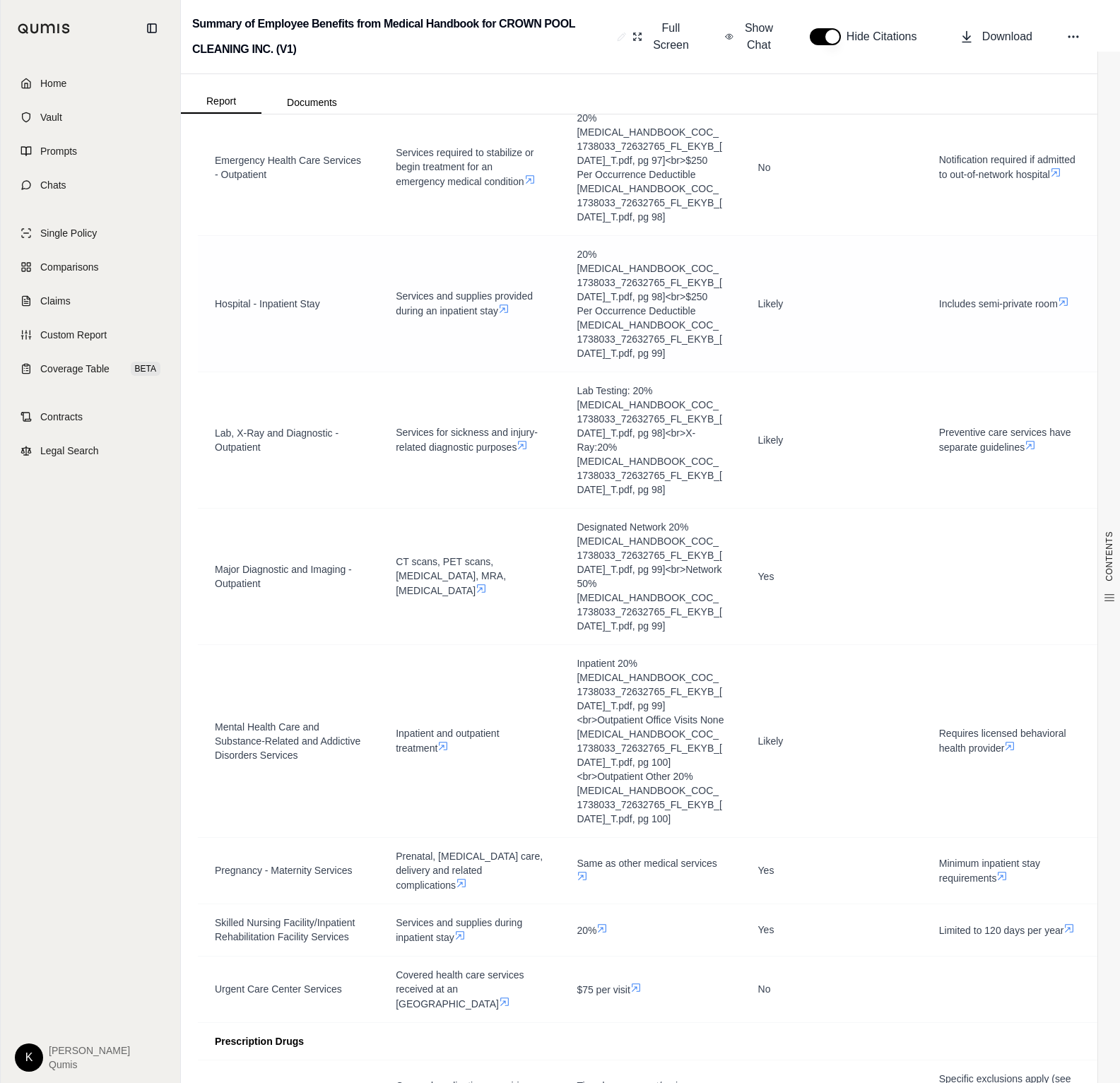
scroll to position [0, 0]
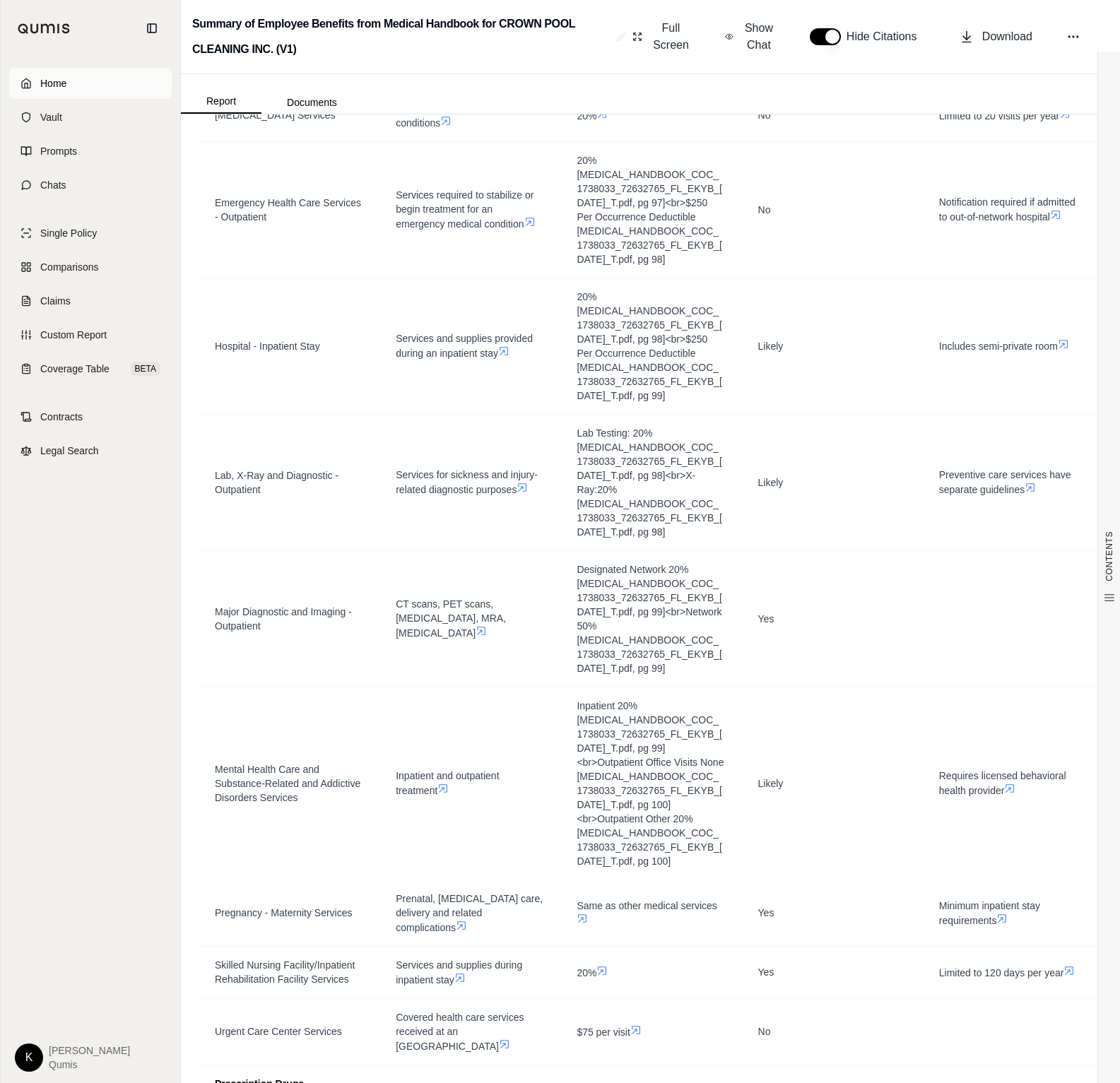
click at [67, 83] on link "Home" at bounding box center [90, 83] width 163 height 31
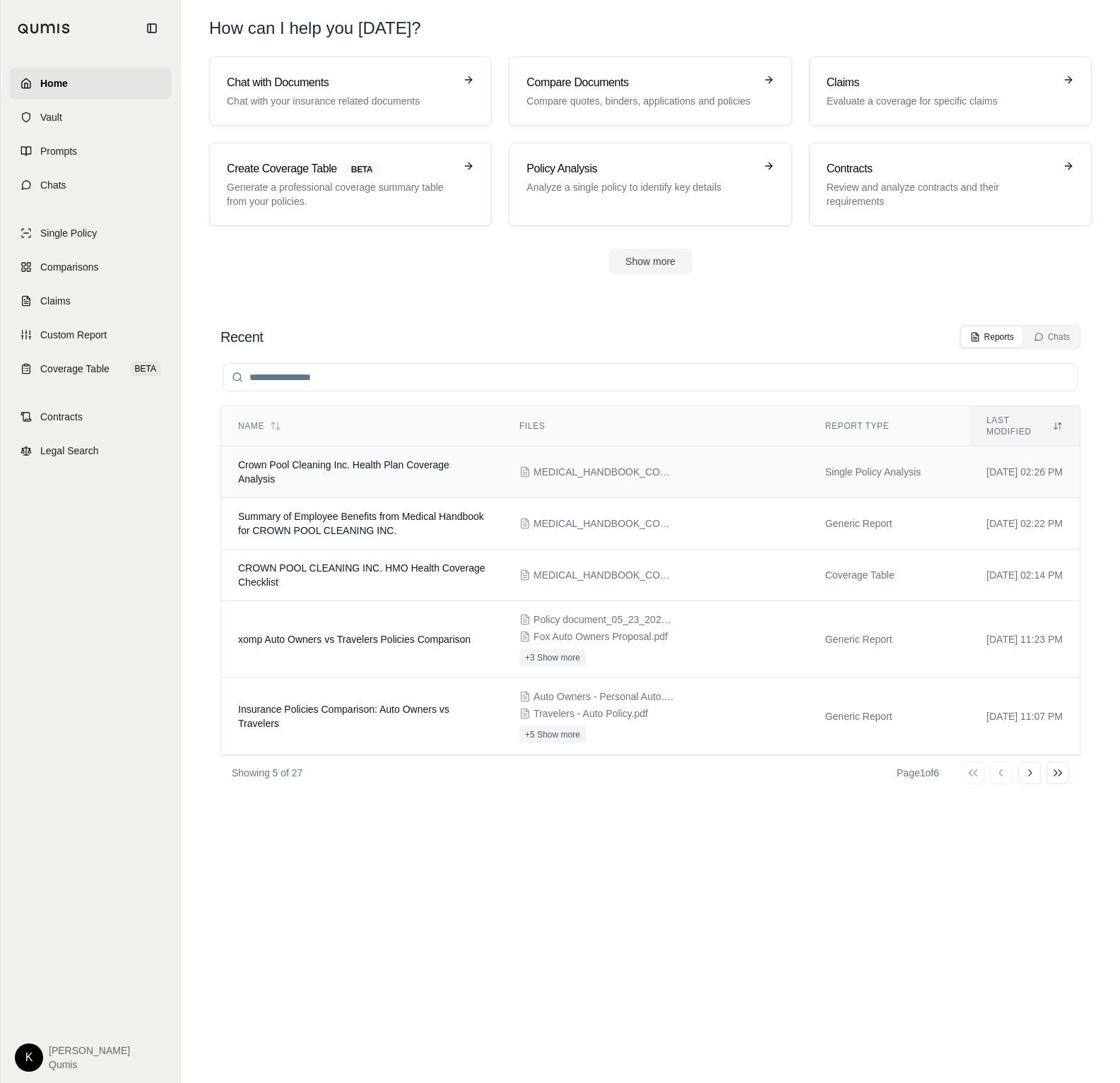
click at [317, 472] on td "Crown Pool Cleaning Inc. Health Plan Coverage Analysis" at bounding box center [362, 472] width 281 height 52
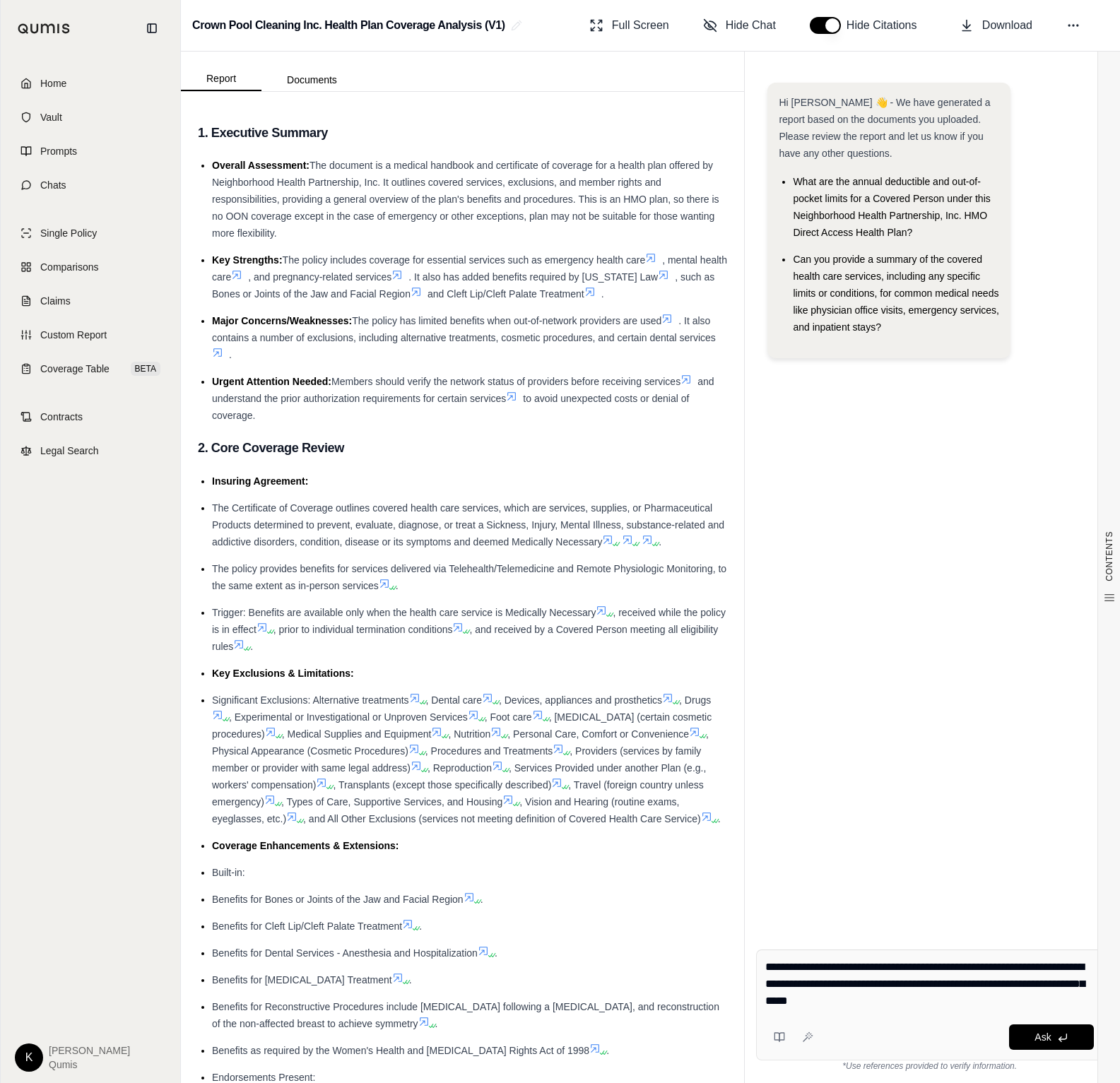
type textarea "**********"
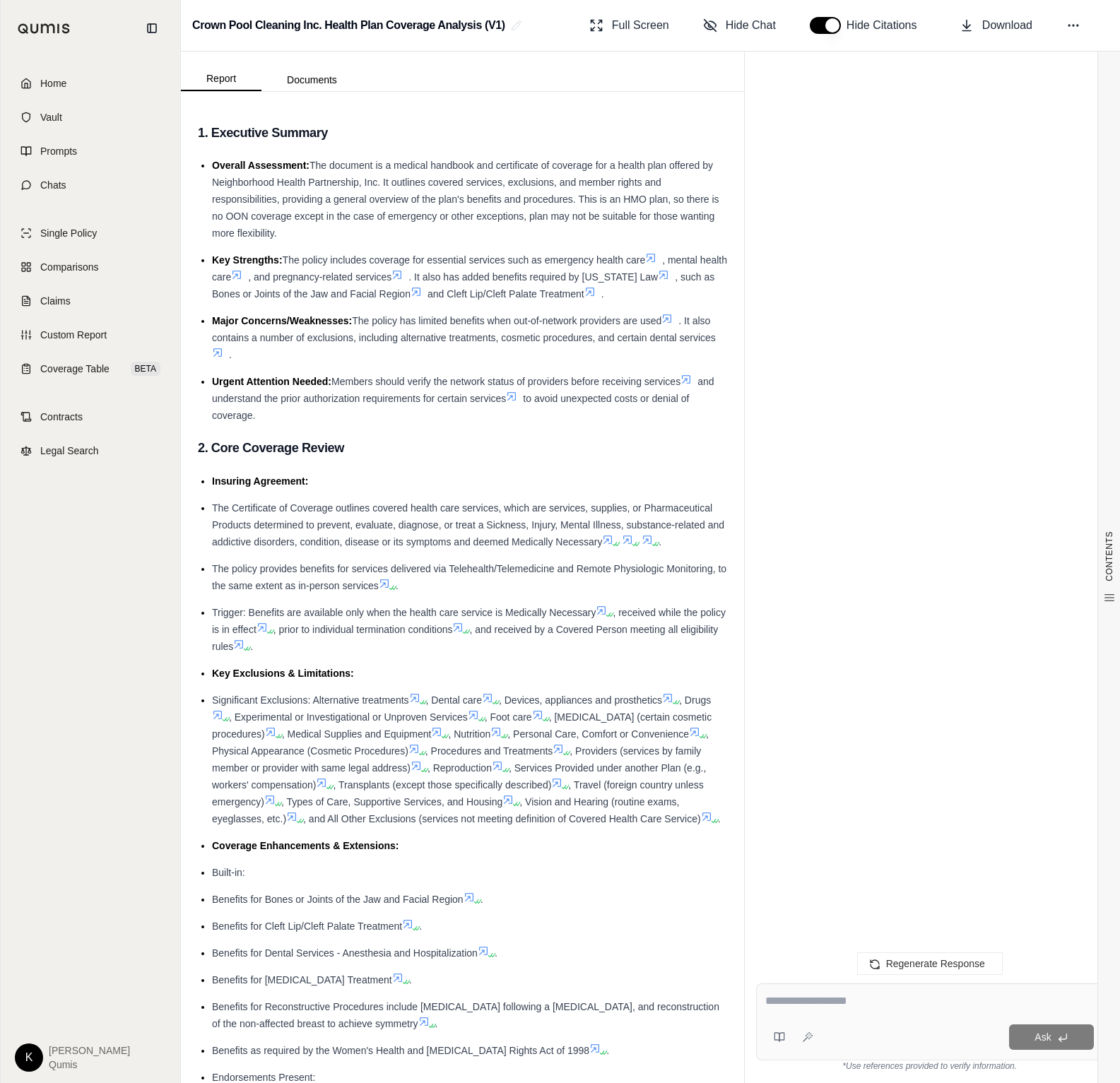
scroll to position [1189, 0]
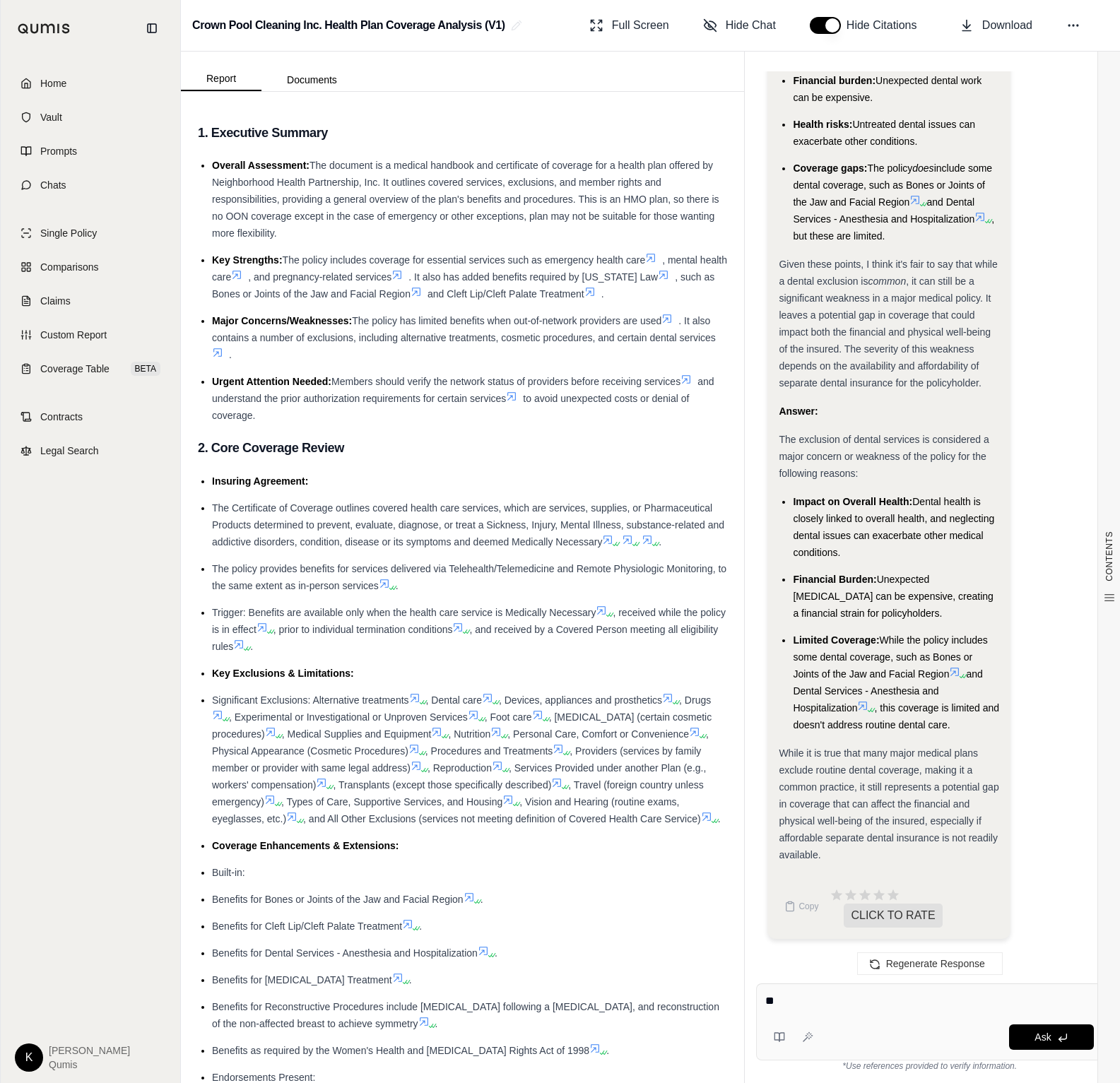
type textarea "*"
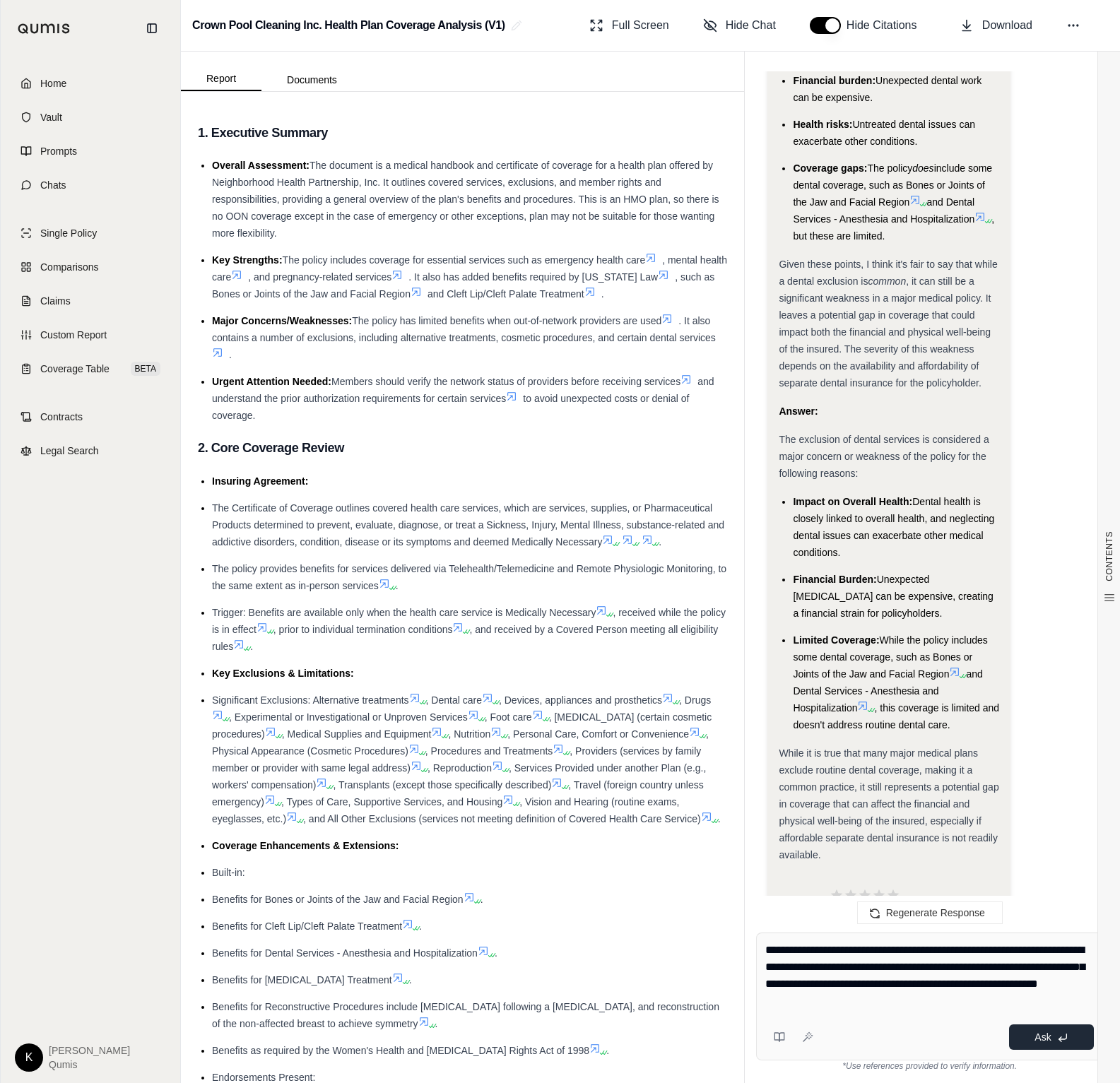
type textarea "**********"
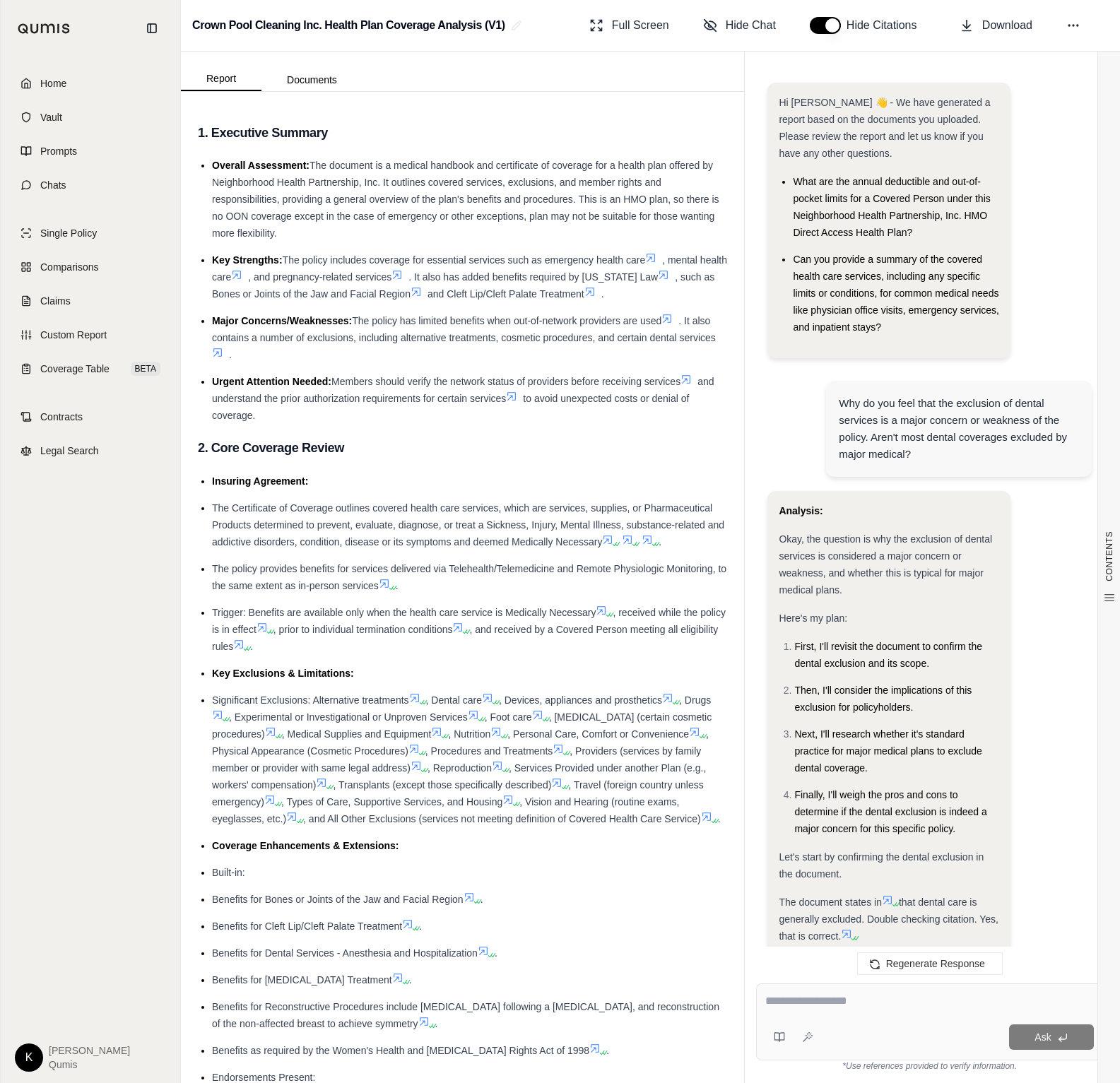
scroll to position [2491, 0]
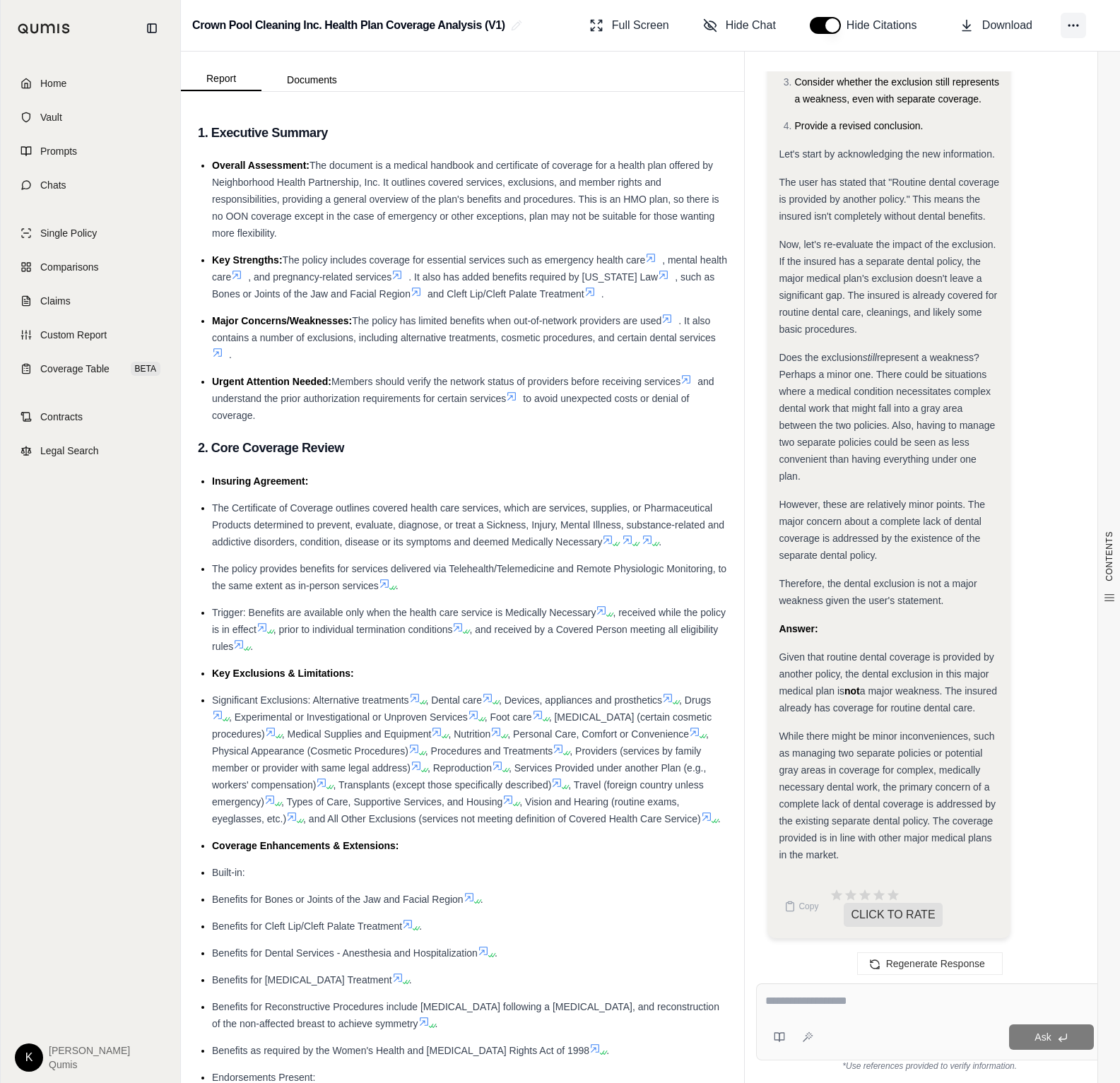
click at [1073, 30] on icon at bounding box center [1074, 26] width 14 height 14
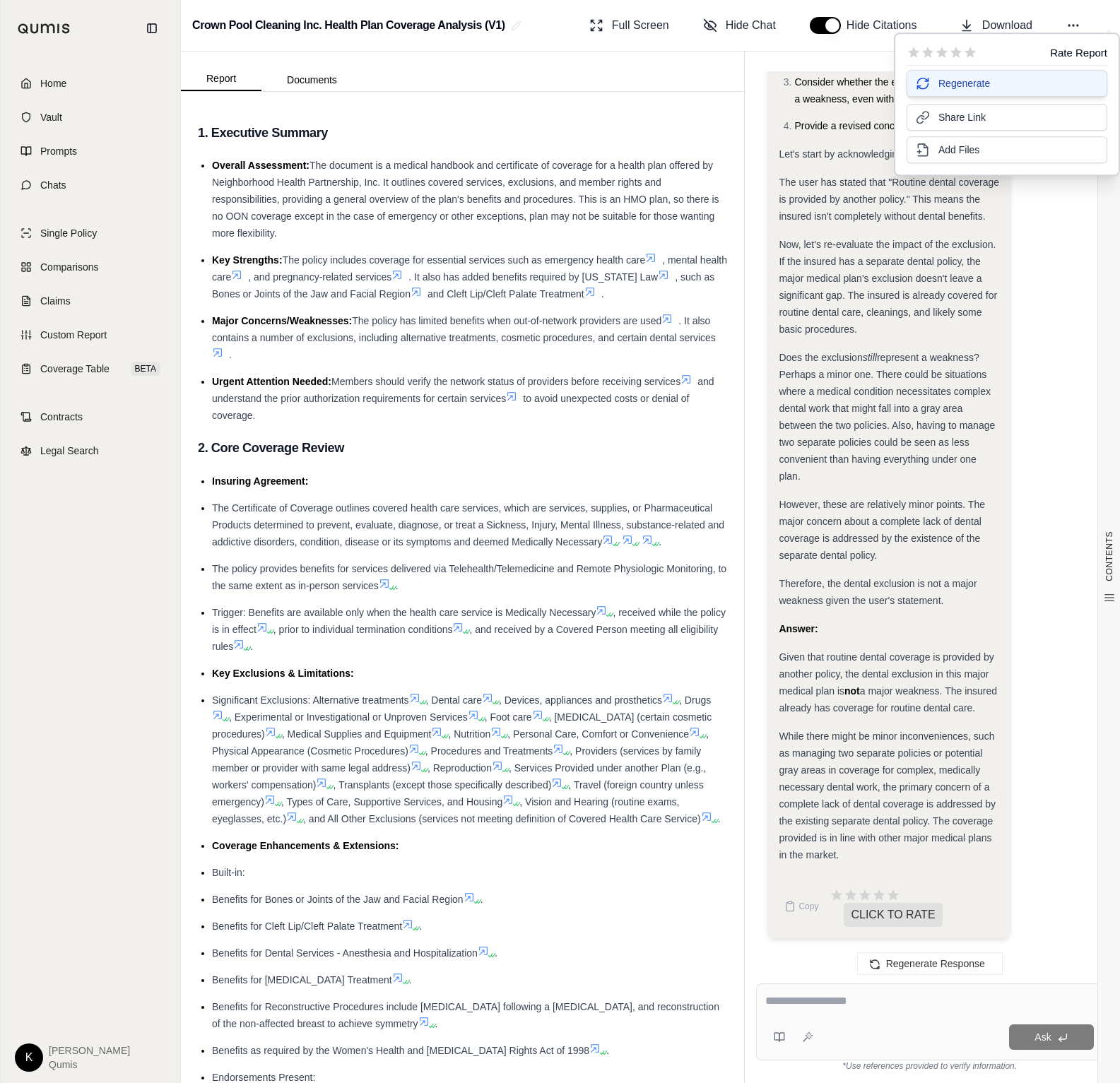
click at [1011, 79] on button "Regenerate" at bounding box center [1007, 83] width 201 height 27
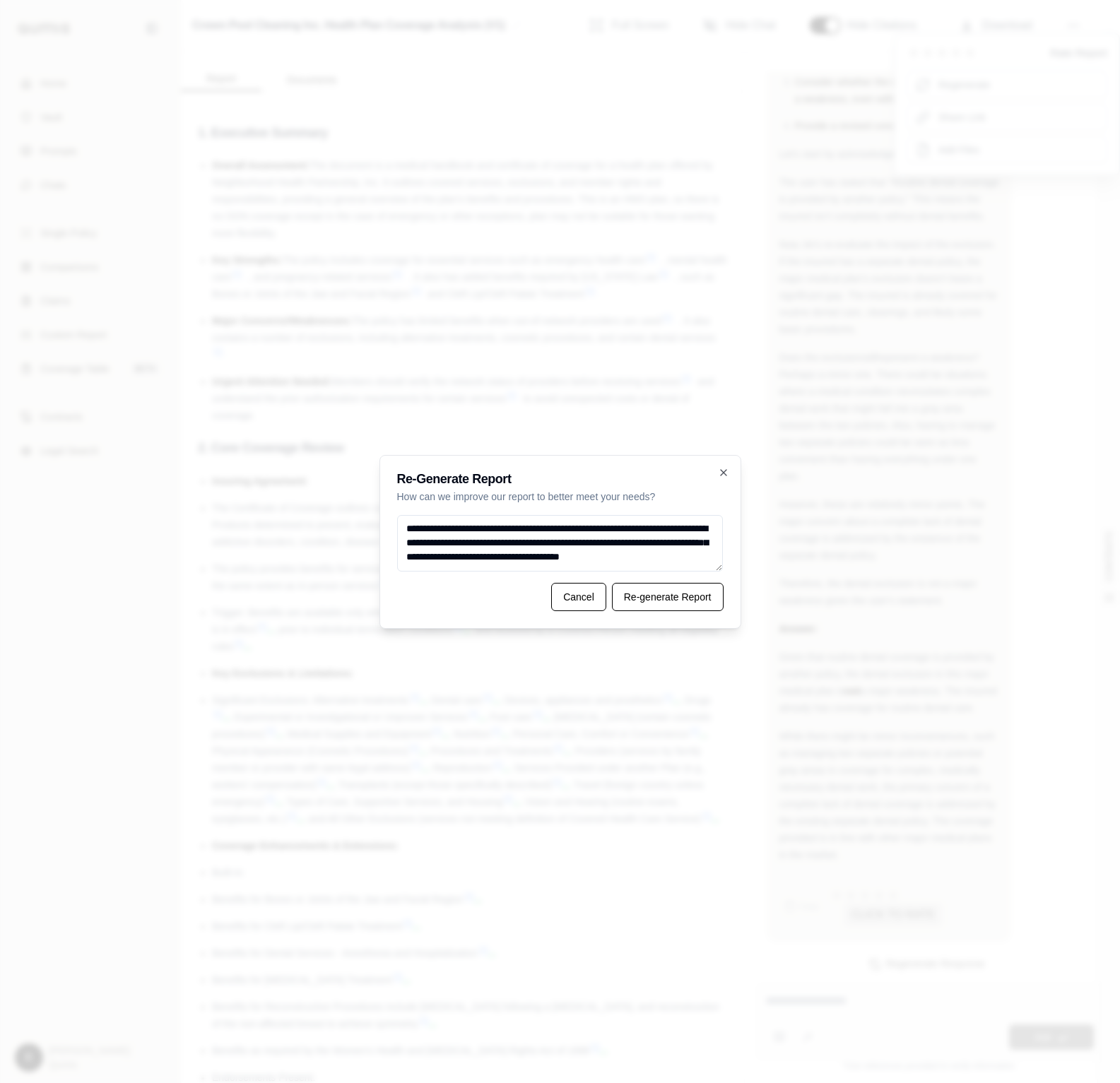
scroll to position [7, 0]
type textarea "**********"
click at [682, 595] on button "Re-generate Report" at bounding box center [667, 597] width 112 height 29
